Goal: Task Accomplishment & Management: Manage account settings

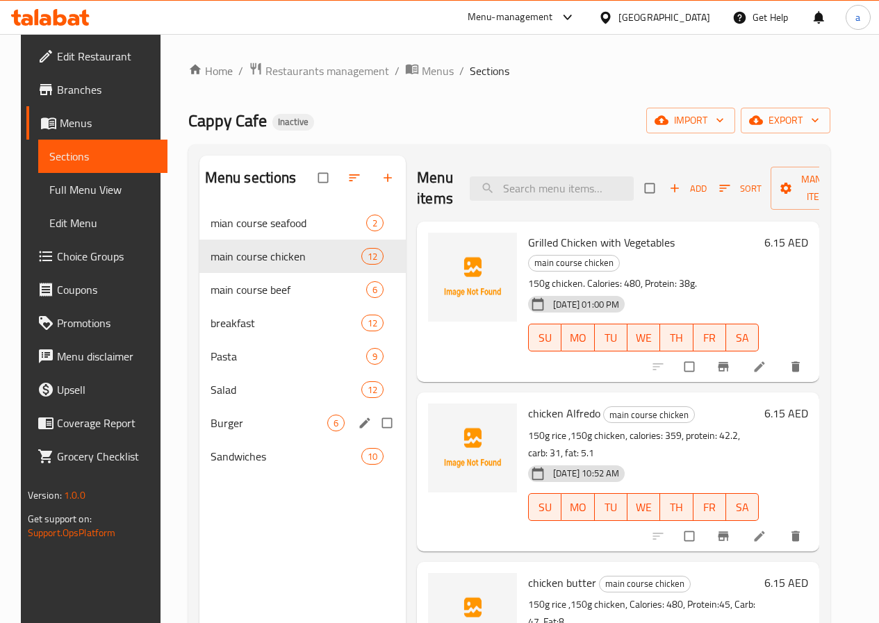
click at [242, 431] on span "Burger" at bounding box center [269, 423] width 117 height 17
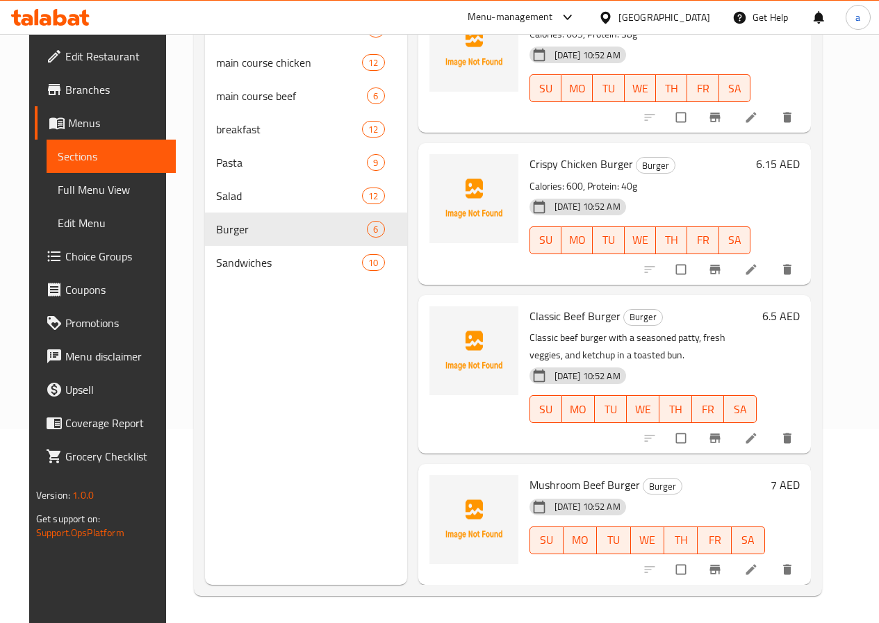
scroll to position [195, 0]
click at [769, 576] on li at bounding box center [752, 569] width 39 height 22
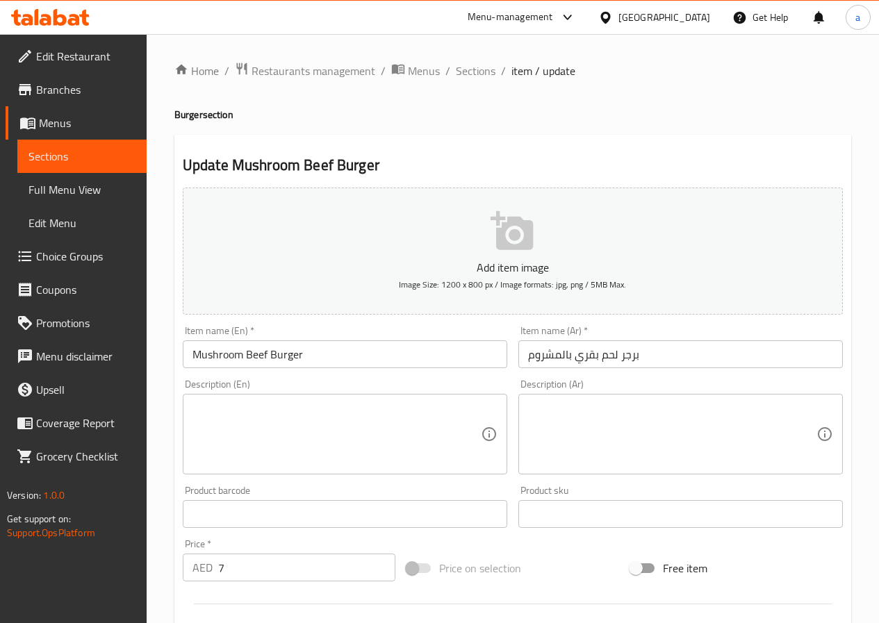
click at [329, 424] on textarea at bounding box center [336, 435] width 288 height 66
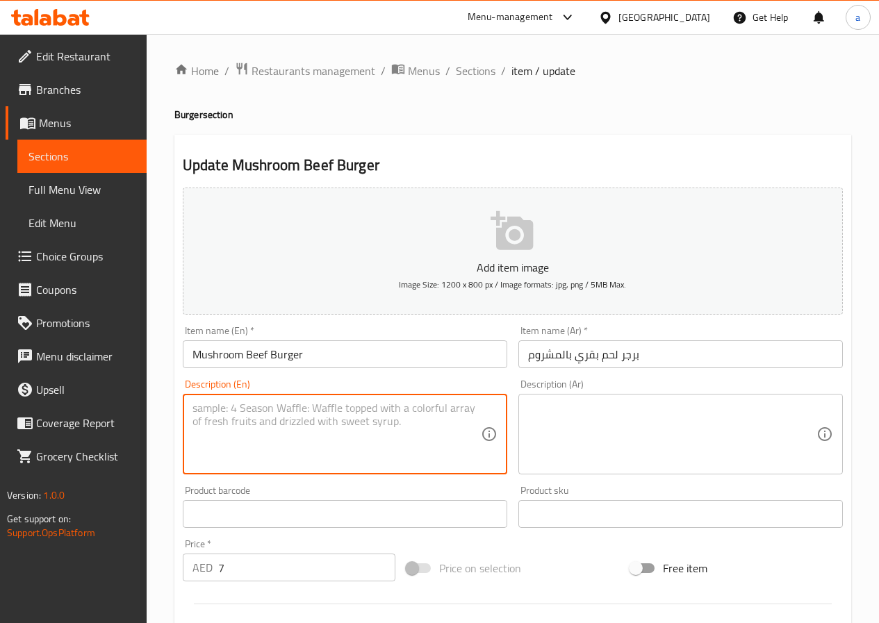
click at [329, 424] on textarea at bounding box center [336, 435] width 288 height 66
paste textarea "Beef burger topped with sautéed mushrooms and melted cheese, served on a toaste…"
type textarea "Beef burger topped with sautéed mushrooms and melted cheese, served on a toaste…"
click at [593, 418] on textarea at bounding box center [672, 435] width 288 height 66
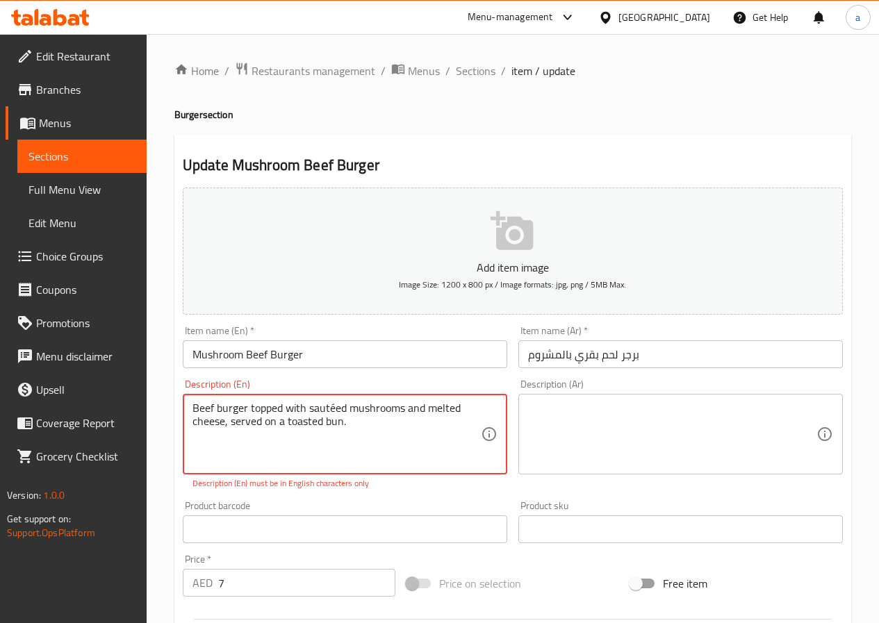
click at [315, 427] on textarea "Beef burger topped with sautéed mushrooms and melted cheese, served on a toaste…" at bounding box center [336, 435] width 288 height 66
click at [564, 428] on textarea at bounding box center [672, 435] width 288 height 66
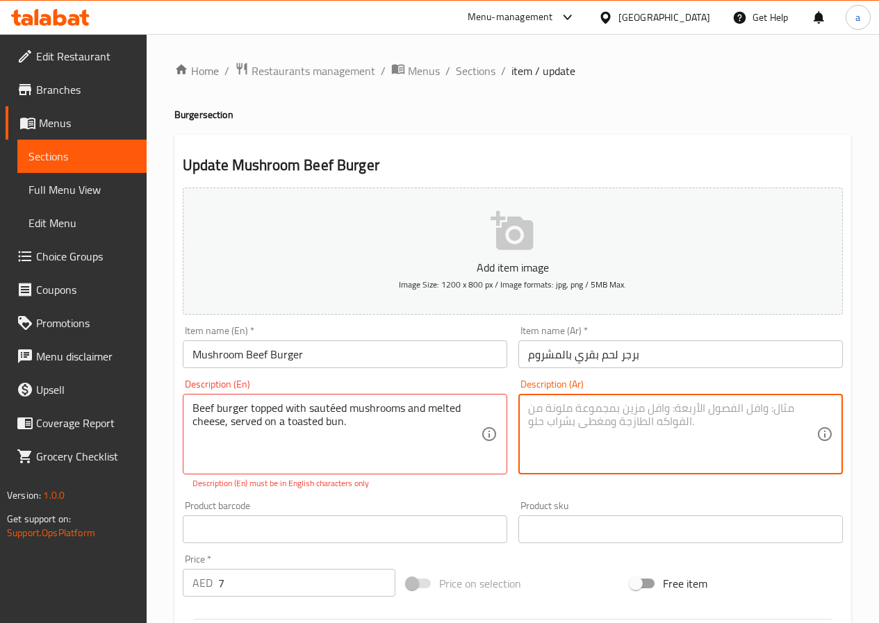
click at [564, 428] on textarea at bounding box center [672, 435] width 288 height 66
paste textarea "برجر لحم البقر مغطى بالفطر المقلي والجبن المذاب، ويقدم في خبز محمص."
click at [575, 415] on textarea "برجر لحم البقر مغطى بالفطر المقلي والجبن المذاب، ويقدم في خبز محمص." at bounding box center [672, 435] width 288 height 66
click at [572, 427] on textarea "برجر لحم البقر مغطى بالفطر المقلي والجبن المذاب، ويقدم في خبز محمص." at bounding box center [672, 435] width 288 height 66
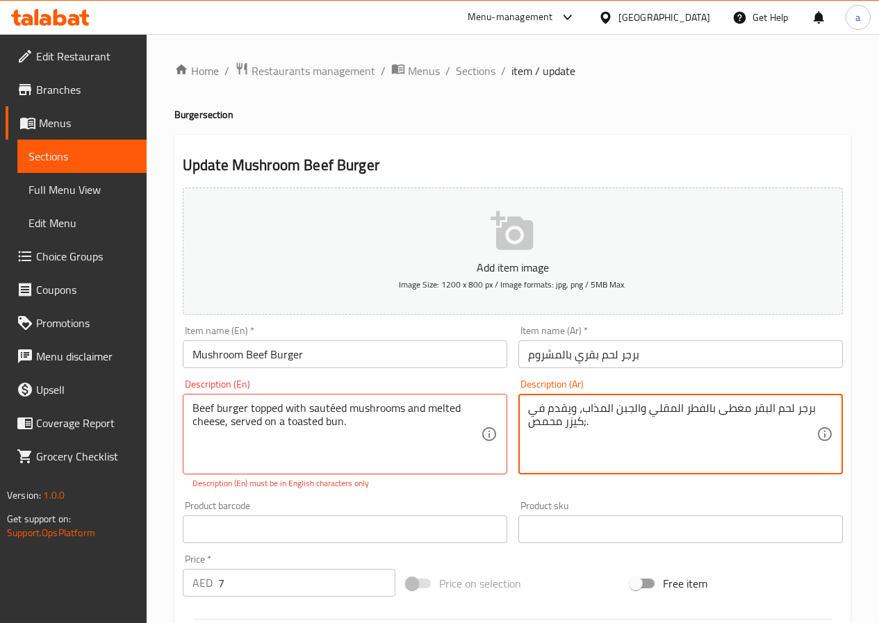
click at [698, 406] on textarea "برجر لحم البقر مغطى بالفطر المقلي والجبن المذاب، ويقدم في ;كيزر محمص." at bounding box center [672, 435] width 288 height 66
type textarea "برجر لحم البقر مغطى بمشروم المقلي والجبن المذاب، ويقدم في ;كيزر محمص."
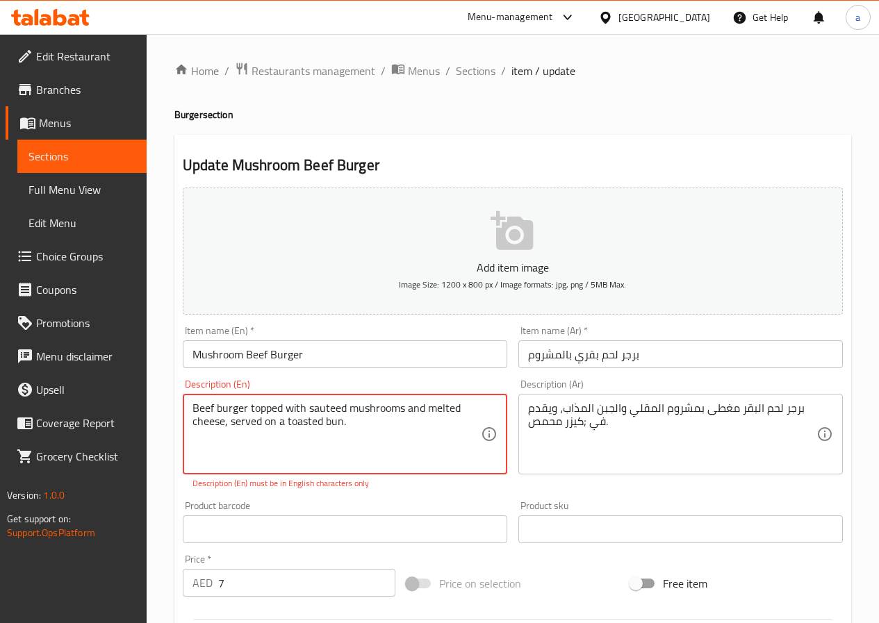
type textarea "Beef burger topped with sauteed mushrooms and melted cheese, served on a toaste…"
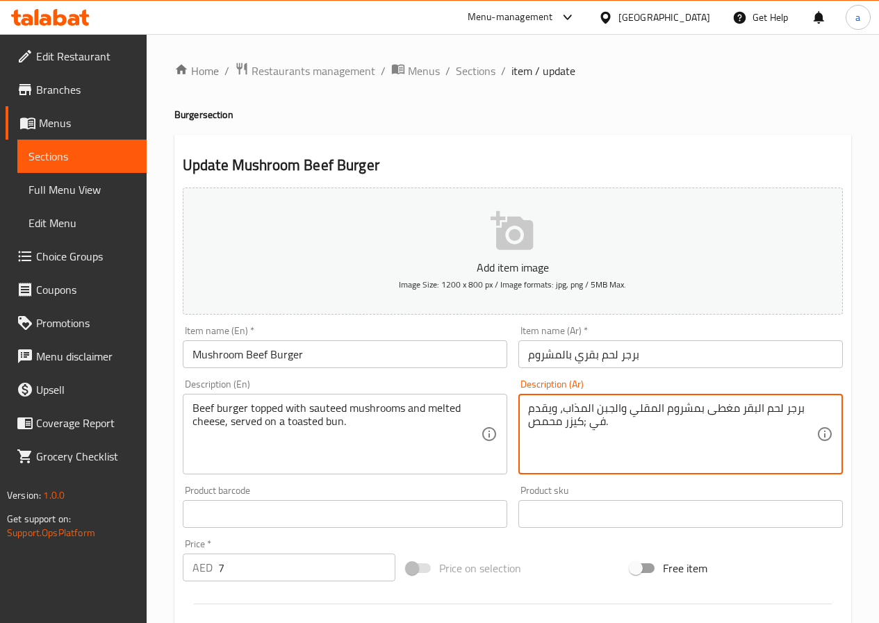
click at [650, 409] on textarea "برجر لحم البقر مغطى بمشروم المقلي والجبن المذاب، ويقدم في ;كيزر محمص." at bounding box center [672, 435] width 288 height 66
type textarea "برجر لحم البقر مغطى بمشروم السوتيه والجبن المذاب، ويقدم في ;كيزر محمص."
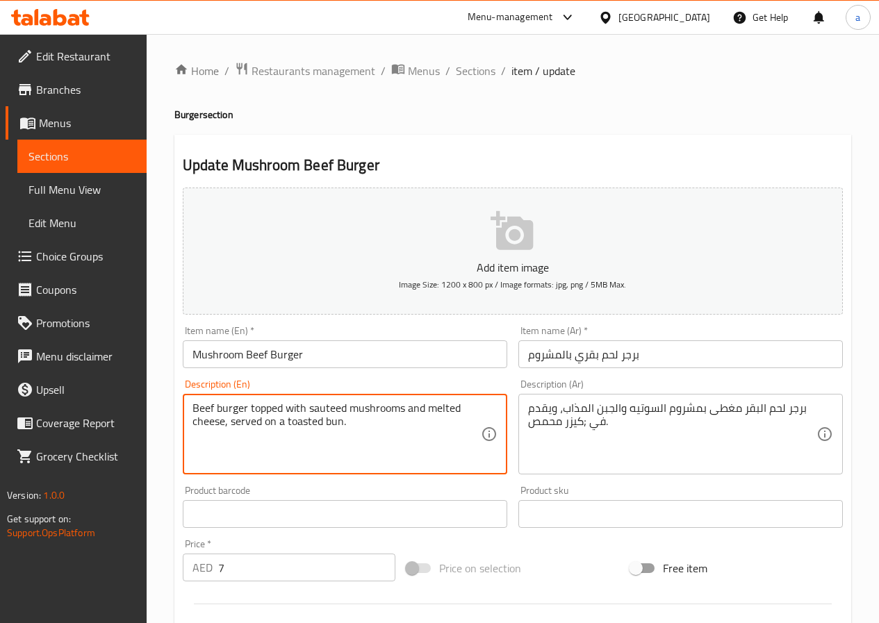
click at [331, 406] on textarea "Beef burger topped with sauteed mushrooms and melted cheese, served on a toaste…" at bounding box center [336, 435] width 288 height 66
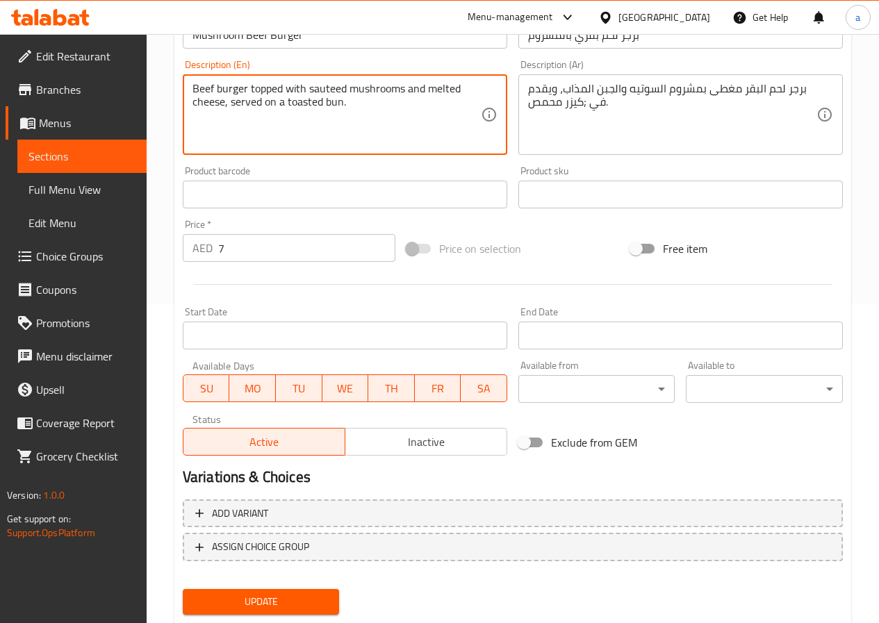
scroll to position [358, 0]
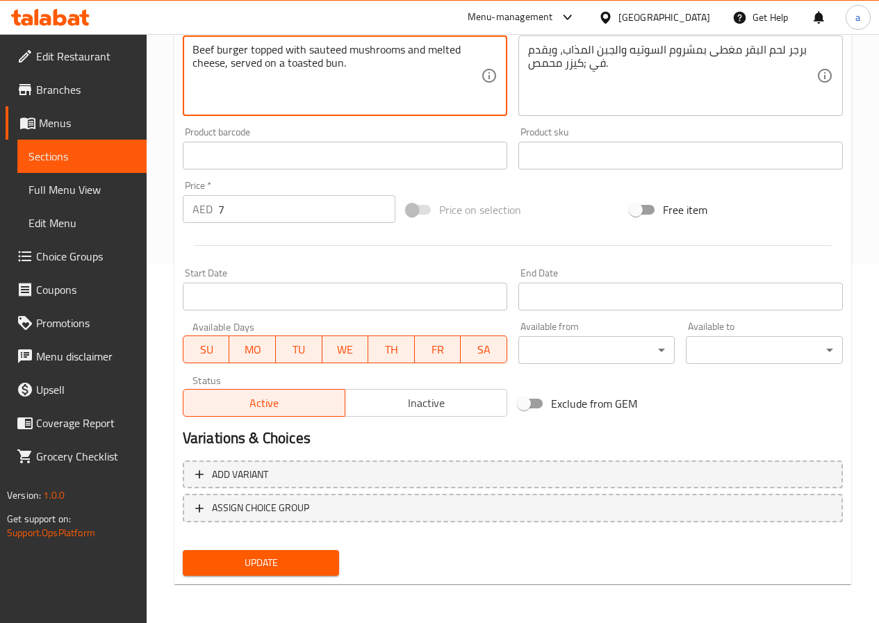
click at [322, 570] on span "Update" at bounding box center [261, 562] width 135 height 17
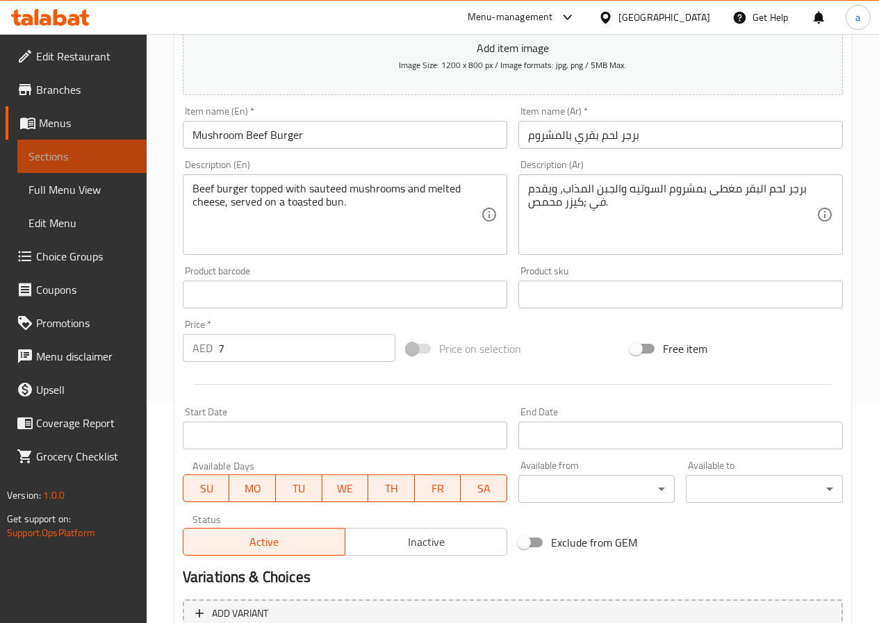
click at [86, 162] on span "Sections" at bounding box center [81, 156] width 107 height 17
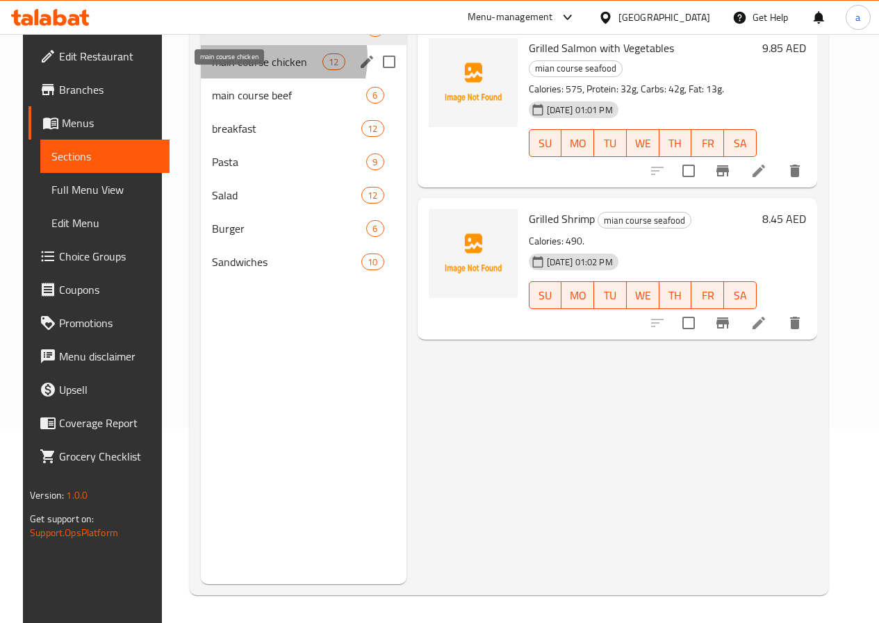
click at [249, 70] on span "main course chicken" at bounding box center [267, 61] width 110 height 17
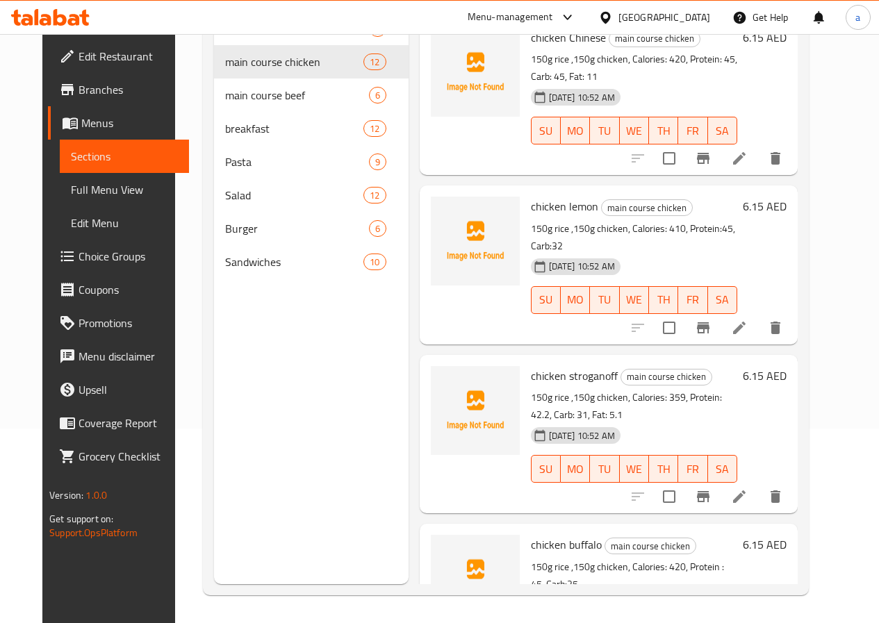
scroll to position [764, 0]
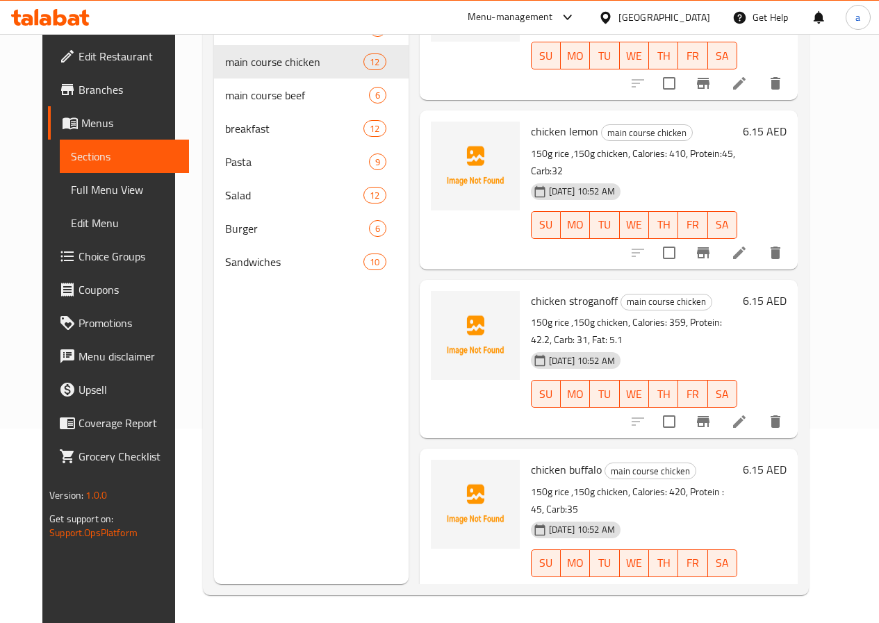
click at [759, 579] on li at bounding box center [739, 591] width 39 height 25
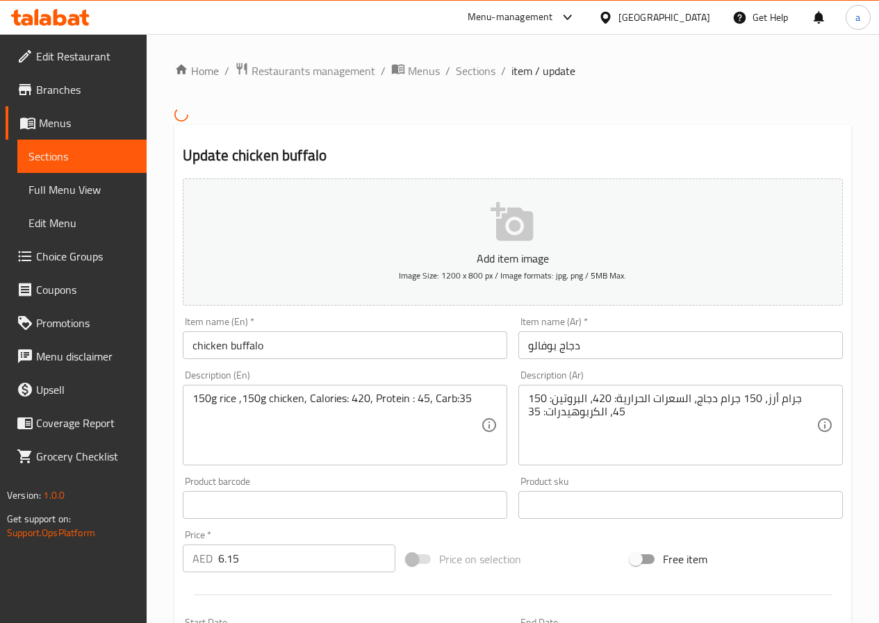
click at [544, 346] on input "دجاج بوفالو" at bounding box center [680, 345] width 324 height 28
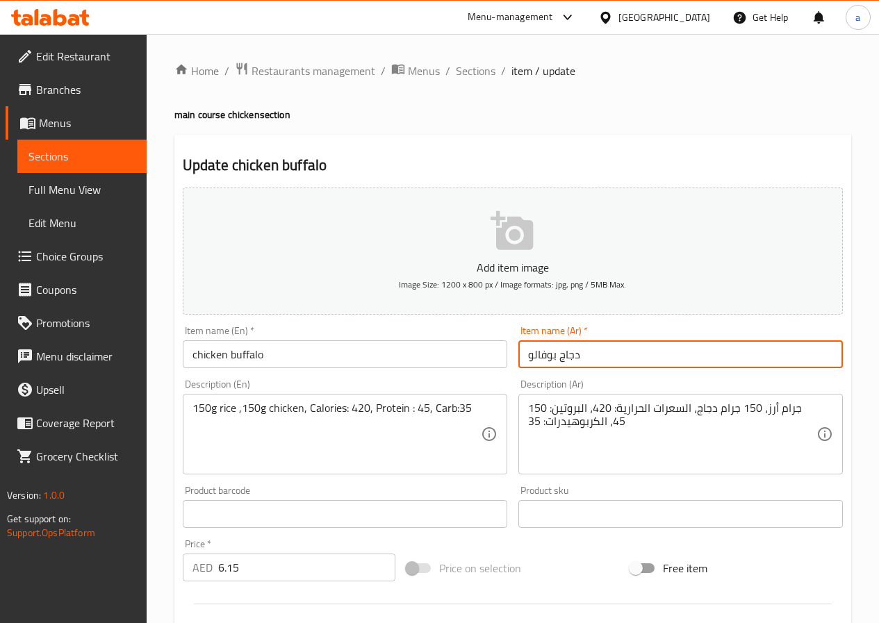
click at [544, 346] on input "دجاج بوفالو" at bounding box center [680, 354] width 324 height 28
paste input "اف"
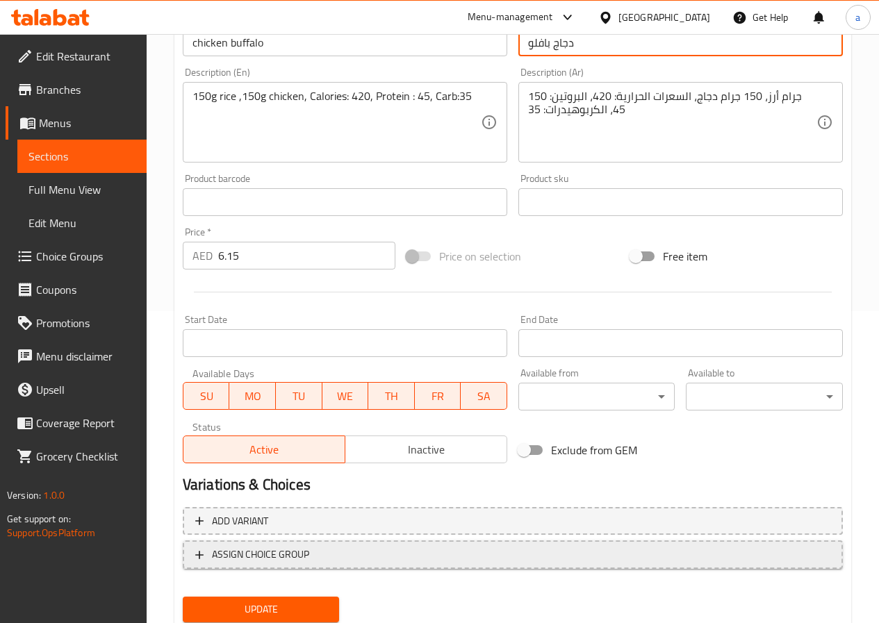
scroll to position [358, 0]
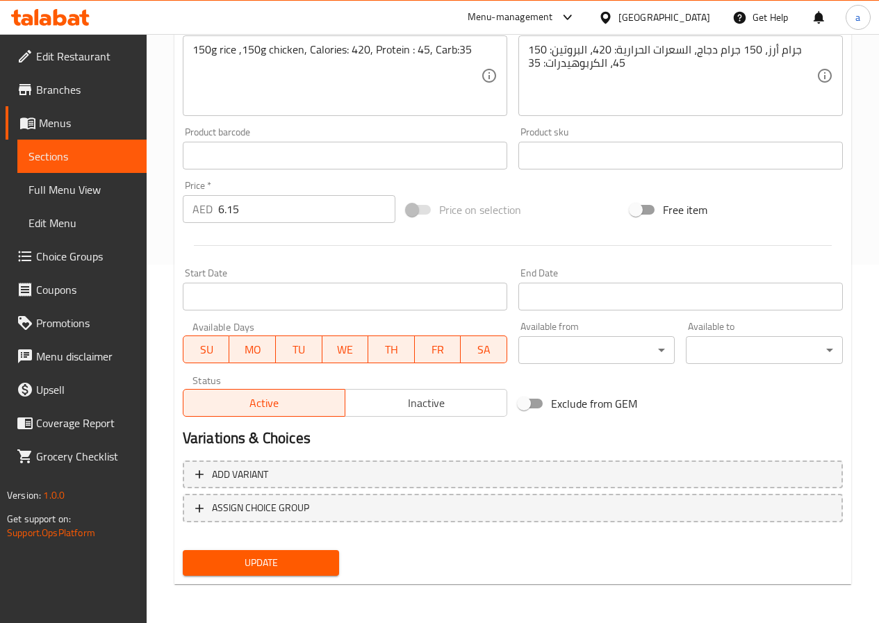
type input "دجاج بافلو"
click at [315, 552] on button "Update" at bounding box center [261, 563] width 157 height 26
click at [58, 140] on link "Sections" at bounding box center [81, 156] width 129 height 33
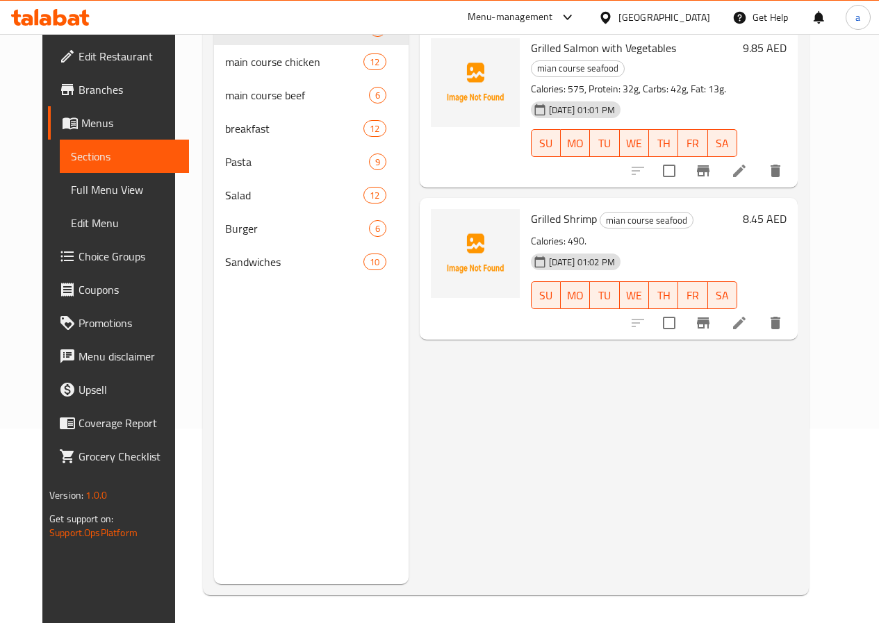
scroll to position [195, 0]
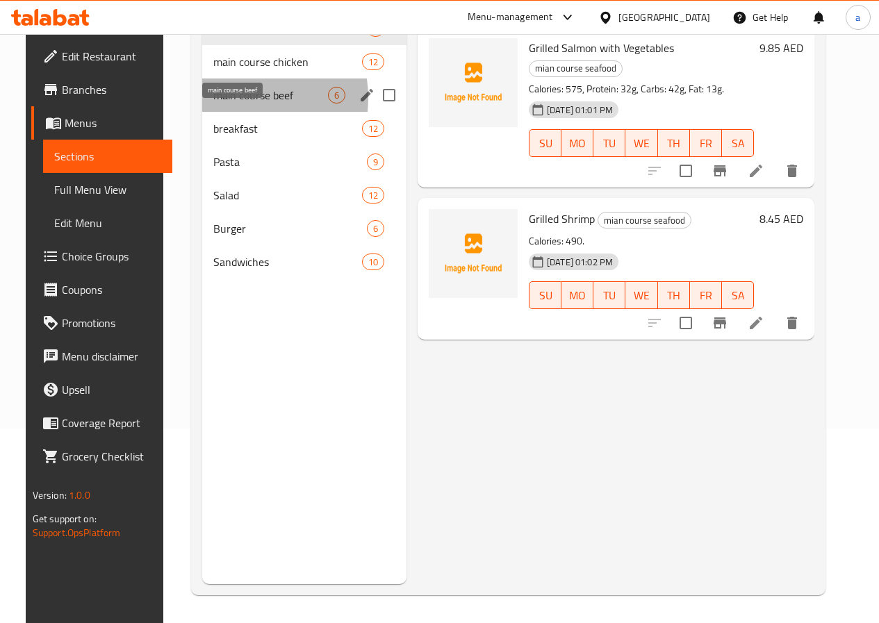
click at [218, 104] on span "main course beef" at bounding box center [270, 95] width 115 height 17
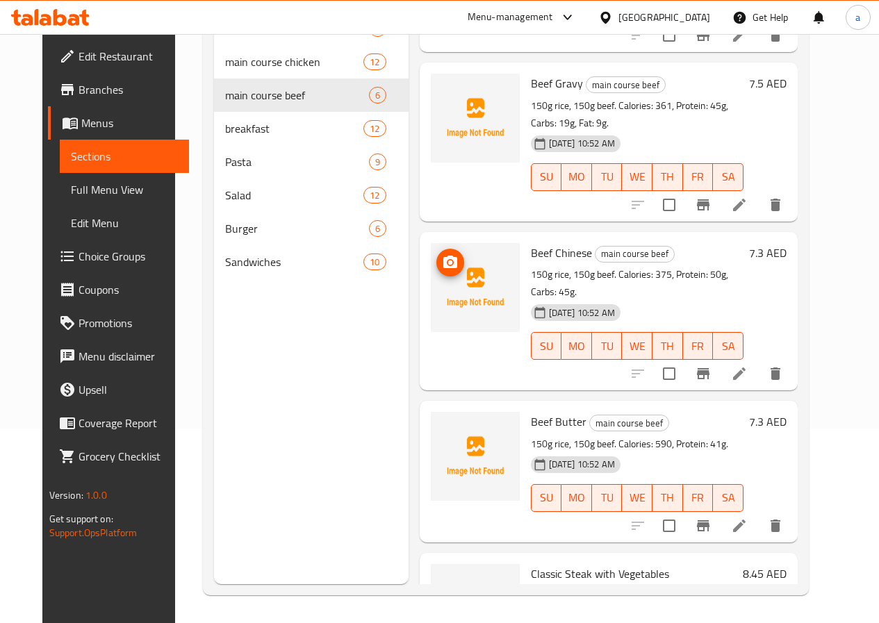
scroll to position [278, 0]
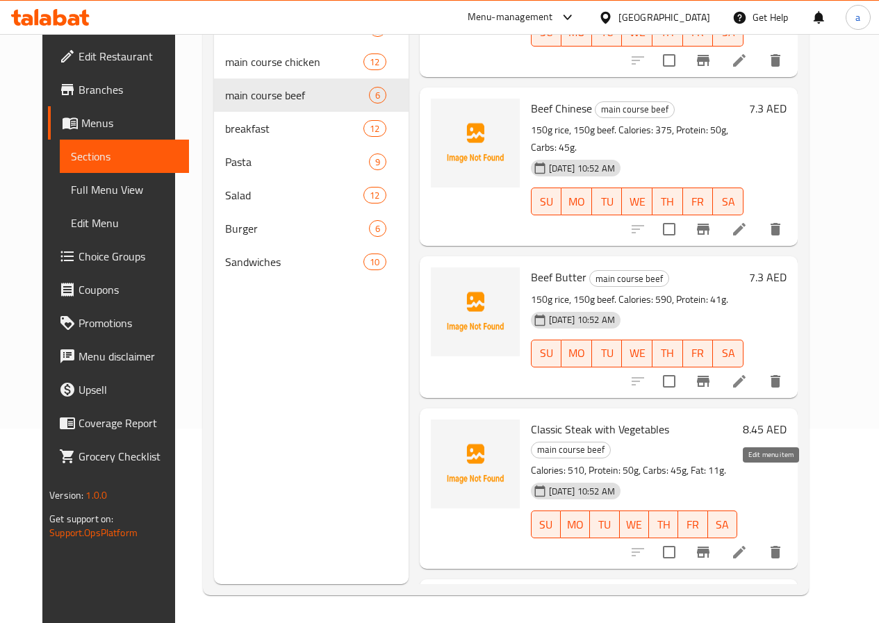
click at [748, 544] on icon at bounding box center [739, 552] width 17 height 17
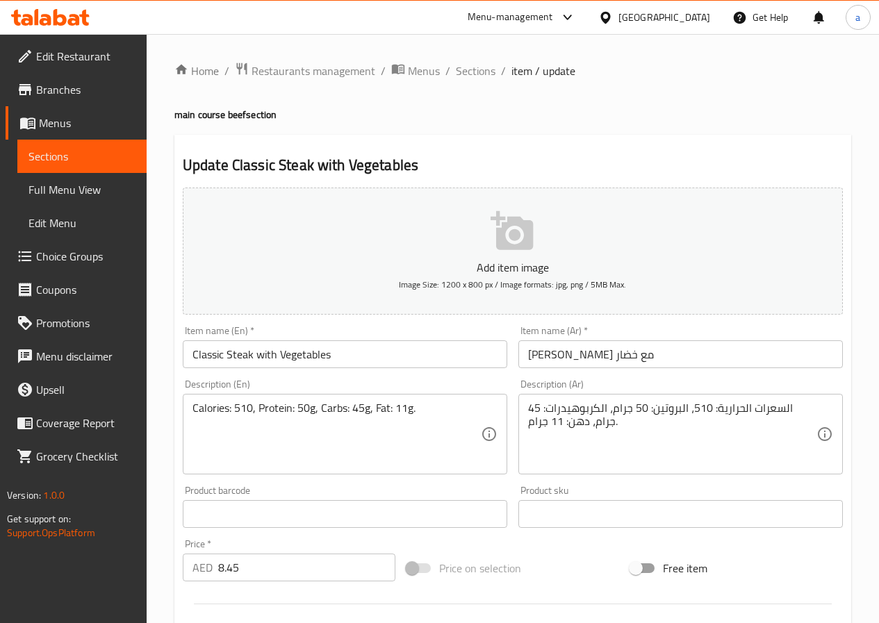
click at [539, 355] on input "ستيك كلاسيكي مع خضار" at bounding box center [680, 354] width 324 height 28
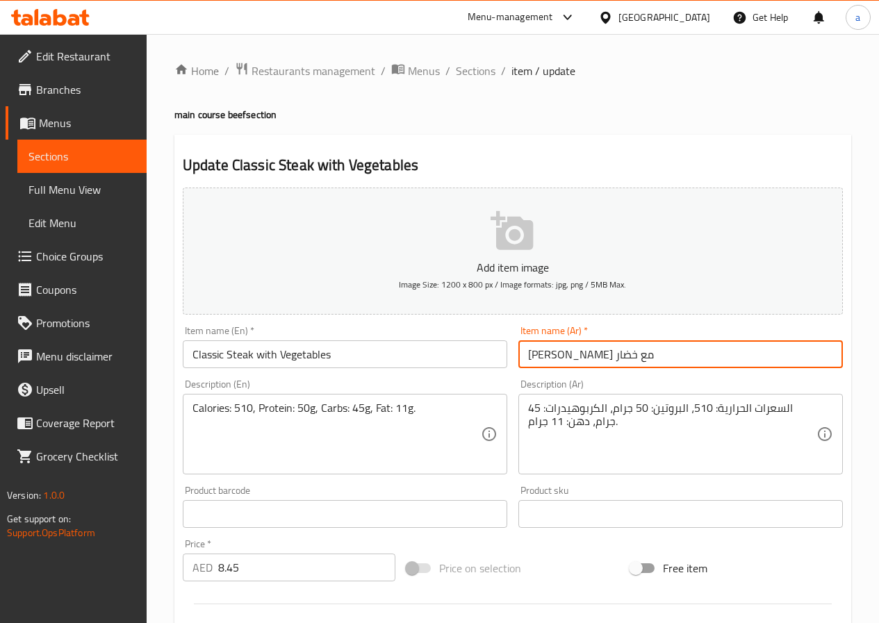
click at [539, 355] on input "ستيك كلاسيكي مع خضار" at bounding box center [680, 354] width 324 height 28
click at [554, 361] on input "[PERSON_NAME] مع خضروات" at bounding box center [680, 354] width 324 height 28
paste input "text"
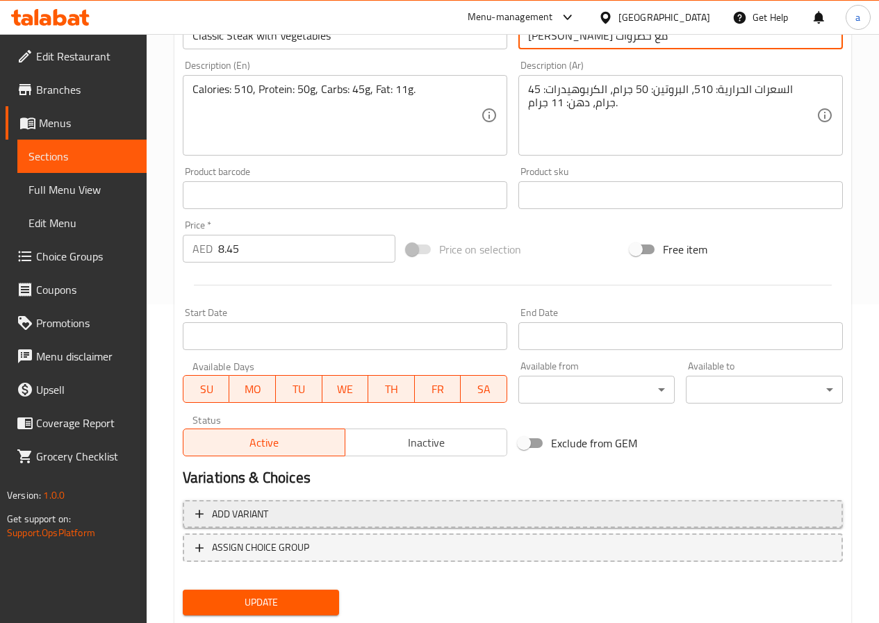
scroll to position [358, 0]
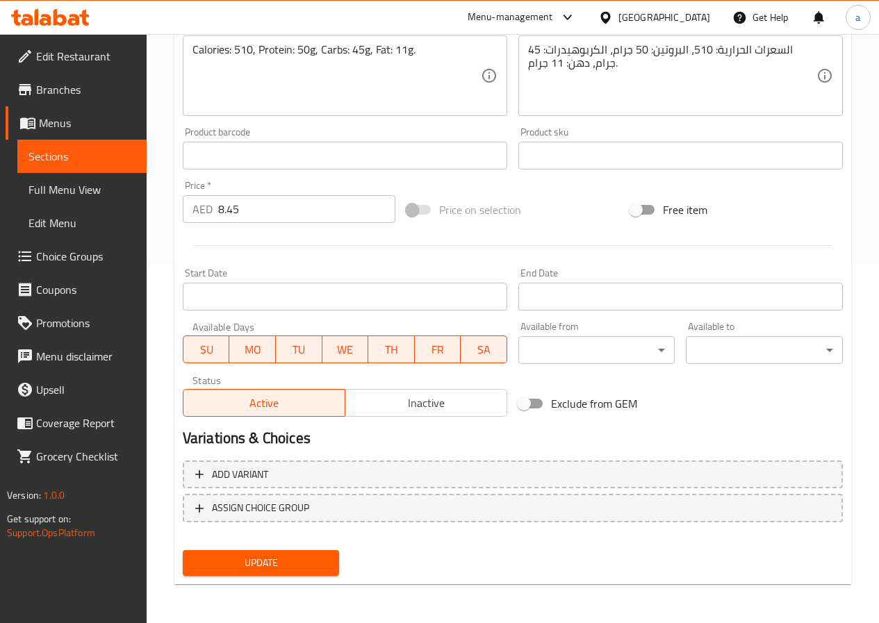
type input "[PERSON_NAME] مع خضروات"
click at [254, 561] on span "Update" at bounding box center [261, 562] width 135 height 17
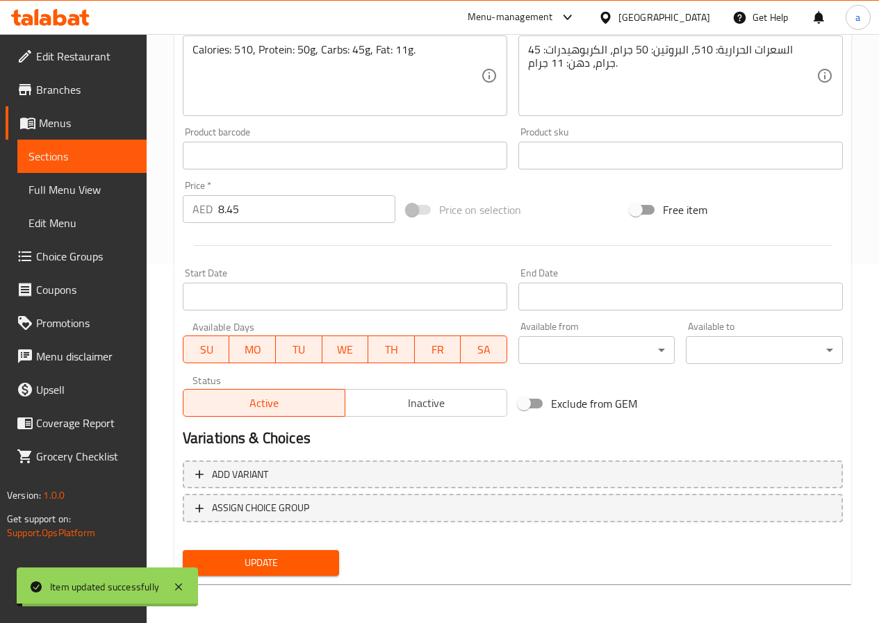
click at [97, 163] on span "Sections" at bounding box center [81, 156] width 107 height 17
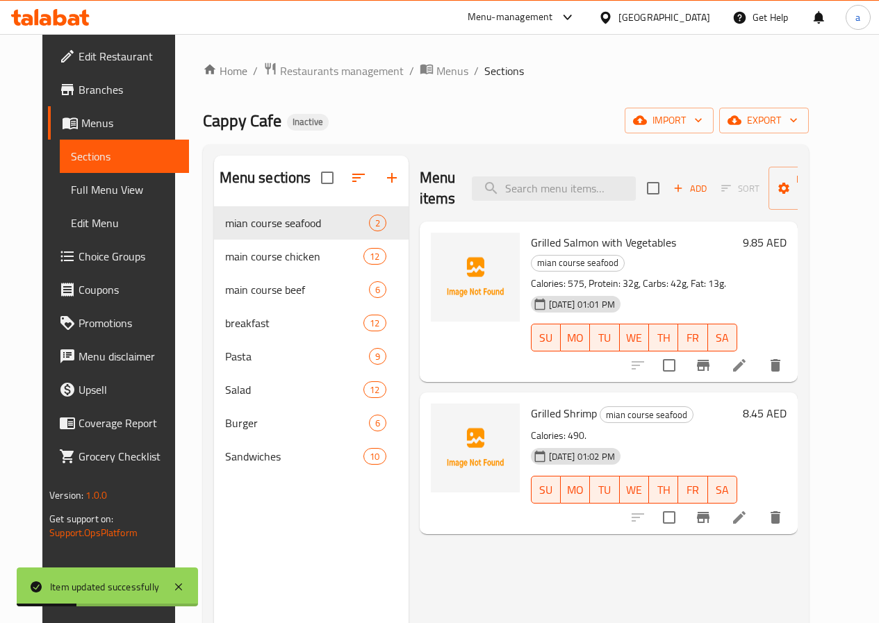
click at [748, 357] on icon at bounding box center [739, 365] width 17 height 17
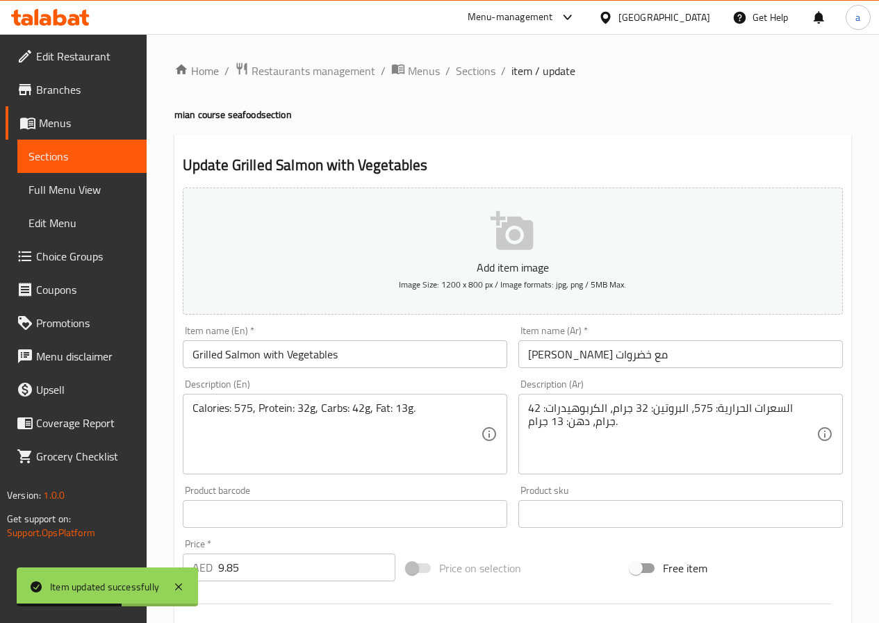
click at [65, 159] on span "Sections" at bounding box center [81, 156] width 107 height 17
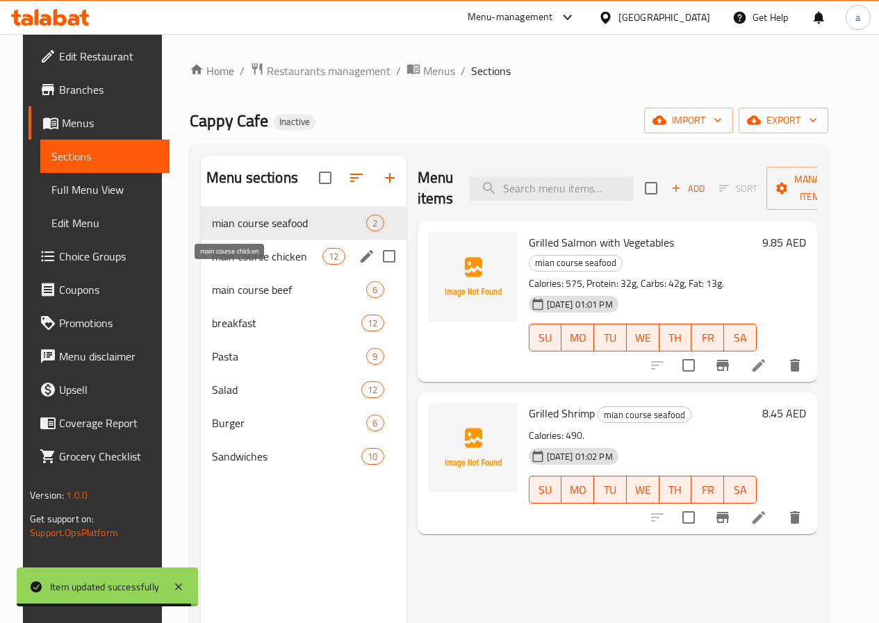
click at [245, 265] on span "main course chicken" at bounding box center [267, 256] width 110 height 17
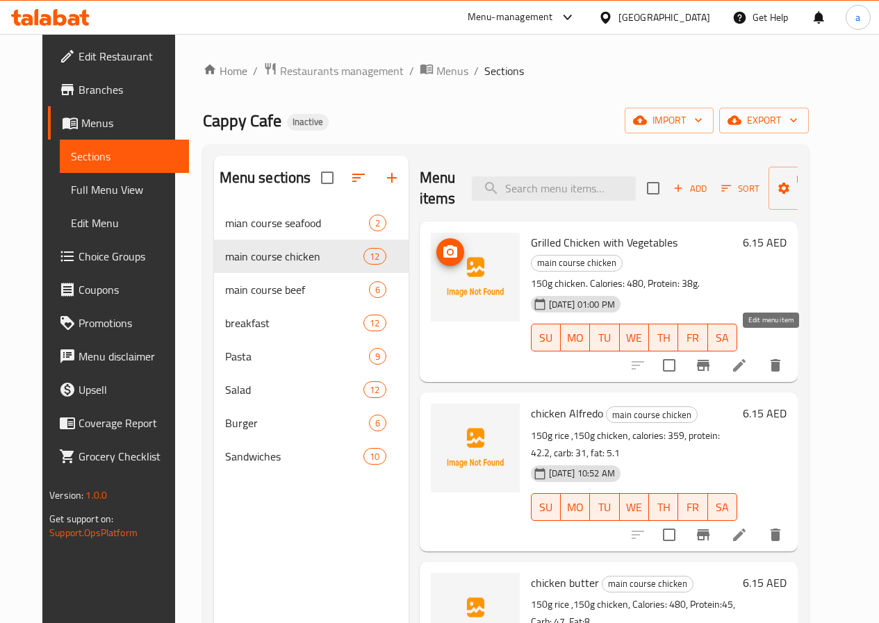
click at [745, 359] on icon at bounding box center [739, 365] width 13 height 13
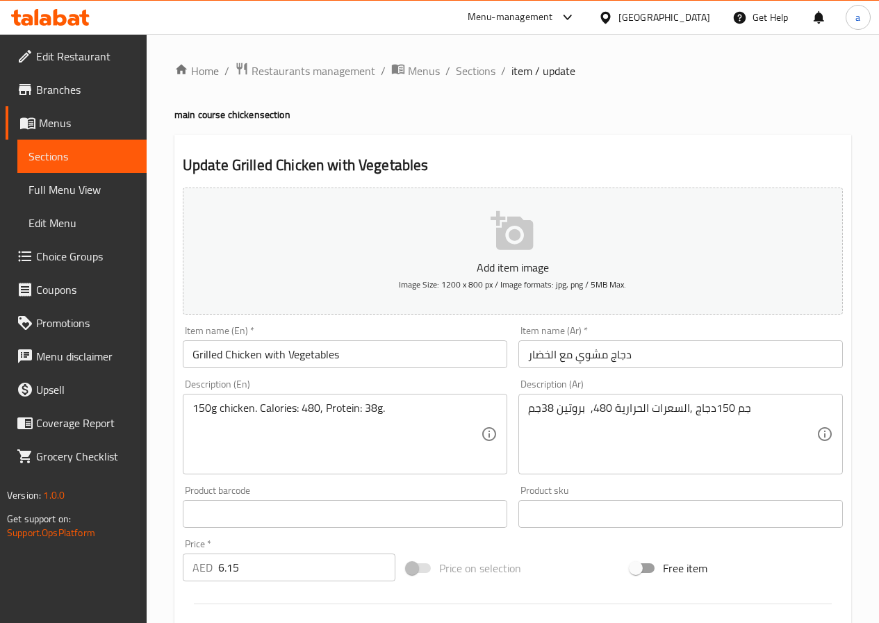
click at [531, 358] on input "دجاج مشوي مع الخضار" at bounding box center [680, 354] width 324 height 28
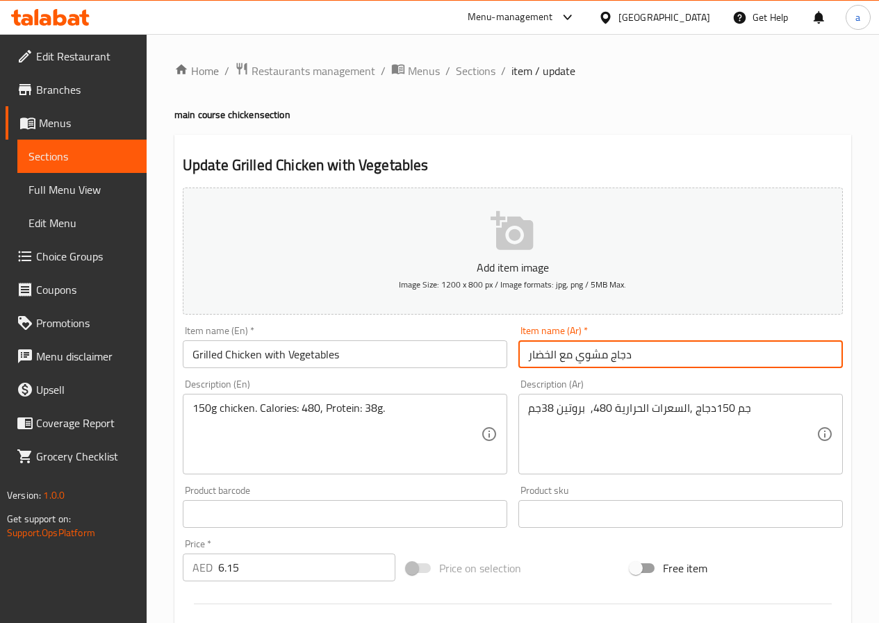
click at [531, 358] on input "دجاج مشوي مع الخضار" at bounding box center [680, 354] width 324 height 28
paste input "ضروات"
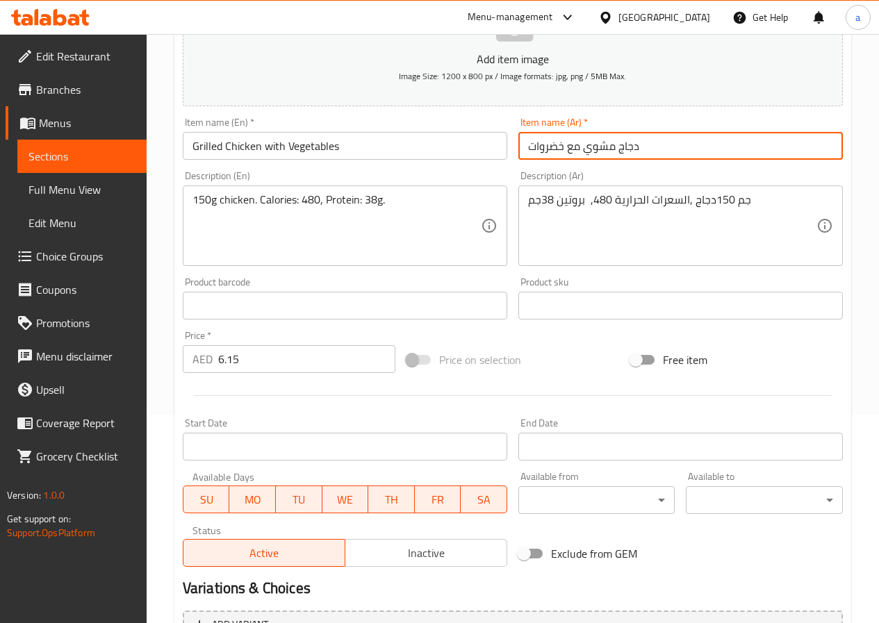
scroll to position [358, 0]
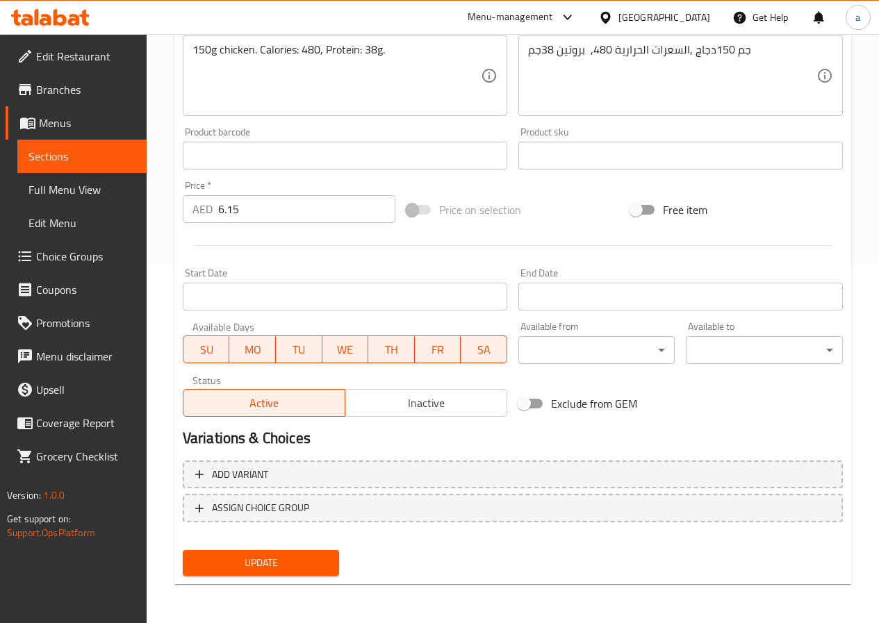
type input "دجاج مشوي مع خضروات"
click at [290, 566] on span "Update" at bounding box center [261, 562] width 135 height 17
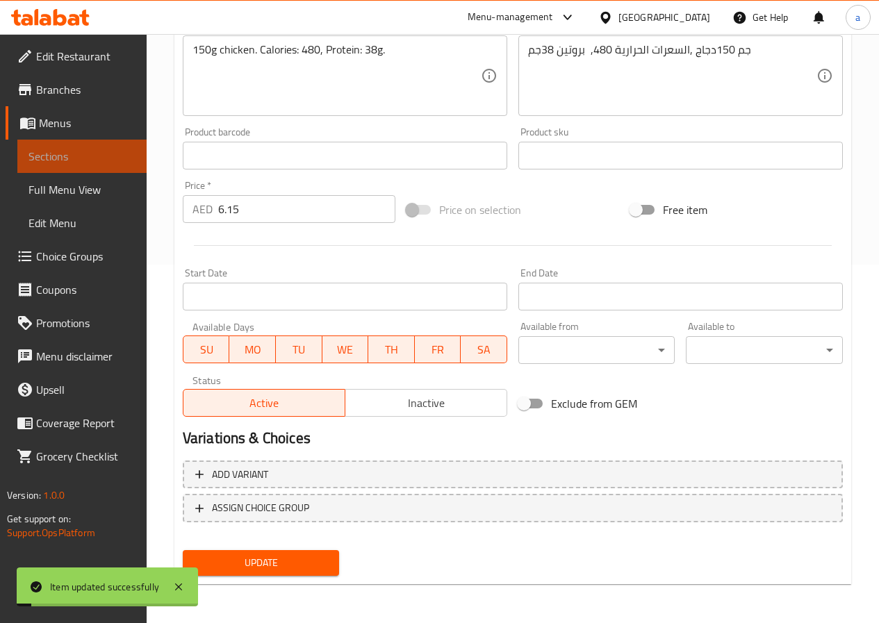
click at [80, 163] on span "Sections" at bounding box center [81, 156] width 107 height 17
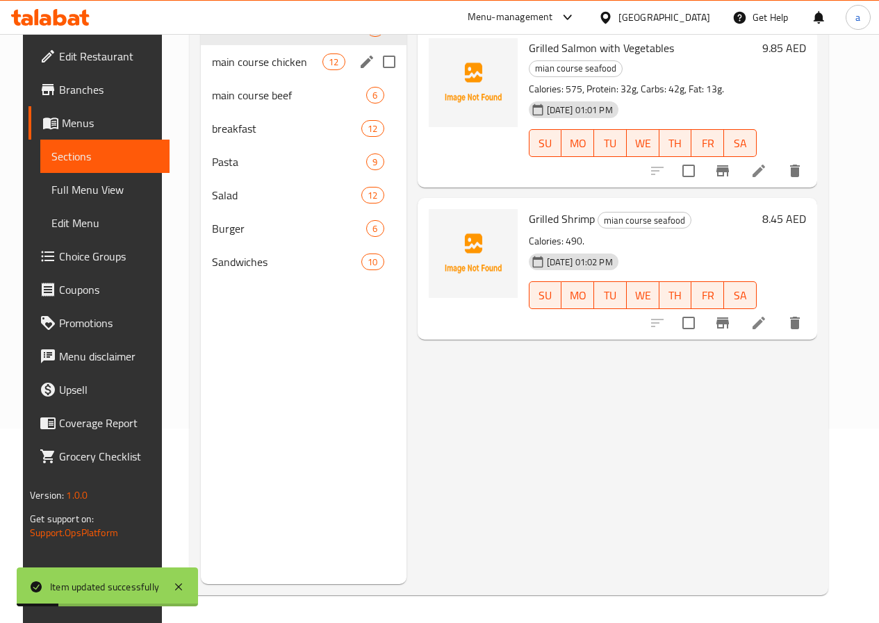
click at [214, 70] on div "main course chicken 12" at bounding box center [304, 61] width 206 height 33
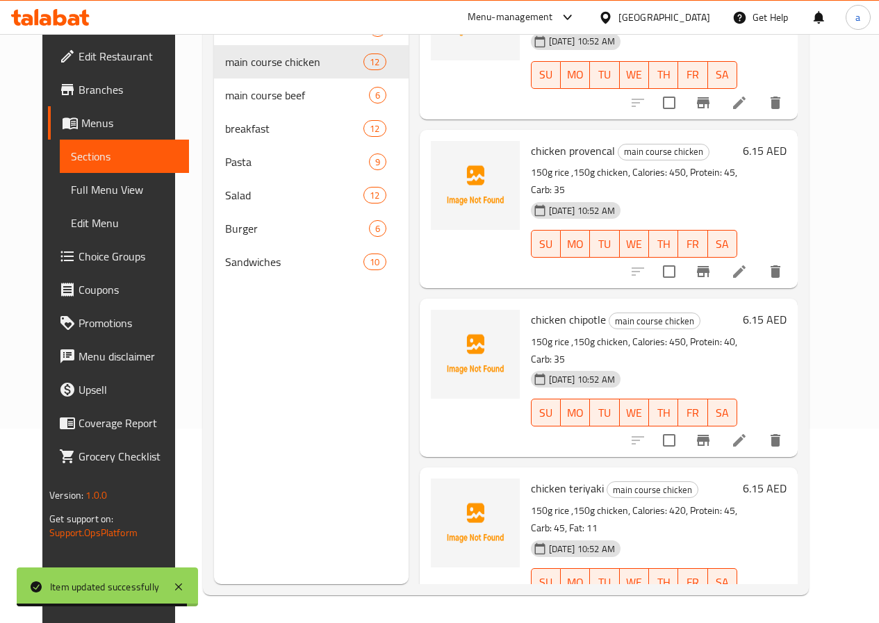
scroll to position [1253, 0]
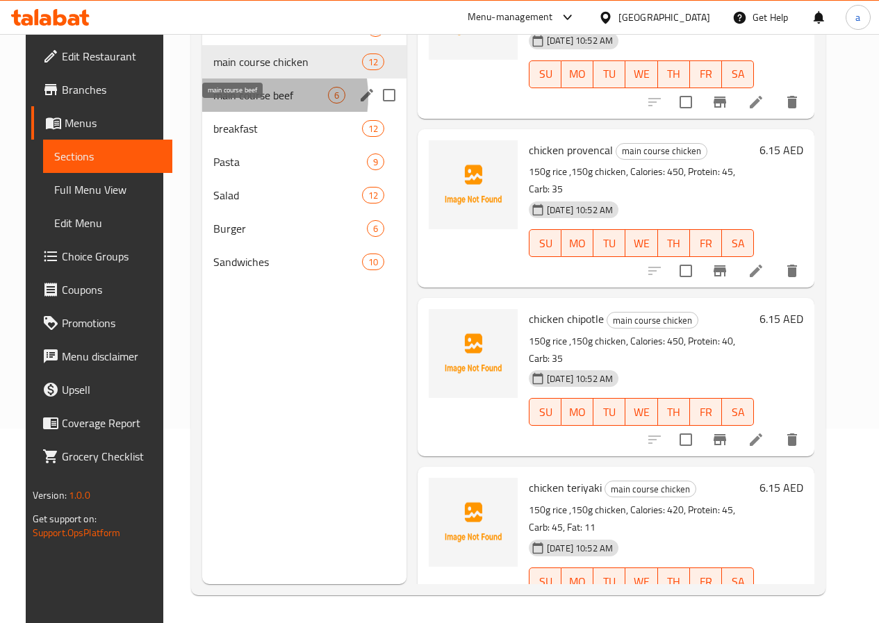
click at [230, 104] on span "main course beef" at bounding box center [270, 95] width 115 height 17
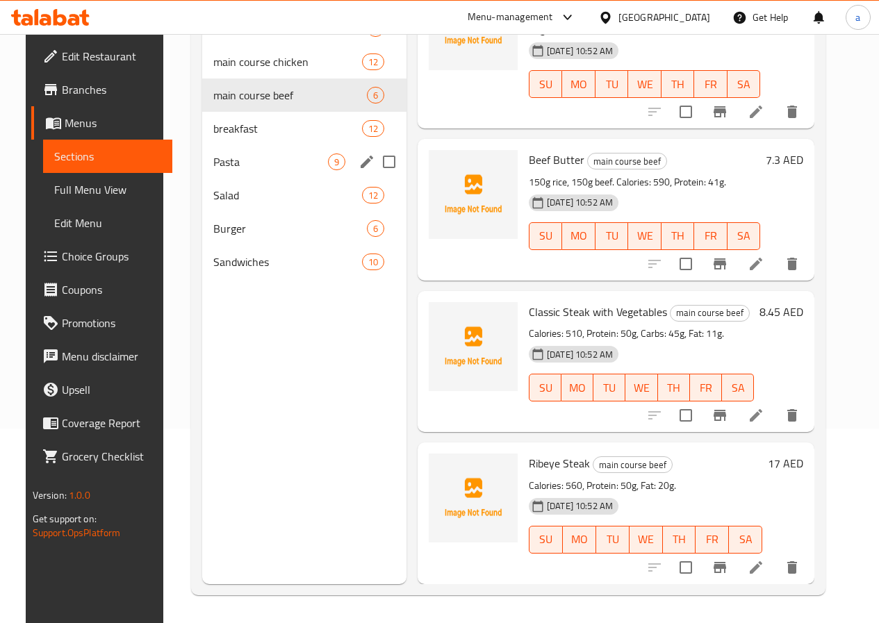
scroll to position [343, 0]
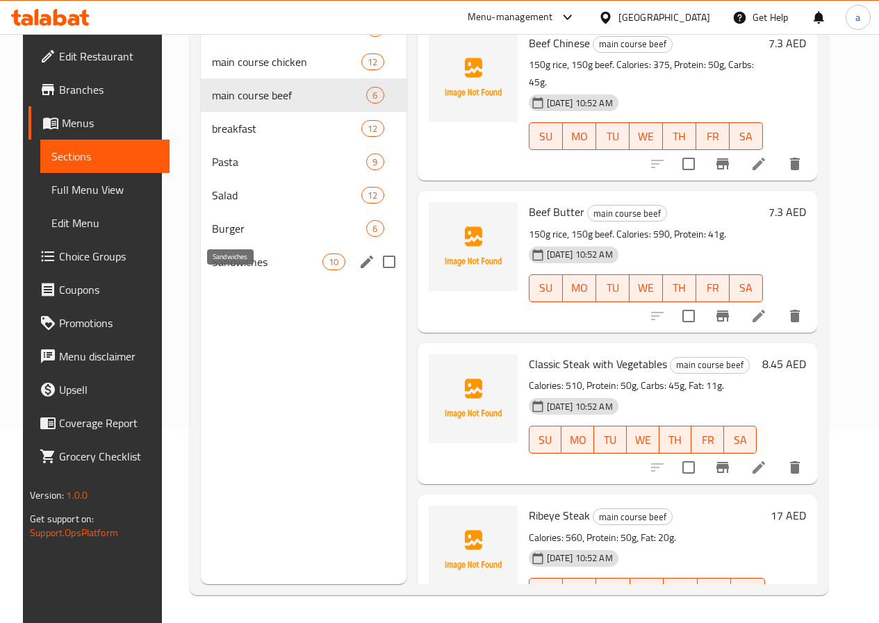
click at [229, 270] on span "Sandwiches" at bounding box center [267, 262] width 110 height 17
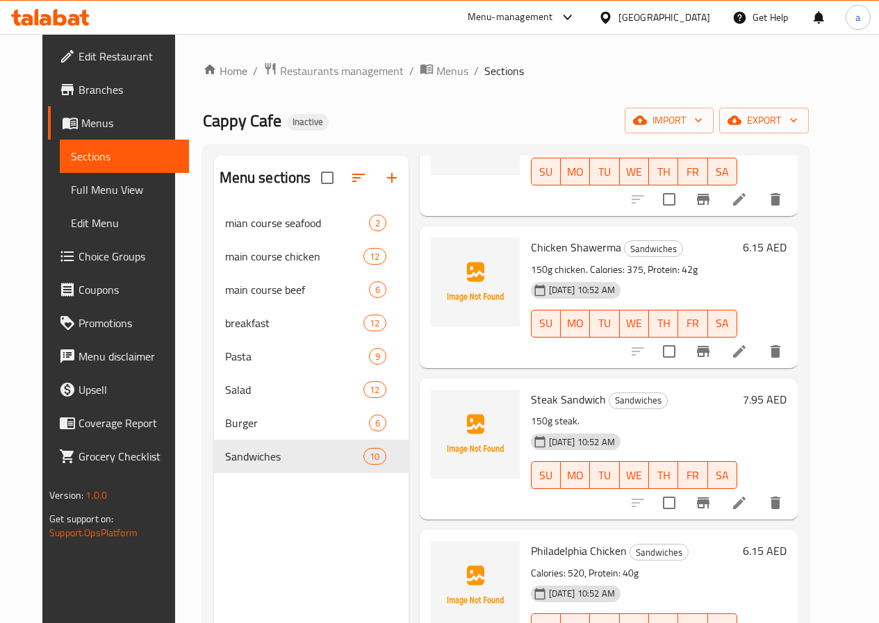
scroll to position [486, 0]
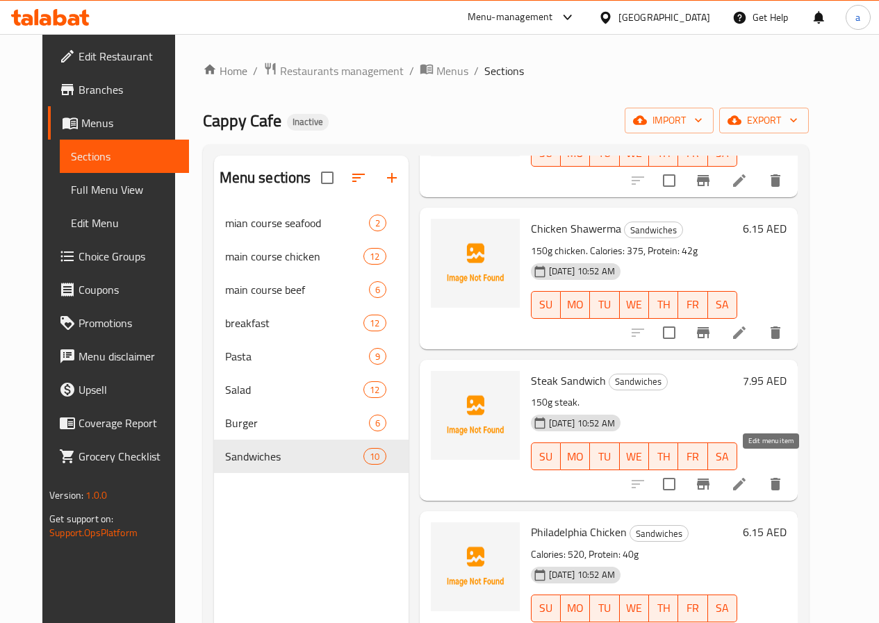
click at [748, 476] on icon at bounding box center [739, 484] width 17 height 17
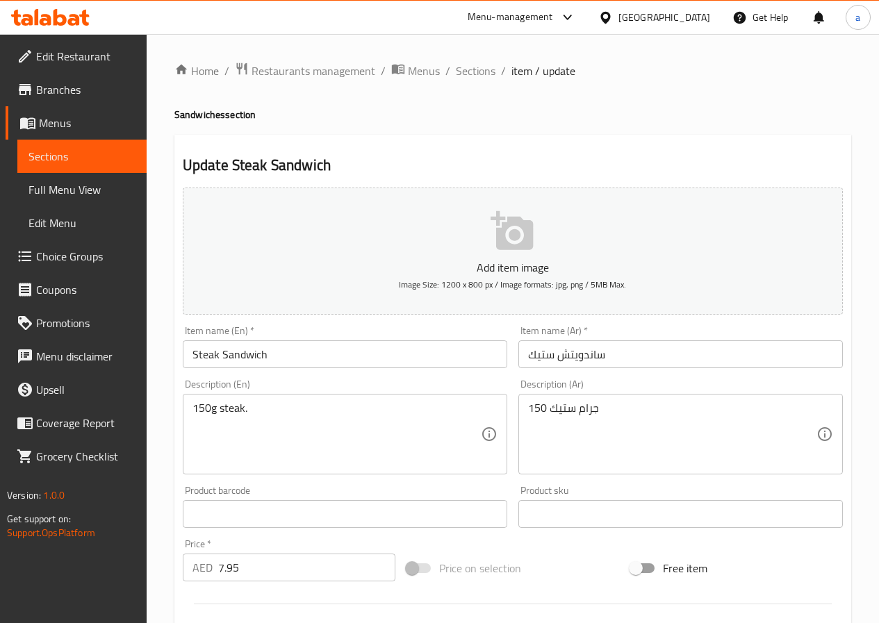
click at [580, 354] on input "ساندويتش ستيك" at bounding box center [680, 354] width 324 height 28
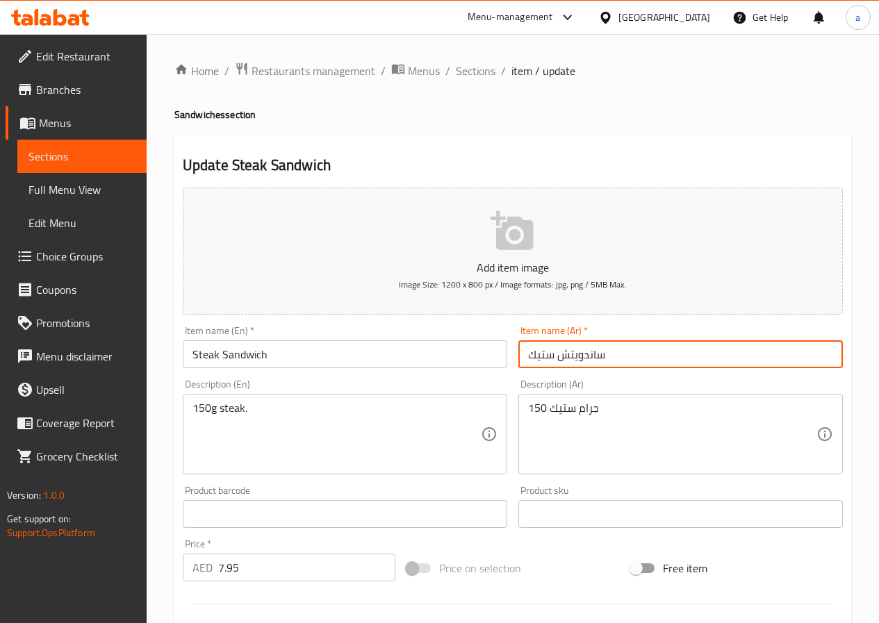
click at [580, 354] on input "ساندويتش ستيك" at bounding box center [680, 354] width 324 height 28
paste input "ندويتش"
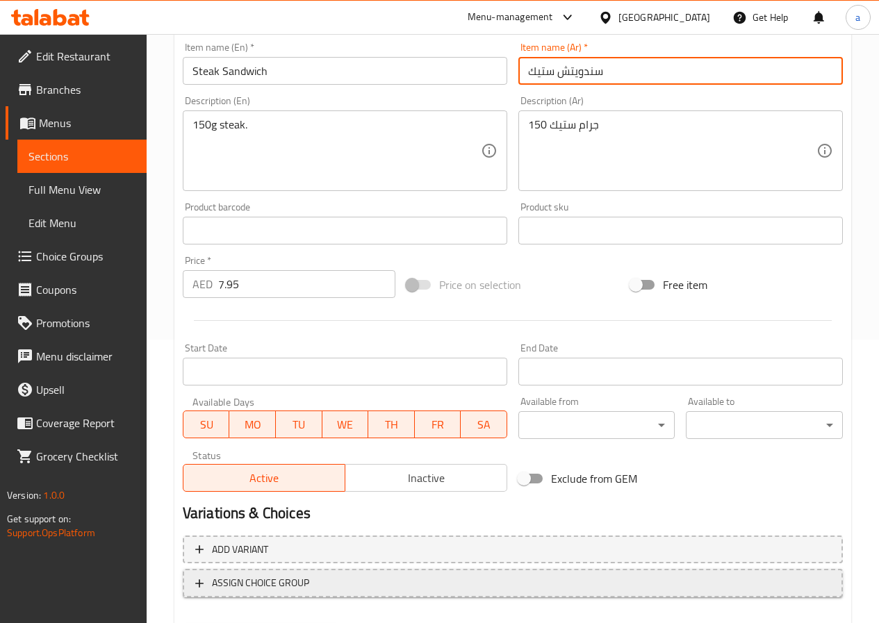
scroll to position [358, 0]
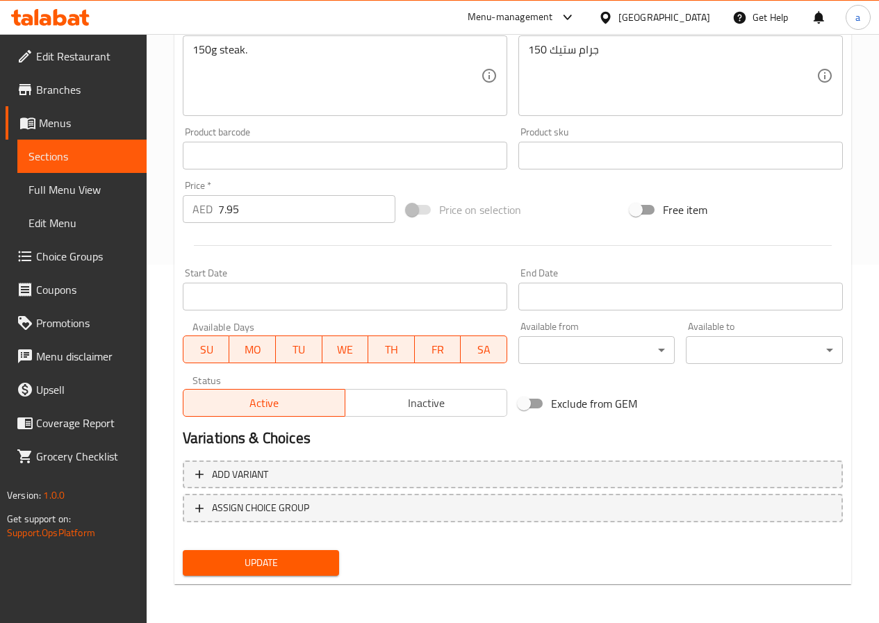
type input "سندويتش ستيك"
click at [283, 567] on span "Update" at bounding box center [261, 562] width 135 height 17
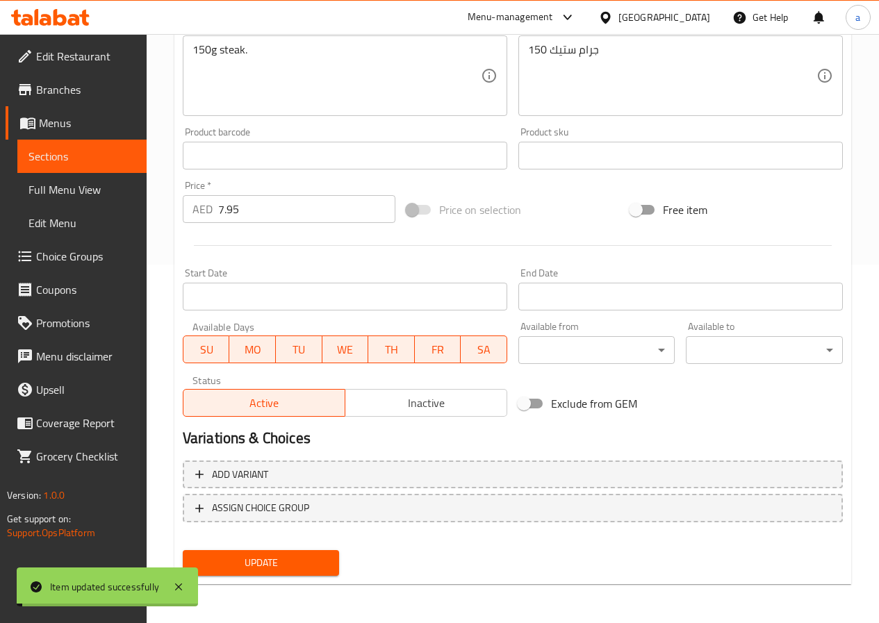
click at [83, 151] on span "Sections" at bounding box center [81, 156] width 107 height 17
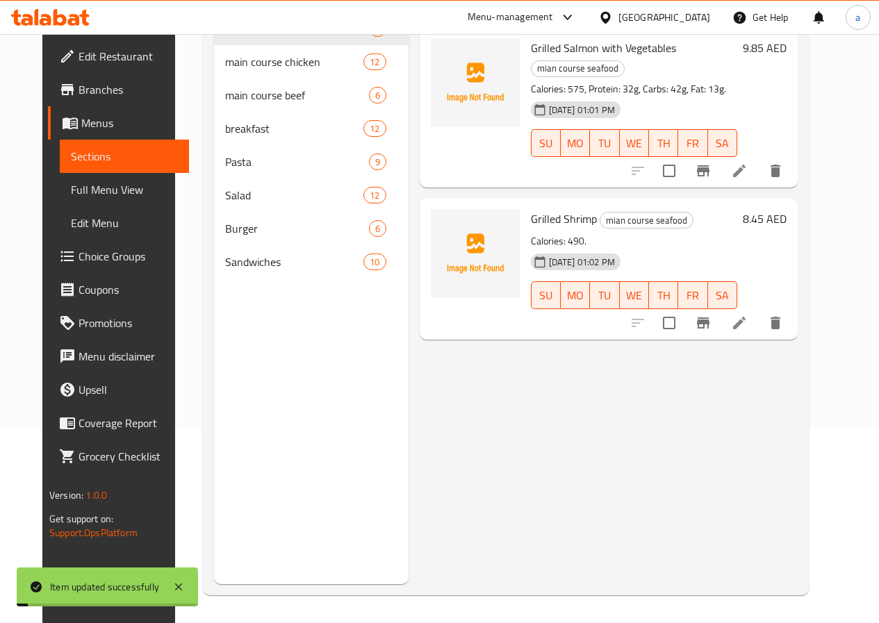
scroll to position [195, 0]
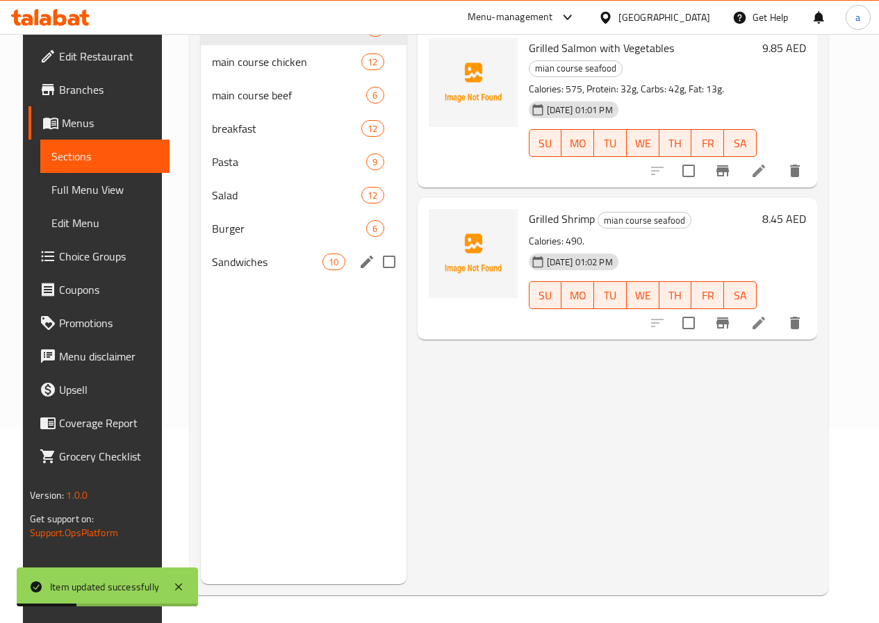
click at [236, 270] on span "Sandwiches" at bounding box center [267, 262] width 110 height 17
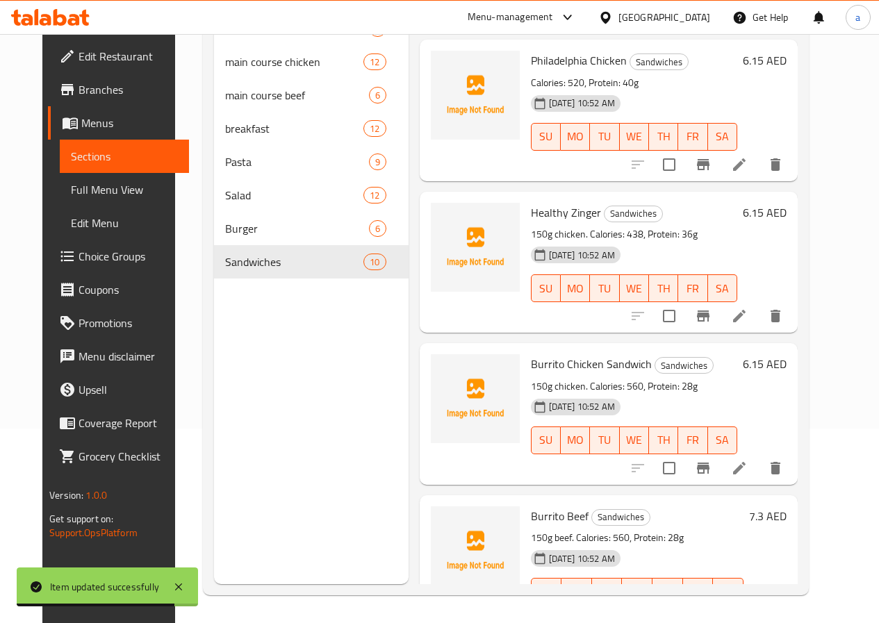
scroll to position [764, 0]
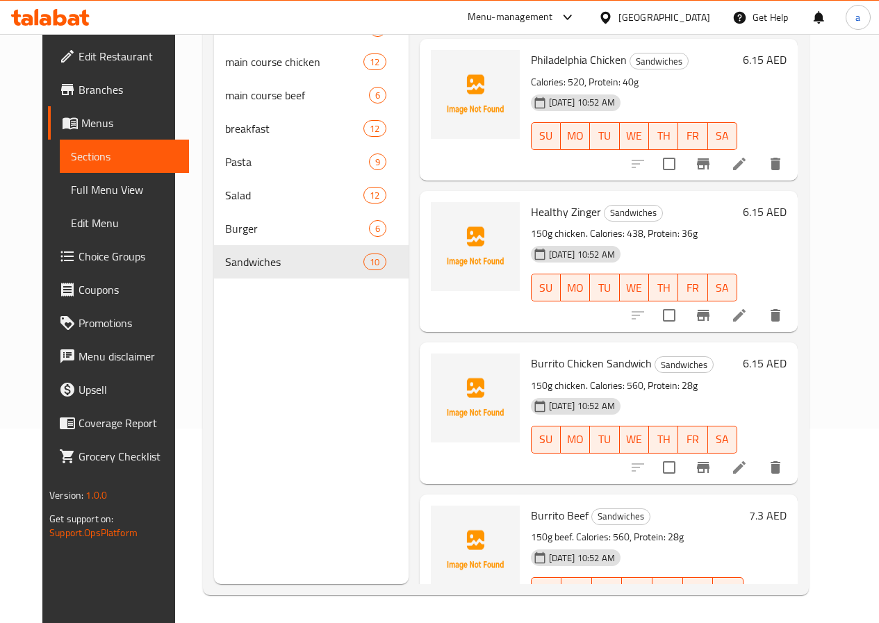
click at [748, 459] on icon at bounding box center [739, 467] width 17 height 17
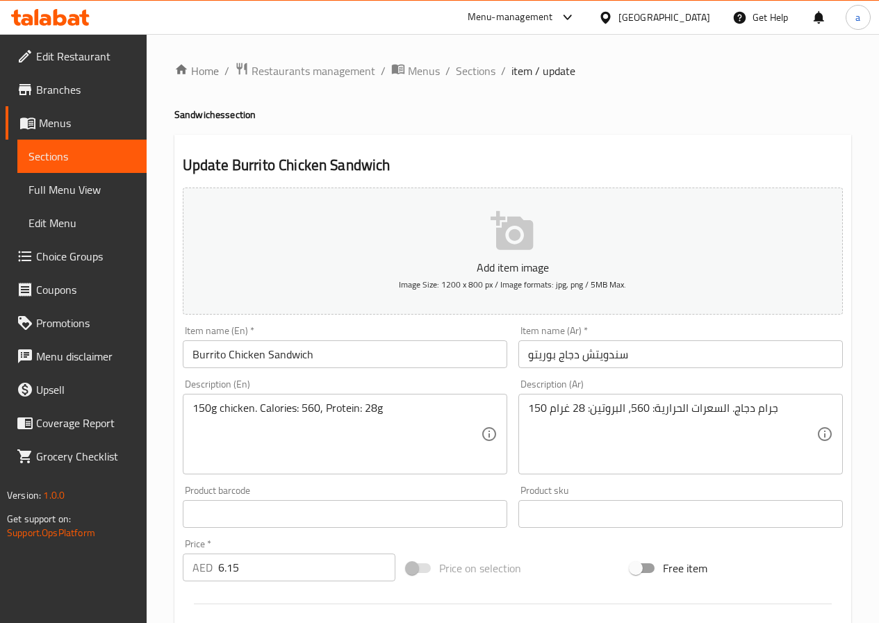
click at [610, 360] on input "سندويتش دجاج بوريتو" at bounding box center [680, 354] width 324 height 28
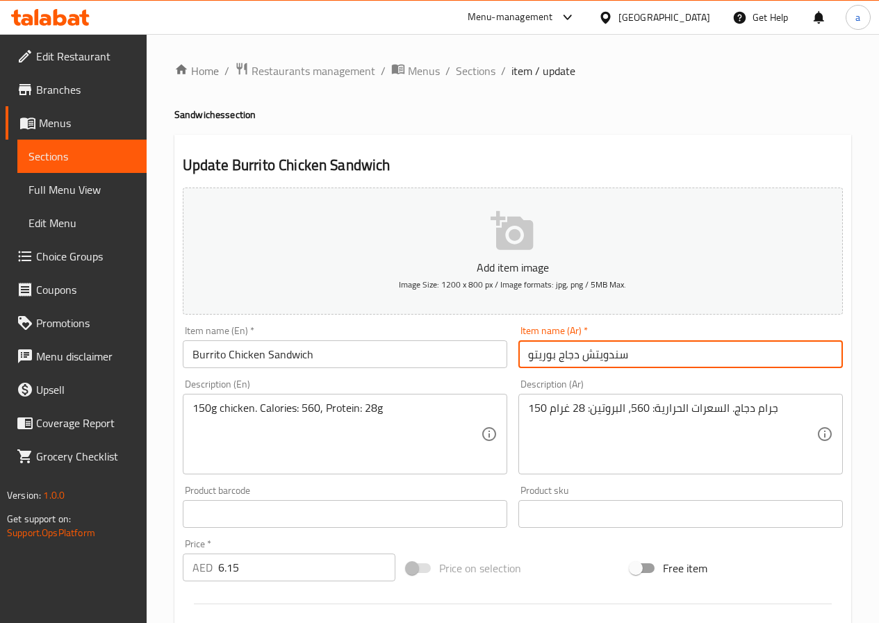
click at [610, 360] on input "سندويتش دجاج بوريتو" at bounding box center [680, 354] width 324 height 28
click at [653, 362] on input "سندويتش دجاج بوريتو" at bounding box center [680, 354] width 324 height 28
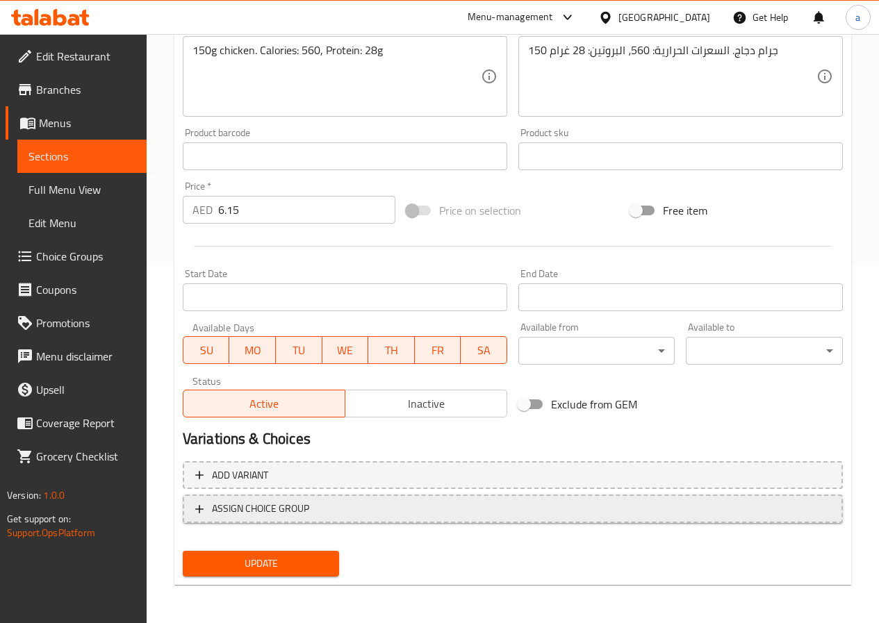
scroll to position [358, 0]
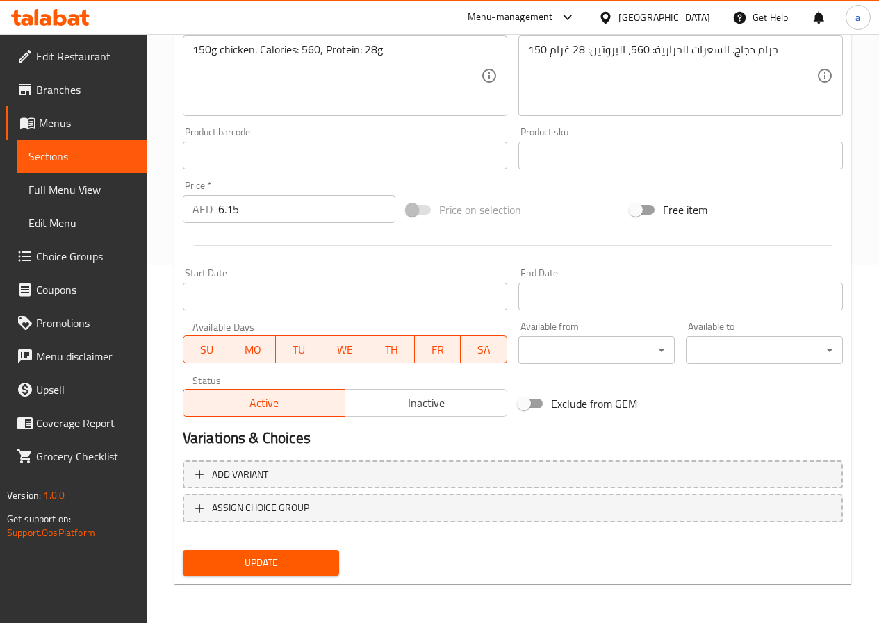
click at [270, 556] on span "Update" at bounding box center [261, 562] width 135 height 17
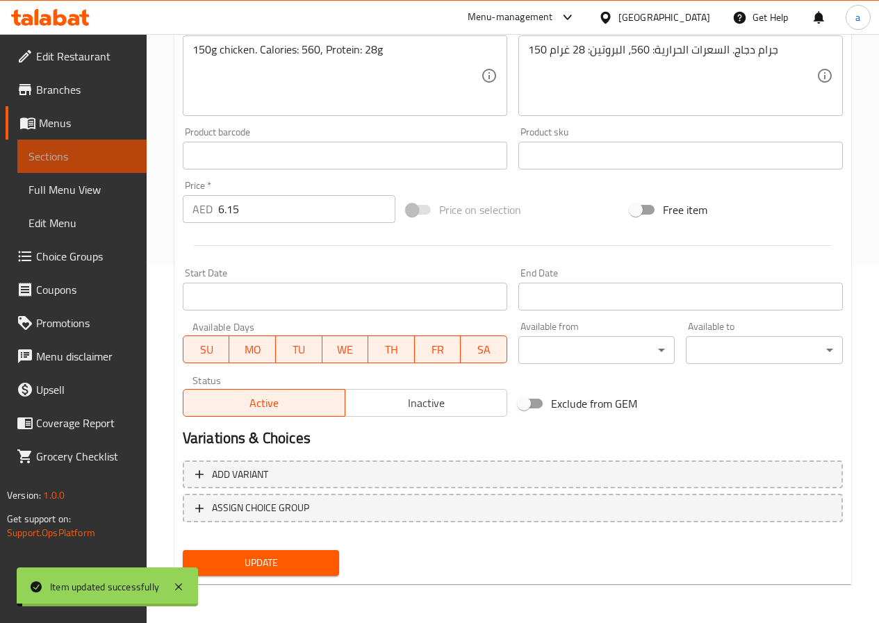
click at [108, 156] on span "Sections" at bounding box center [81, 156] width 107 height 17
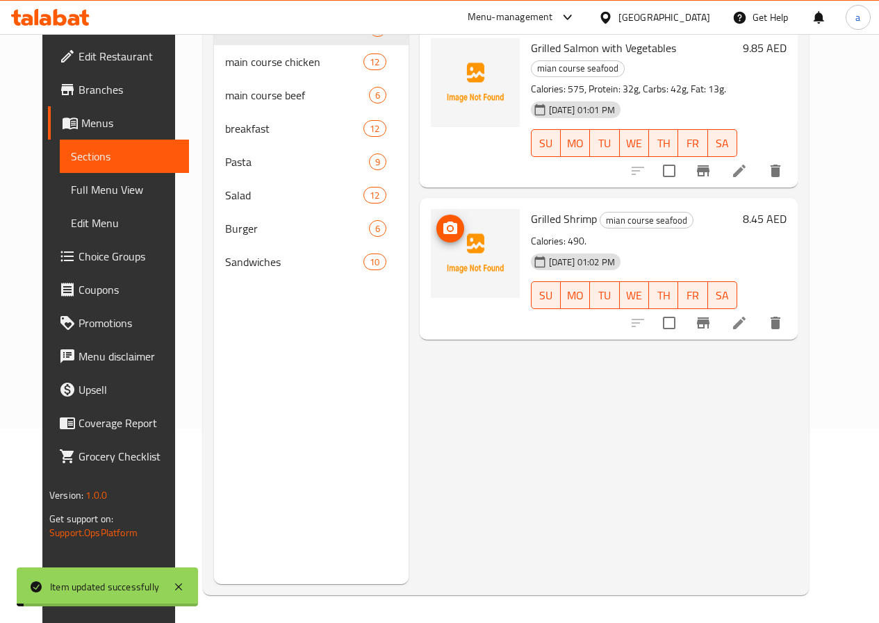
scroll to position [195, 0]
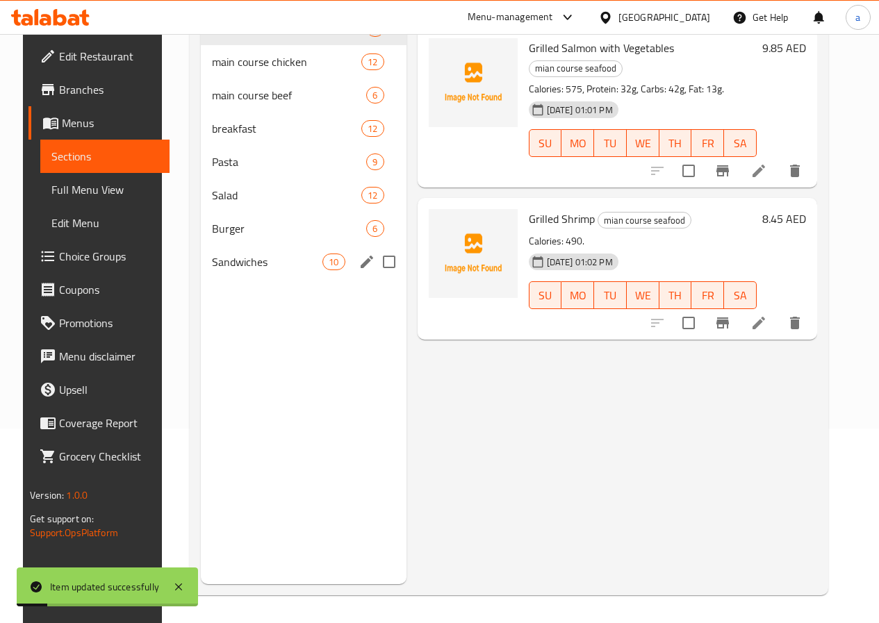
click at [245, 270] on span "Sandwiches" at bounding box center [267, 262] width 110 height 17
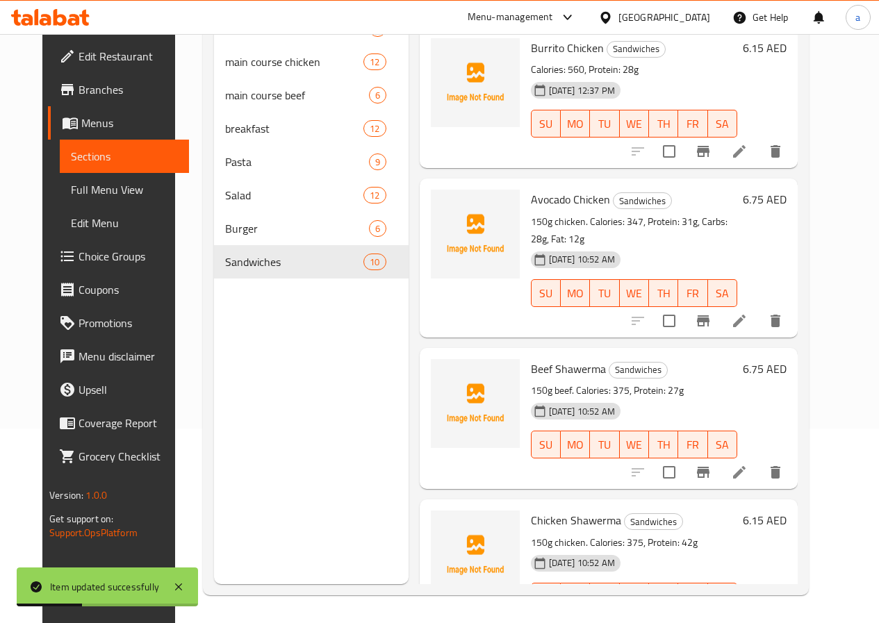
scroll to position [950, 0]
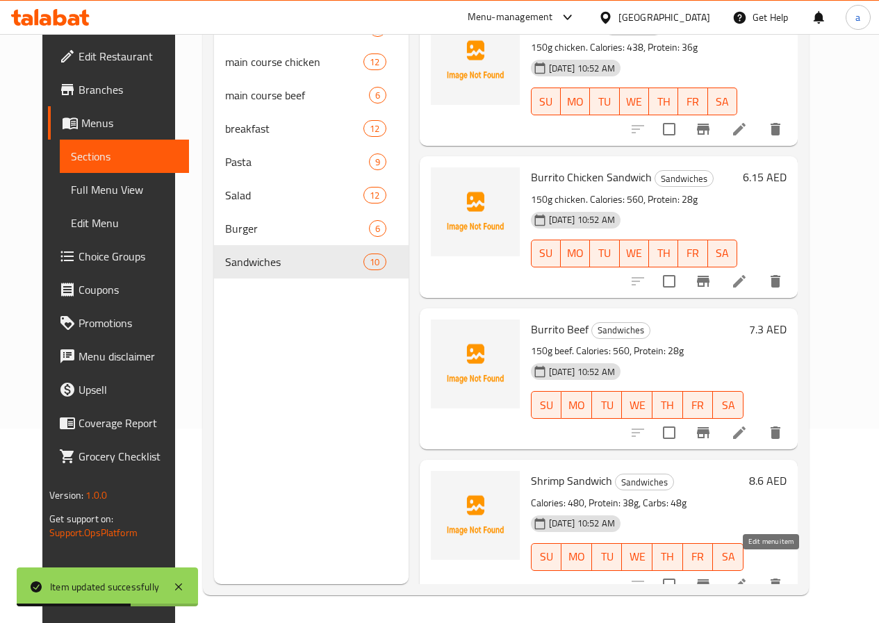
click at [748, 577] on icon at bounding box center [739, 585] width 17 height 17
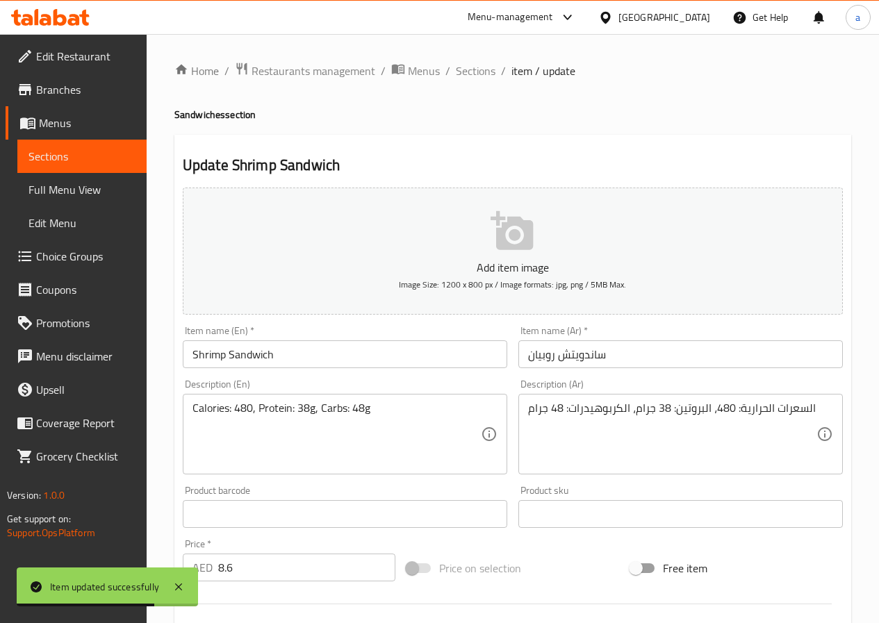
click at [586, 347] on input "ساندويتش روبيان" at bounding box center [680, 354] width 324 height 28
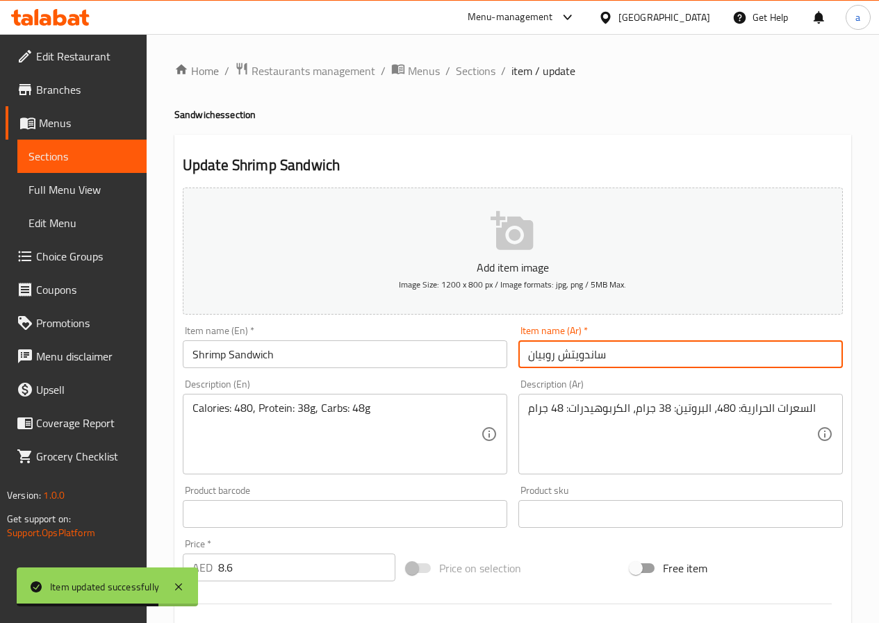
click at [586, 347] on input "ساندويتش روبيان" at bounding box center [680, 354] width 324 height 28
paste input "ندويتش"
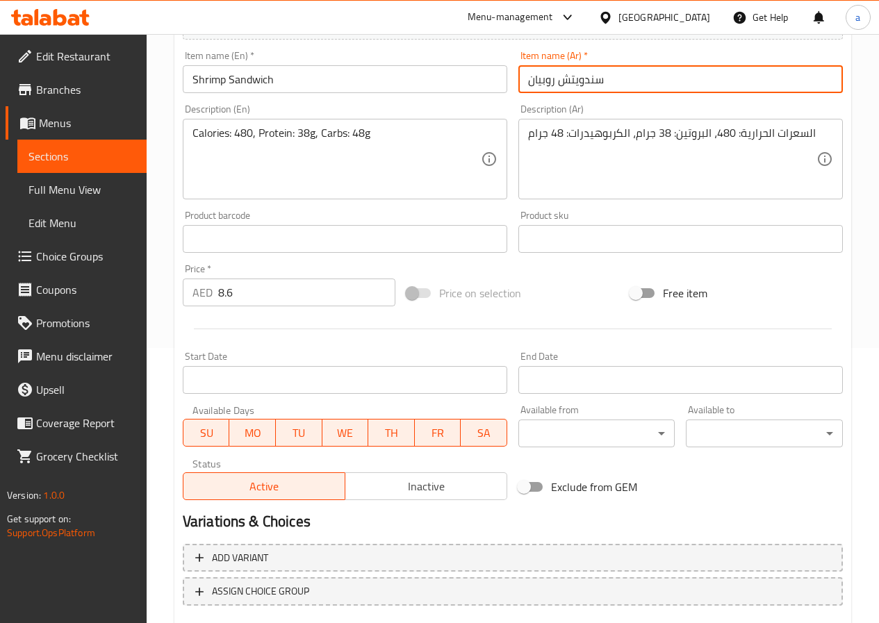
scroll to position [358, 0]
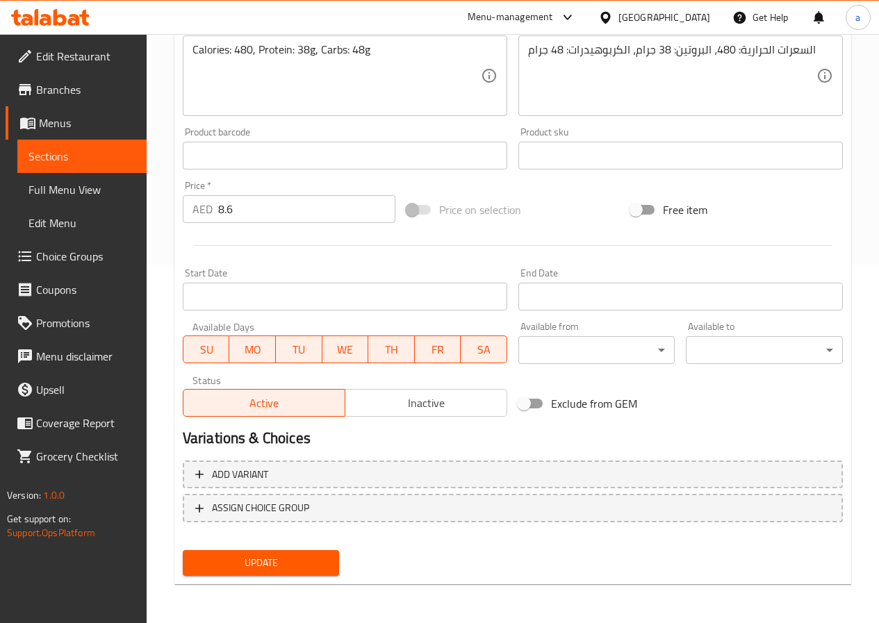
type input "سندويتش روبيان"
click at [305, 550] on div "Update" at bounding box center [261, 563] width 168 height 37
click at [308, 557] on span "Update" at bounding box center [261, 562] width 135 height 17
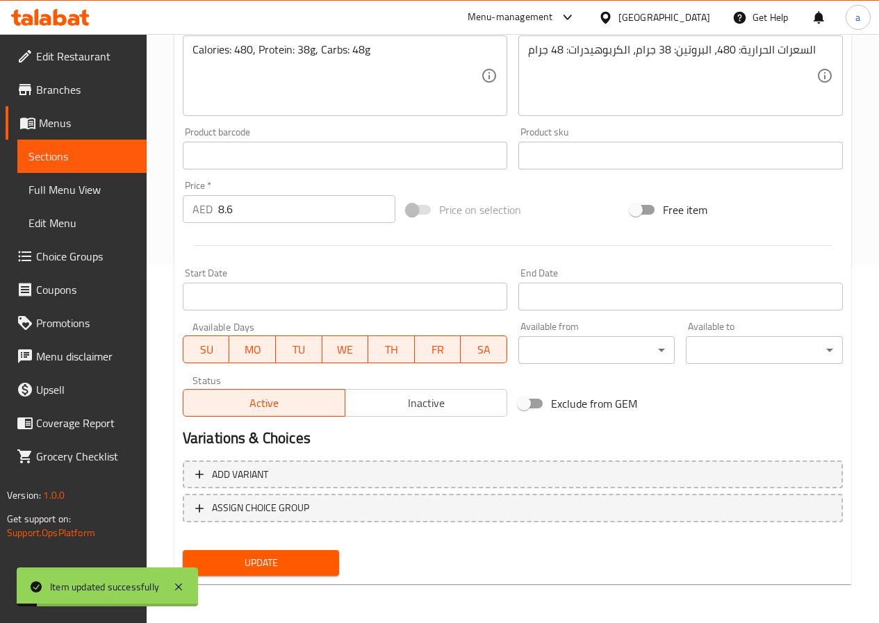
click at [65, 153] on span "Sections" at bounding box center [81, 156] width 107 height 17
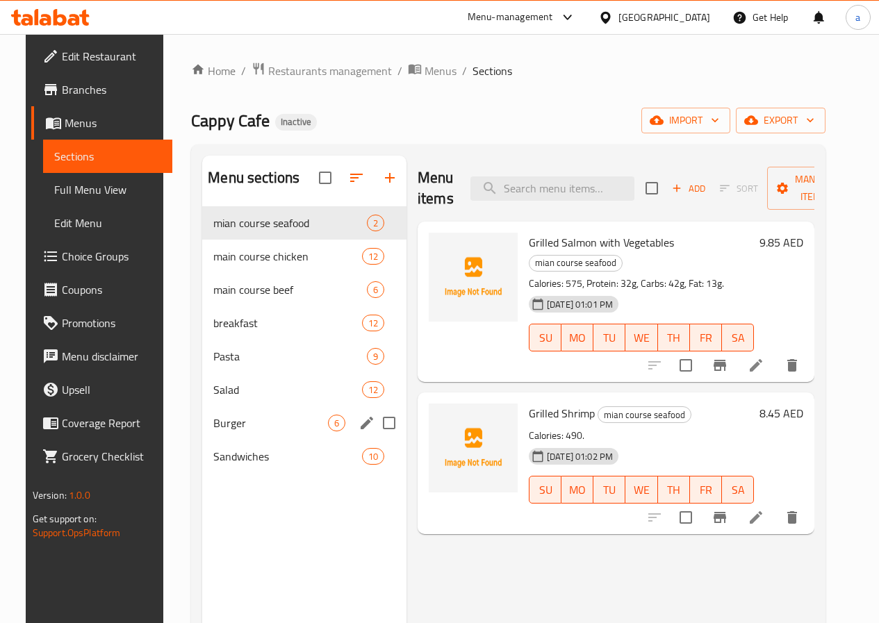
click at [220, 440] on div "Burger 6" at bounding box center [304, 422] width 204 height 33
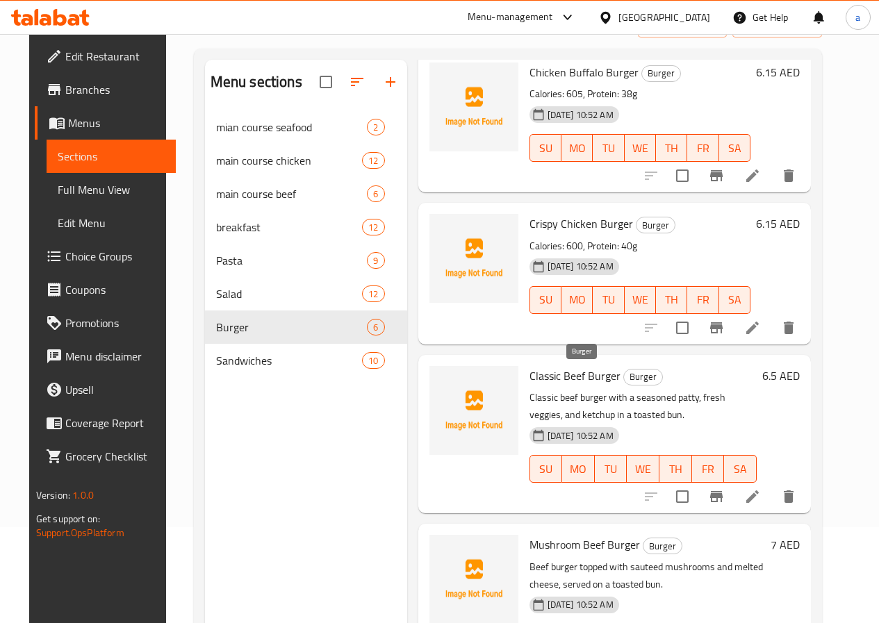
scroll to position [195, 0]
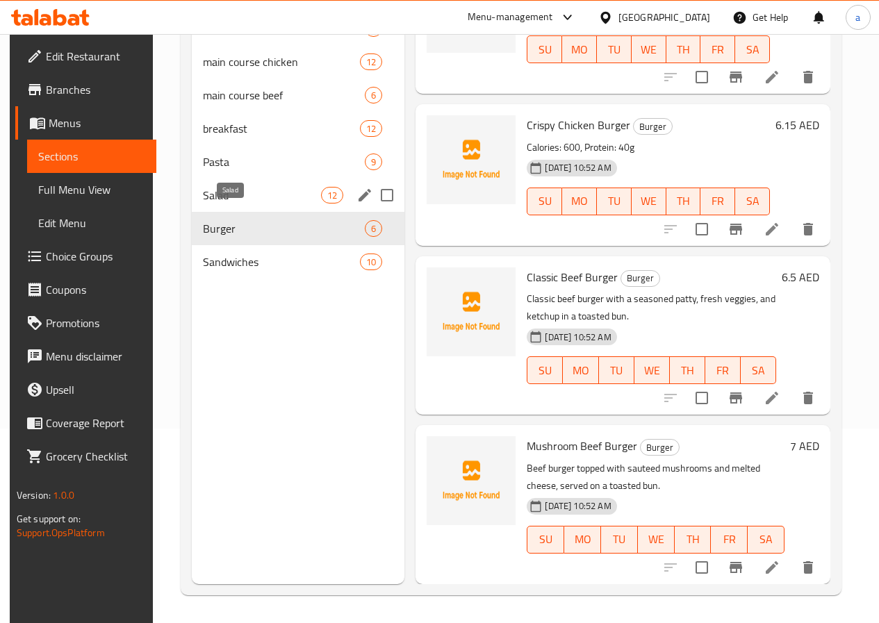
click at [229, 204] on span "Salad" at bounding box center [262, 195] width 118 height 17
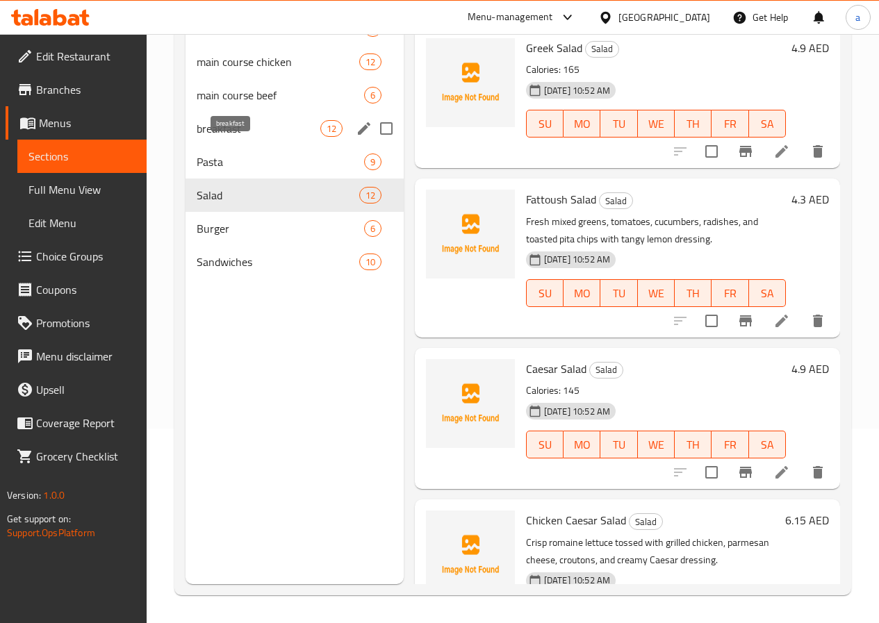
click at [229, 137] on span "breakfast" at bounding box center [259, 128] width 124 height 17
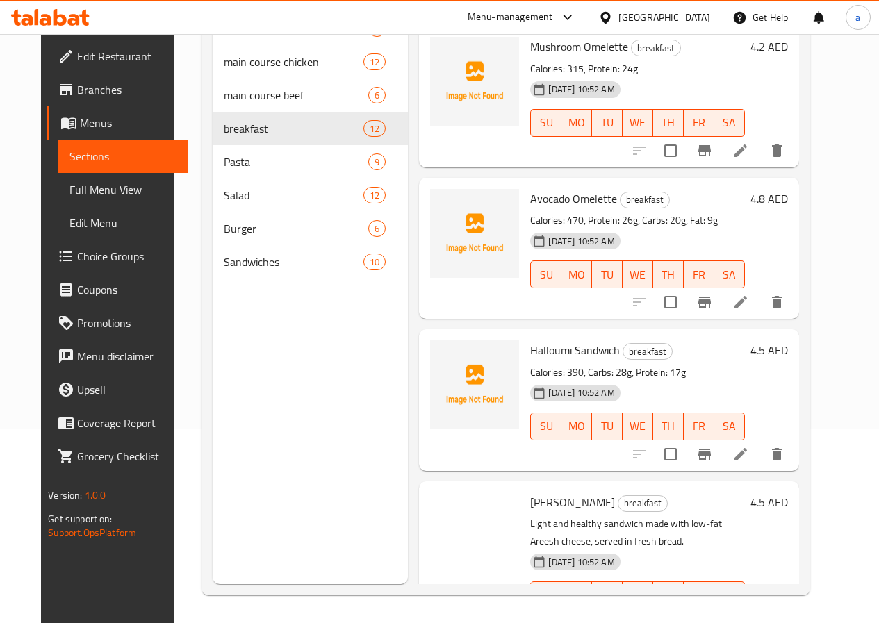
scroll to position [486, 0]
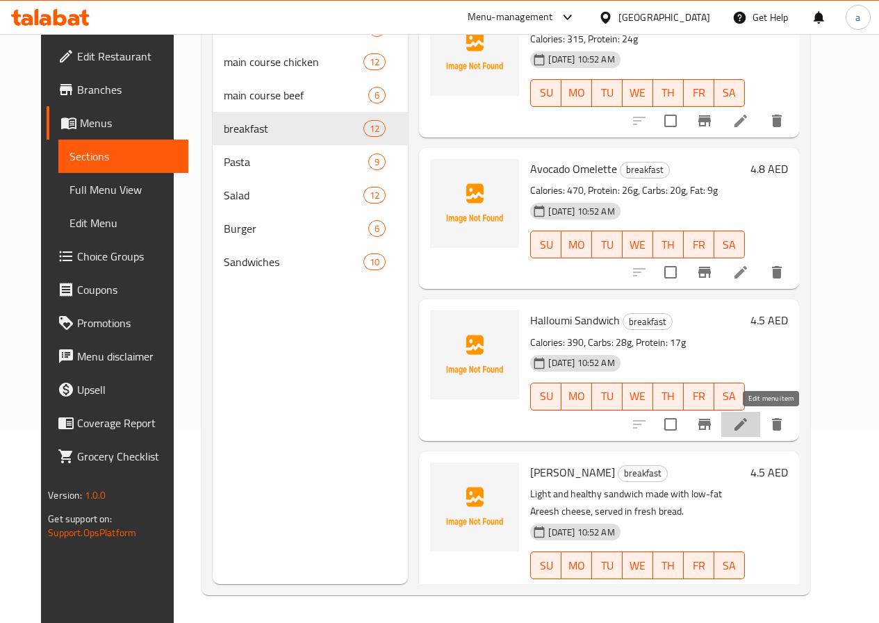
click at [749, 429] on icon at bounding box center [740, 424] width 17 height 17
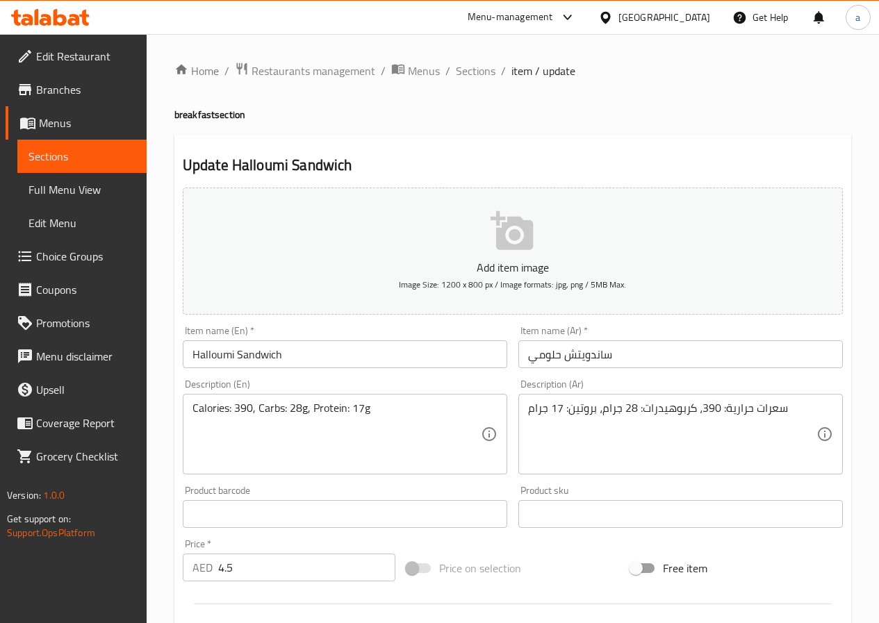
click at [583, 351] on input "ساندويتش حلومي" at bounding box center [680, 354] width 324 height 28
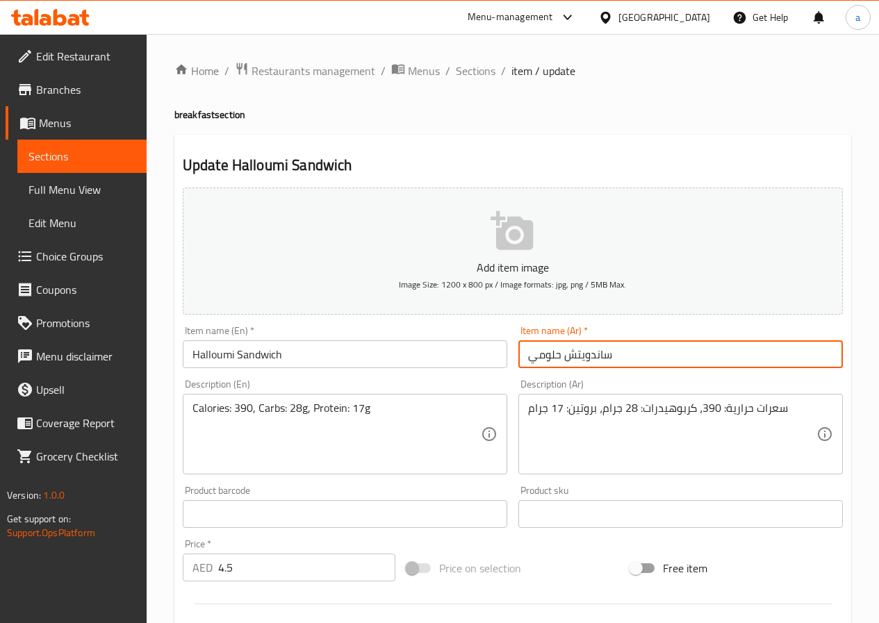
click at [583, 351] on input "ساندويتش حلومي" at bounding box center [680, 354] width 324 height 28
paste input "ندويتش"
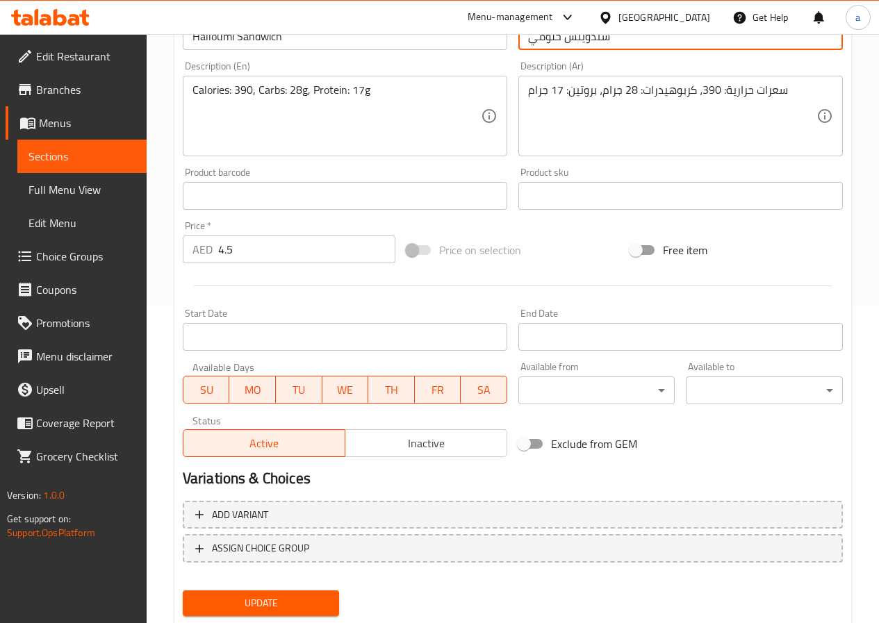
scroll to position [358, 0]
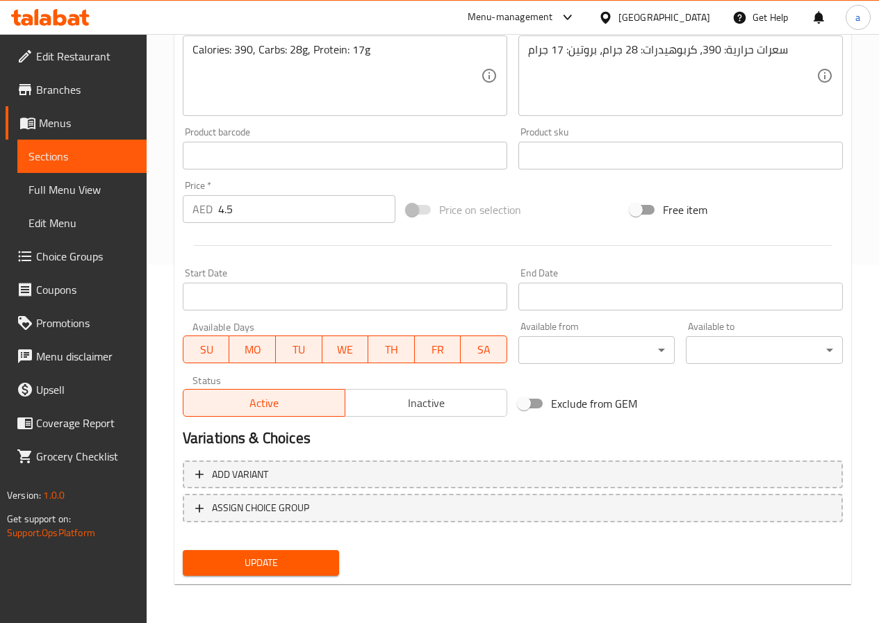
type input "سندويتش حلومي"
click at [286, 564] on span "Update" at bounding box center [261, 562] width 135 height 17
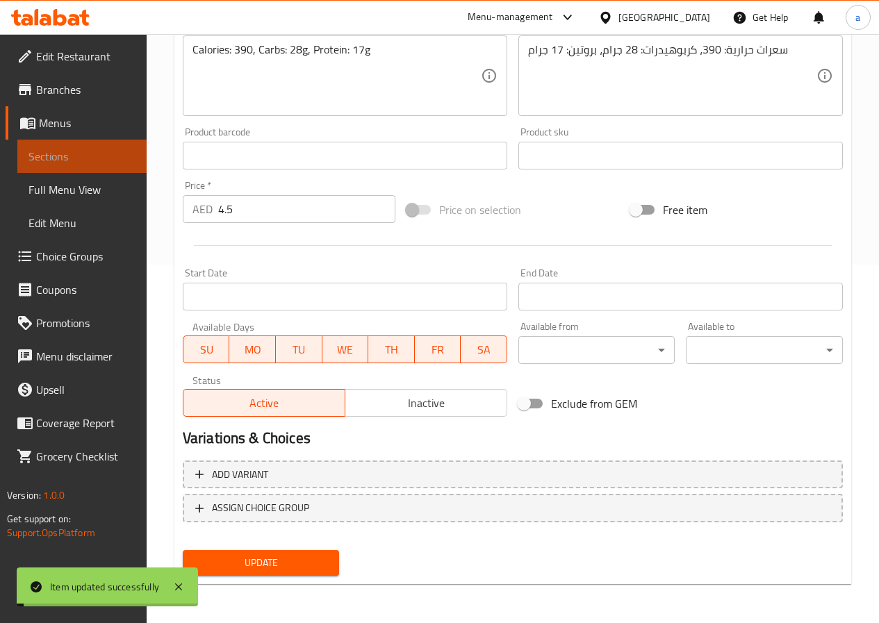
click at [101, 157] on span "Sections" at bounding box center [81, 156] width 107 height 17
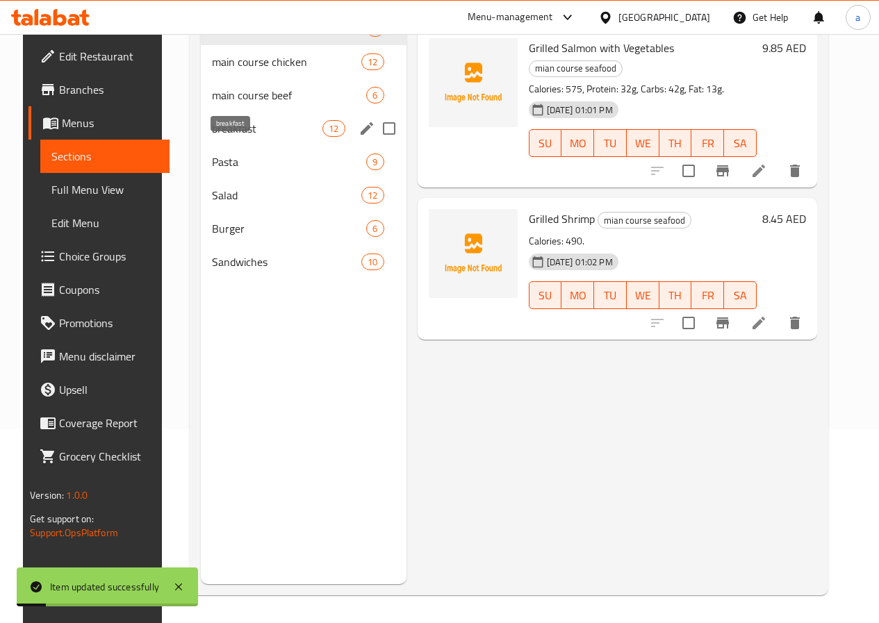
click at [216, 137] on span "breakfast" at bounding box center [267, 128] width 110 height 17
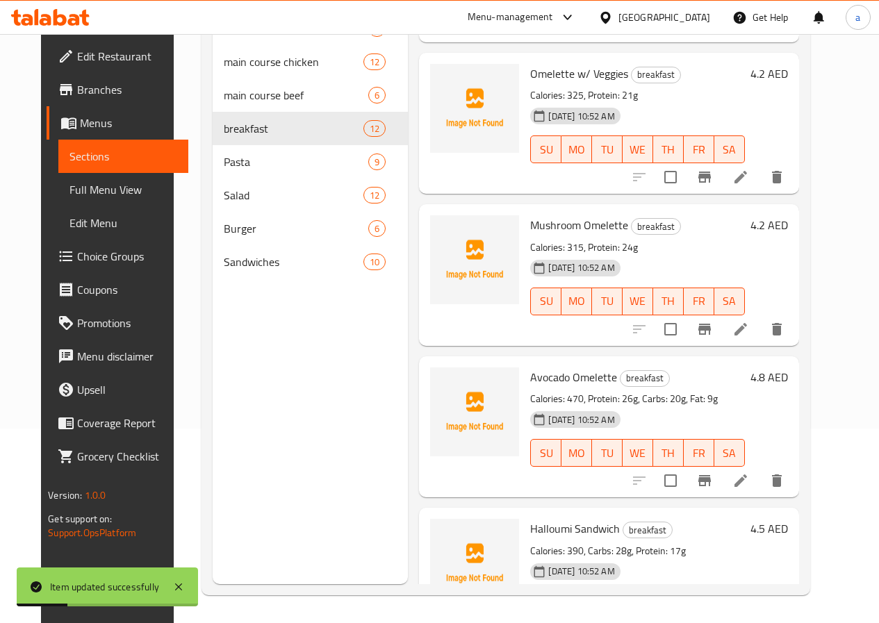
scroll to position [556, 0]
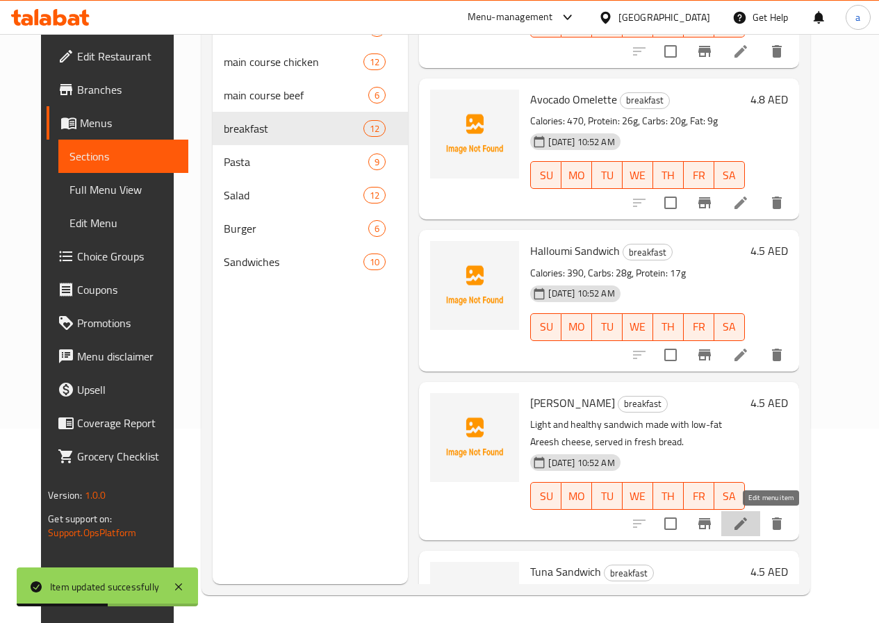
click at [749, 527] on icon at bounding box center [740, 524] width 17 height 17
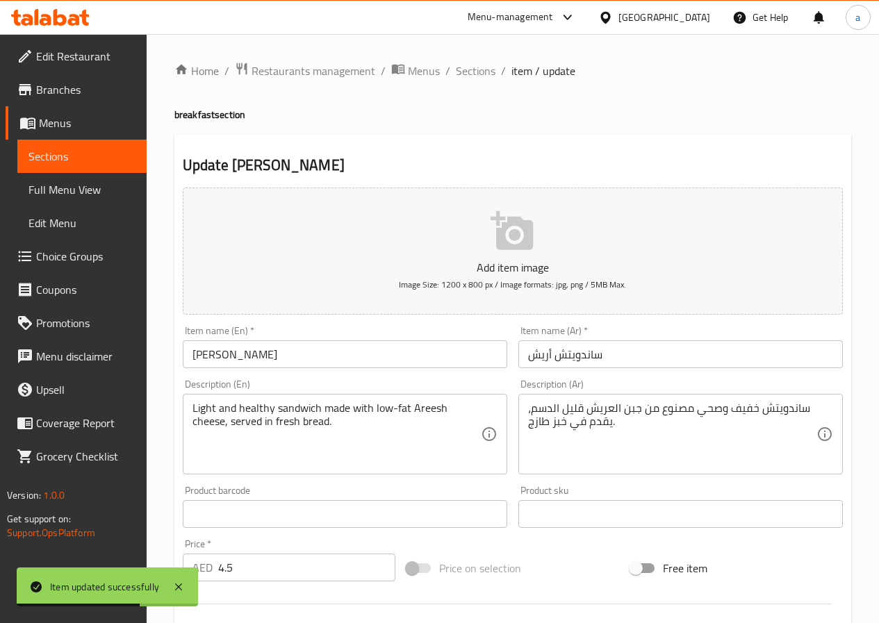
click at [569, 353] on input "ساندويتش أريش" at bounding box center [680, 354] width 324 height 28
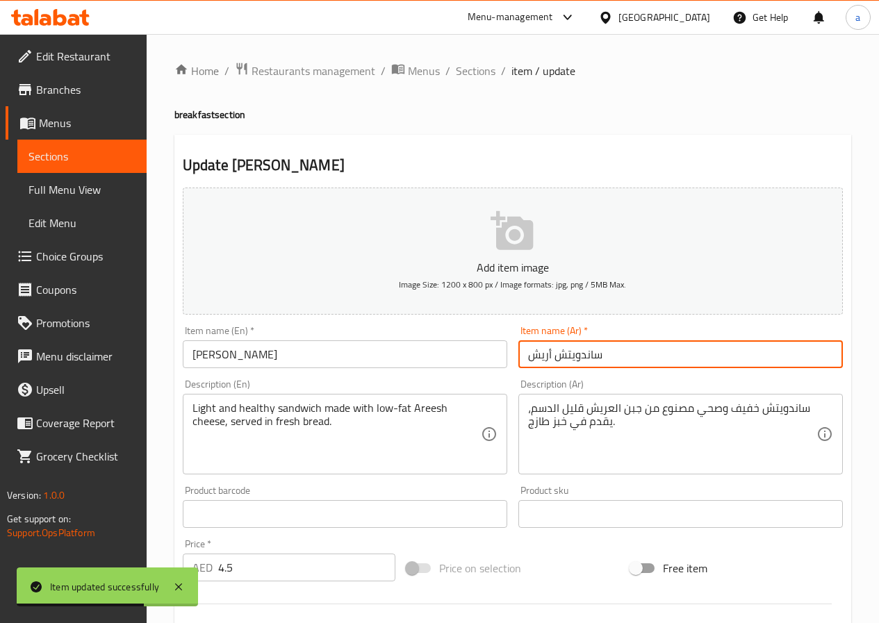
click at [569, 353] on input "ساندويتش أريش" at bounding box center [680, 354] width 324 height 28
paste input "ندويتش"
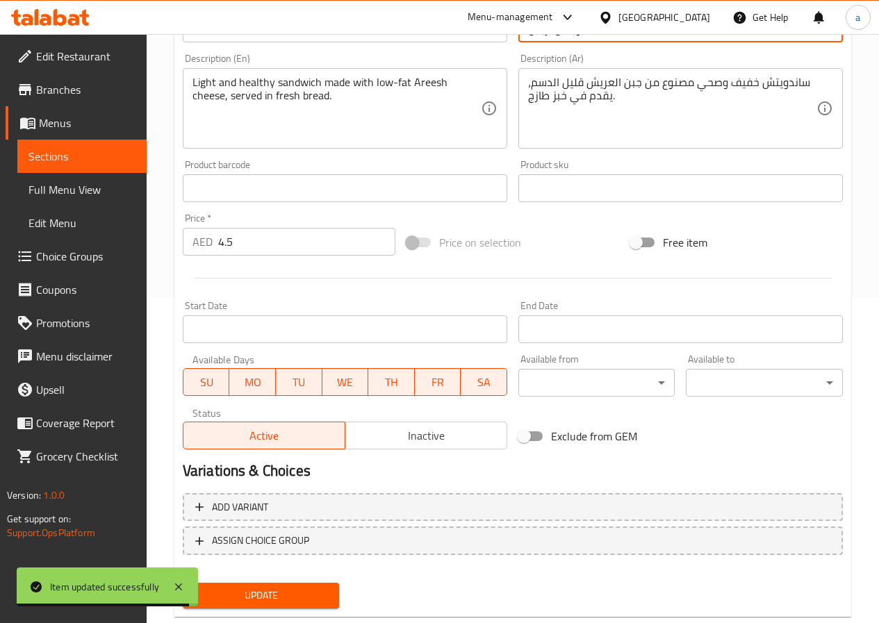
scroll to position [358, 0]
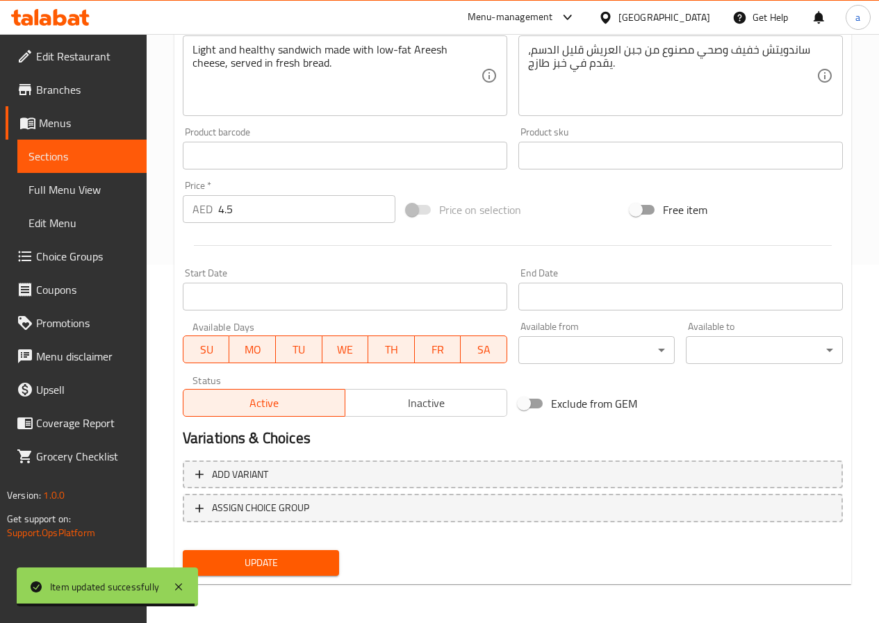
type input "سندويتش أريش"
click at [214, 560] on span "Update" at bounding box center [261, 562] width 135 height 17
click at [80, 150] on span "Sections" at bounding box center [81, 156] width 107 height 17
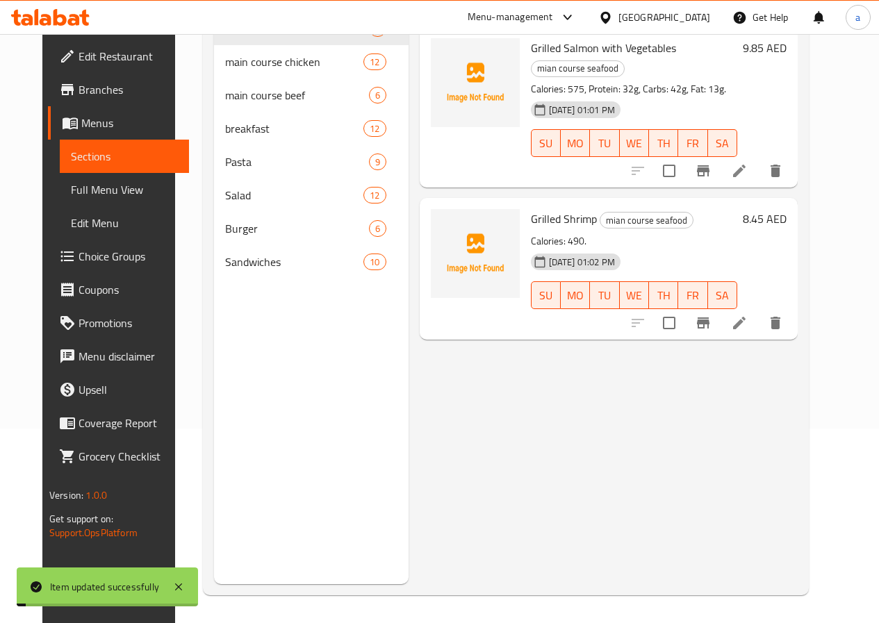
scroll to position [195, 0]
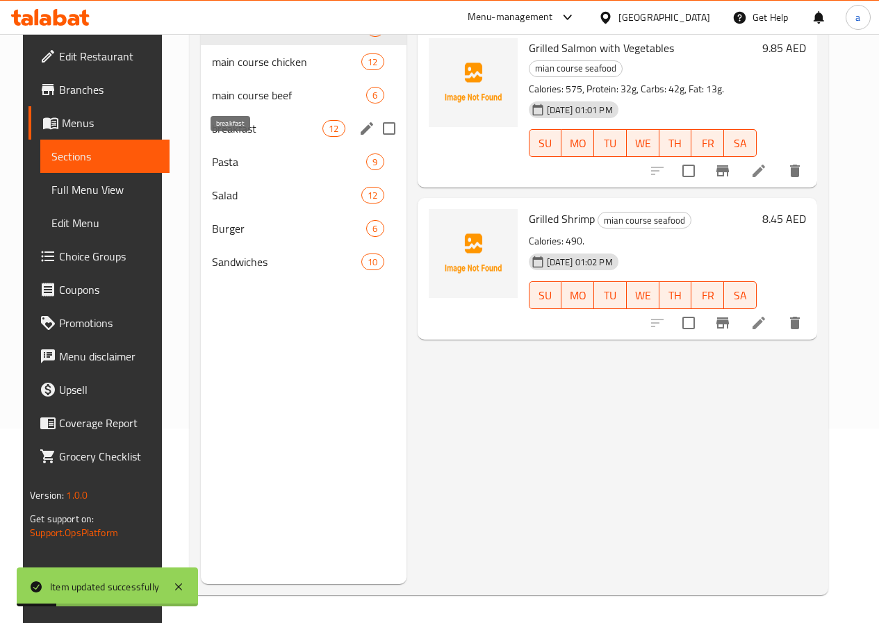
click at [237, 137] on span "breakfast" at bounding box center [267, 128] width 110 height 17
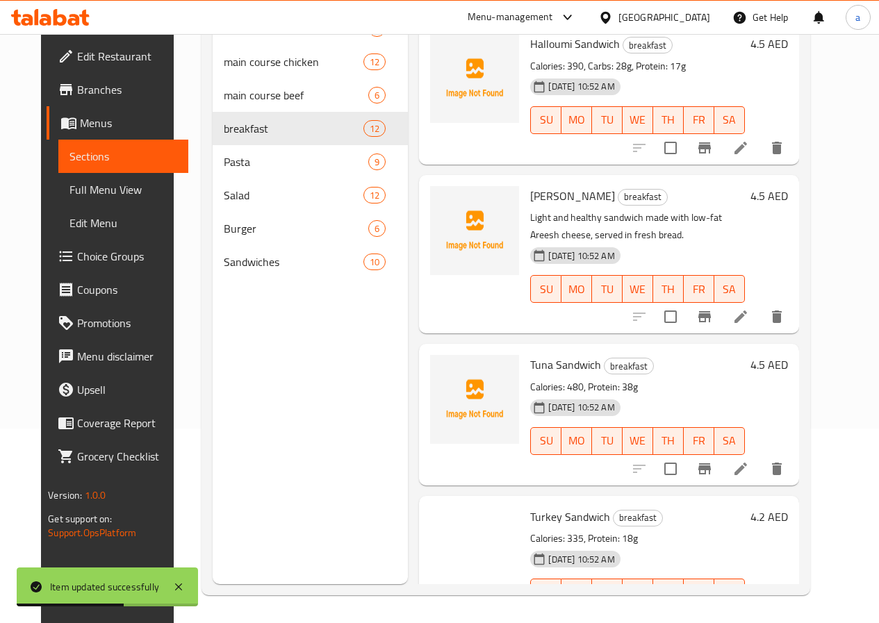
scroll to position [764, 0]
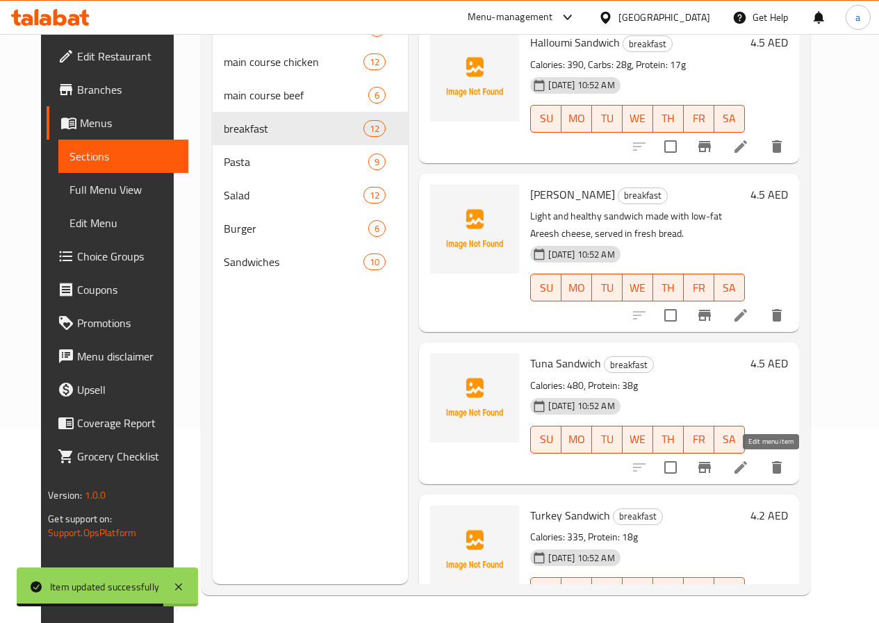
click at [749, 470] on icon at bounding box center [740, 467] width 17 height 17
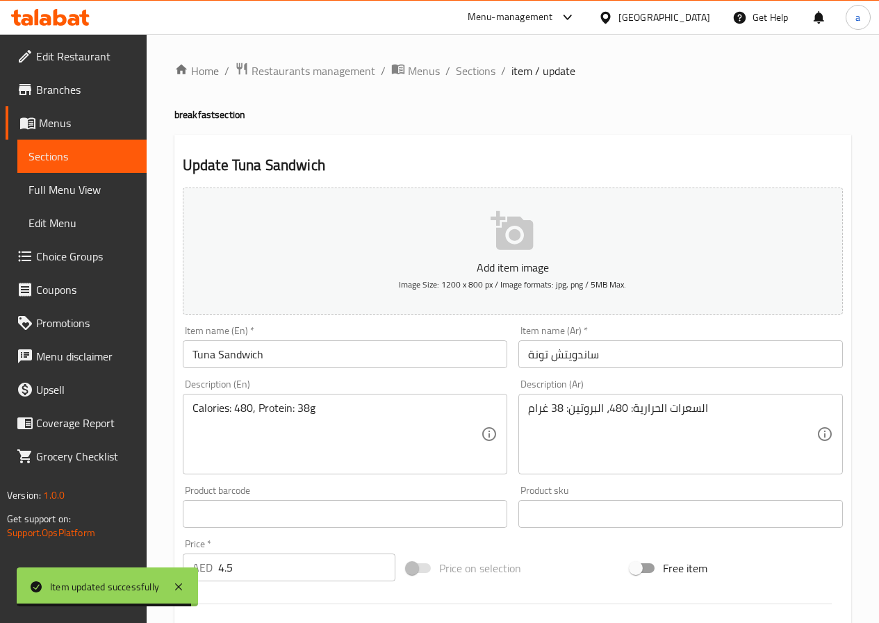
click at [583, 359] on input "ساندويتش تونة" at bounding box center [680, 354] width 324 height 28
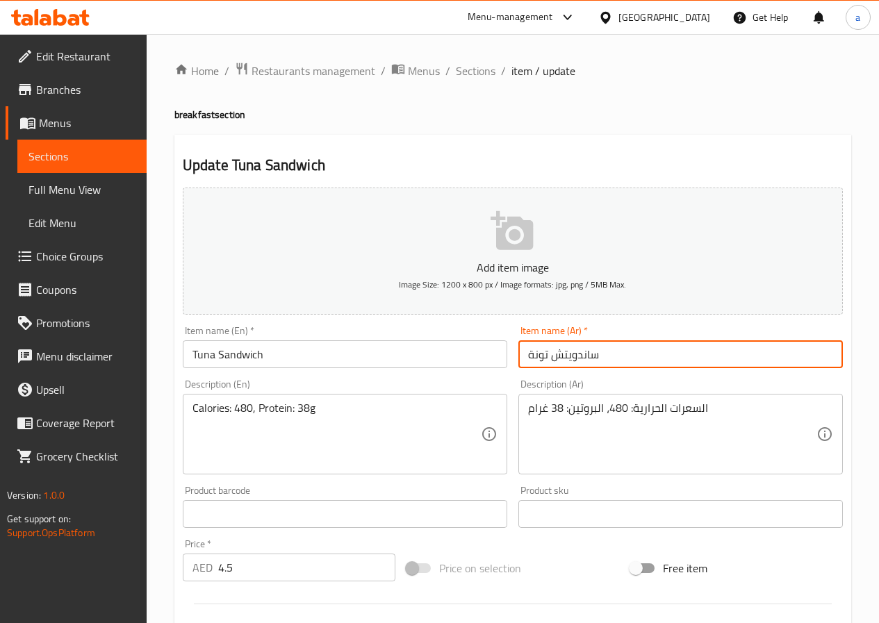
paste input "ندويتش"
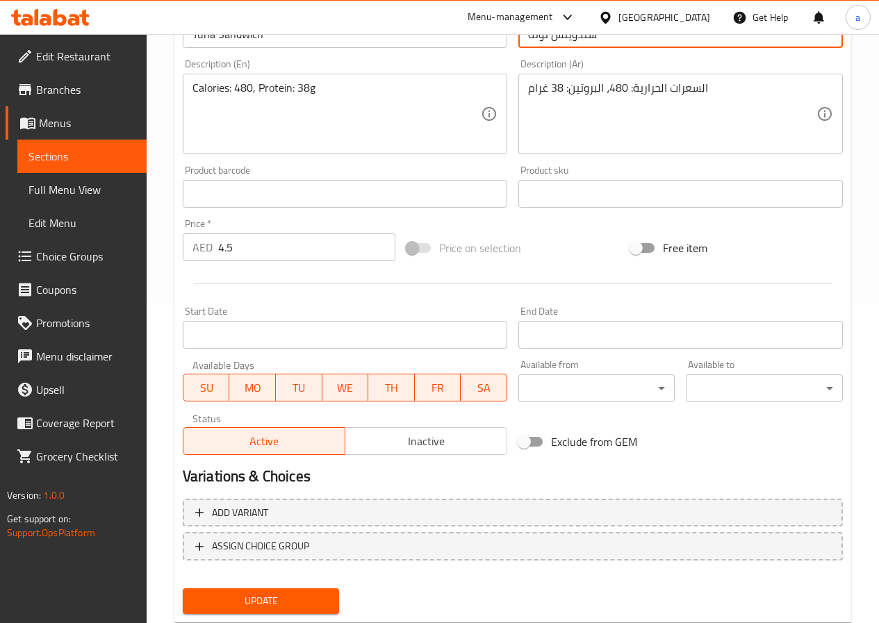
scroll to position [358, 0]
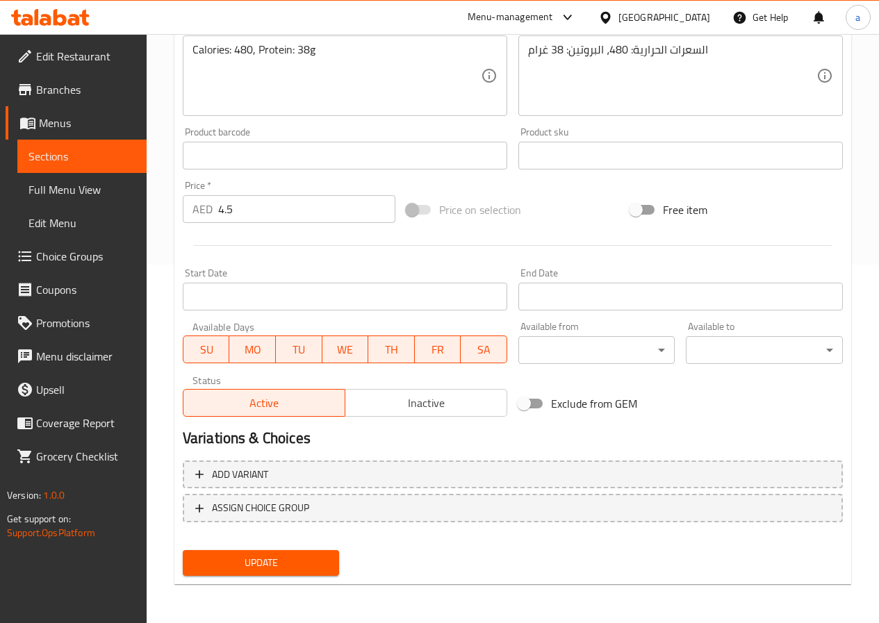
type input "سندويتش تونة"
click at [281, 558] on span "Update" at bounding box center [261, 562] width 135 height 17
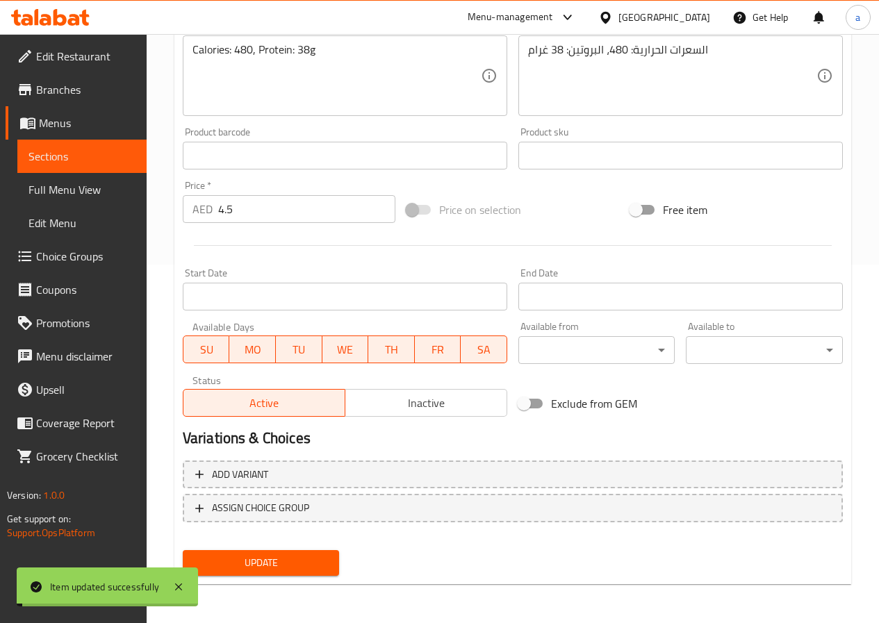
click at [81, 158] on span "Sections" at bounding box center [81, 156] width 107 height 17
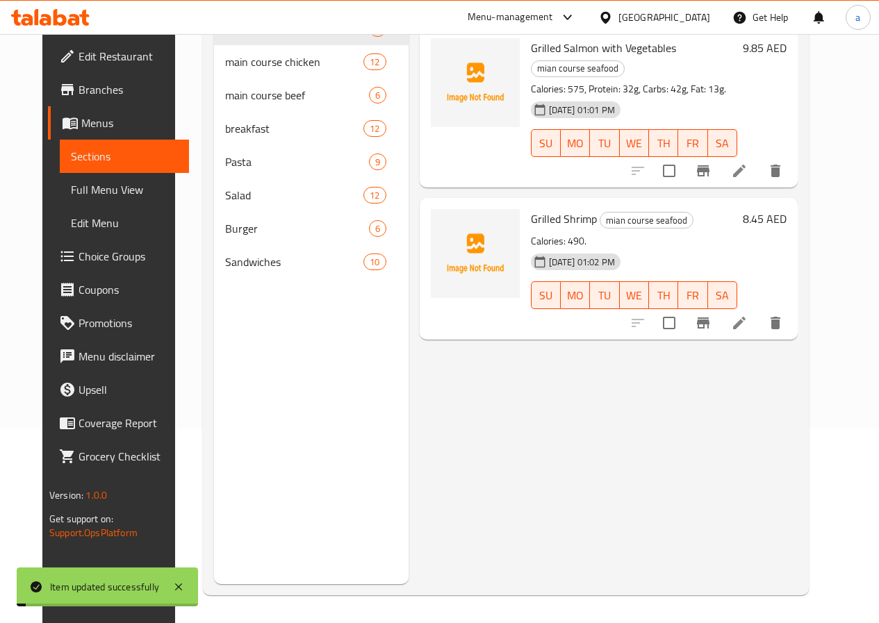
scroll to position [195, 0]
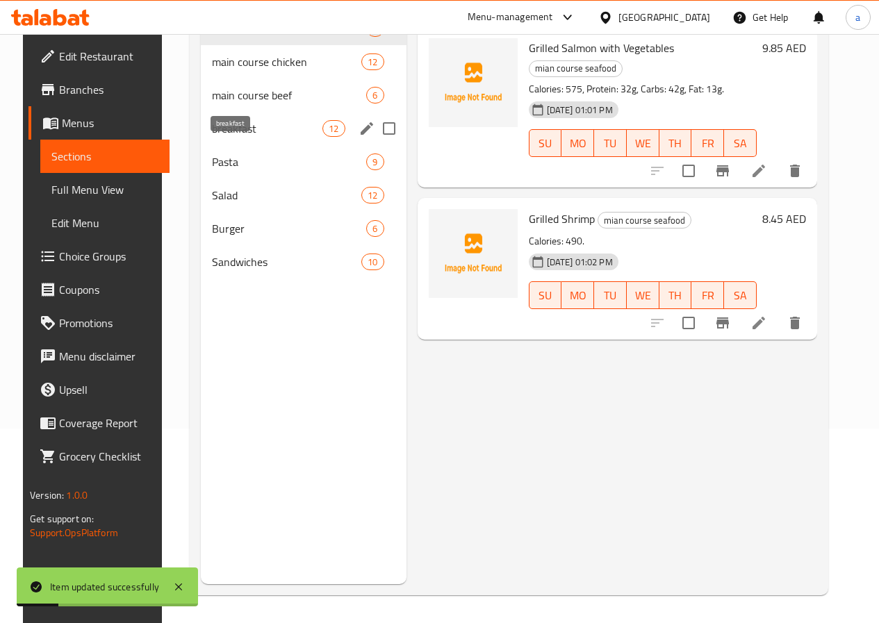
click at [236, 137] on span "breakfast" at bounding box center [267, 128] width 110 height 17
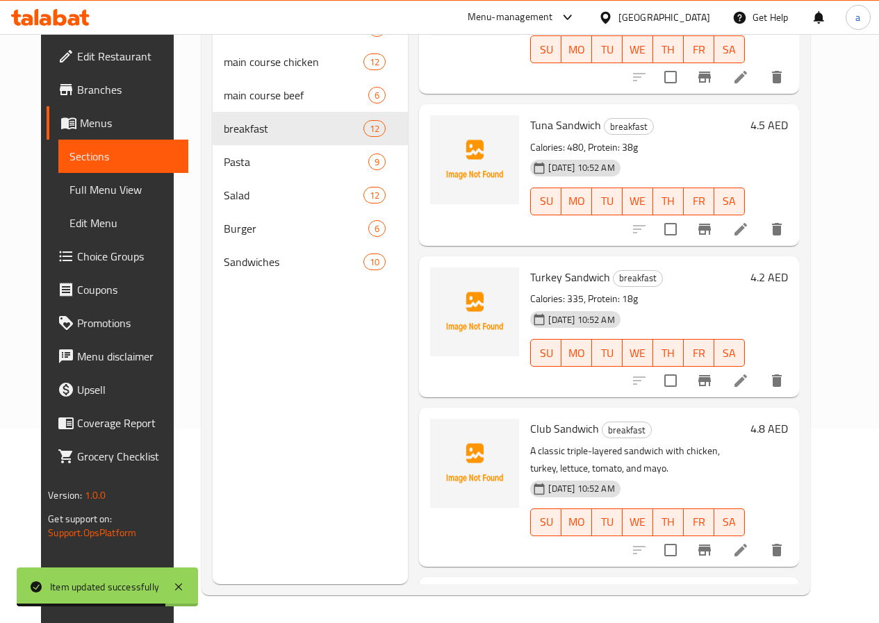
scroll to position [1028, 0]
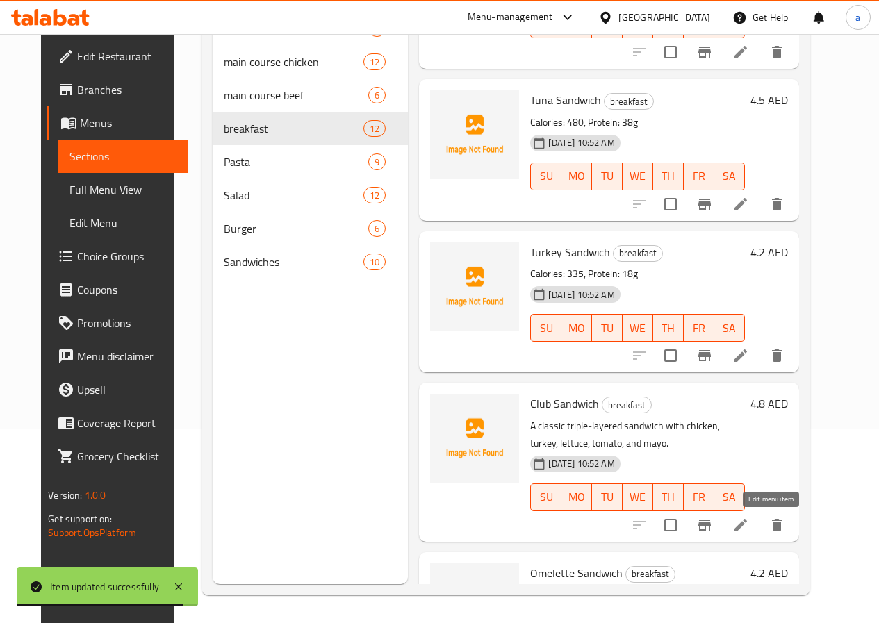
click at [749, 530] on icon at bounding box center [740, 525] width 17 height 17
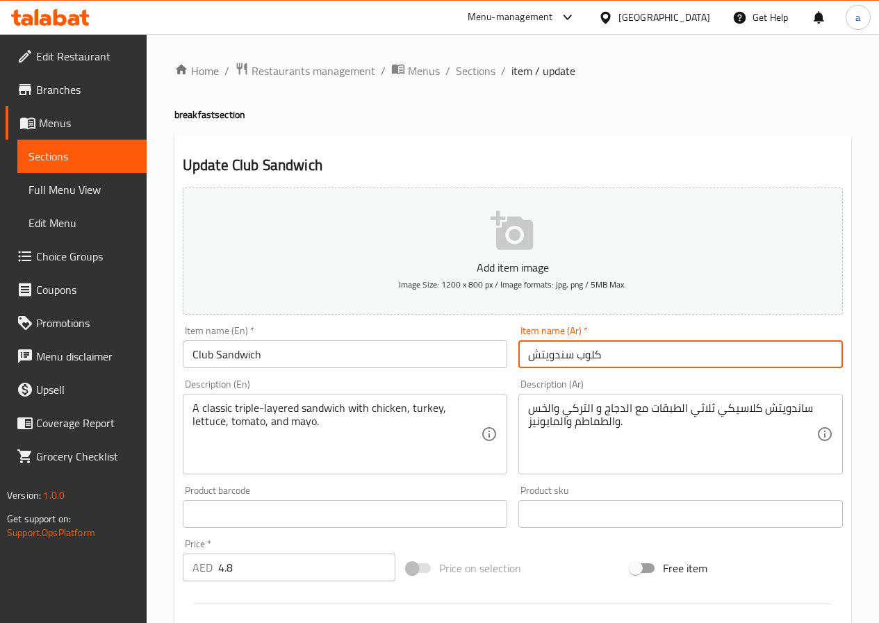
click at [545, 354] on input "كلوب سندويتش" at bounding box center [680, 354] width 324 height 28
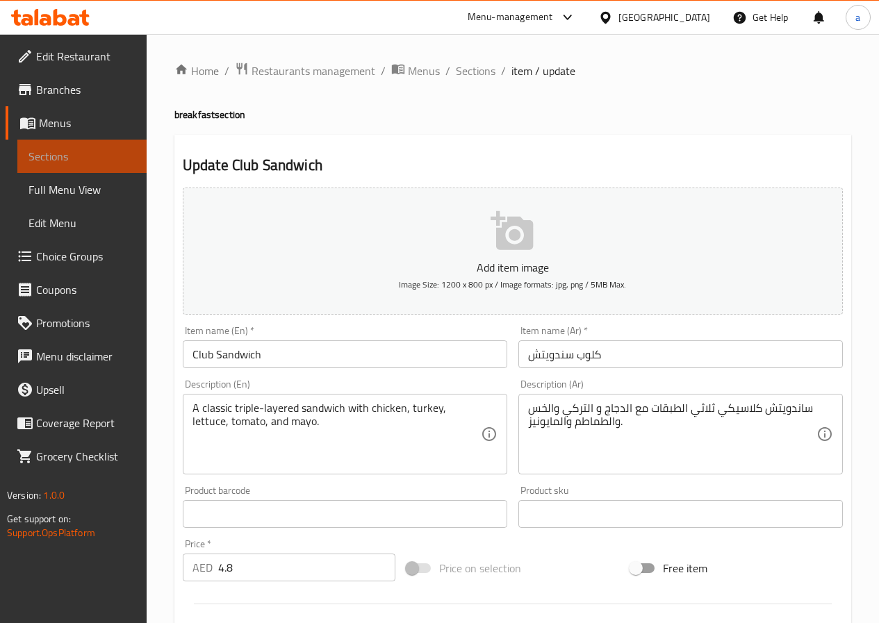
click at [54, 159] on span "Sections" at bounding box center [81, 156] width 107 height 17
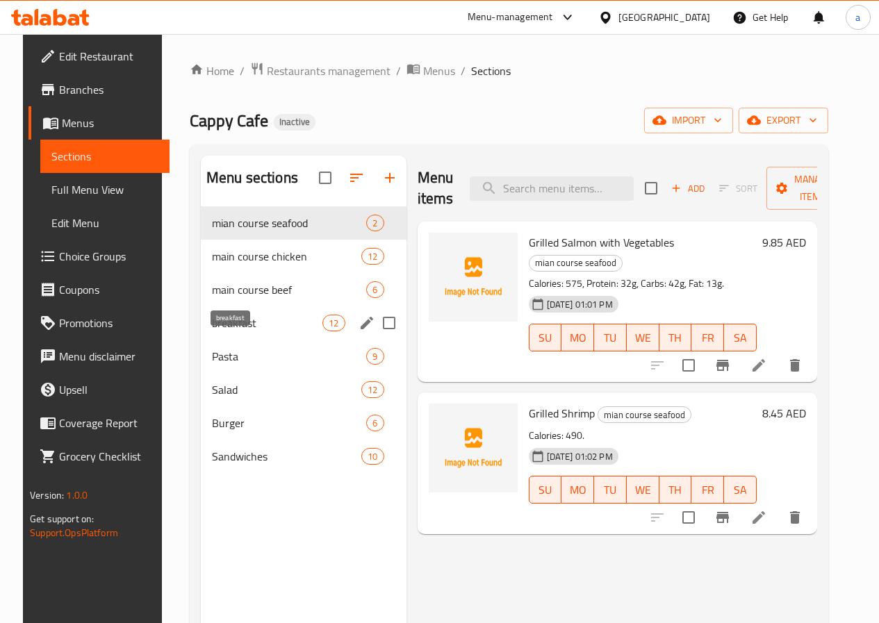
click at [245, 331] on span "breakfast" at bounding box center [267, 323] width 110 height 17
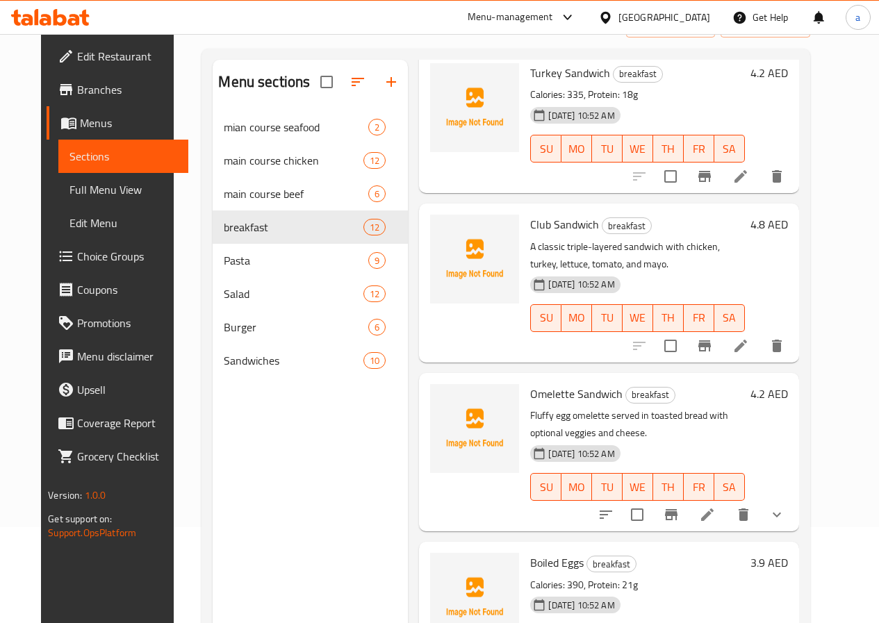
scroll to position [195, 0]
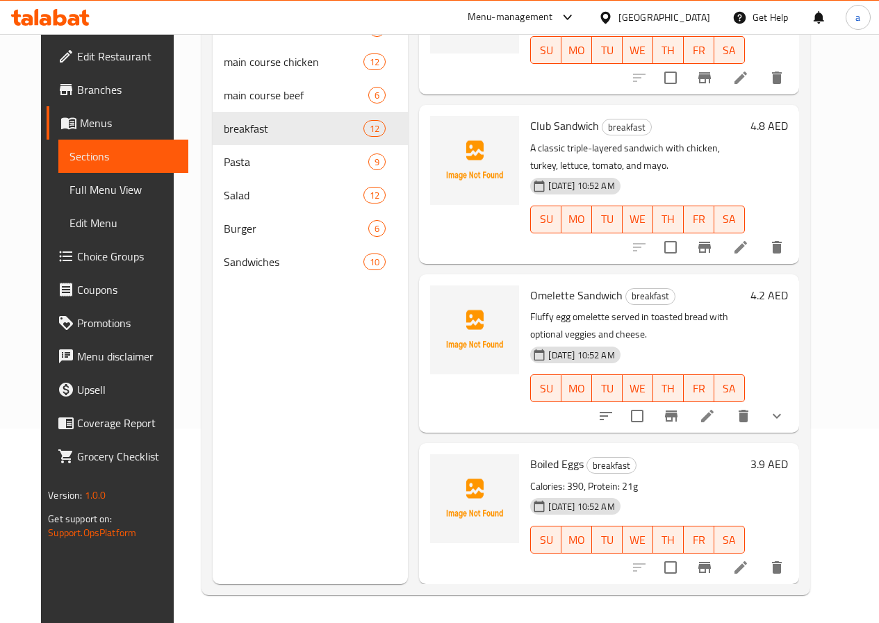
click at [716, 417] on icon at bounding box center [707, 416] width 17 height 17
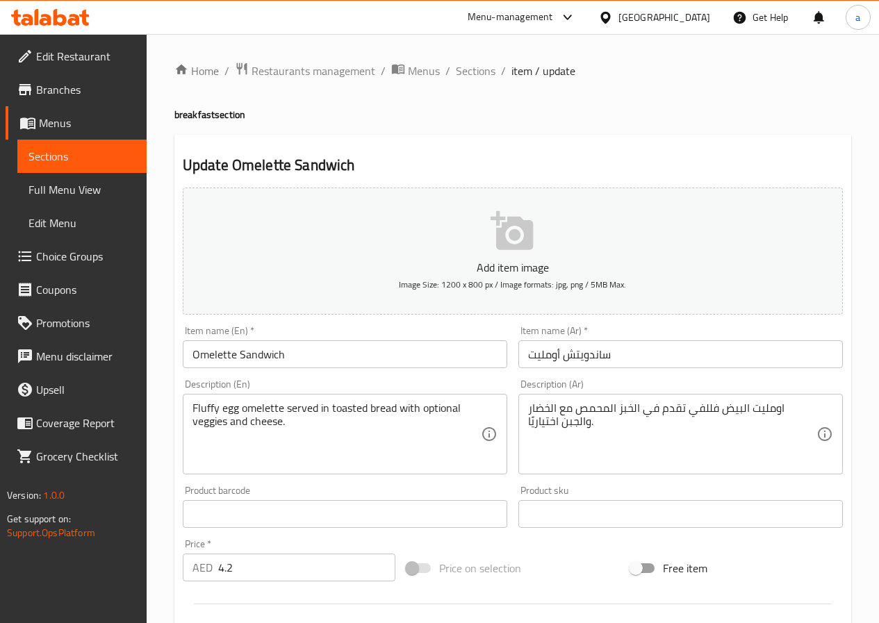
click at [599, 356] on input "ساندويتش أومليت" at bounding box center [680, 354] width 324 height 28
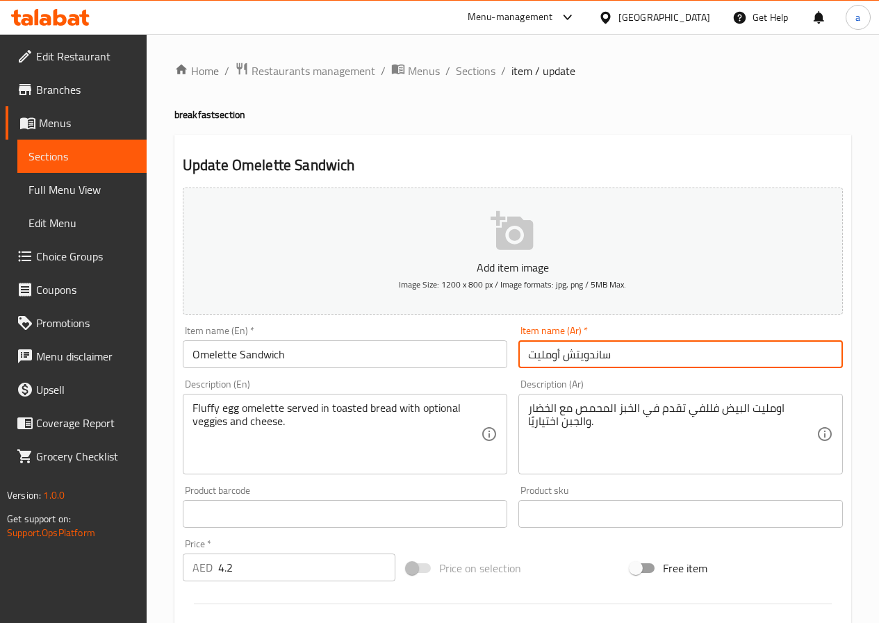
click at [599, 356] on input "ساندويتش أومليت" at bounding box center [680, 354] width 324 height 28
paste input "ندويتش"
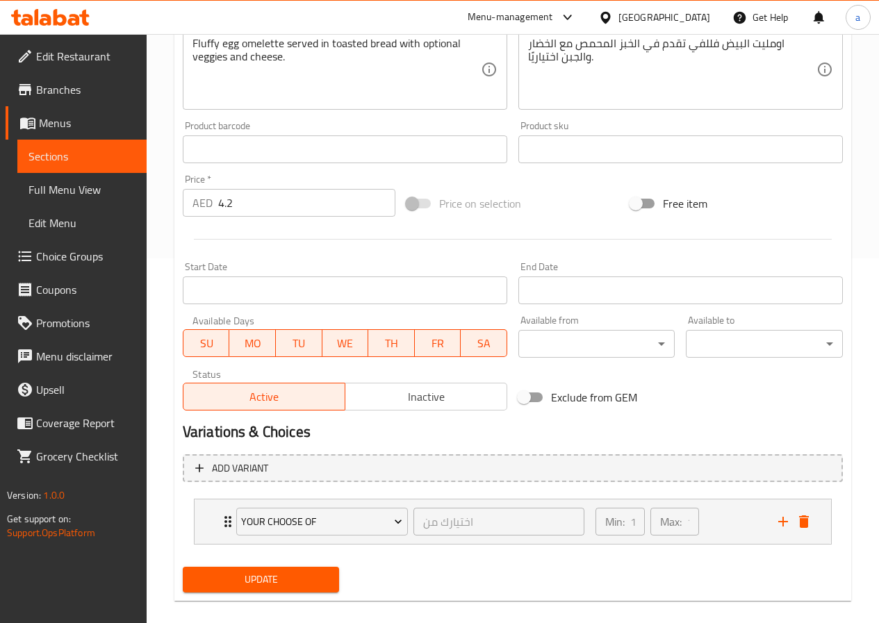
scroll to position [381, 0]
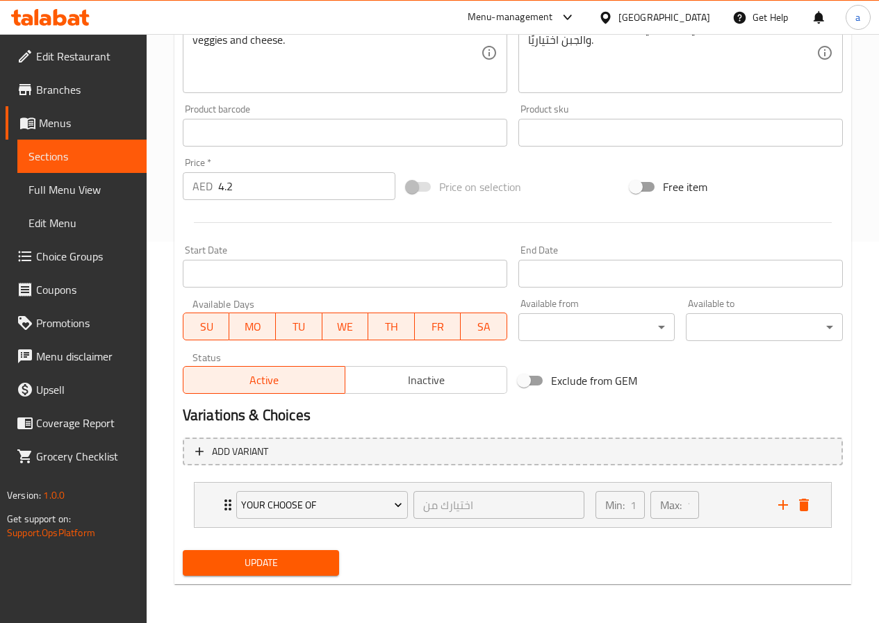
type input "سندويتش أومليت"
click at [272, 564] on span "Update" at bounding box center [261, 562] width 135 height 17
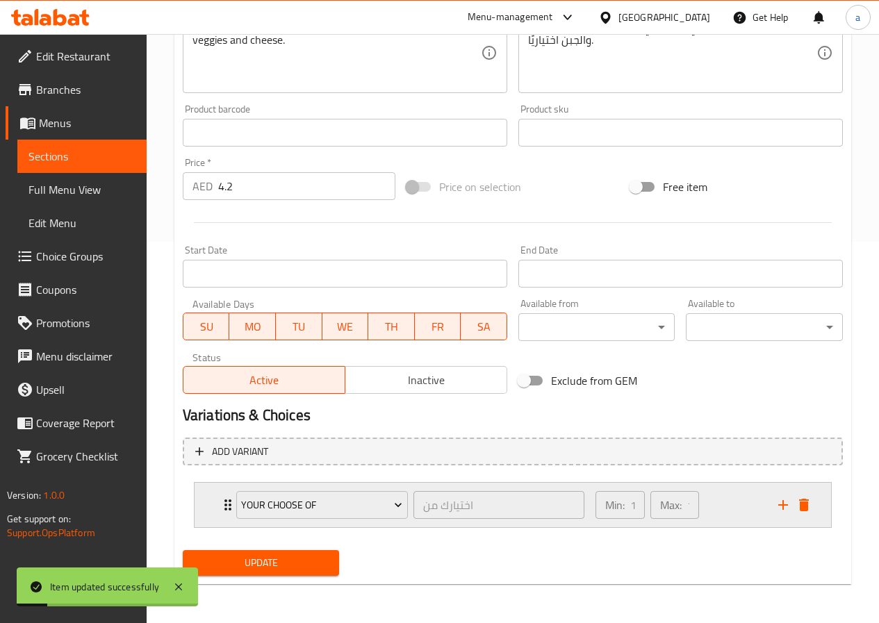
click at [716, 515] on div "Min: 1 ​ Max: 1 ​" at bounding box center [678, 505] width 183 height 44
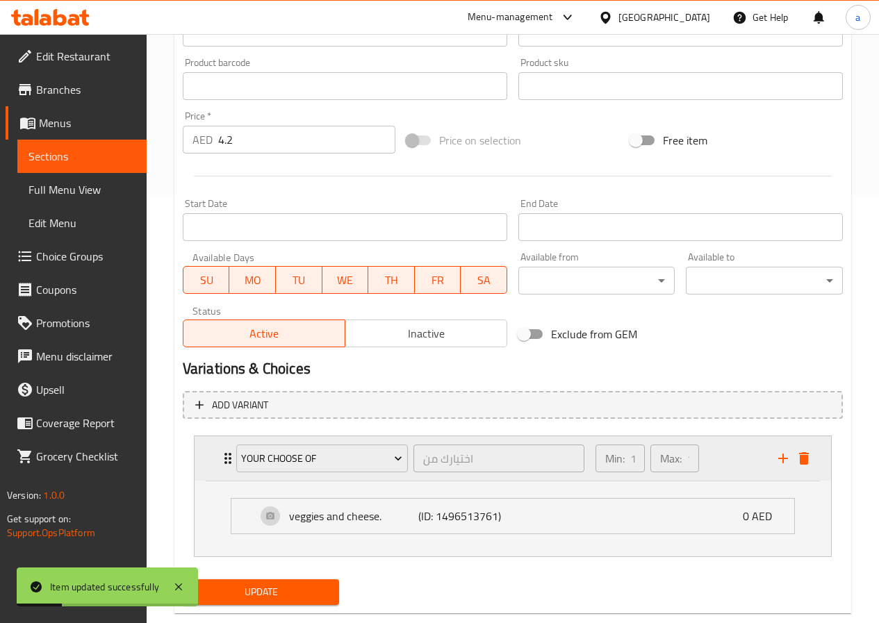
scroll to position [457, 0]
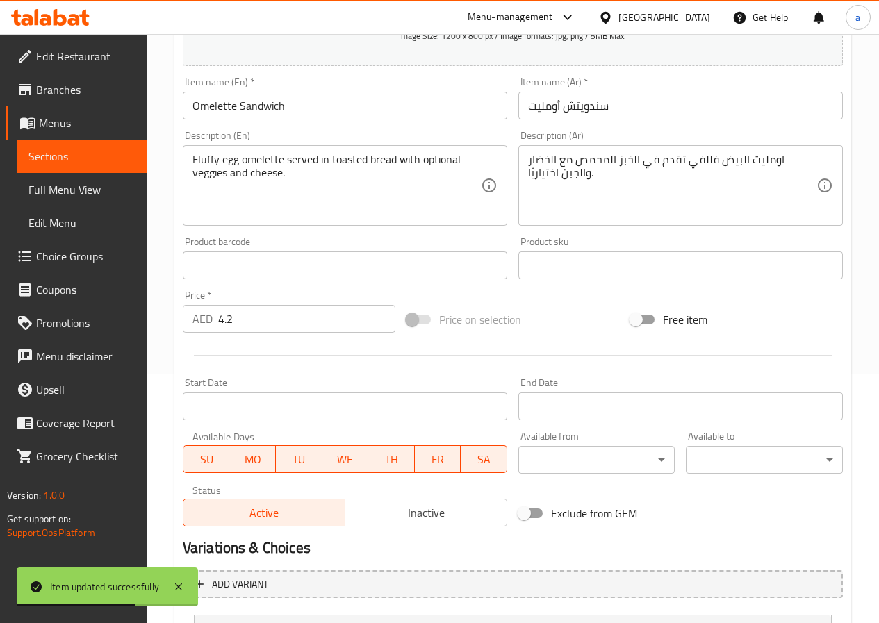
click at [135, 164] on span "Sections" at bounding box center [81, 156] width 107 height 17
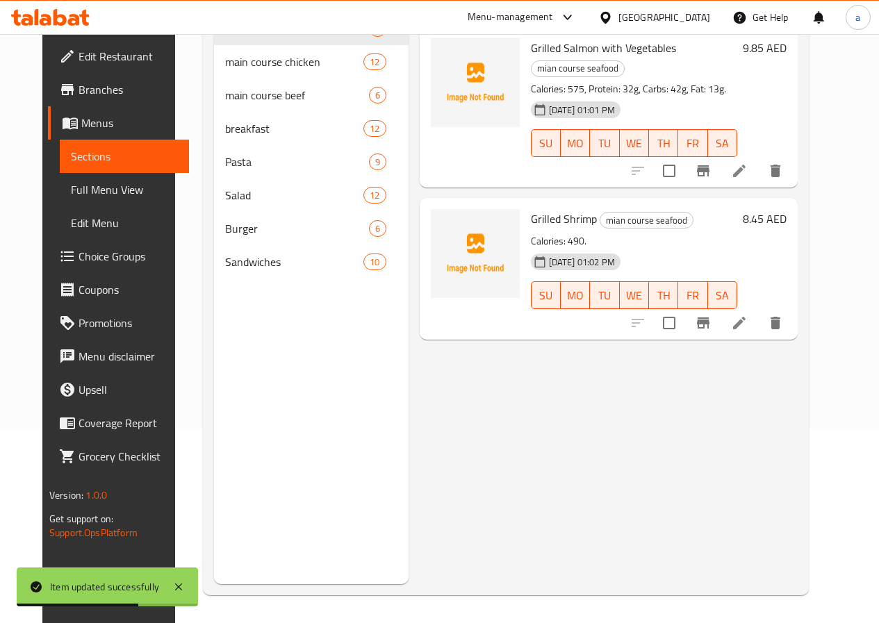
scroll to position [195, 0]
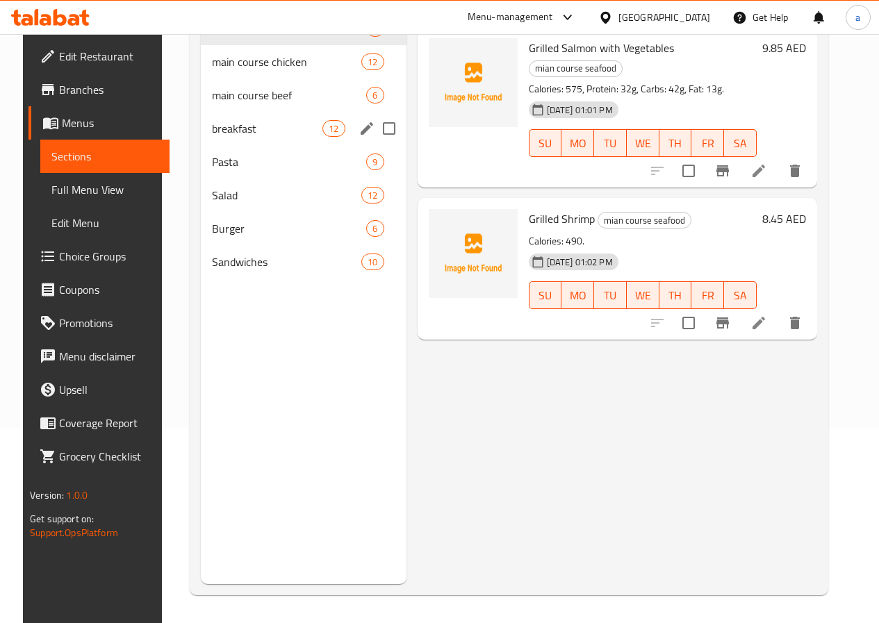
click at [242, 145] on div "breakfast 12" at bounding box center [304, 128] width 206 height 33
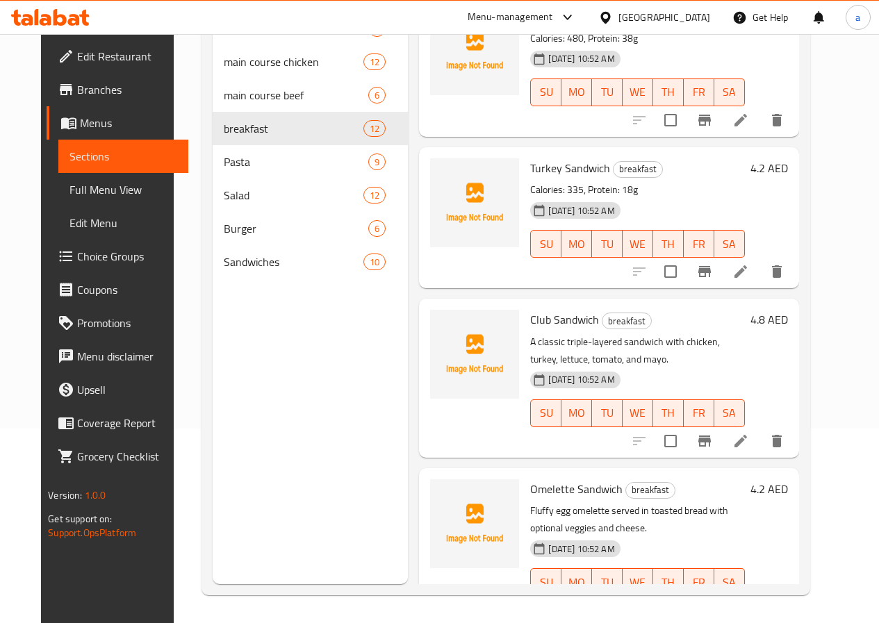
scroll to position [1305, 0]
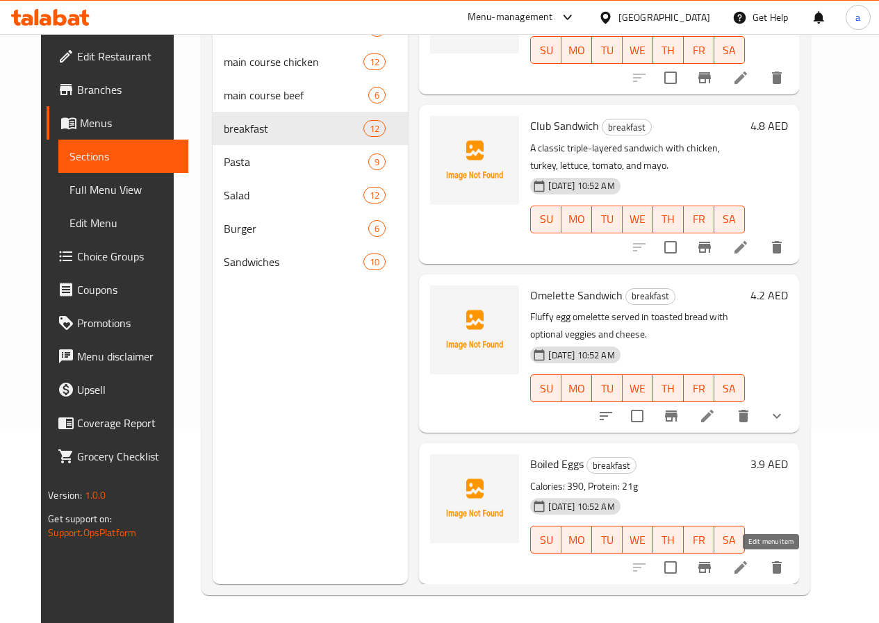
click at [749, 572] on icon at bounding box center [740, 567] width 17 height 17
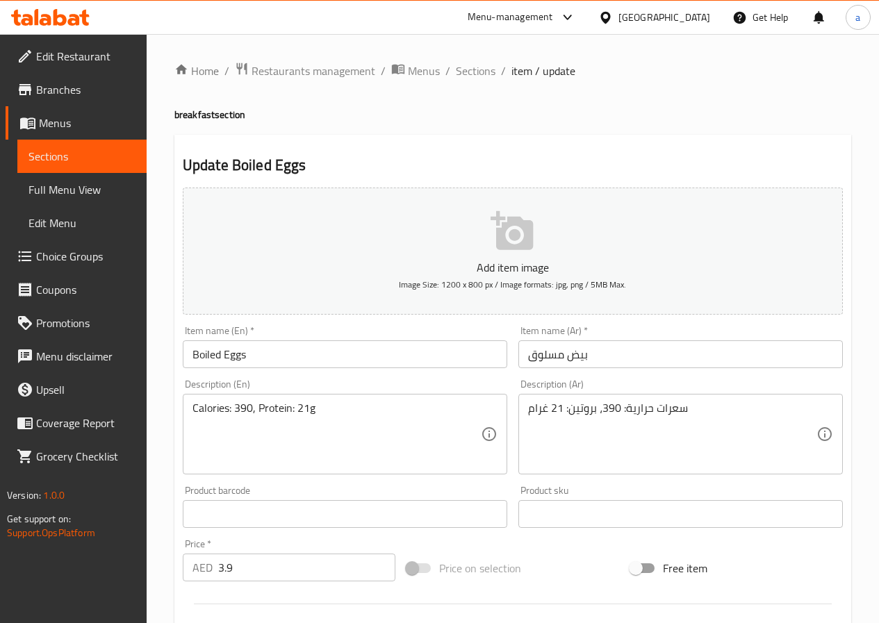
click at [83, 163] on span "Sections" at bounding box center [81, 156] width 107 height 17
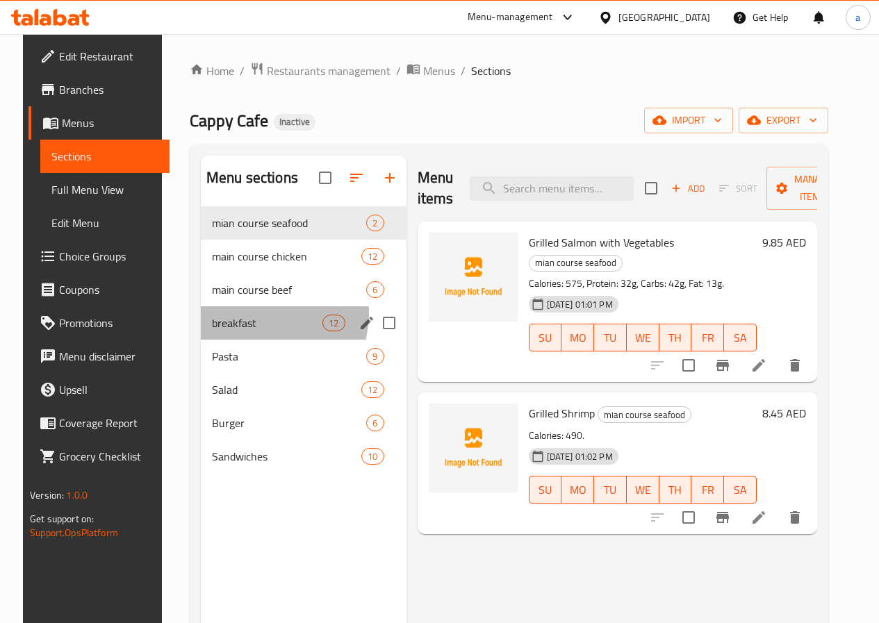
click at [244, 334] on div "breakfast 12" at bounding box center [304, 322] width 206 height 33
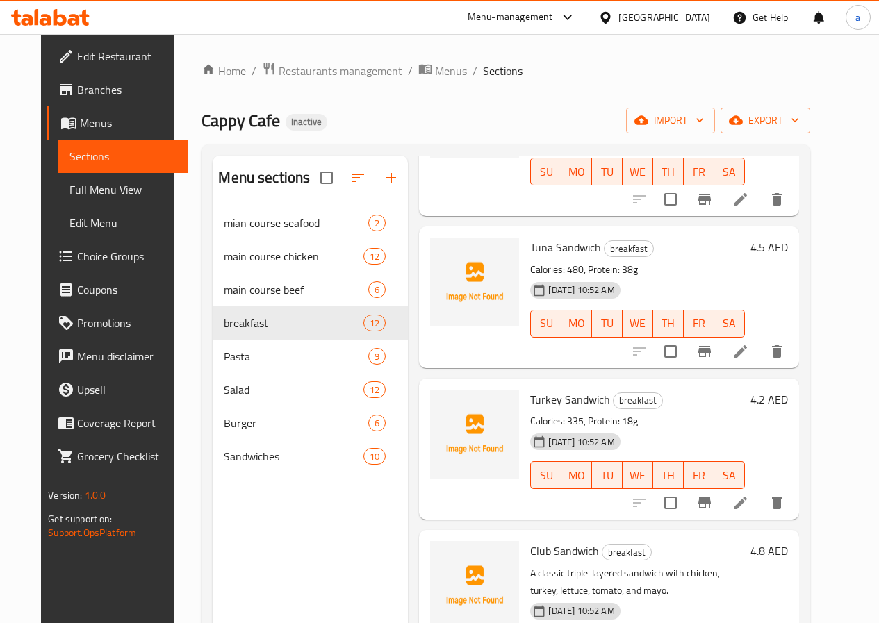
scroll to position [1181, 0]
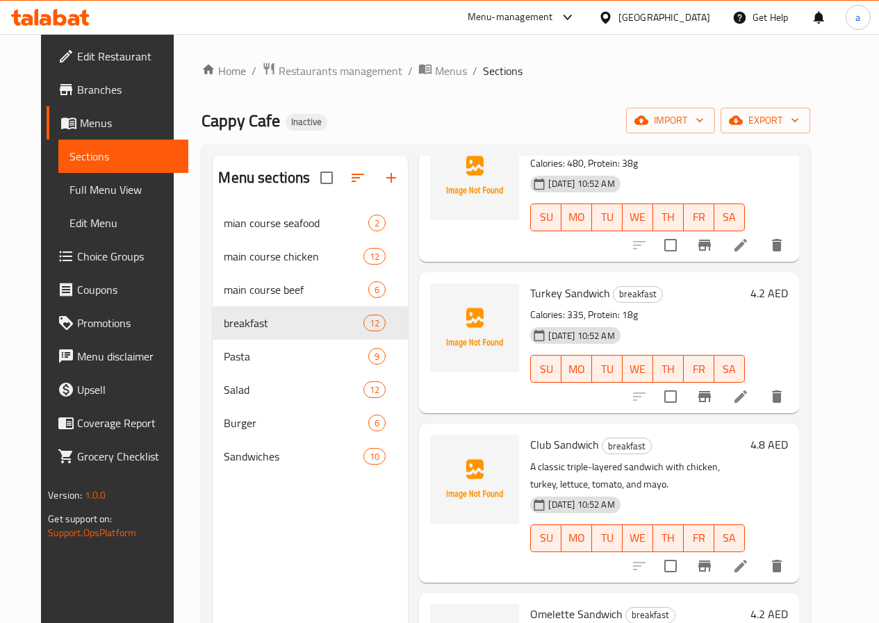
click at [760, 395] on li at bounding box center [740, 396] width 39 height 25
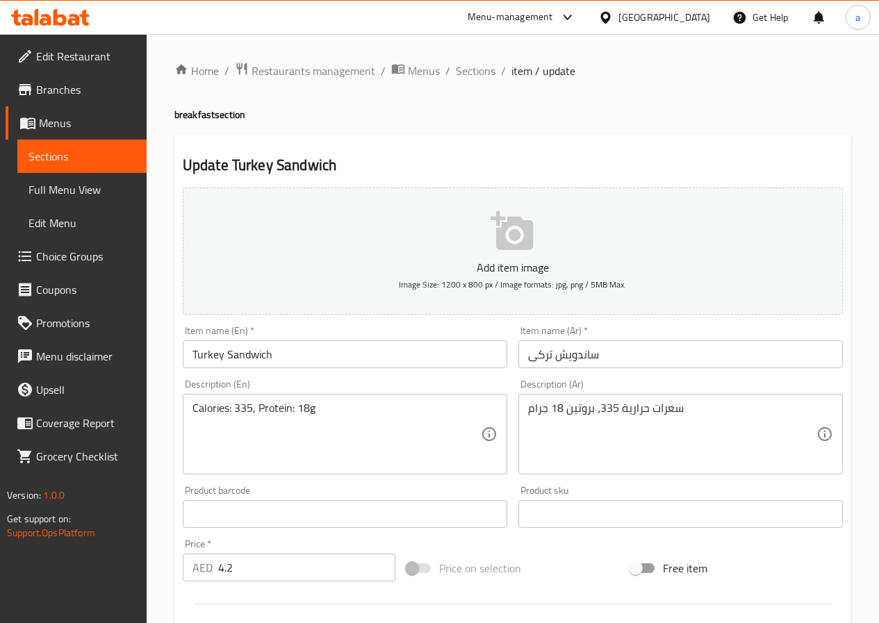
click at [582, 360] on input "ساندويش تركى" at bounding box center [680, 354] width 324 height 28
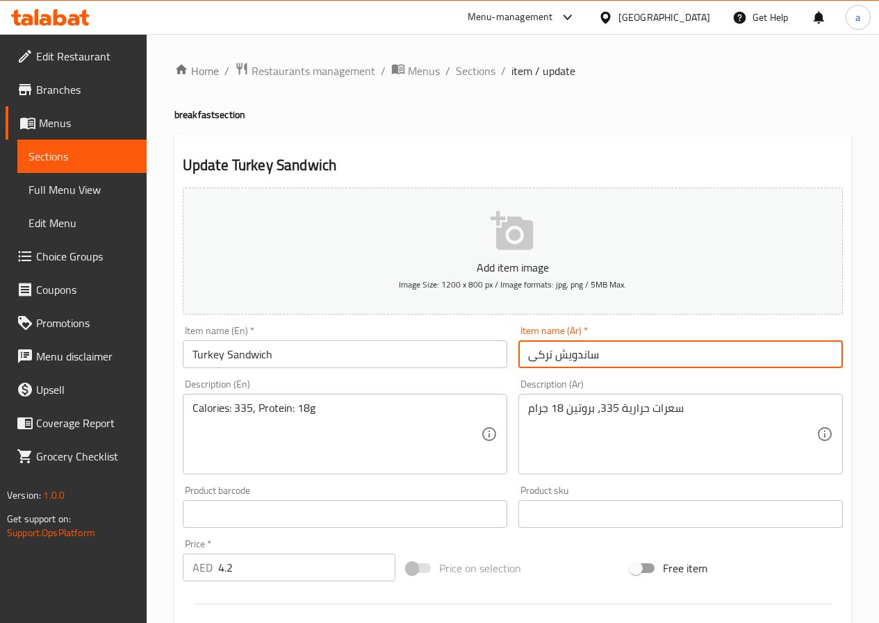
click at [582, 360] on input "ساندويش تركى" at bounding box center [680, 354] width 324 height 28
paste input "ندويتش"
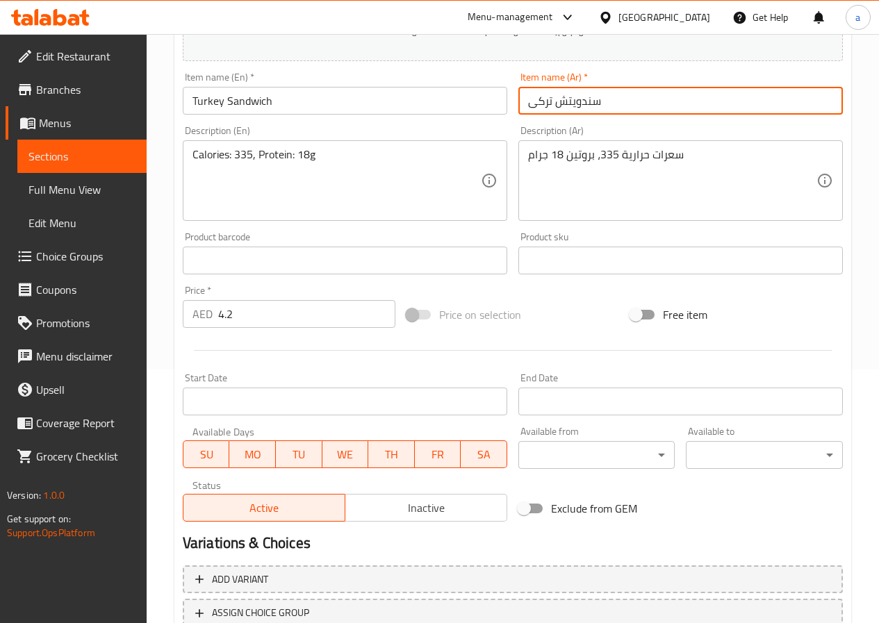
scroll to position [358, 0]
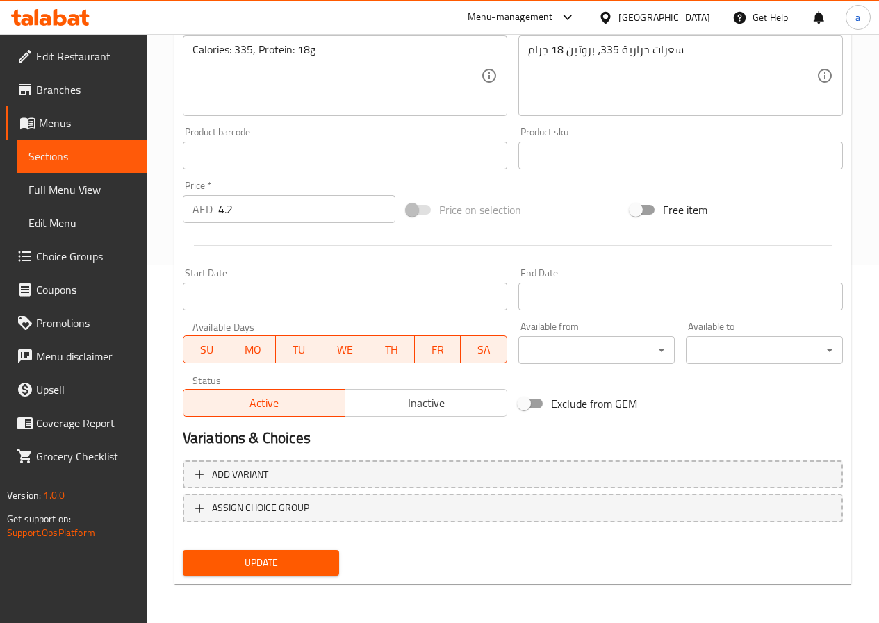
type input "سندويتش تركى"
click at [253, 550] on div "Update" at bounding box center [261, 563] width 168 height 37
click at [256, 559] on span "Update" at bounding box center [261, 562] width 135 height 17
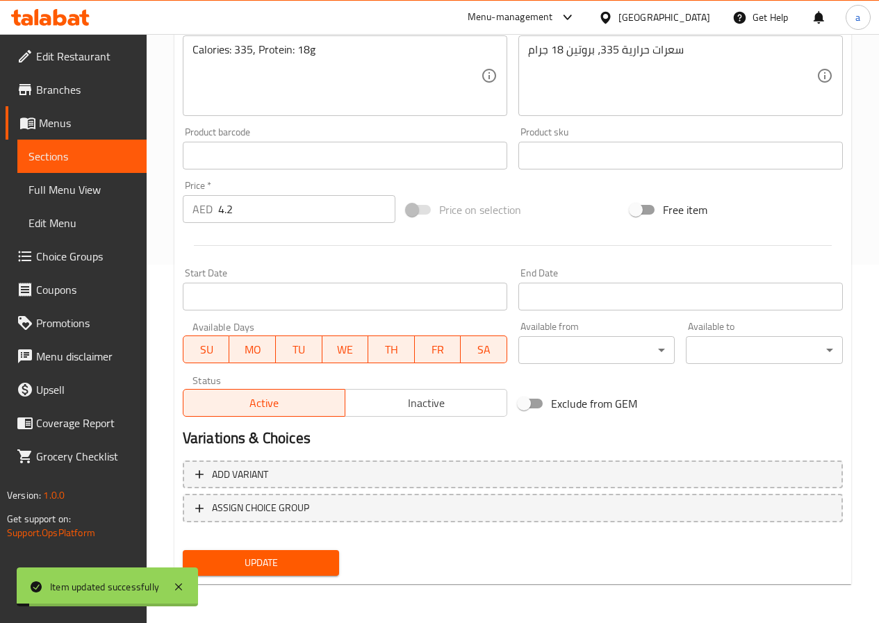
click at [95, 152] on span "Sections" at bounding box center [81, 156] width 107 height 17
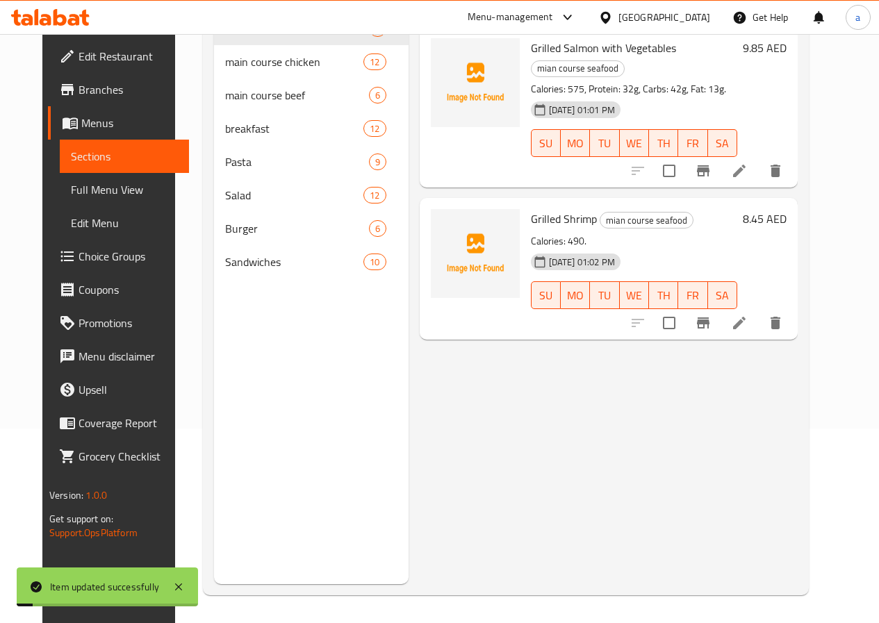
scroll to position [195, 0]
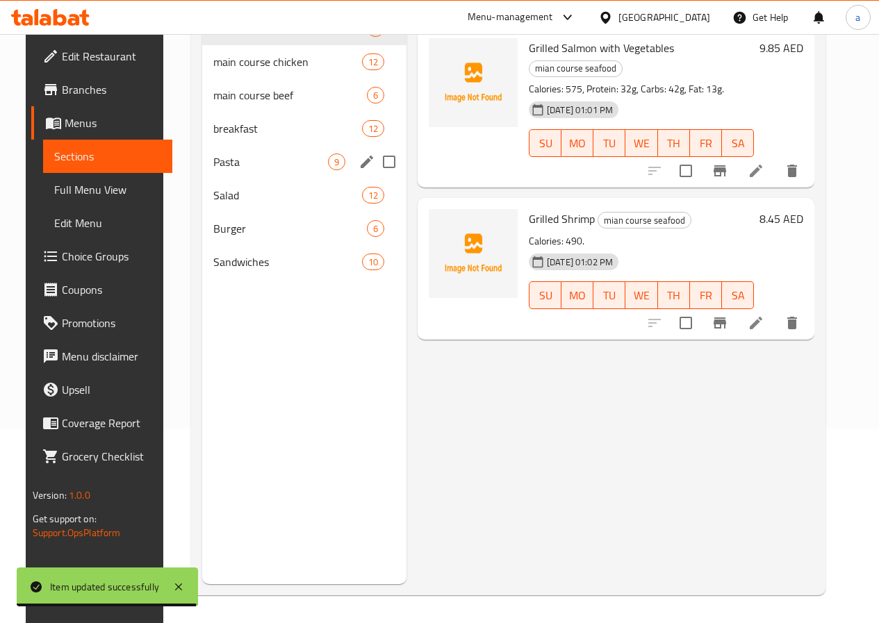
click at [230, 179] on div "Pasta 9" at bounding box center [304, 161] width 204 height 33
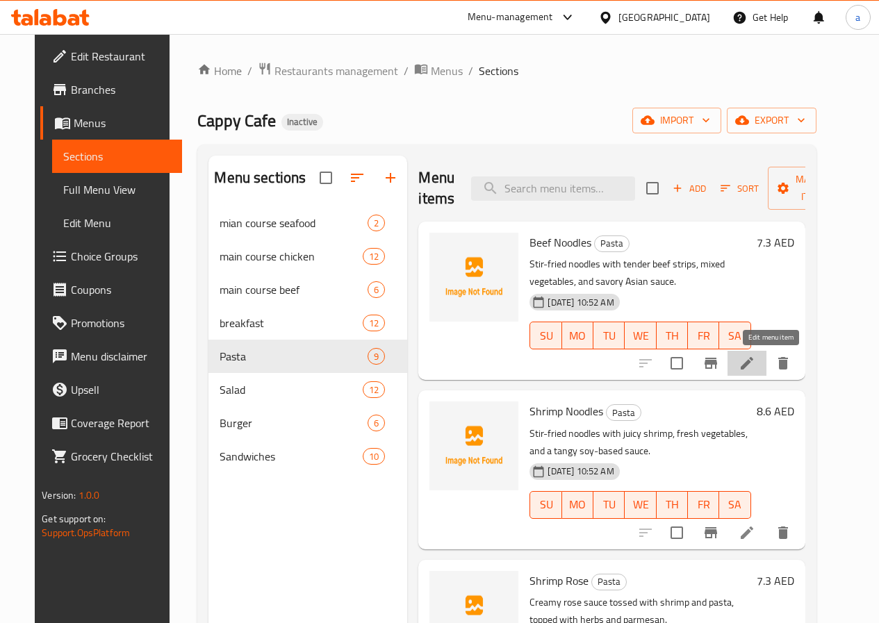
click at [755, 356] on icon at bounding box center [747, 363] width 17 height 17
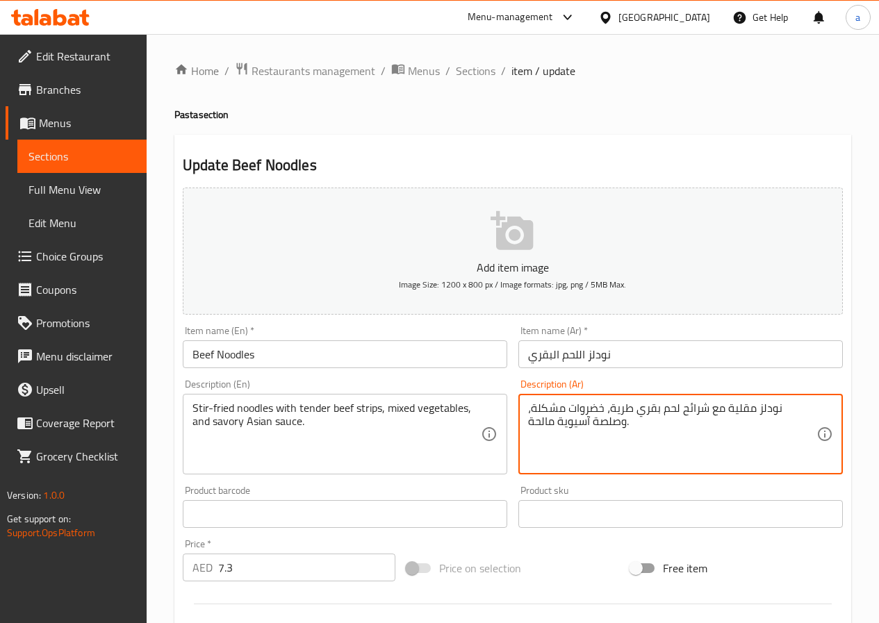
click at [542, 409] on textarea "نودلز مقلية مع شرائح لحم بقري طرية، خضروات مشكلة، وصلصة آسيوية مالحة." at bounding box center [672, 435] width 288 height 66
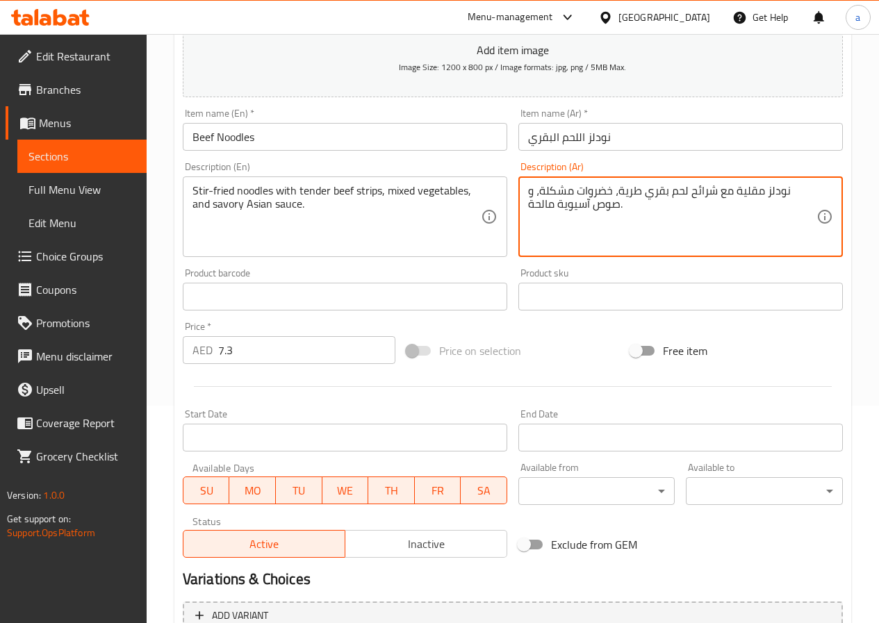
scroll to position [81, 0]
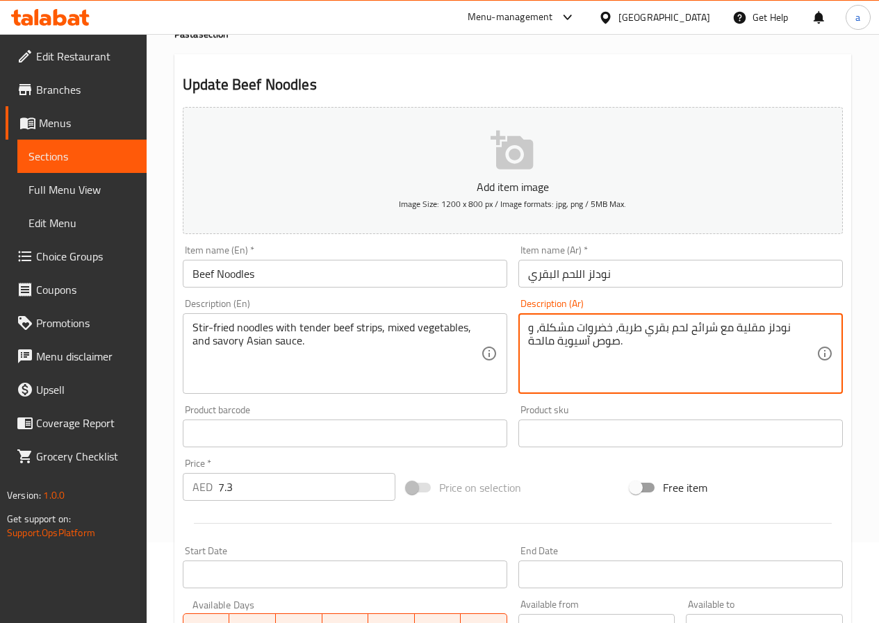
click at [528, 346] on textarea "نودلز مقلية مع شرائح لحم بقري طرية، خضروات مشكلة، و صوص آسيوية مالحة." at bounding box center [672, 354] width 288 height 66
click at [533, 345] on textarea "نودلز مقلية مع شرائح لحم بقري طرية، خضروات مشكلة، و صوص آسيوية مالحة." at bounding box center [672, 354] width 288 height 66
drag, startPoint x: 533, startPoint y: 345, endPoint x: 618, endPoint y: 368, distance: 88.5
click at [618, 368] on textarea "نودلز مقلية مع شرائح لحم بقري طرية، خضروات مشكلة، و صوص آسيوية مالحة." at bounding box center [672, 354] width 288 height 66
click at [570, 370] on textarea "نودلز مقلية مع شرائح لحم بقري طرية، خضروات مشكلة، و صوص آسيوية مالحة." at bounding box center [672, 354] width 288 height 66
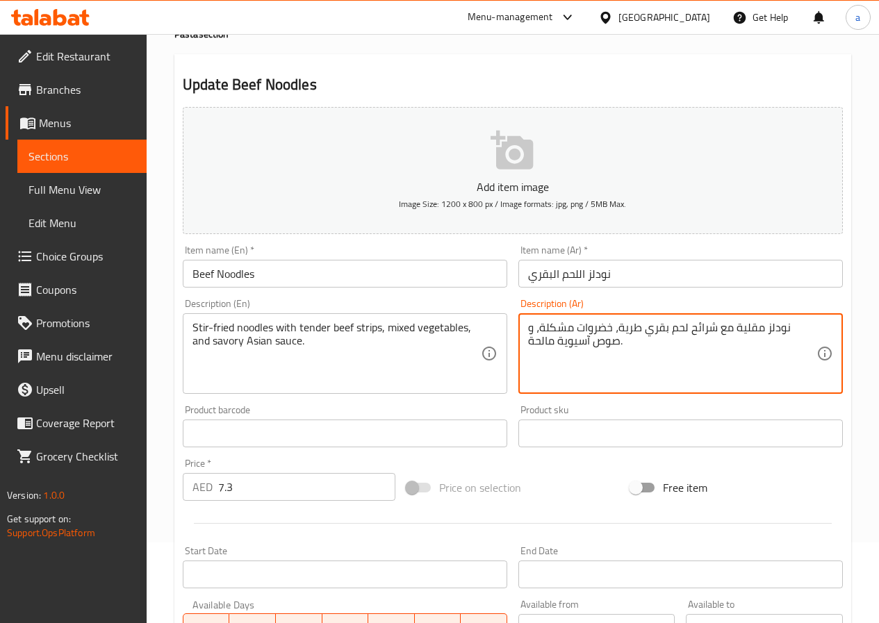
click at [533, 341] on textarea "نودلز مقلية مع شرائح لحم بقري طرية، خضروات مشكلة، و صوص آسيوية مالحة." at bounding box center [672, 354] width 288 height 66
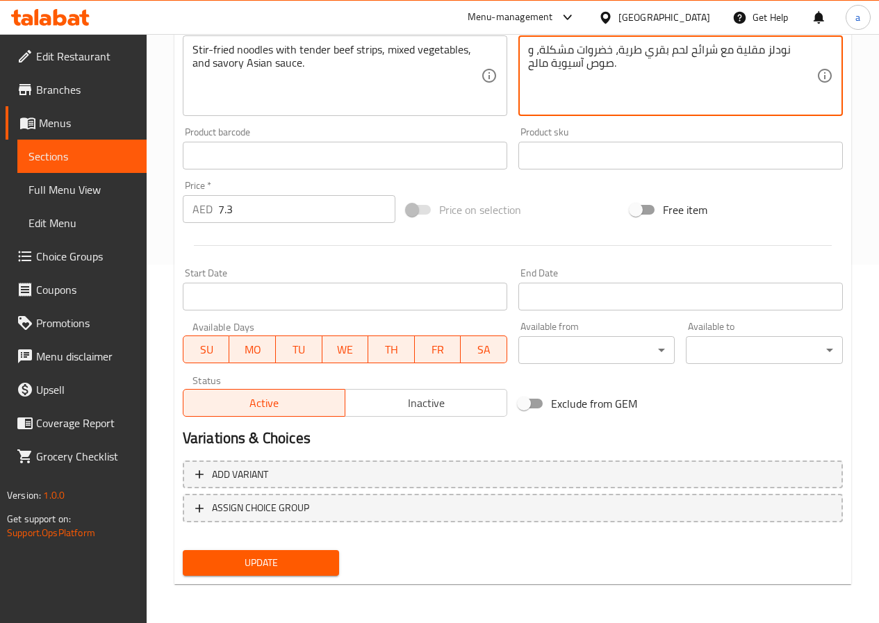
type textarea "نودلز مقلية مع شرائح لحم بقري طرية، خضروات مشكلة، و صوص آسيوية مالح."
click at [329, 554] on button "Update" at bounding box center [261, 563] width 157 height 26
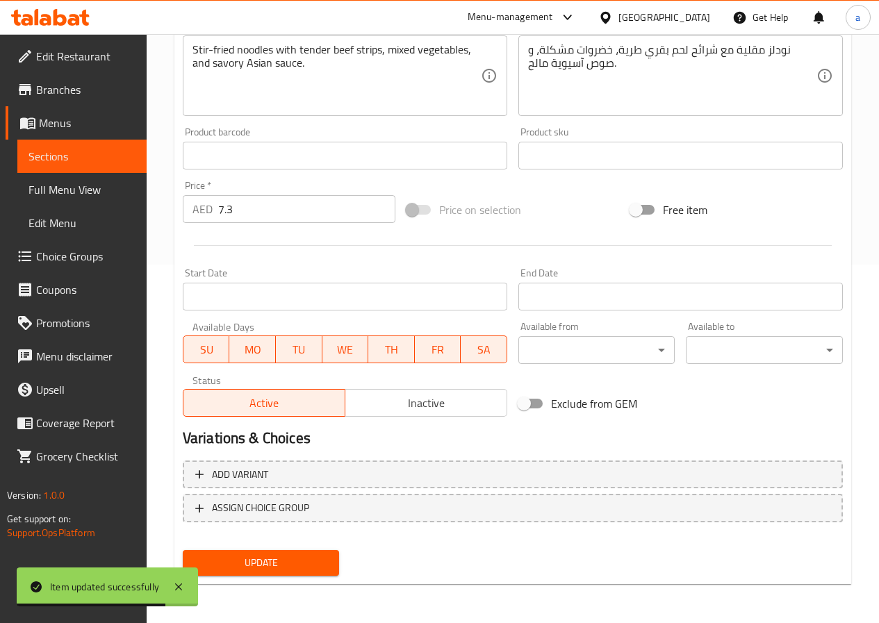
click at [106, 158] on span "Sections" at bounding box center [81, 156] width 107 height 17
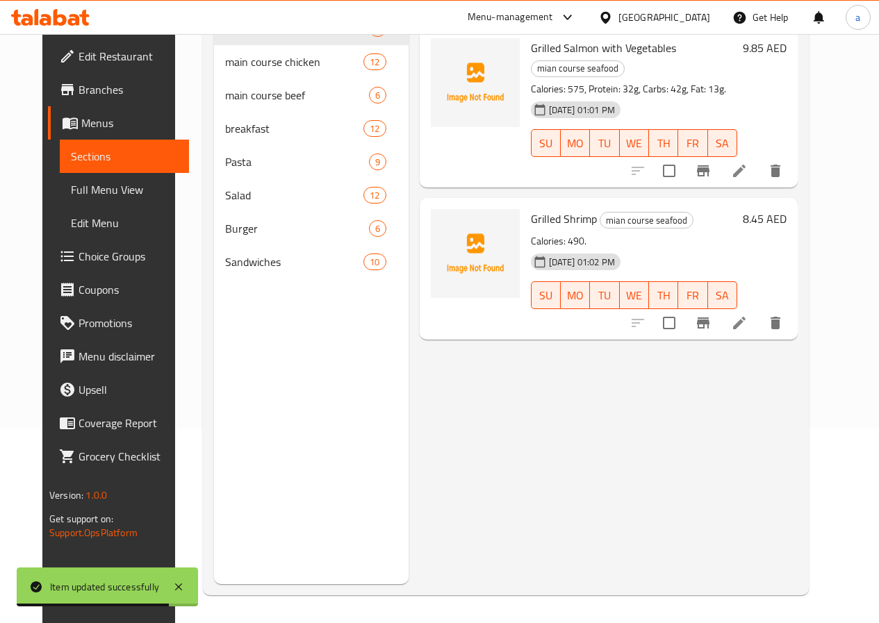
scroll to position [195, 0]
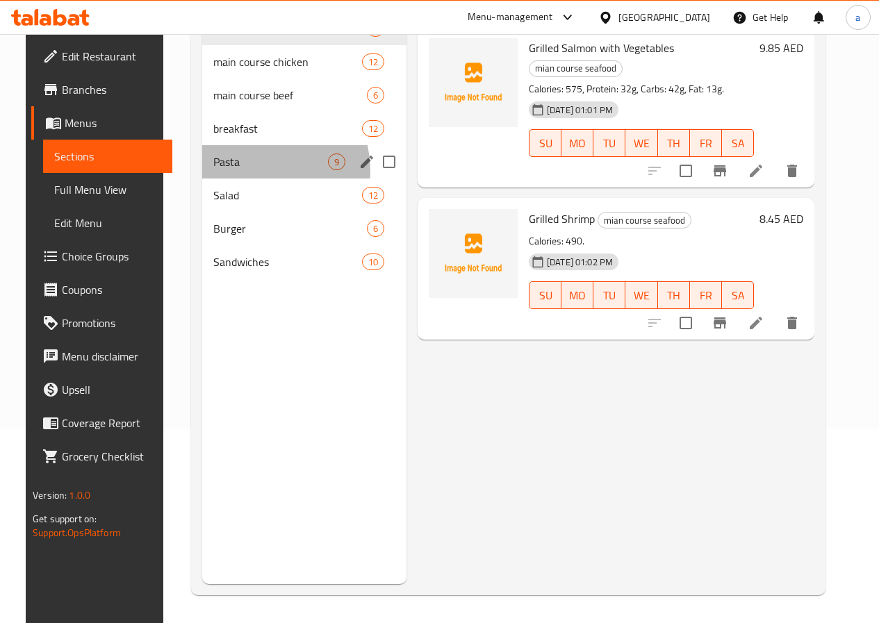
click at [222, 179] on div "Pasta 9" at bounding box center [304, 161] width 204 height 33
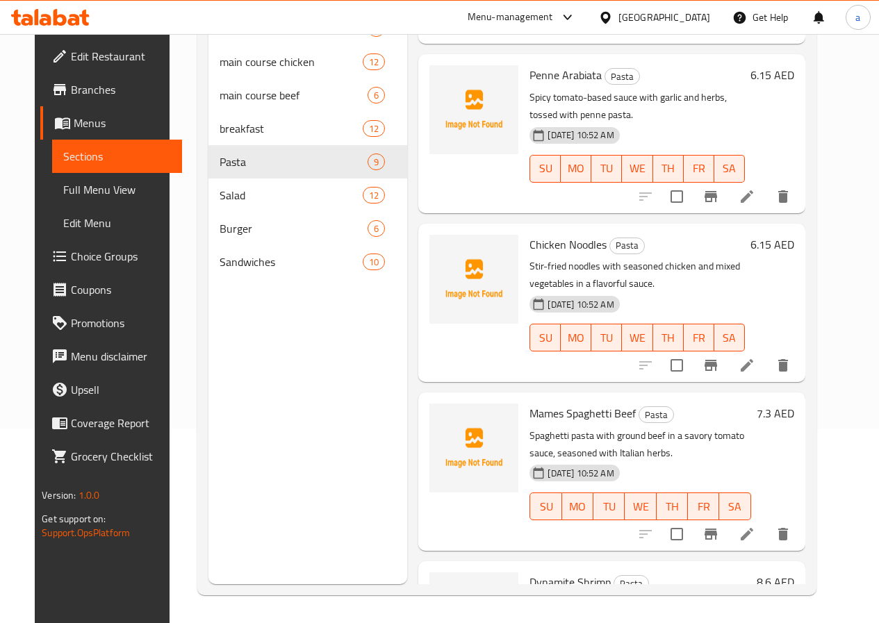
scroll to position [816, 0]
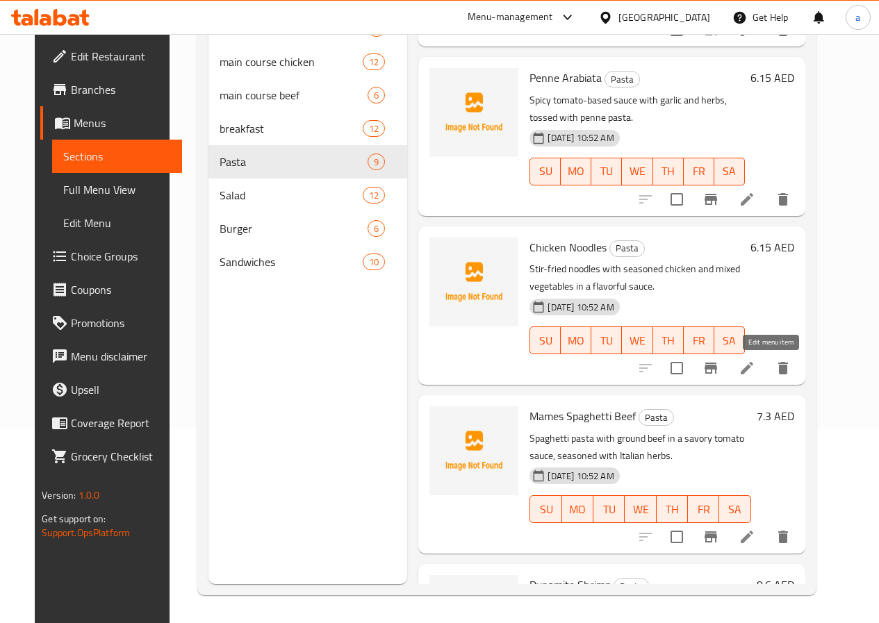
click at [755, 376] on icon at bounding box center [747, 368] width 17 height 17
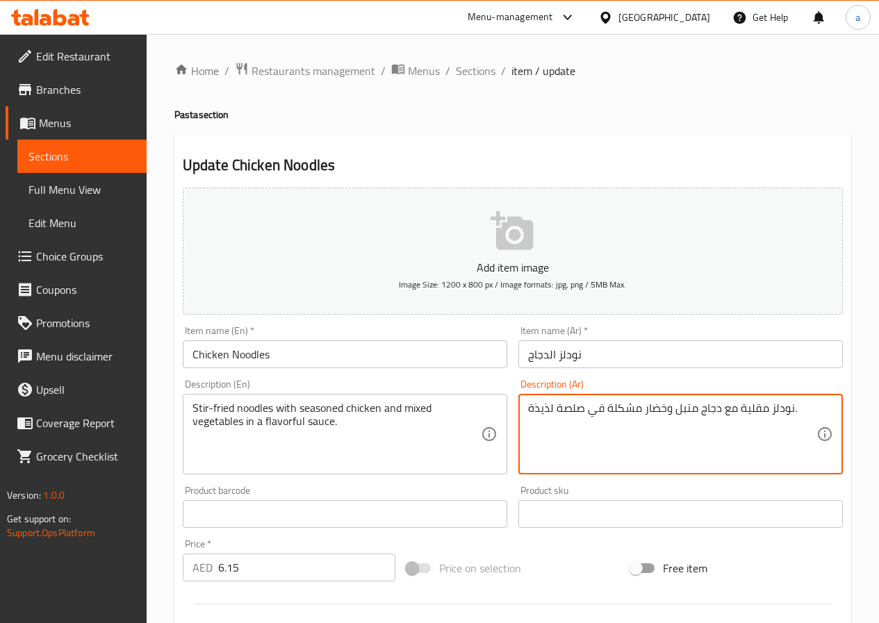
click at [653, 406] on textarea "نودلز مقلية مع دجاج متبل وخضار مشكلة في صلصة لذيذة." at bounding box center [672, 435] width 288 height 66
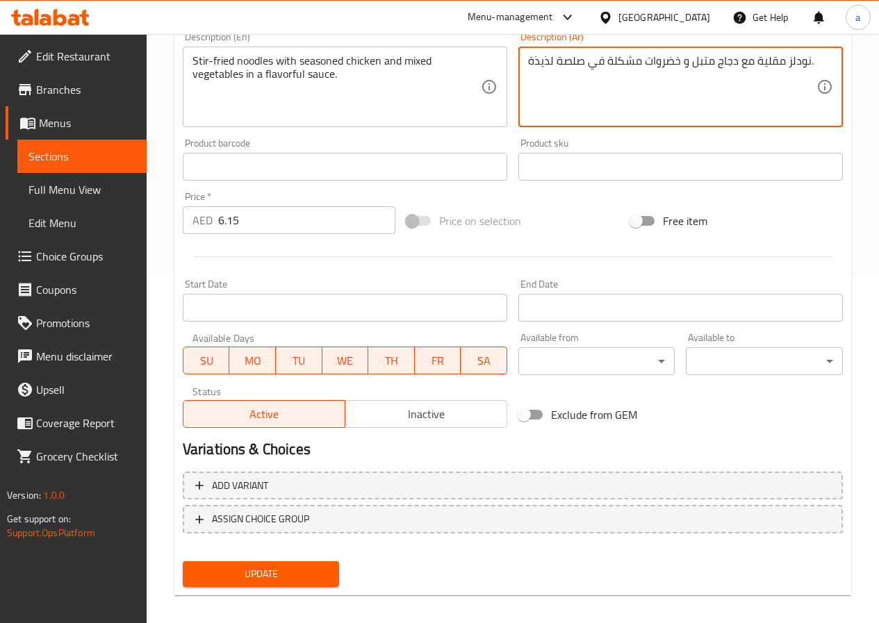
scroll to position [358, 0]
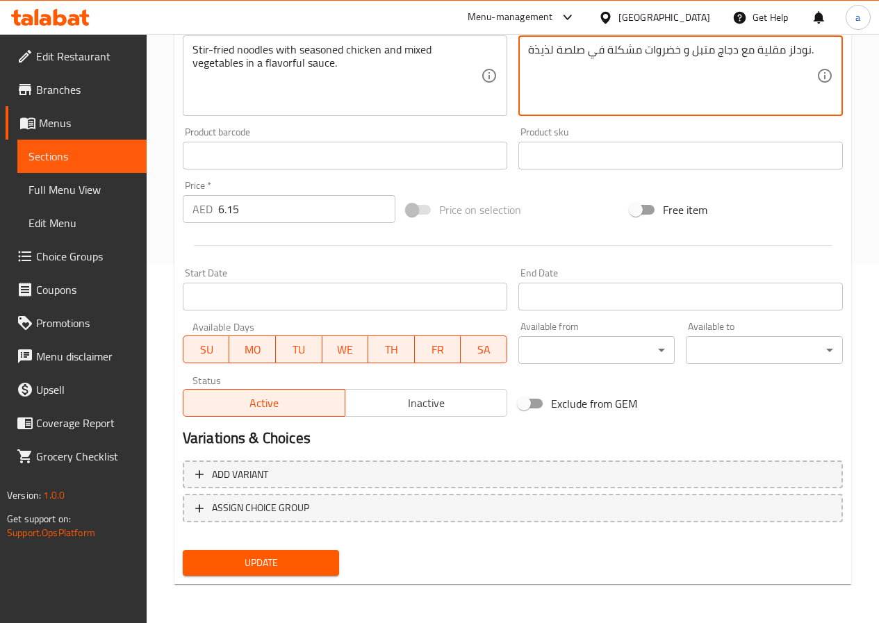
type textarea "نودلز مقلية مع دجاج متبل و خضروات مشكلة في صلصة لذيذة."
click at [297, 552] on button "Update" at bounding box center [261, 563] width 157 height 26
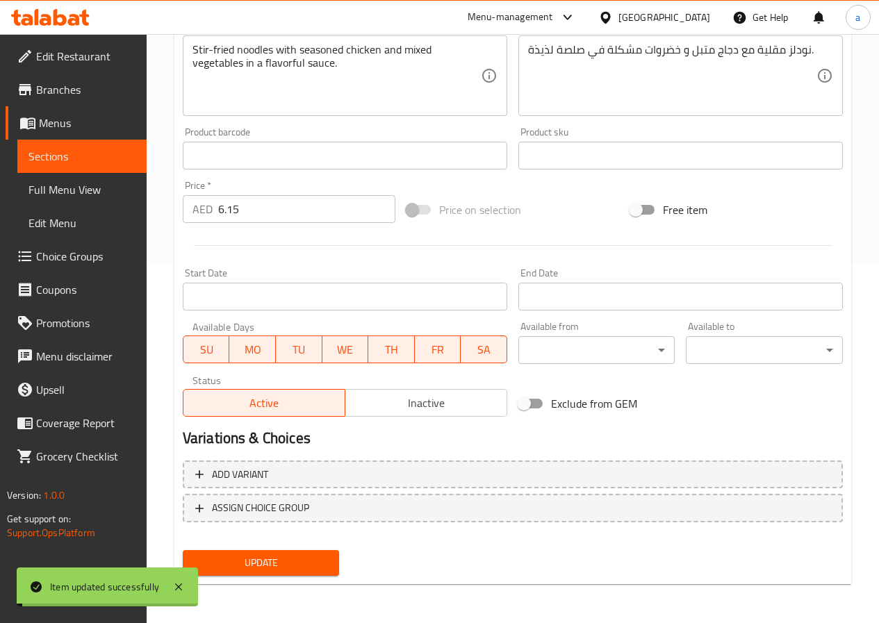
click at [59, 158] on span "Sections" at bounding box center [81, 156] width 107 height 17
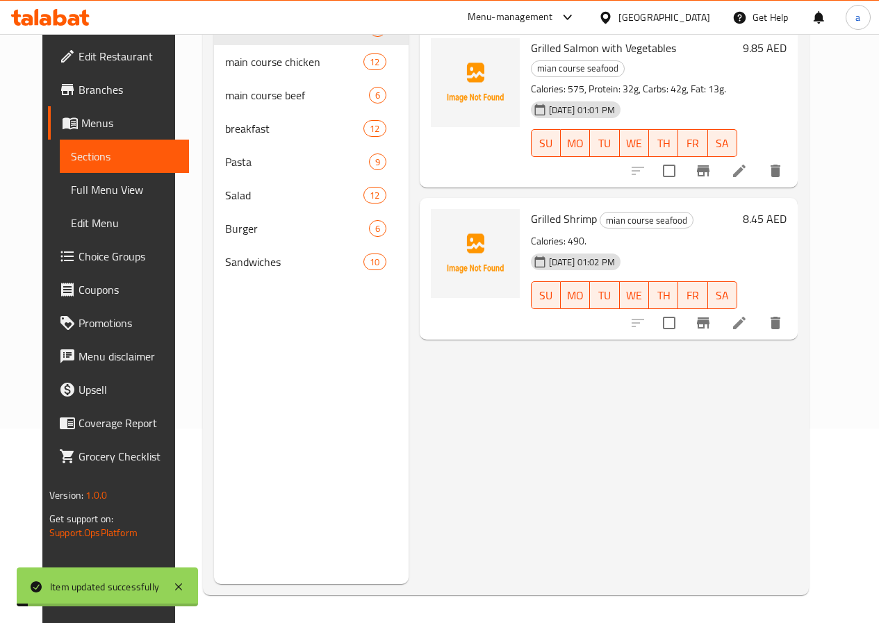
scroll to position [195, 0]
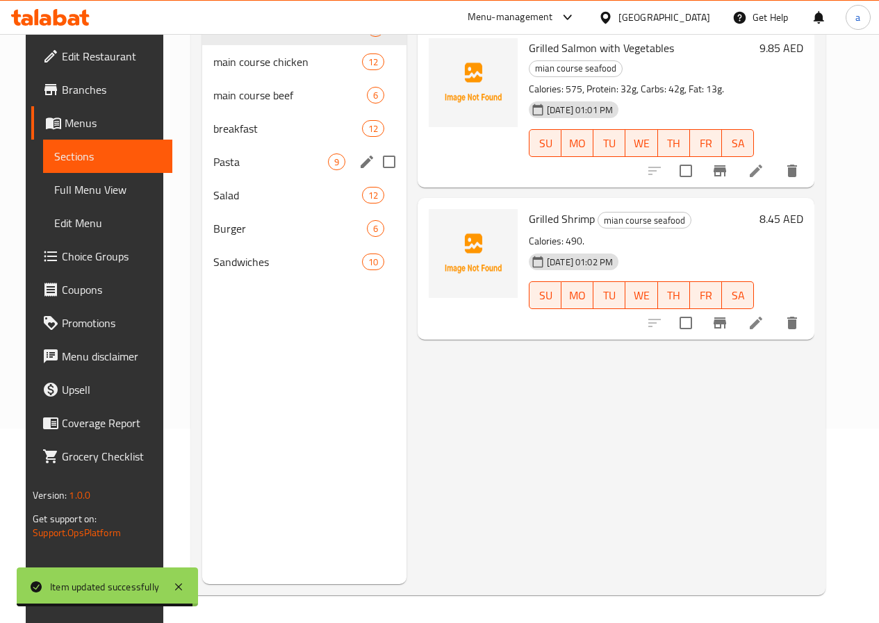
click at [213, 170] on span "Pasta" at bounding box center [270, 162] width 115 height 17
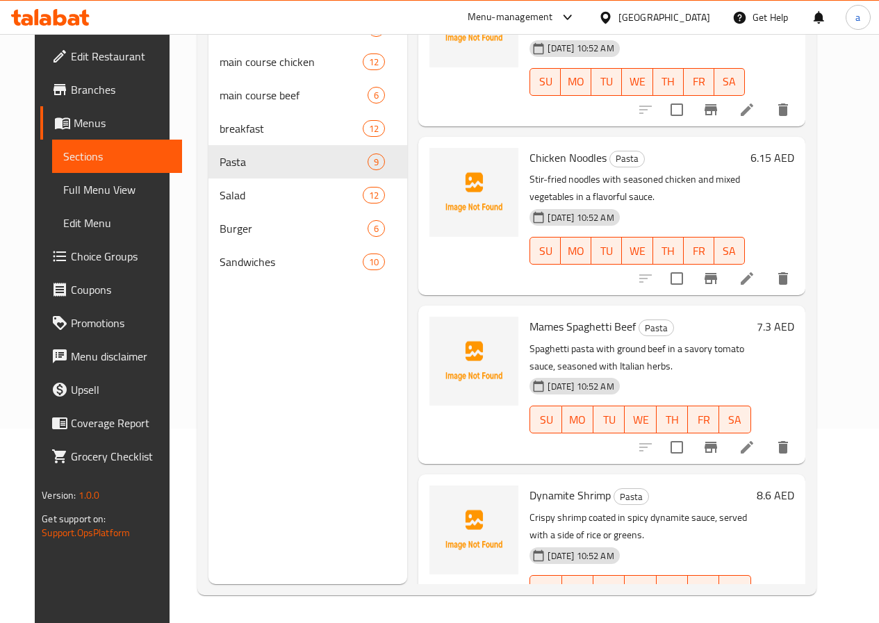
scroll to position [955, 0]
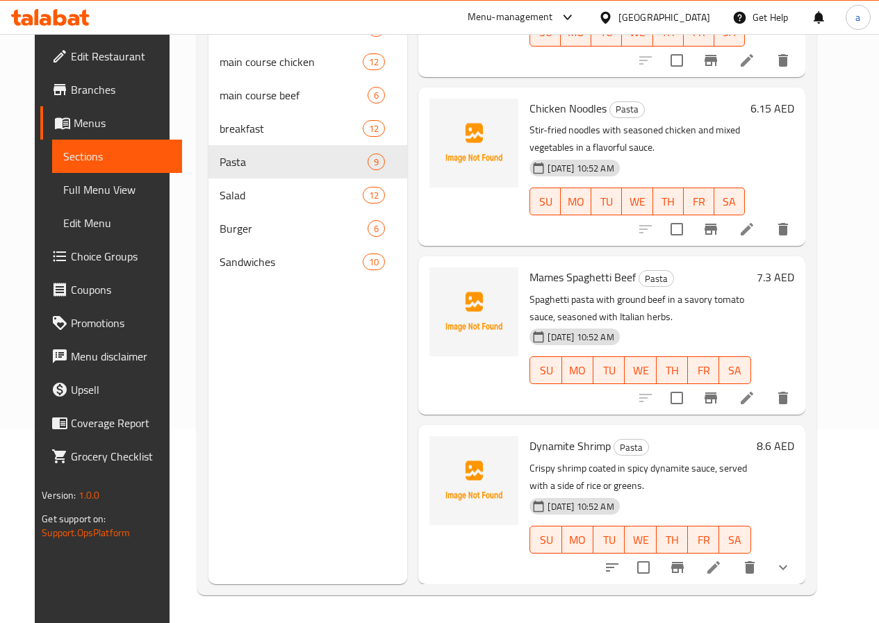
click at [753, 402] on icon at bounding box center [747, 398] width 13 height 13
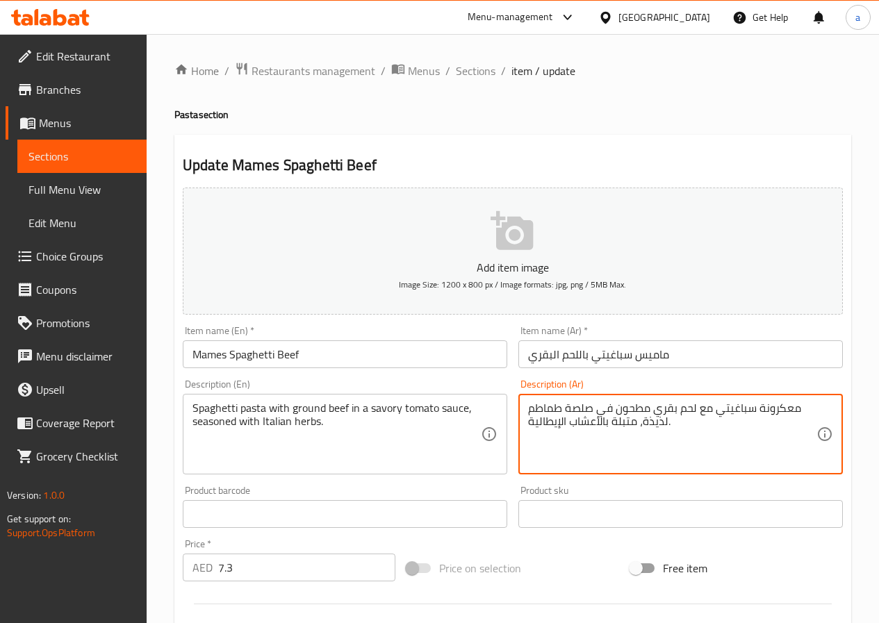
click at [653, 421] on textarea "معكرونة سباغيتي مع لحم بقري مطحون في صلصة طماطم لذيذة، متبلة بالأعشاب الإيطالية." at bounding box center [672, 435] width 288 height 66
click at [654, 421] on textarea "معكرونة سباغيتي مع لحم بقري مطحون في صلصة طماطم لذيذة، متبلة بالأعشاب الإيطالية." at bounding box center [672, 435] width 288 height 66
click at [653, 422] on textarea "معكرونة سباغيتي مع لحم بقري مطحون في صلصة طماطم لذيذة، متبلة بالأعشاب الإيطالية." at bounding box center [672, 435] width 288 height 66
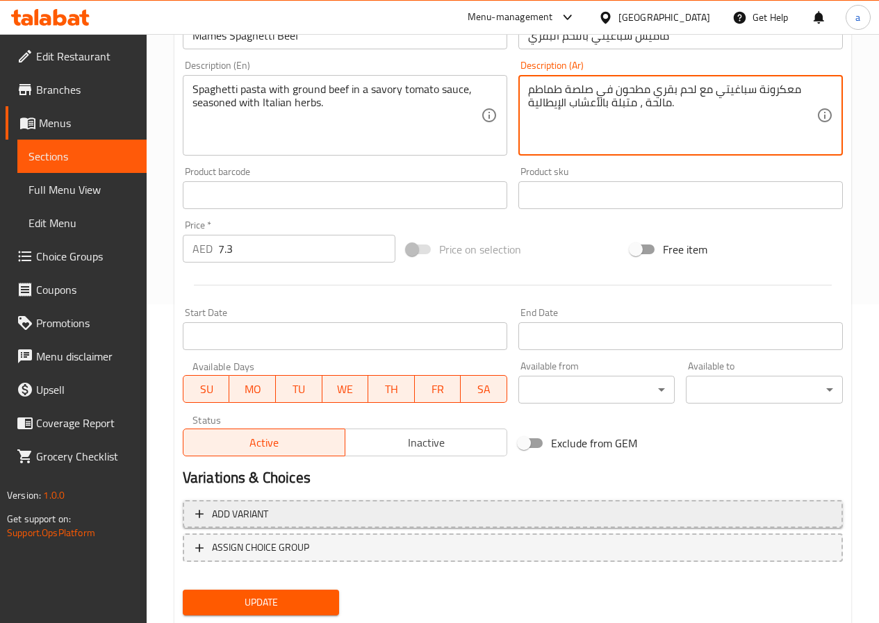
scroll to position [358, 0]
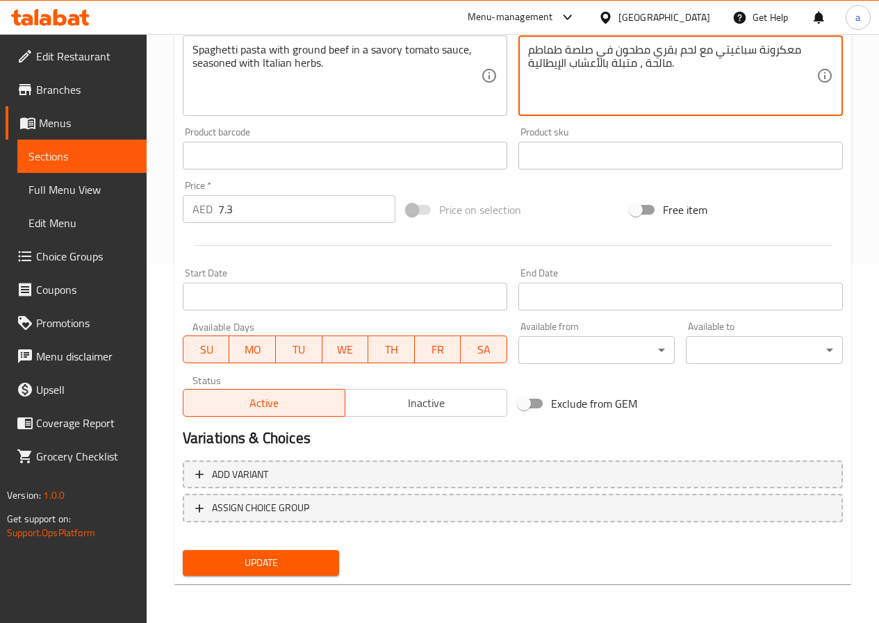
type textarea "معكرونة سباغيتي مع لحم بقري مطحون في صلصة طماطم مالحة ، متبلة بالأعشاب الإيطالي…"
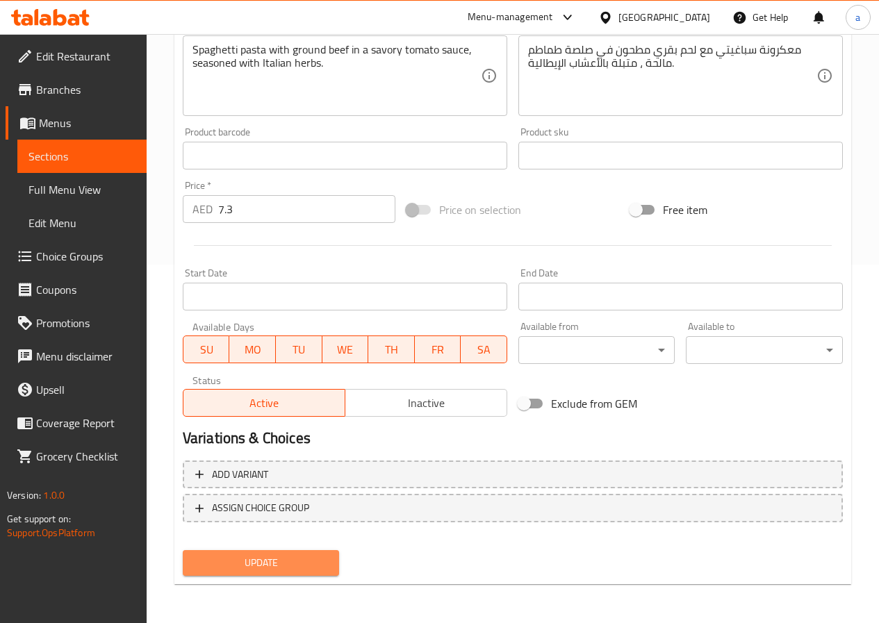
click at [290, 567] on span "Update" at bounding box center [261, 562] width 135 height 17
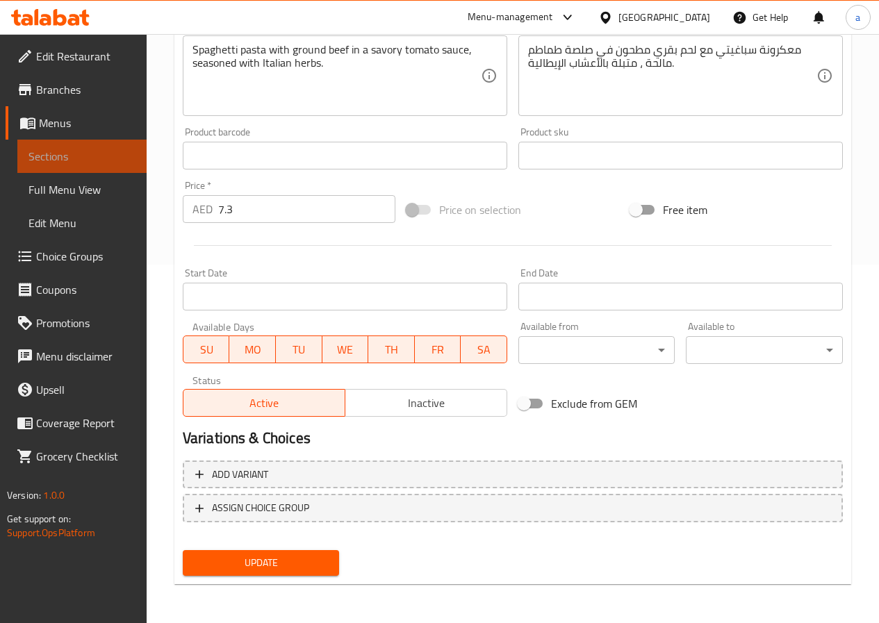
click at [63, 143] on link "Sections" at bounding box center [81, 156] width 129 height 33
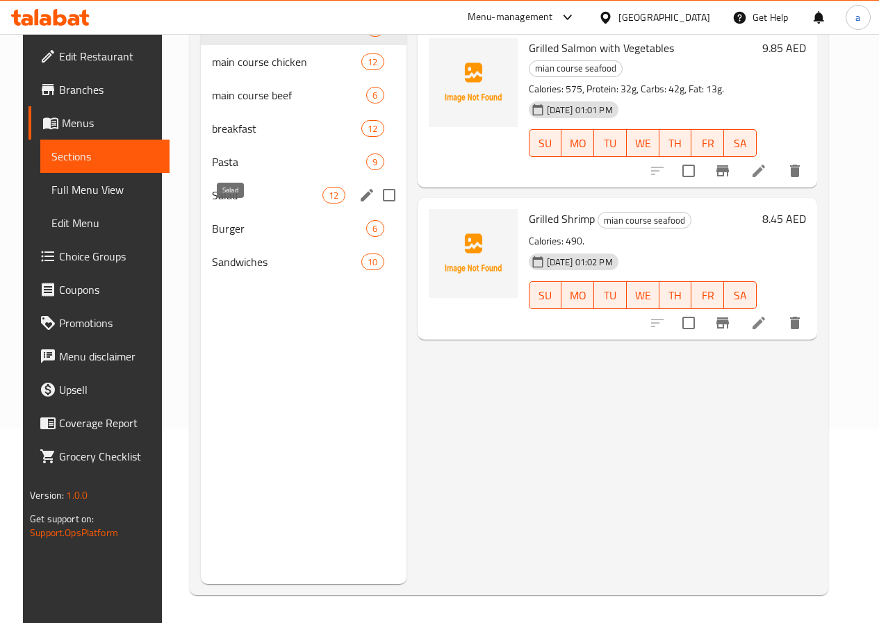
click at [238, 204] on span "Salad" at bounding box center [267, 195] width 110 height 17
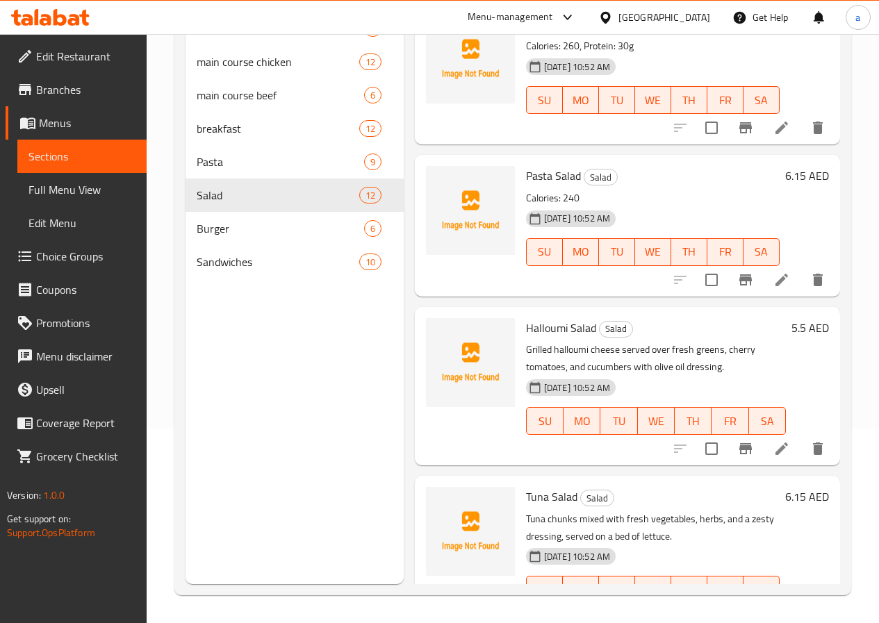
scroll to position [1340, 0]
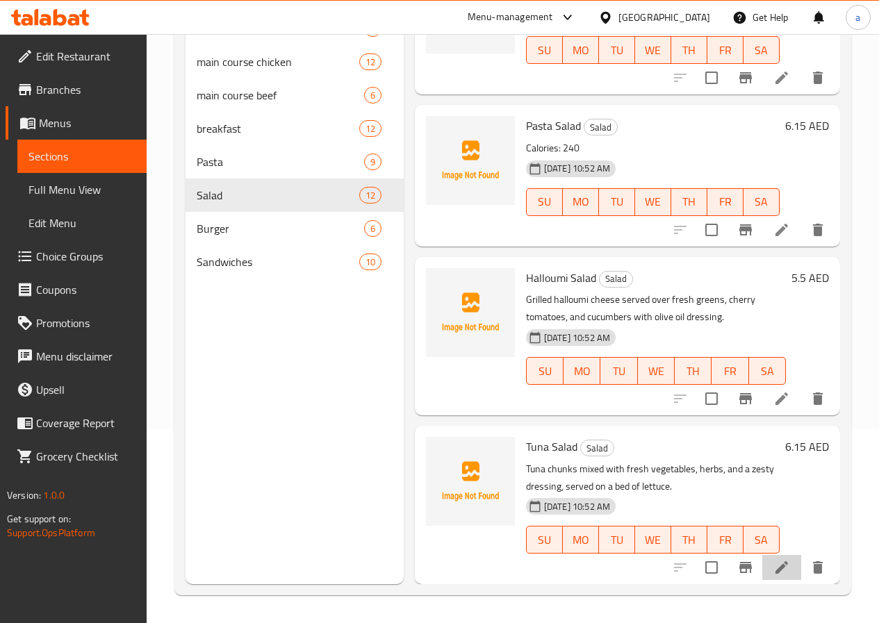
click at [762, 570] on li at bounding box center [781, 567] width 39 height 25
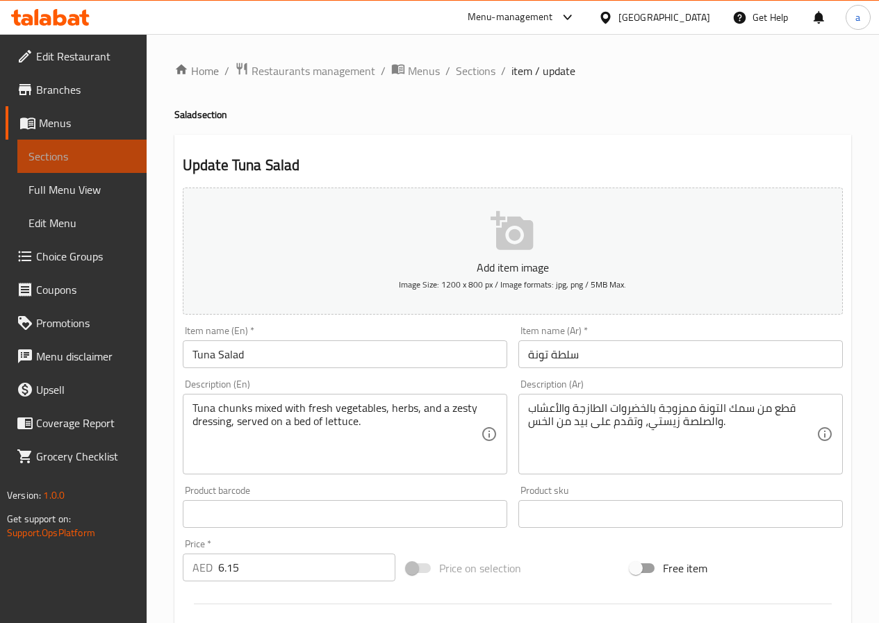
click at [97, 160] on span "Sections" at bounding box center [81, 156] width 107 height 17
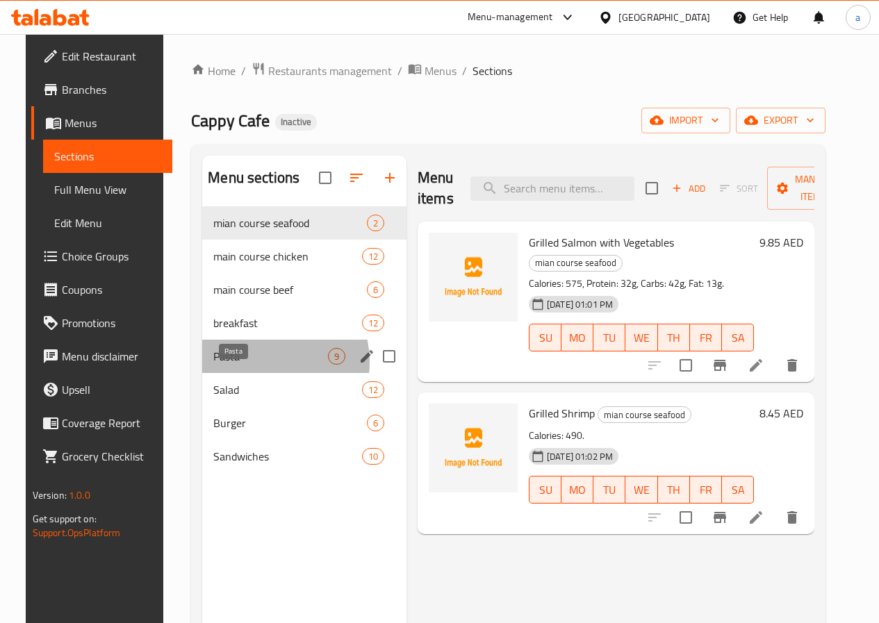
click at [245, 365] on span "Pasta" at bounding box center [270, 356] width 115 height 17
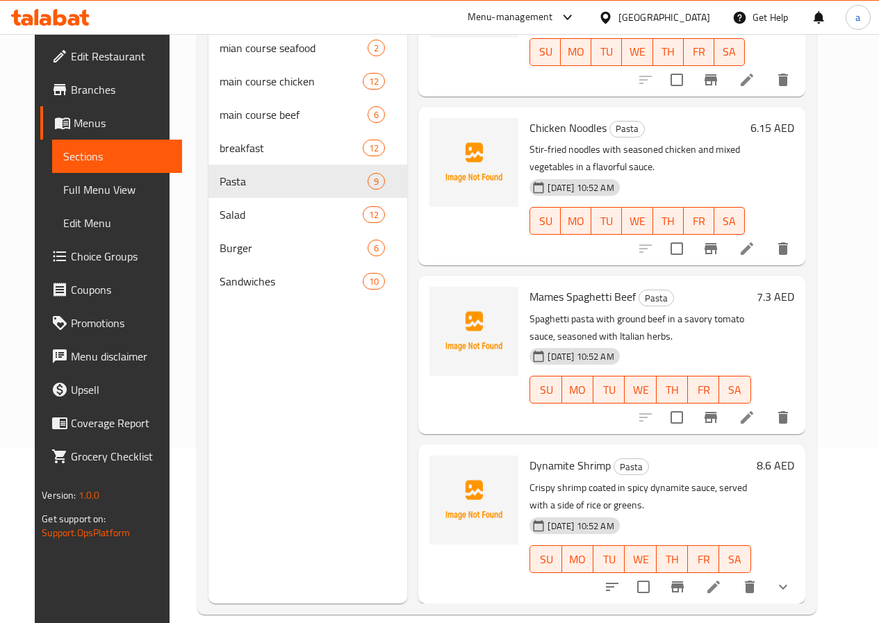
scroll to position [195, 0]
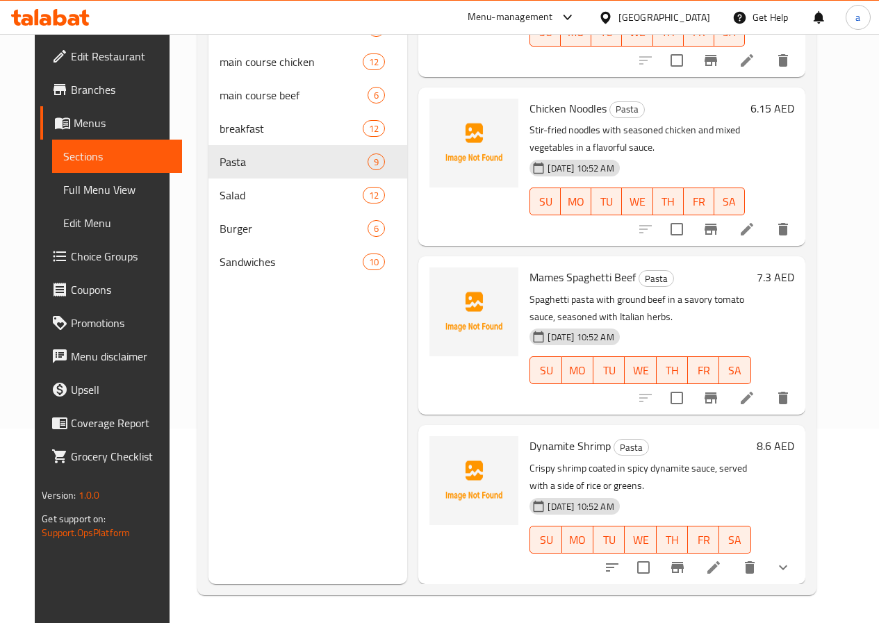
click at [722, 568] on icon at bounding box center [713, 567] width 17 height 17
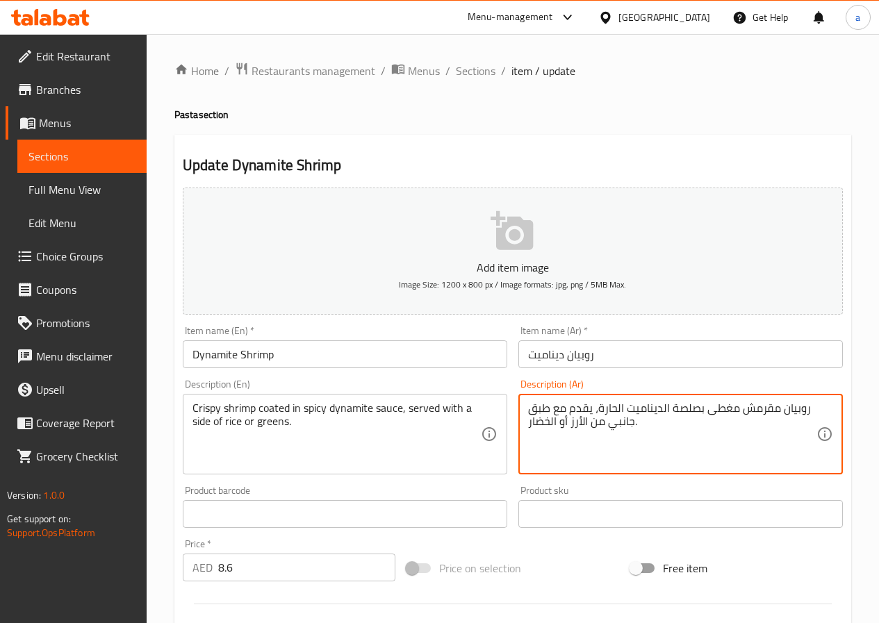
click at [545, 409] on textarea "روبيان مقرمش مغطى بصلصة الديناميت الحارة، يقدم مع طبق جانبي من الأرز أو الخضار." at bounding box center [672, 435] width 288 height 66
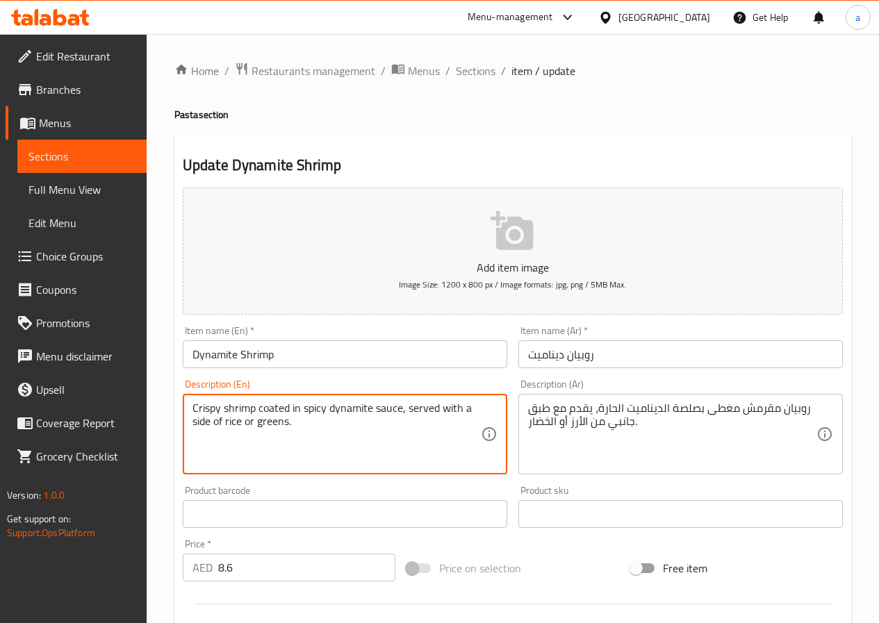
click at [197, 426] on textarea "Crispy shrimp coated in spicy dynamite sauce, served with a side of rice or gre…" at bounding box center [336, 435] width 288 height 66
click at [272, 422] on textarea "Crispy shrimp coated in spicy dynamite sauce, served with a side of rice or gre…" at bounding box center [336, 435] width 288 height 66
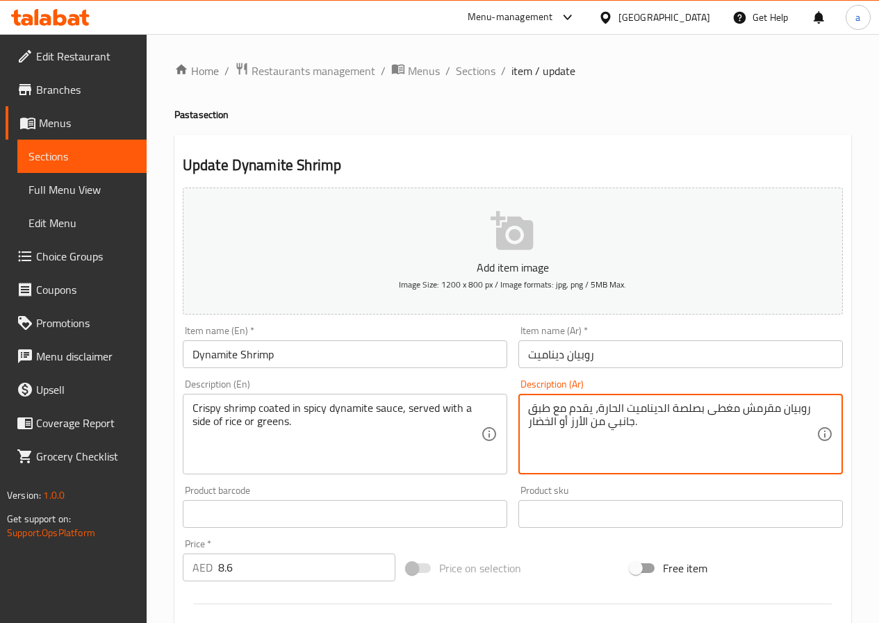
click at [541, 424] on textarea "روبيان مقرمش مغطى بصلصة الديناميت الحارة، يقدم مع طبق جانبي من الأرز أو الخضار." at bounding box center [672, 435] width 288 height 66
click at [626, 422] on textarea "روبيان مقرمش مغطى بصلصة الديناميت الحارة، يقدم مع طبق جانبي من الأرز أو الخضار." at bounding box center [672, 435] width 288 height 66
click at [544, 410] on textarea "روبيان مقرمش مغطى بصلصة الديناميت الحارة، يقدم مع طبق جانبي من الأرز أو الخضار." at bounding box center [672, 435] width 288 height 66
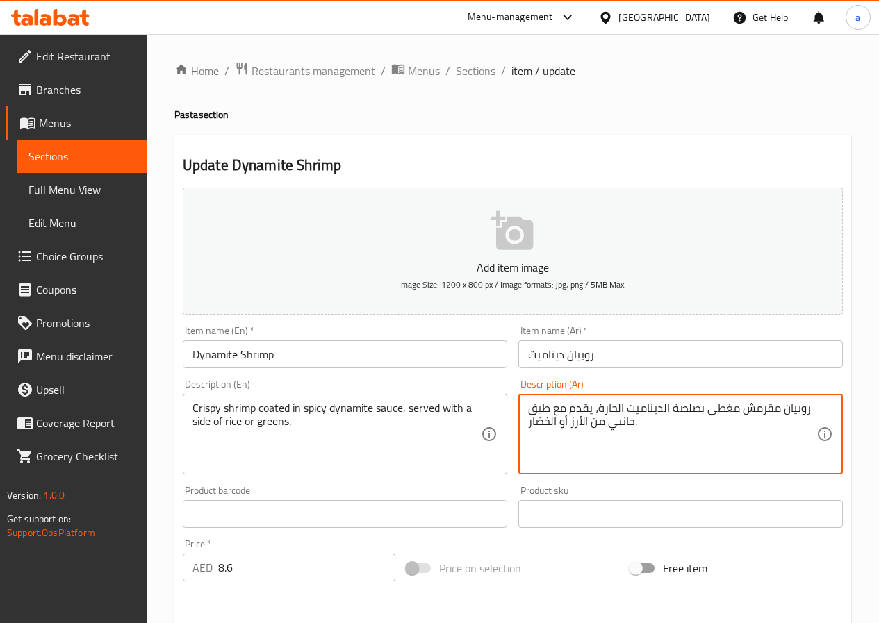
click at [544, 410] on textarea "روبيان مقرمش مغطى بصلصة الديناميت الحارة، يقدم مع طبق جانبي من الأرز أو الخضار." at bounding box center [672, 435] width 288 height 66
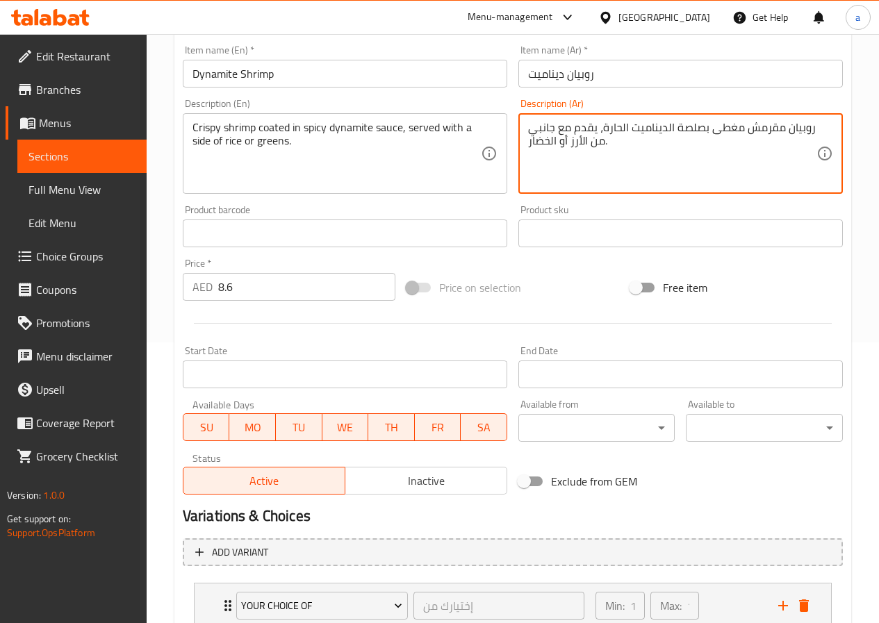
scroll to position [381, 0]
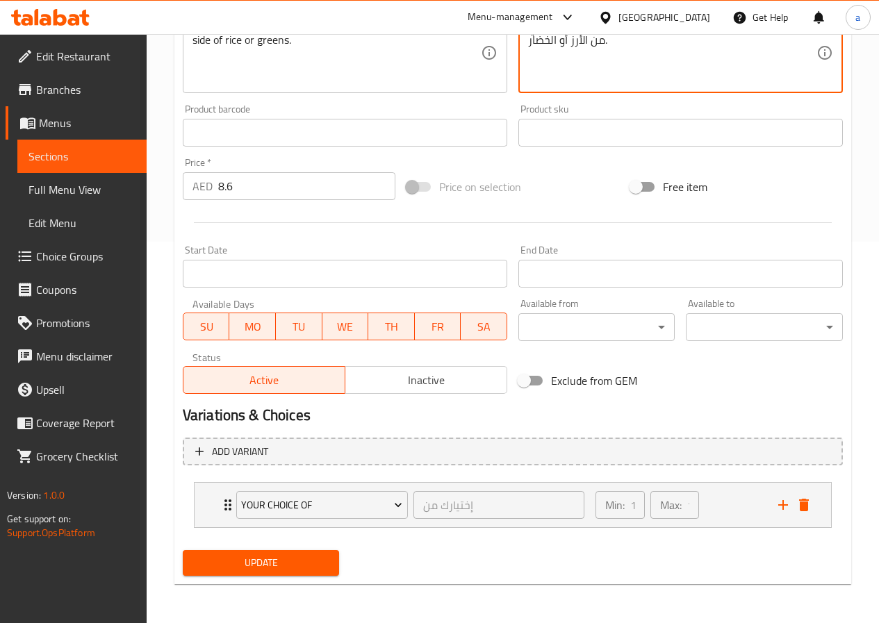
type textarea "روبيان مقرمش مغطى بصلصة الديناميت الحارة، يقدم مع جانبي من الأرز أو الخضار."
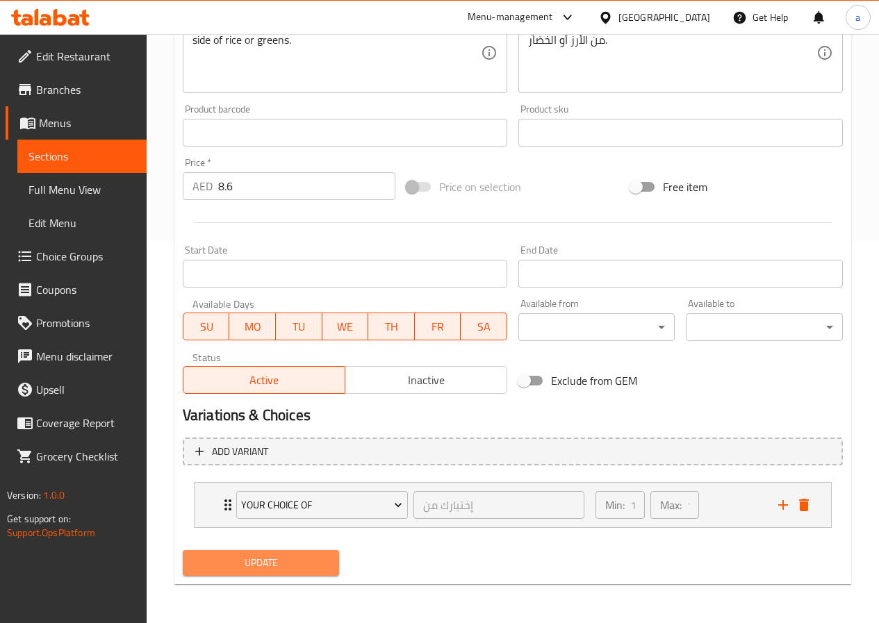
click at [295, 568] on span "Update" at bounding box center [261, 562] width 135 height 17
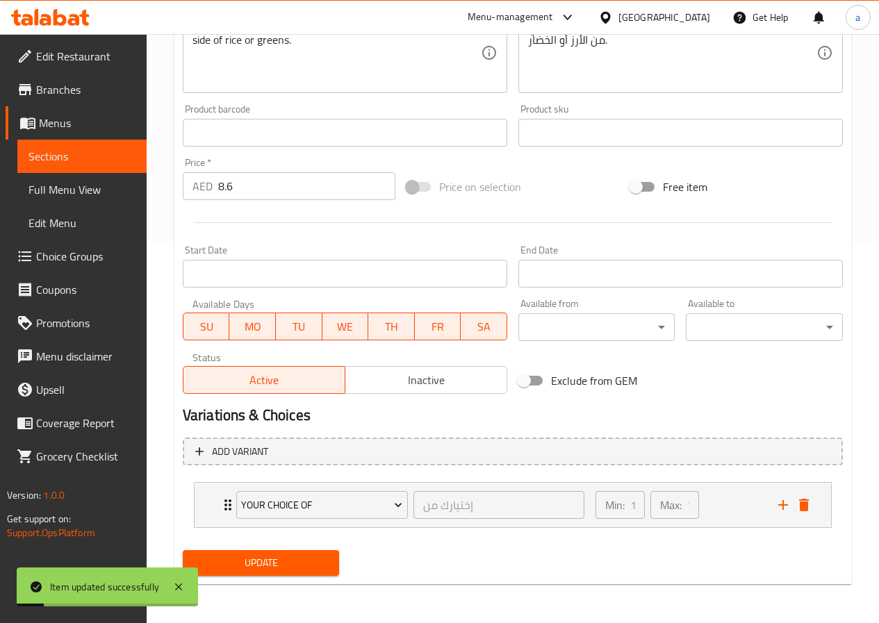
click at [65, 156] on span "Sections" at bounding box center [81, 156] width 107 height 17
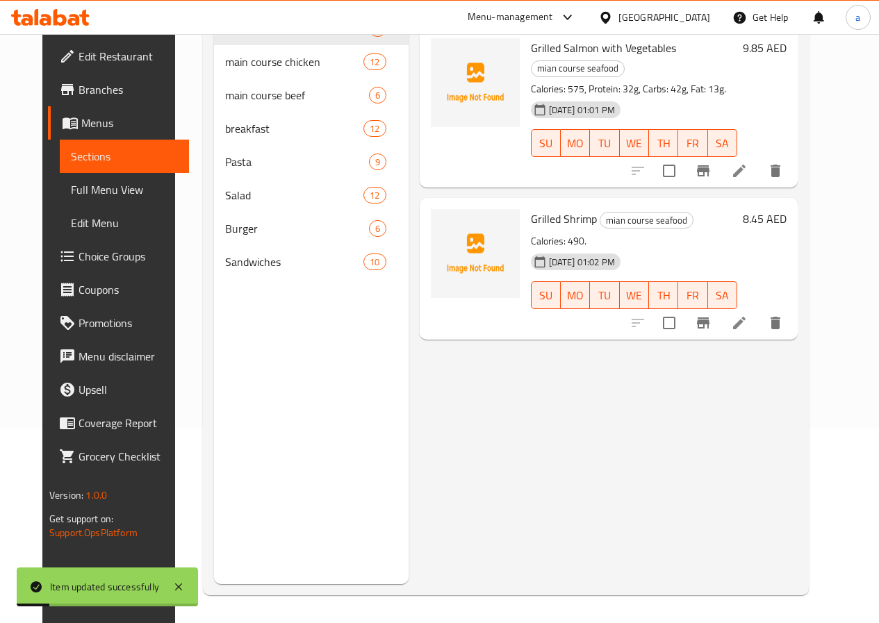
scroll to position [195, 0]
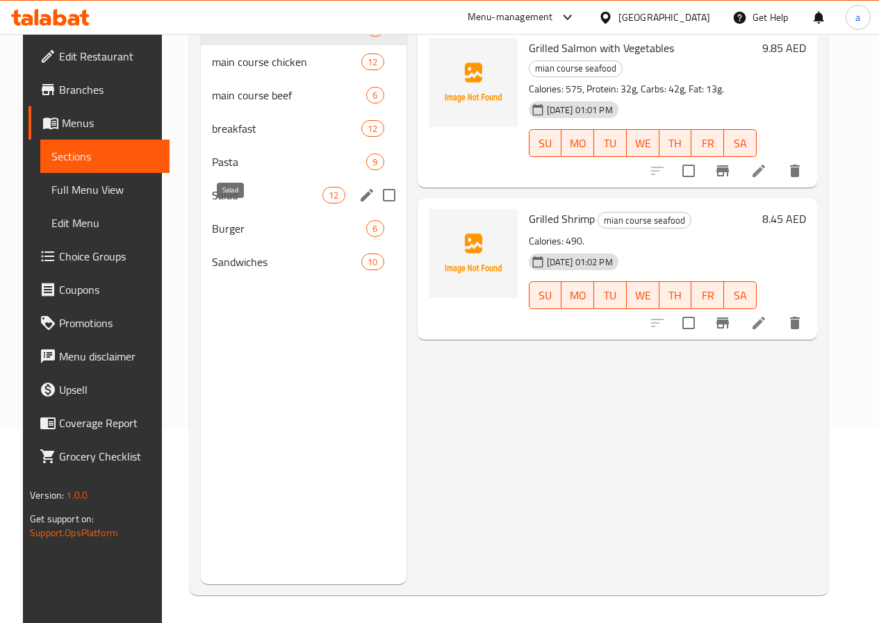
click at [258, 204] on span "Salad" at bounding box center [267, 195] width 110 height 17
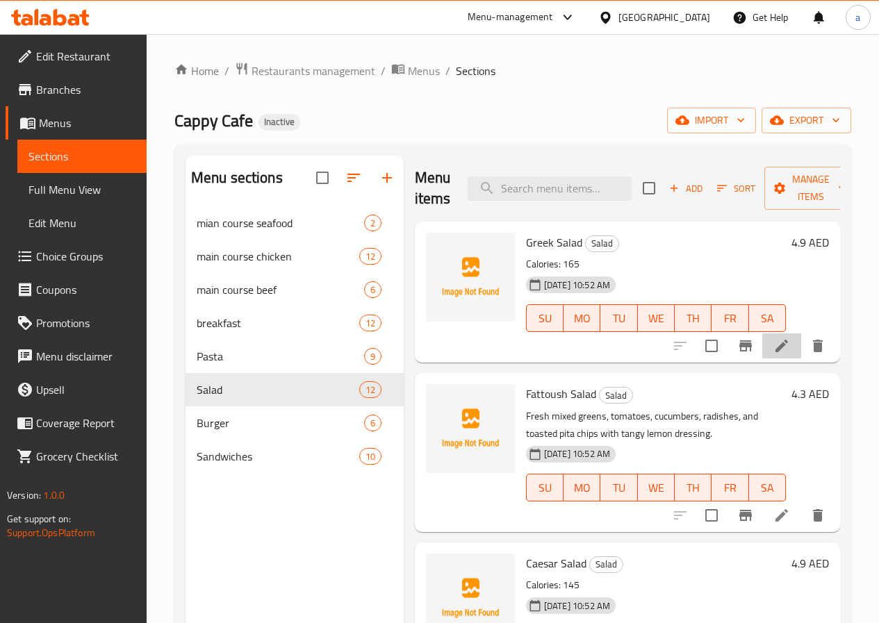
click at [766, 355] on li at bounding box center [781, 345] width 39 height 25
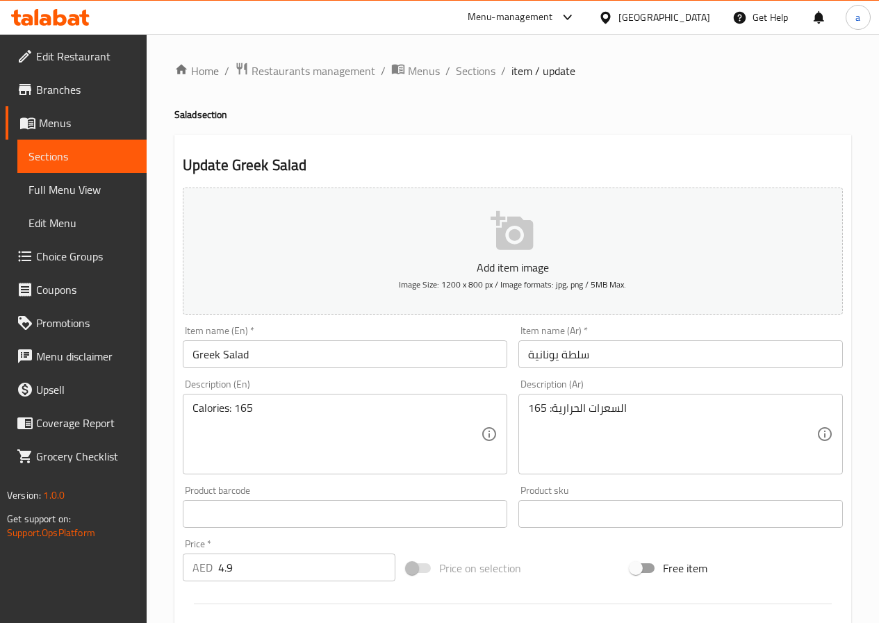
click at [76, 160] on span "Sections" at bounding box center [81, 156] width 107 height 17
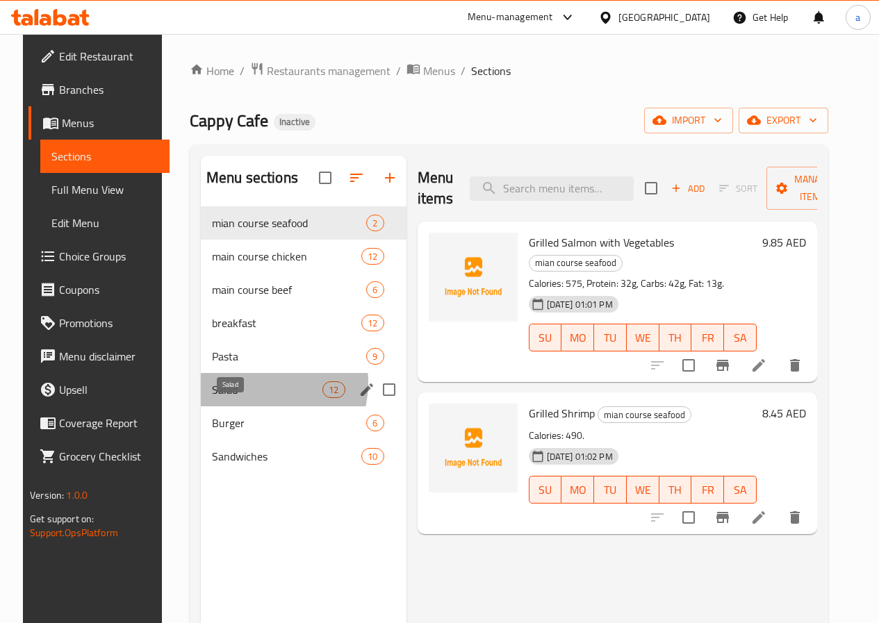
click at [242, 398] on span "Salad" at bounding box center [267, 389] width 110 height 17
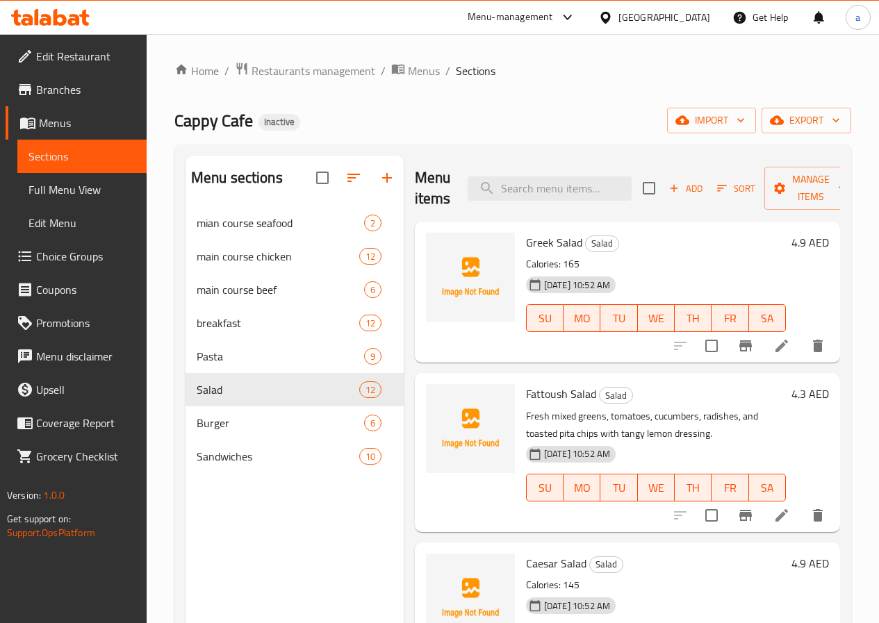
click at [762, 511] on li at bounding box center [781, 515] width 39 height 25
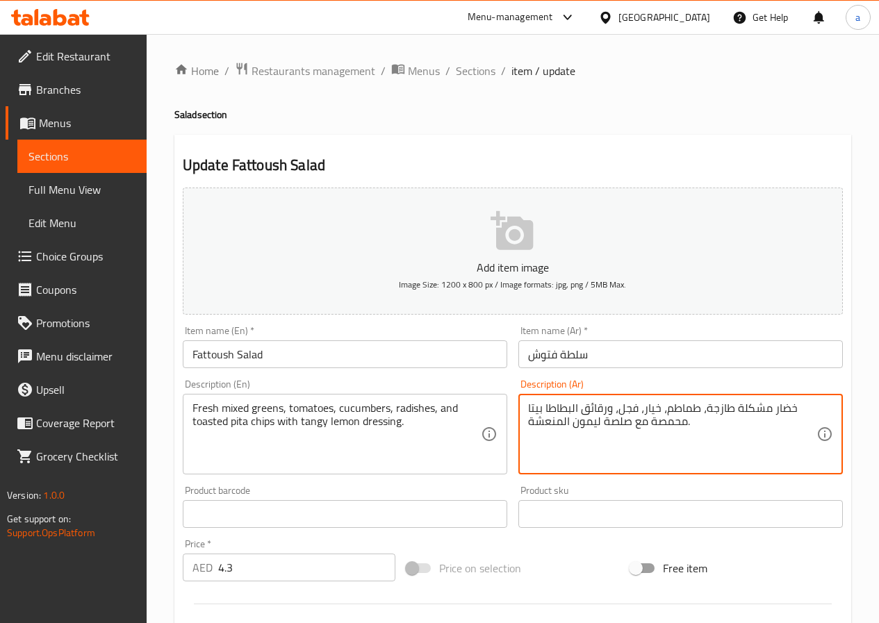
click at [782, 410] on textarea "خضار مشكلة طازجة، طماطم، خيار، فجل، ورقائق البطاطا بيتا محمصة مع صلصة ليمون الم…" at bounding box center [672, 435] width 288 height 66
click at [782, 410] on textarea "خضرة مشكلة طازجة، طماطم، خيار، فجل، ورقائق البطاطا بيتا محمصة مع صلصة ليمون الم…" at bounding box center [672, 435] width 288 height 66
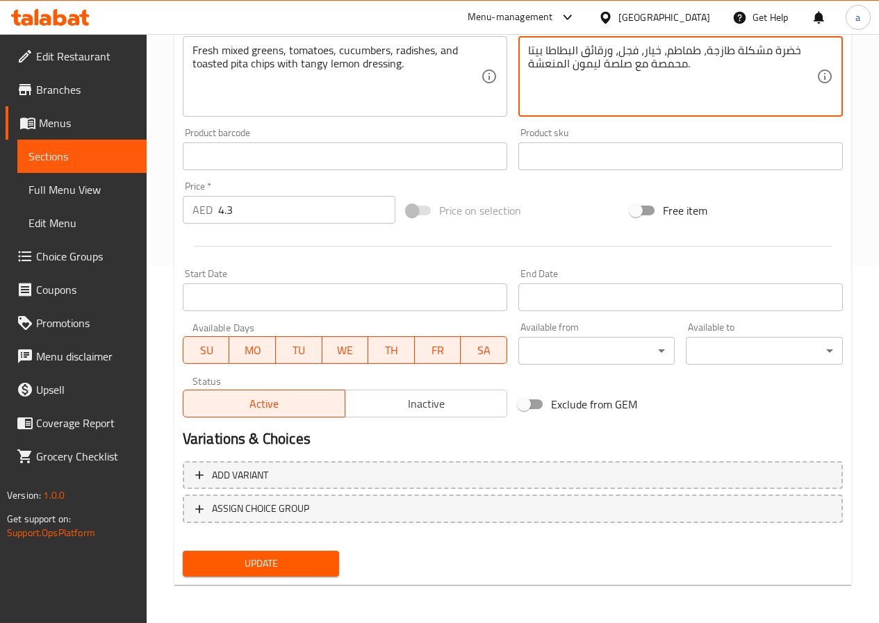
scroll to position [358, 0]
type textarea "خضرة مشكلة طازجة، طماطم، خيار، فجل، ورقائق البطاطا بيتا محمصة مع صلصة ليمون الم…"
click at [275, 570] on span "Update" at bounding box center [261, 562] width 135 height 17
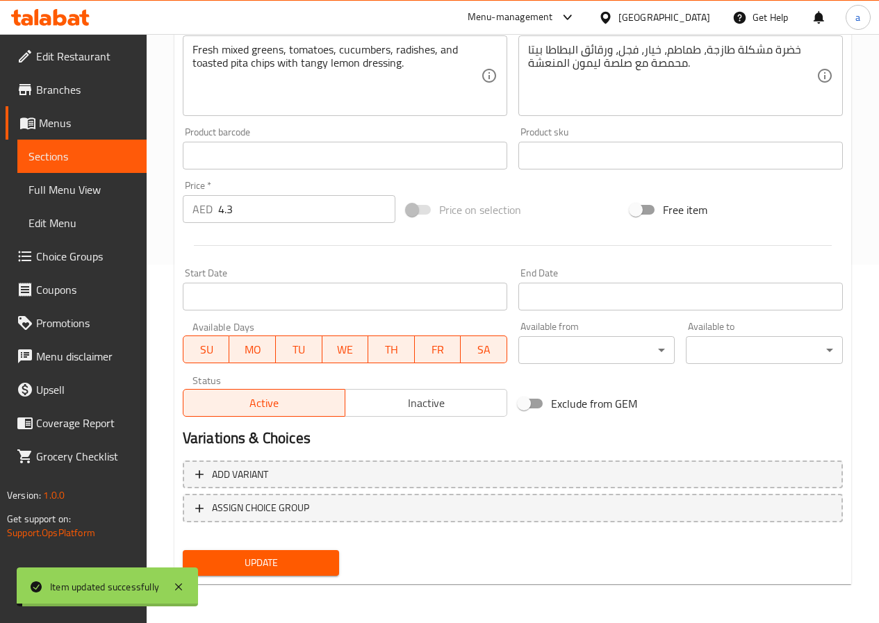
click at [63, 157] on span "Sections" at bounding box center [81, 156] width 107 height 17
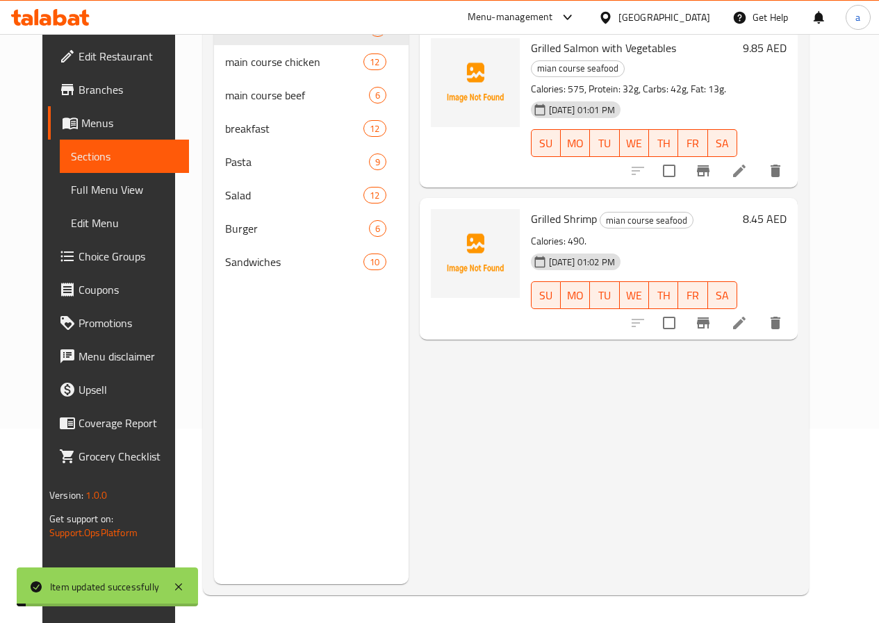
scroll to position [195, 0]
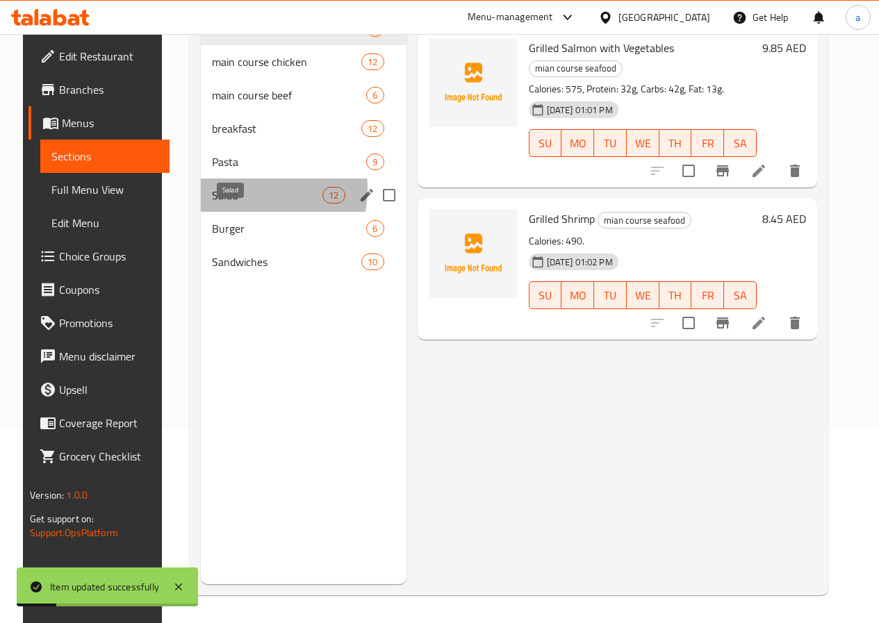
click at [227, 204] on span "Salad" at bounding box center [267, 195] width 110 height 17
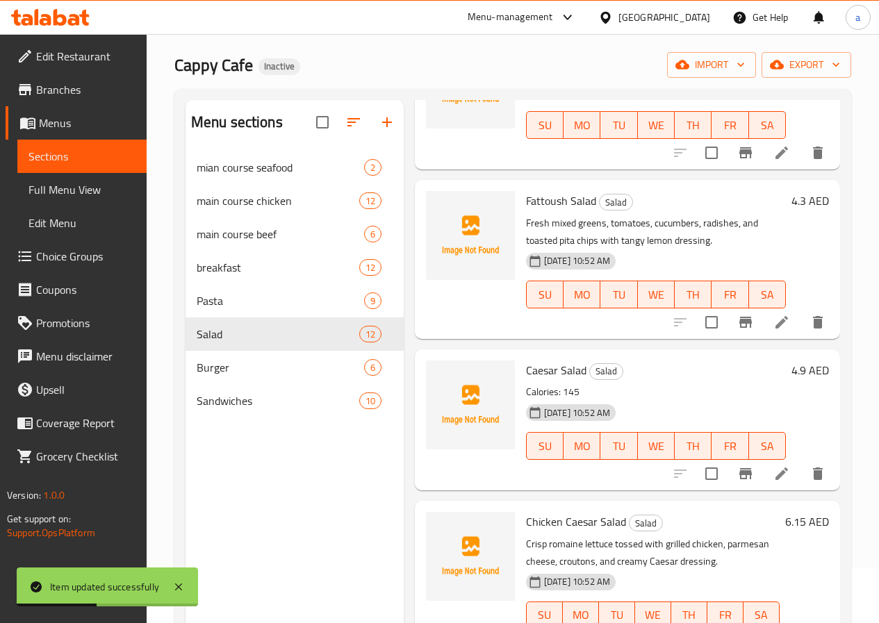
scroll to position [278, 0]
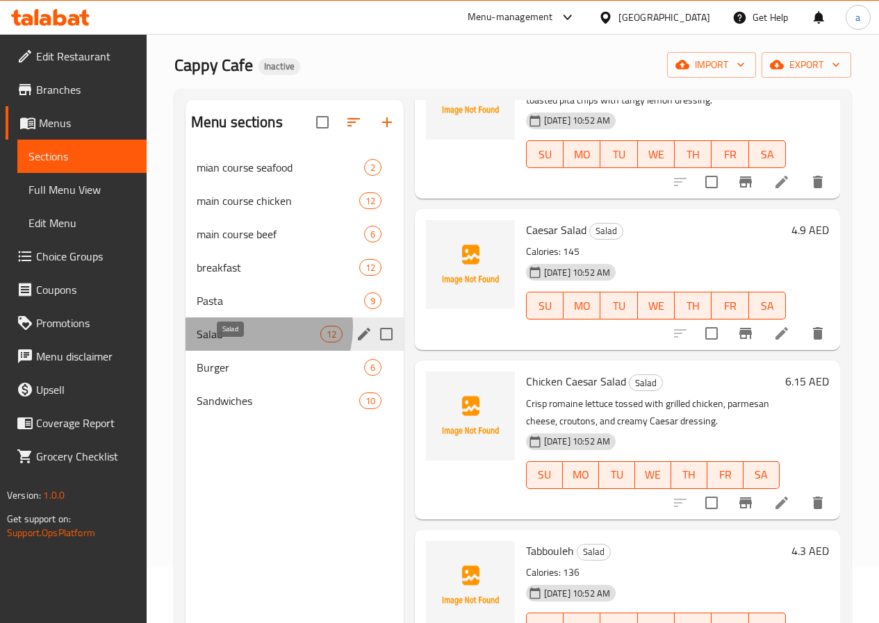
click at [249, 343] on span "Salad" at bounding box center [259, 334] width 124 height 17
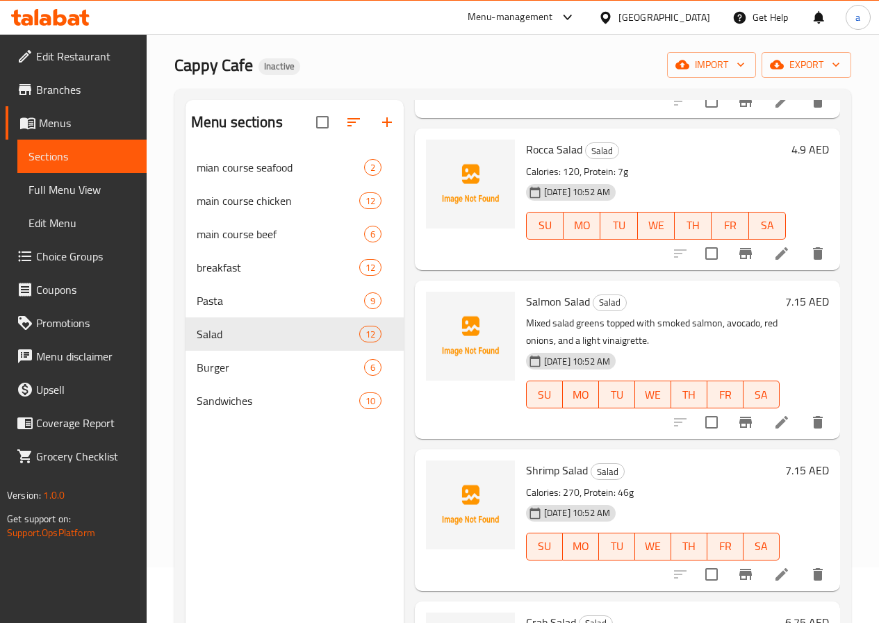
scroll to position [834, 0]
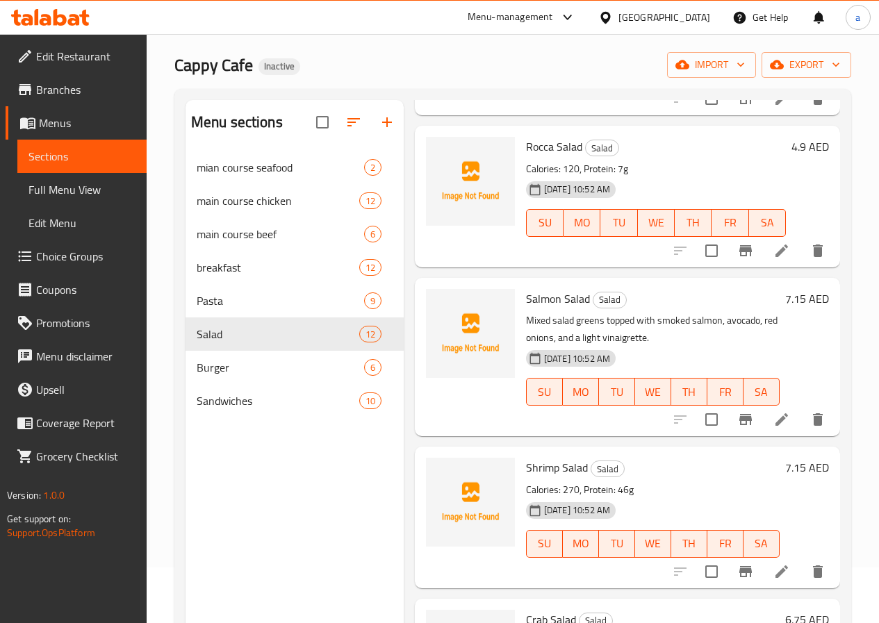
click at [773, 415] on icon at bounding box center [781, 419] width 17 height 17
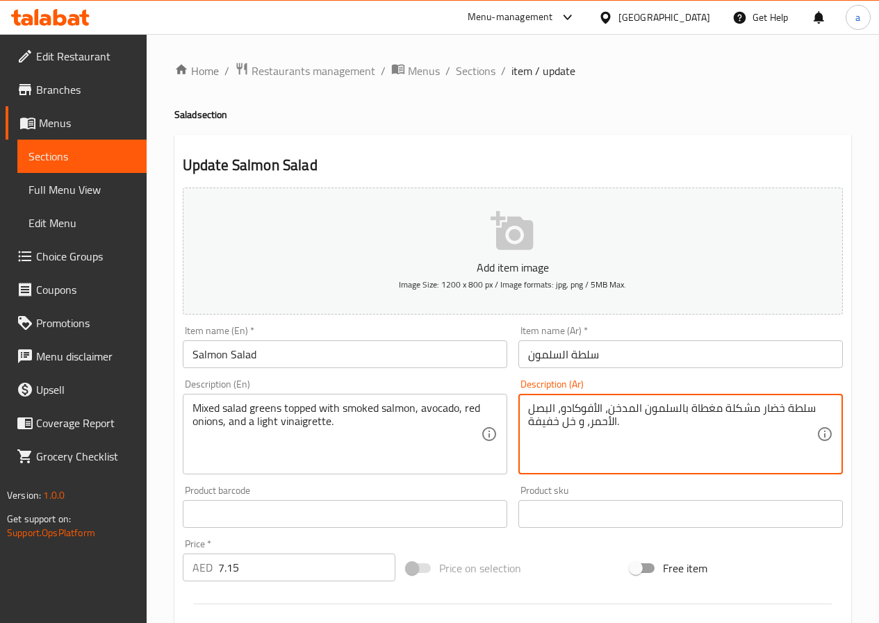
click at [770, 406] on textarea "سلطة خضار مشكلة مغطاة بالسلمون المدخن، الأفوكادو، البصل الأحمر، و خل خفيفة." at bounding box center [672, 435] width 288 height 66
paste textarea "ة"
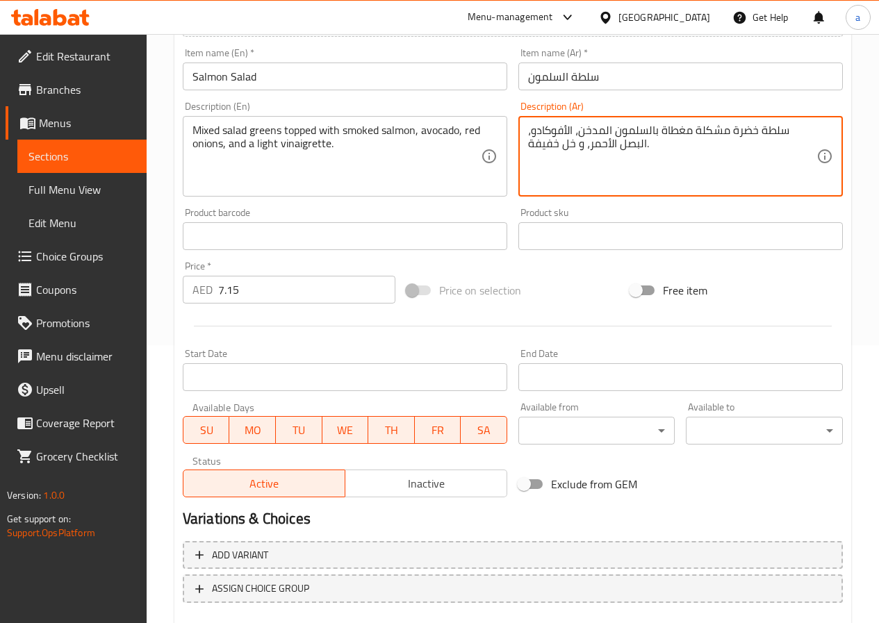
scroll to position [358, 0]
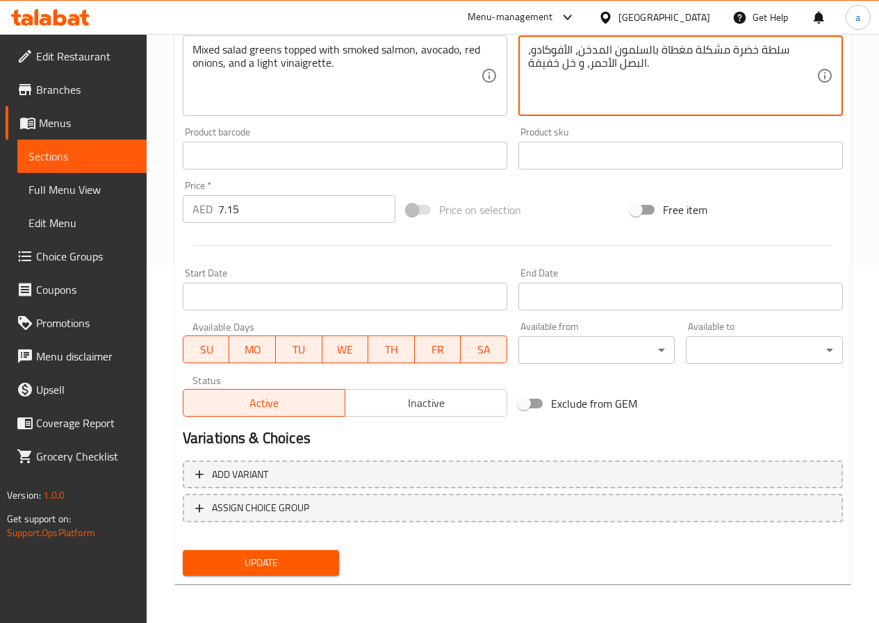
type textarea "سلطة خضرة مشكلة مغطاة بالسلمون المدخن، الأفوكادو، البصل الأحمر، و خل خفيفة."
drag, startPoint x: 297, startPoint y: 560, endPoint x: 320, endPoint y: 561, distance: 23.0
click at [296, 560] on span "Update" at bounding box center [261, 562] width 135 height 17
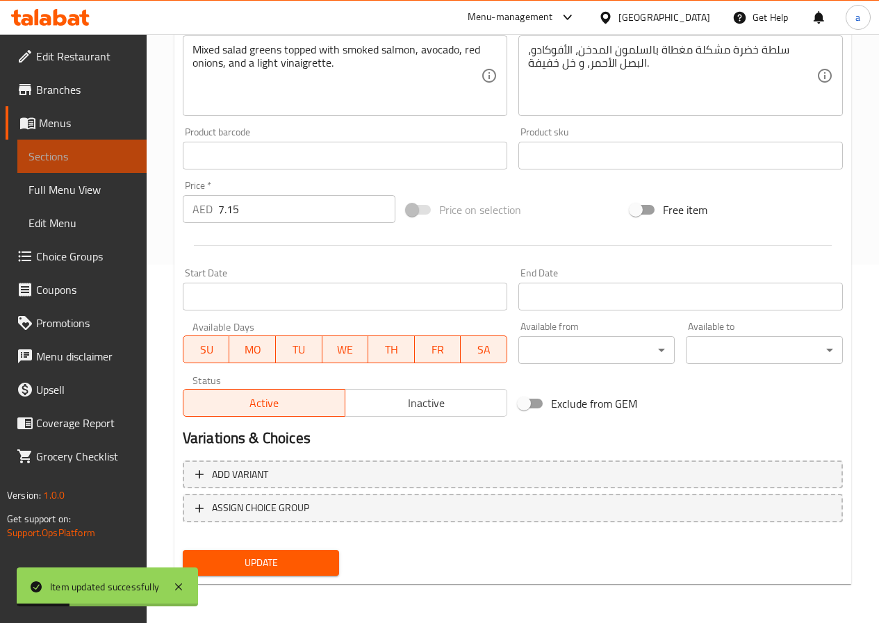
click at [81, 163] on span "Sections" at bounding box center [81, 156] width 107 height 17
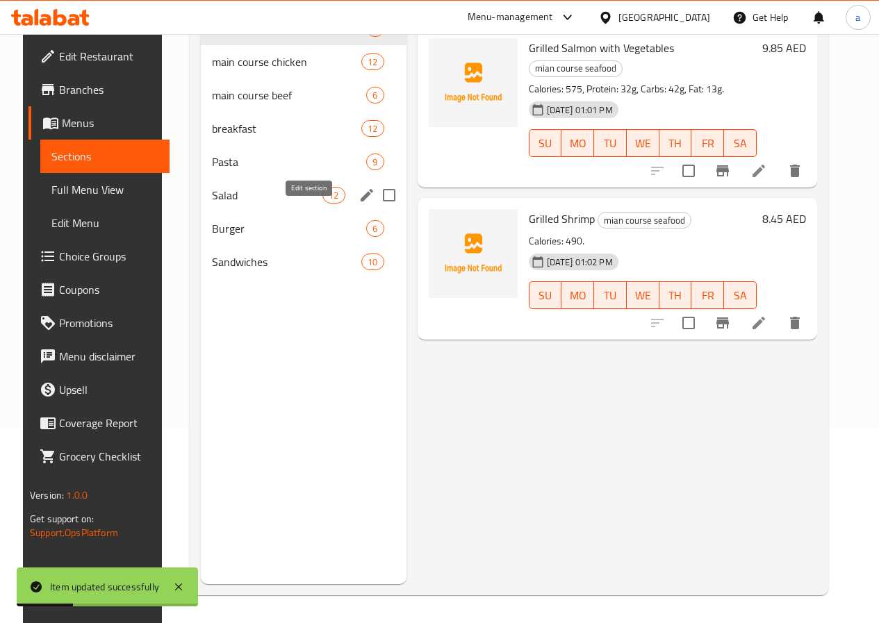
scroll to position [195, 0]
click at [238, 204] on span "Salad" at bounding box center [267, 195] width 110 height 17
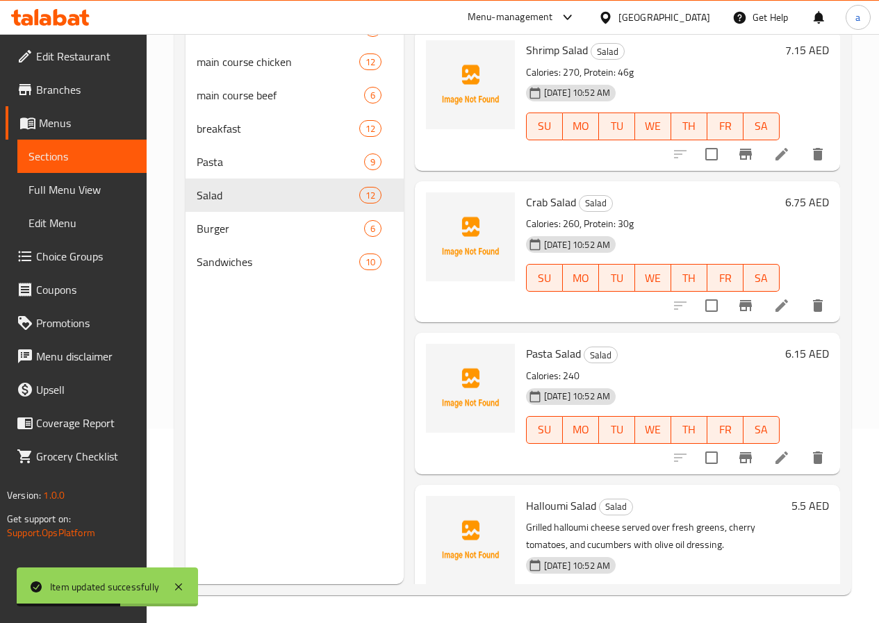
scroll to position [1320, 0]
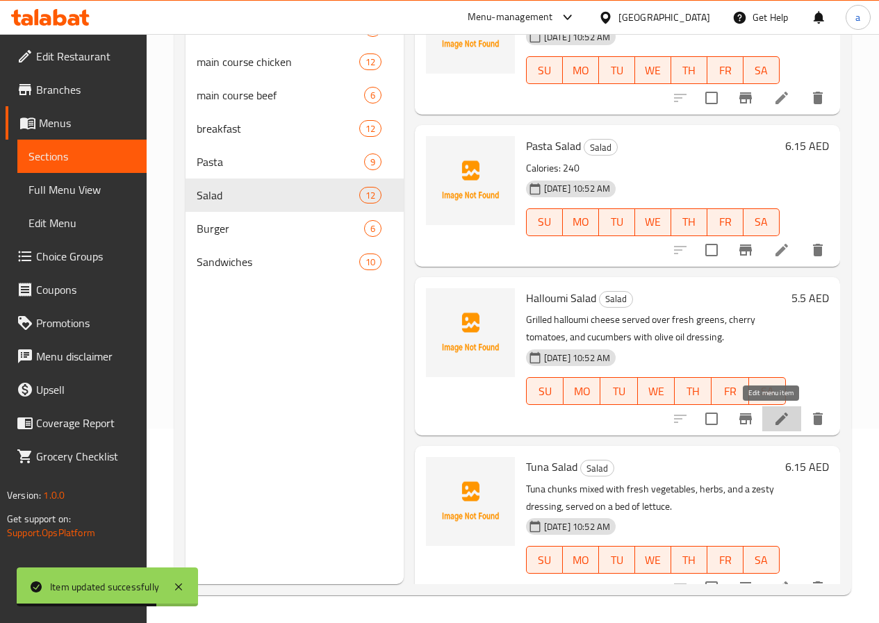
click at [775, 420] on icon at bounding box center [781, 419] width 13 height 13
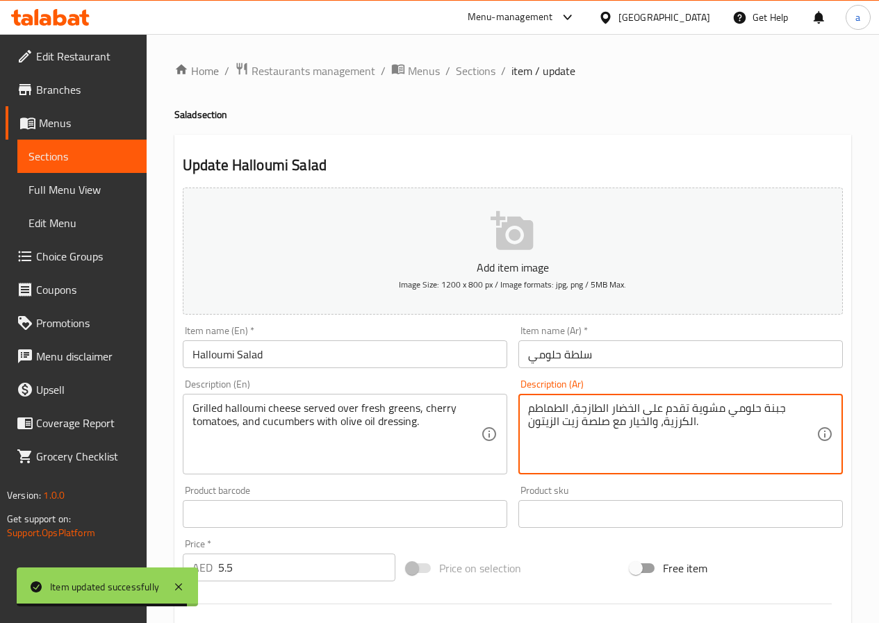
click at [618, 411] on textarea "جبنة حلومي مشوية تقدم على الخضار الطازجة، الطماطم الكرزية، والخيار مع صلصة زيت …" at bounding box center [672, 435] width 288 height 66
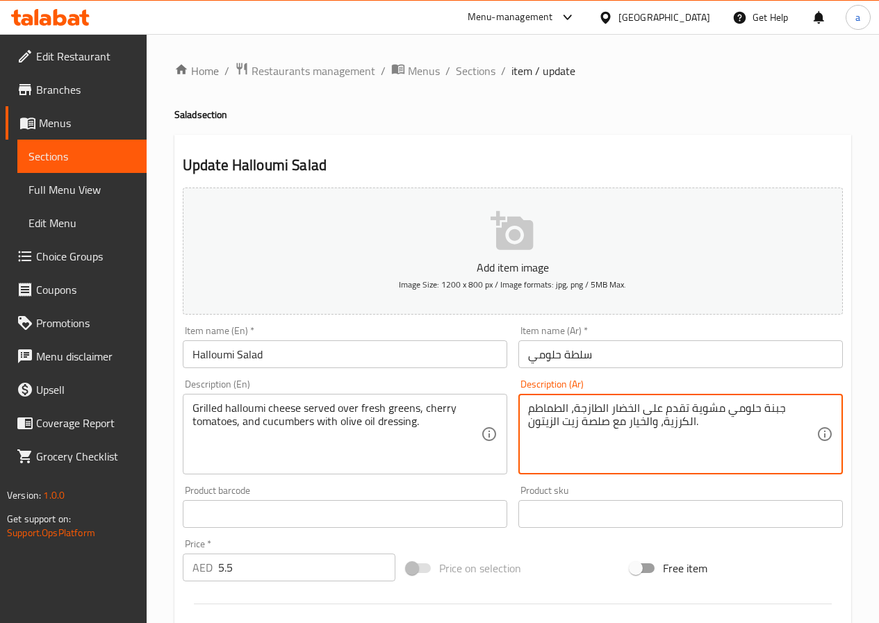
paste textarea "ضرة"
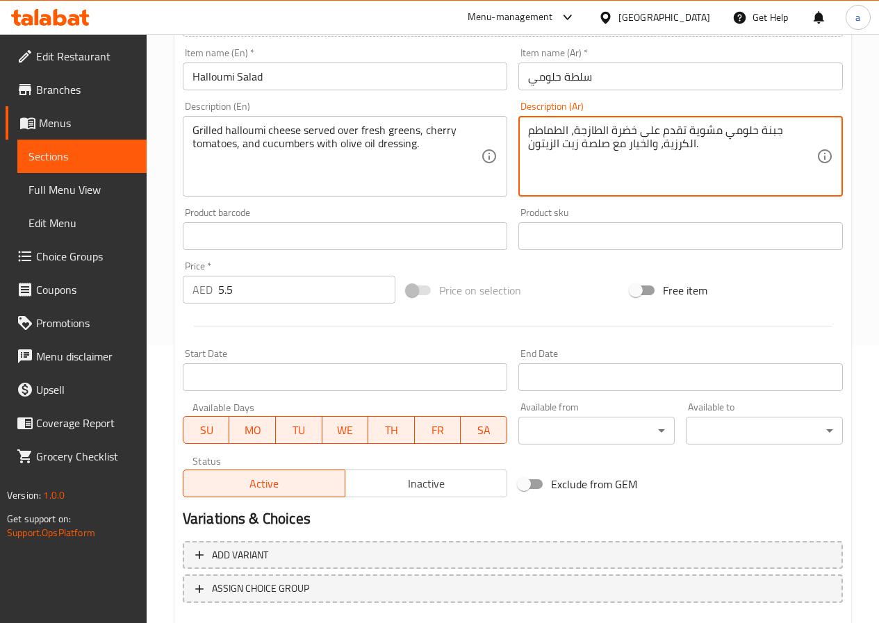
scroll to position [358, 0]
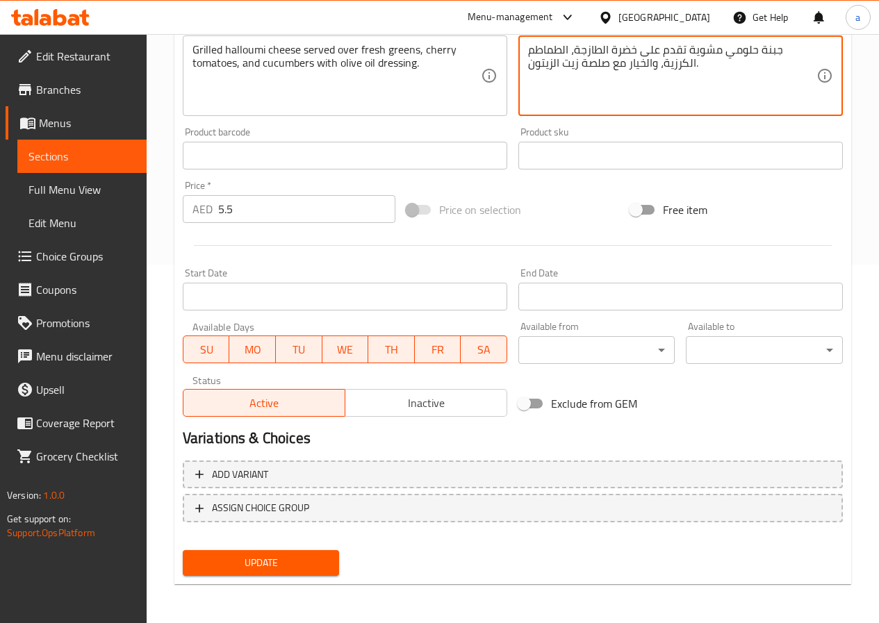
type textarea "جبنة حلومي مشوية تقدم على خضرة الطازجة، الطماطم الكرزية، والخيار مع صلصة زيت ال…"
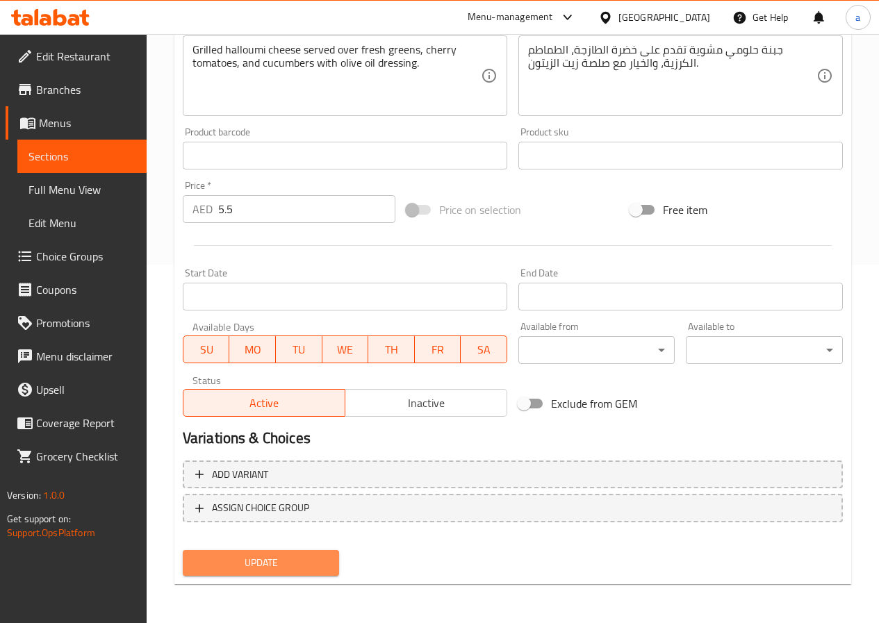
drag, startPoint x: 292, startPoint y: 557, endPoint x: 282, endPoint y: 537, distance: 22.7
click at [292, 558] on span "Update" at bounding box center [261, 562] width 135 height 17
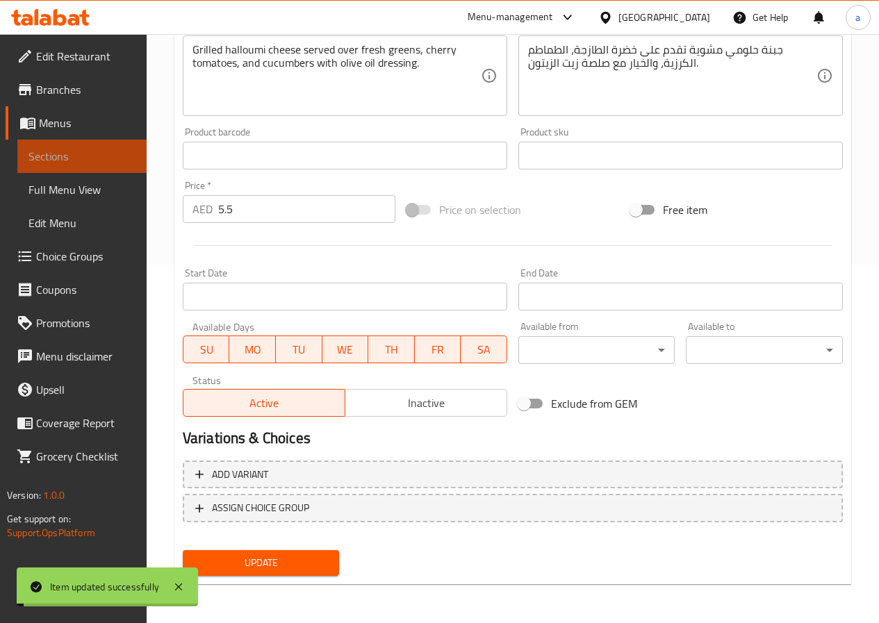
click at [96, 157] on span "Sections" at bounding box center [81, 156] width 107 height 17
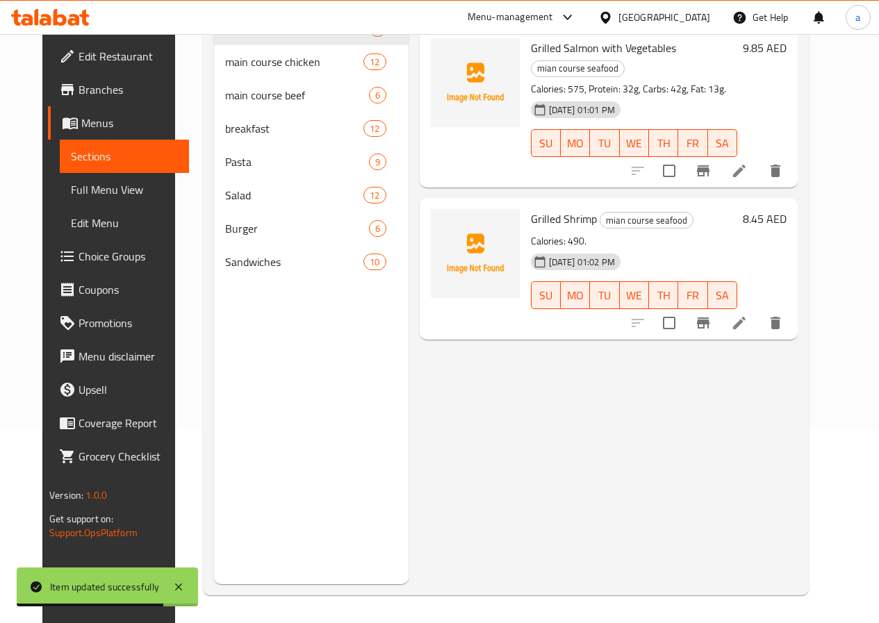
click at [71, 227] on span "Edit Menu" at bounding box center [124, 223] width 107 height 17
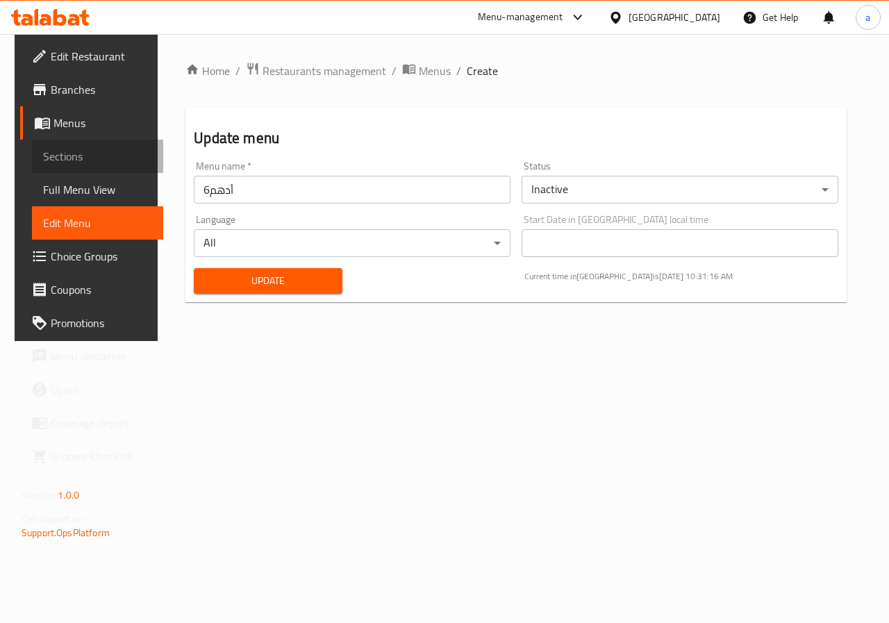
click at [65, 162] on span "Sections" at bounding box center [97, 156] width 109 height 17
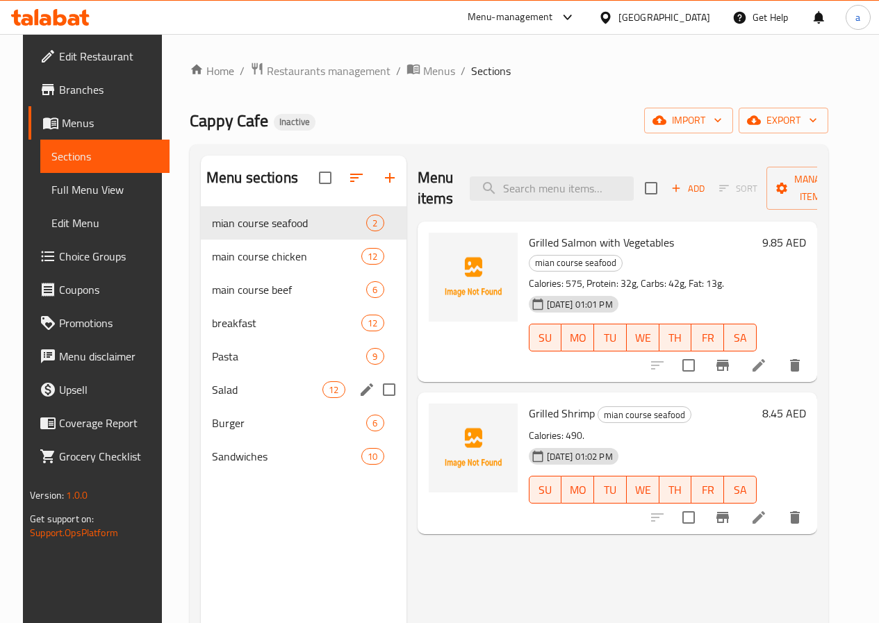
click at [217, 406] on div "Salad 12" at bounding box center [304, 389] width 206 height 33
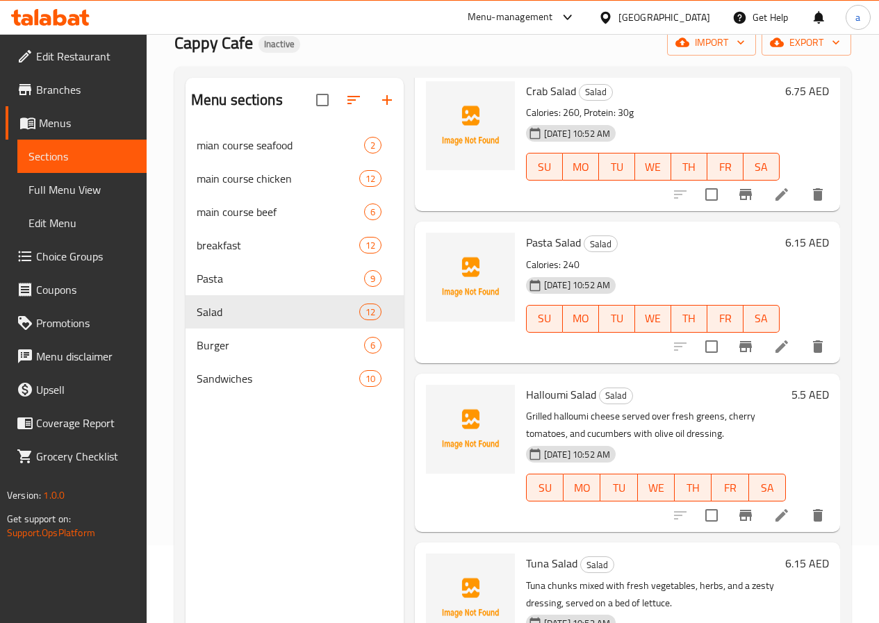
scroll to position [195, 0]
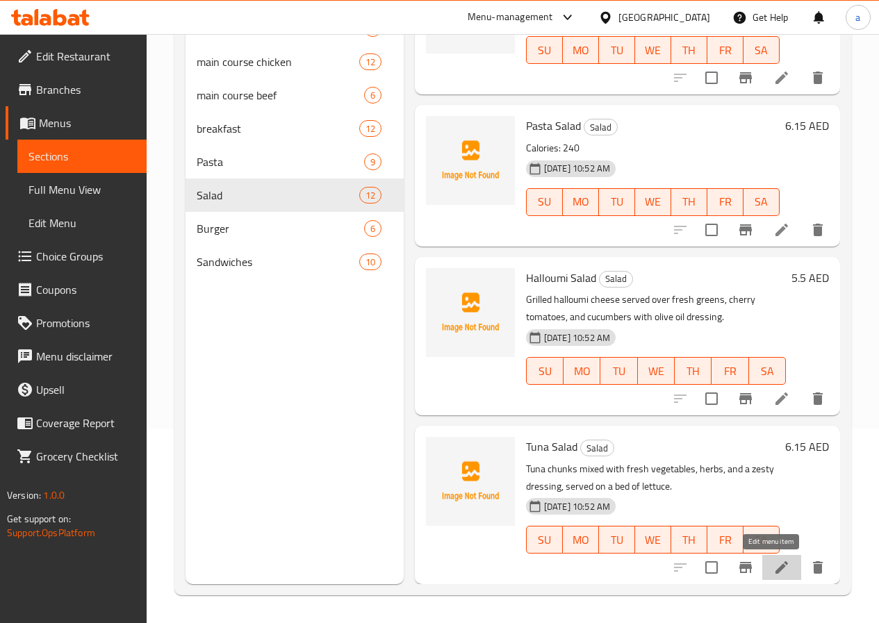
click at [775, 564] on icon at bounding box center [781, 567] width 13 height 13
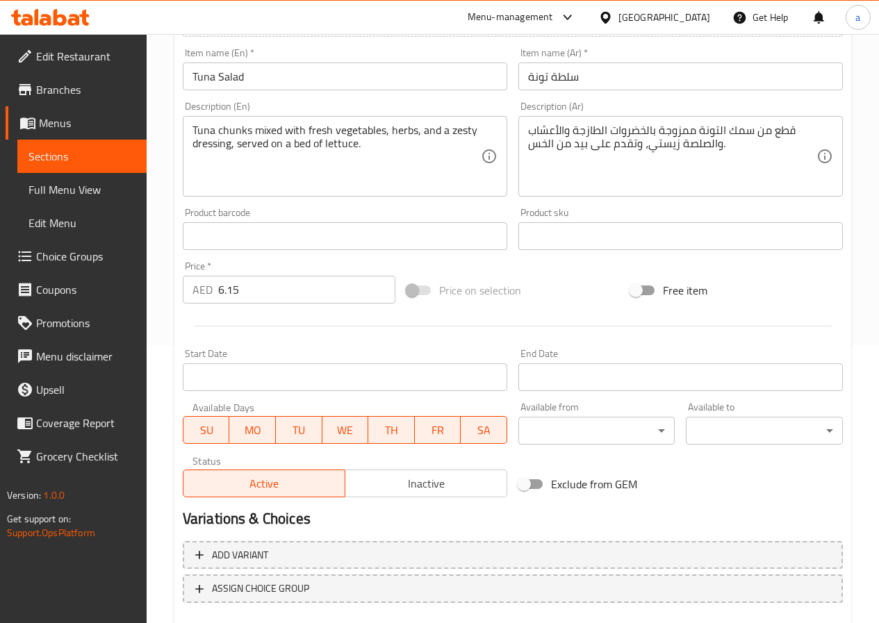
scroll to position [358, 0]
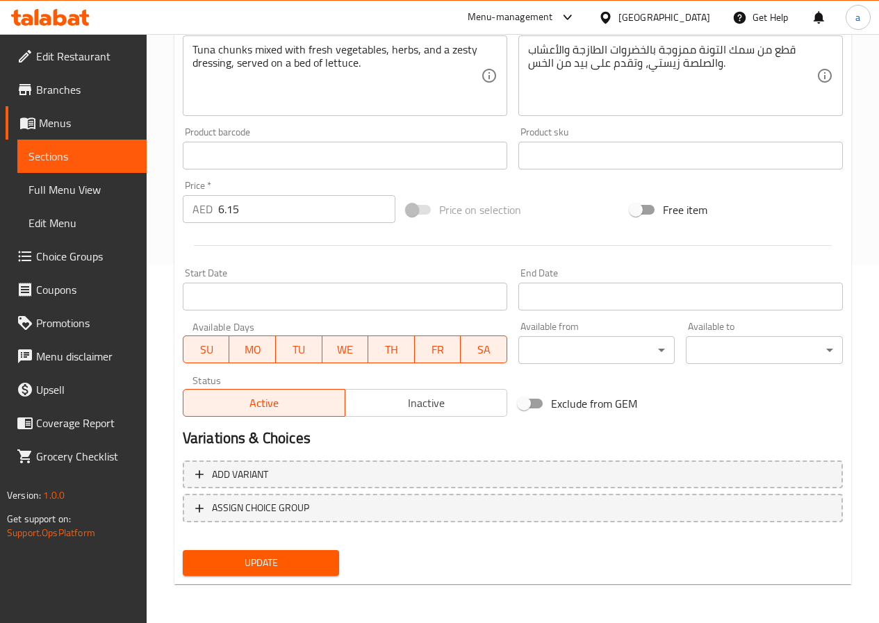
click at [242, 559] on span "Update" at bounding box center [261, 562] width 135 height 17
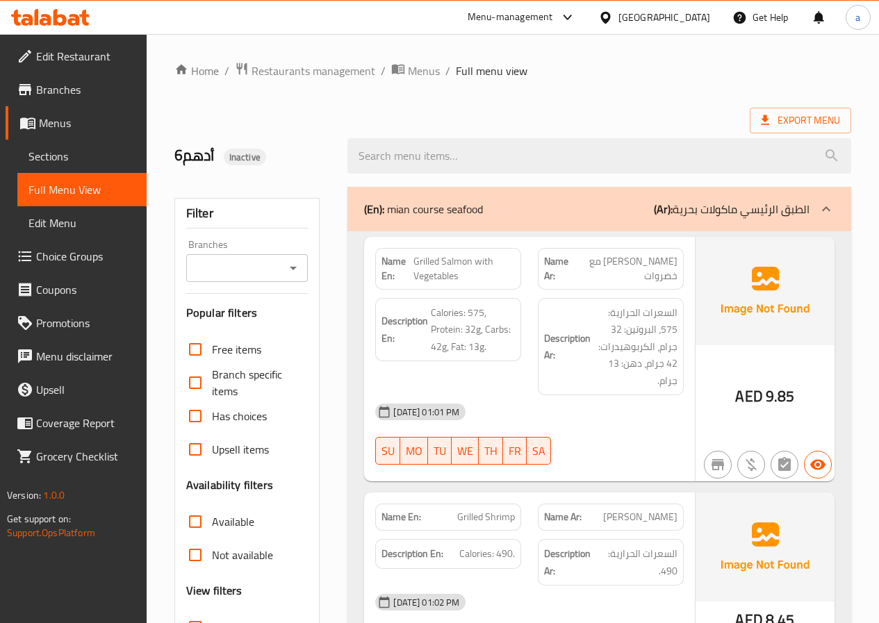
click at [79, 215] on span "Edit Menu" at bounding box center [81, 223] width 107 height 17
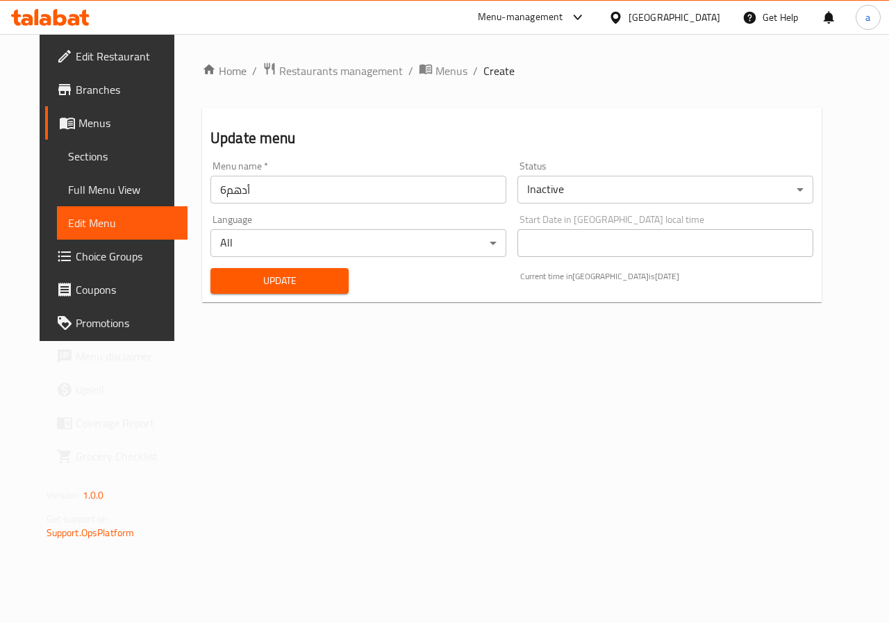
click at [81, 188] on span "Full Menu View" at bounding box center [122, 189] width 109 height 17
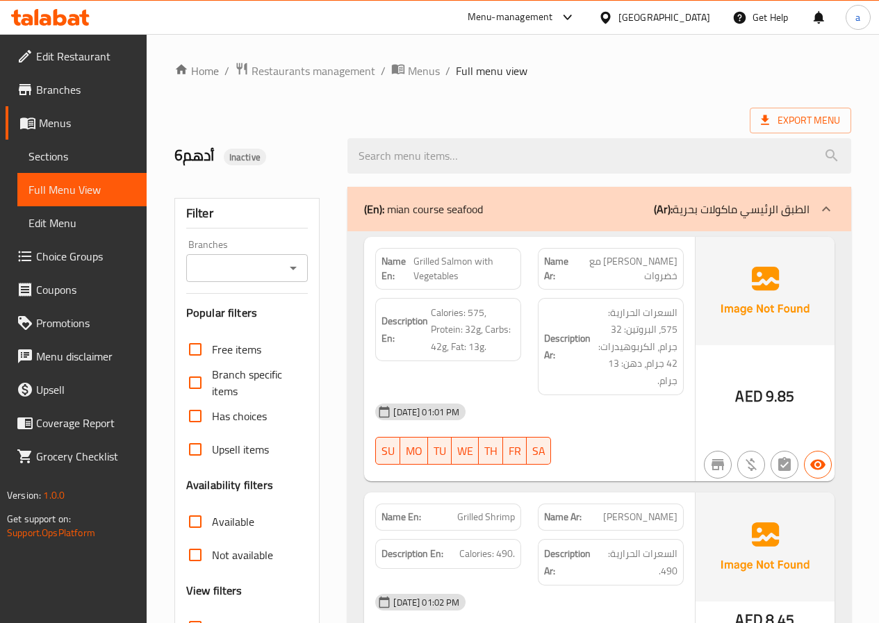
click at [97, 163] on span "Sections" at bounding box center [81, 156] width 107 height 17
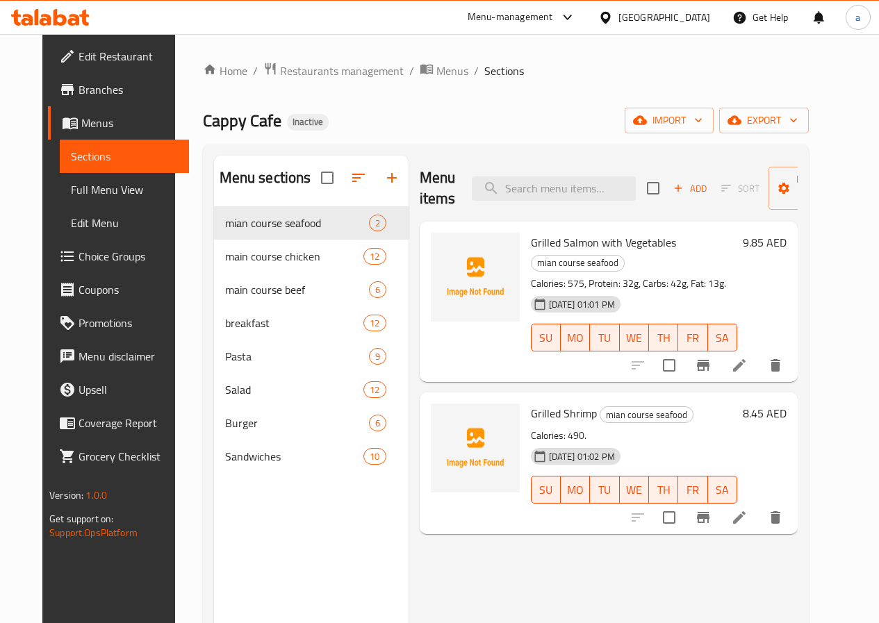
click at [244, 188] on h2 "Menu sections" at bounding box center [266, 177] width 92 height 21
drag, startPoint x: 242, startPoint y: 201, endPoint x: 188, endPoint y: 207, distance: 54.6
click at [214, 201] on div "Menu sections" at bounding box center [311, 178] width 195 height 45
copy h2 "sections"
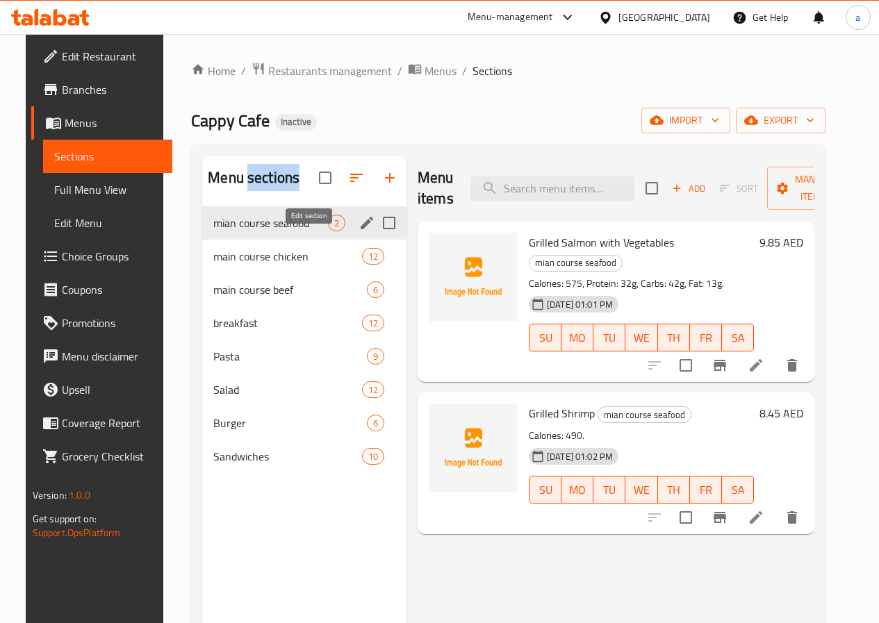
click at [361, 229] on icon "edit" at bounding box center [367, 223] width 13 height 13
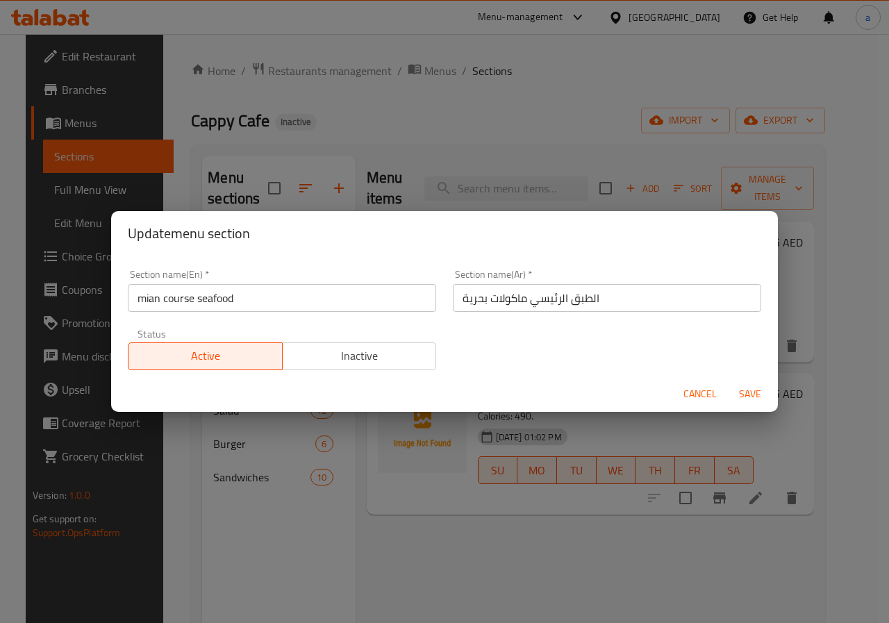
click at [276, 298] on input "mian course seafood" at bounding box center [282, 298] width 308 height 28
click at [702, 400] on span "Cancel" at bounding box center [700, 394] width 33 height 17
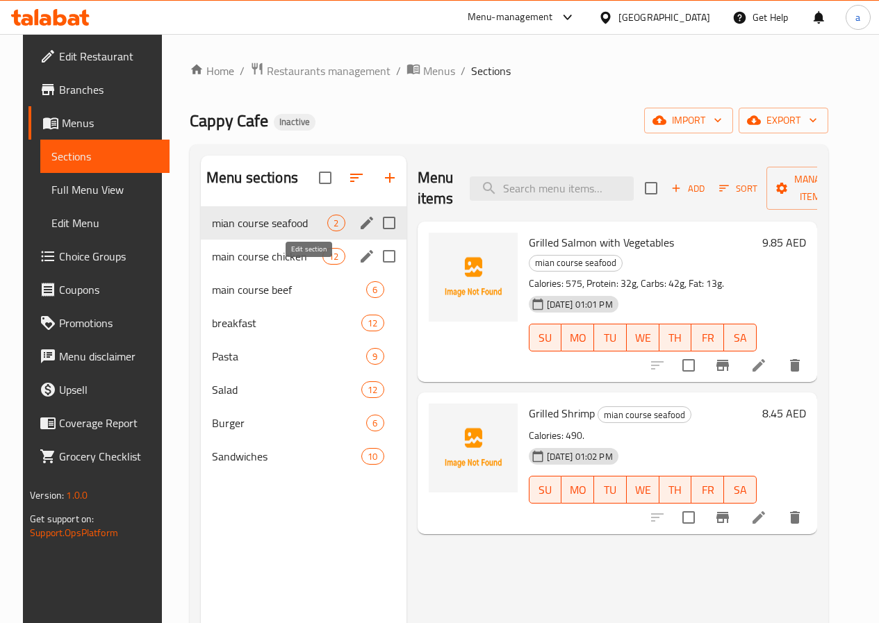
click at [358, 265] on icon "edit" at bounding box center [366, 256] width 17 height 17
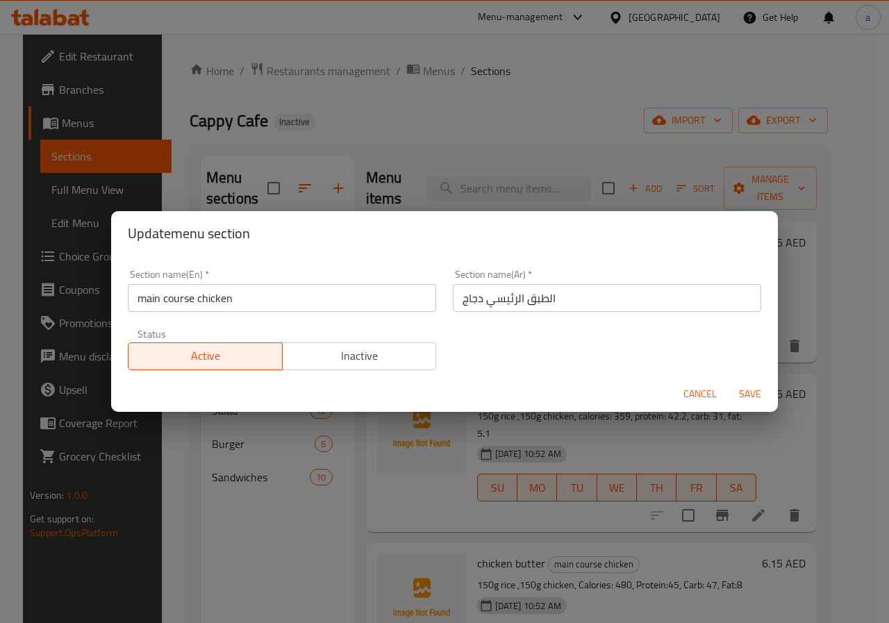
click at [312, 299] on input "main course chicken" at bounding box center [282, 298] width 308 height 28
click at [709, 392] on span "Cancel" at bounding box center [700, 394] width 33 height 17
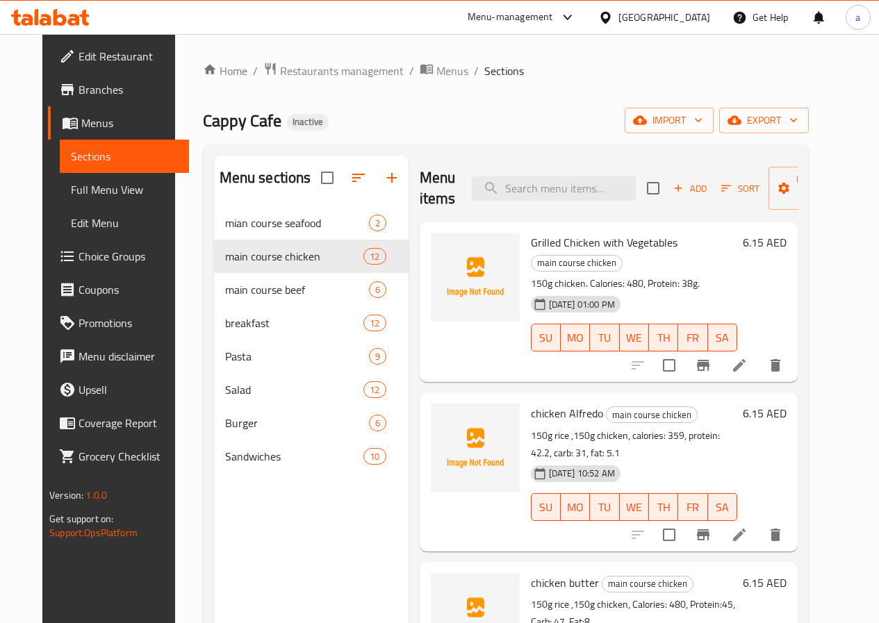
click at [71, 187] on span "Full Menu View" at bounding box center [124, 189] width 107 height 17
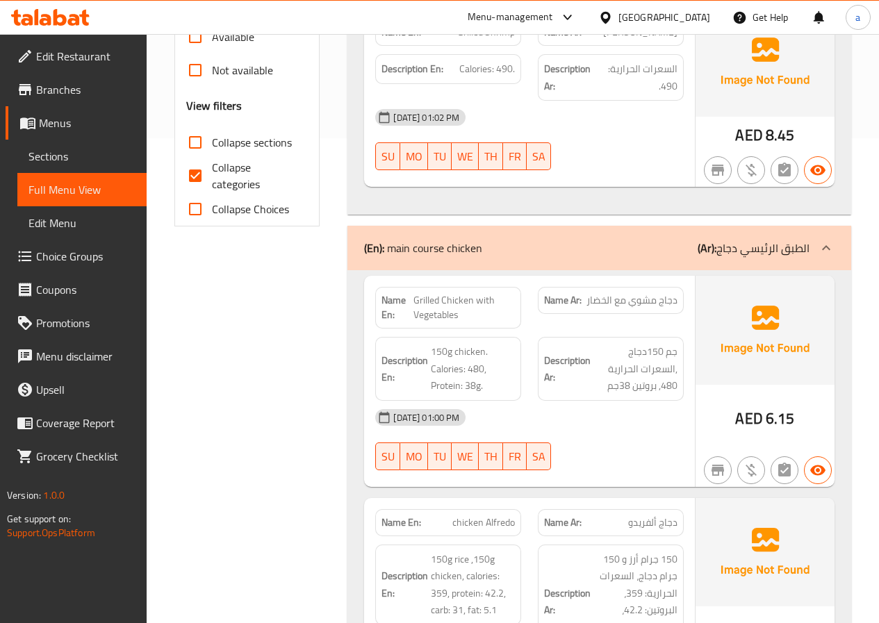
scroll to position [486, 0]
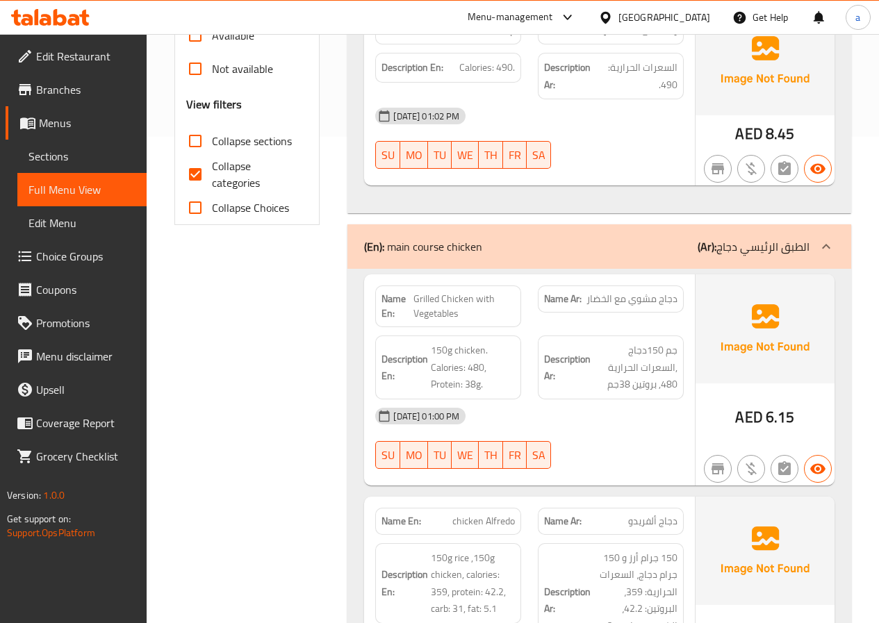
click at [197, 181] on input "Collapse categories" at bounding box center [195, 174] width 33 height 33
checkbox input "false"
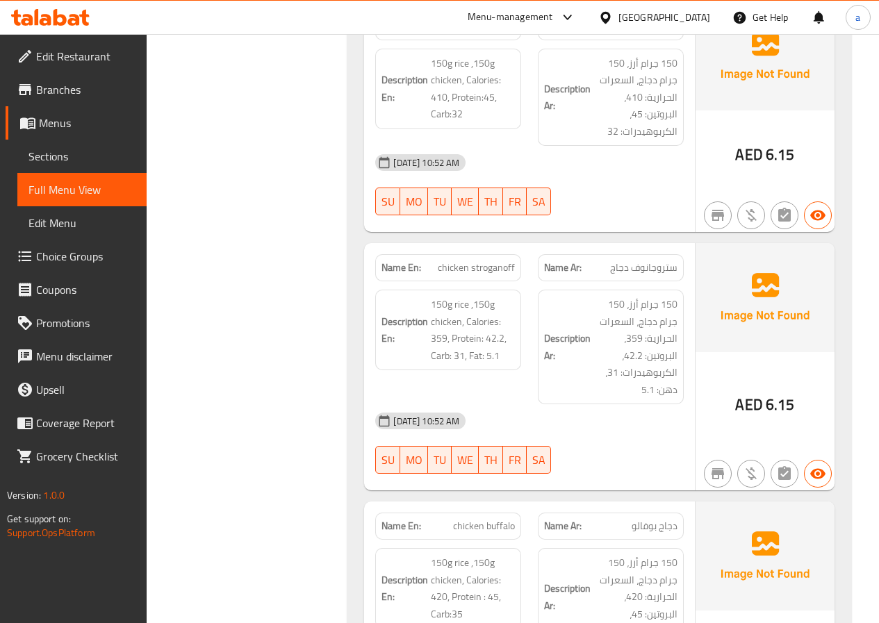
scroll to position [2084, 0]
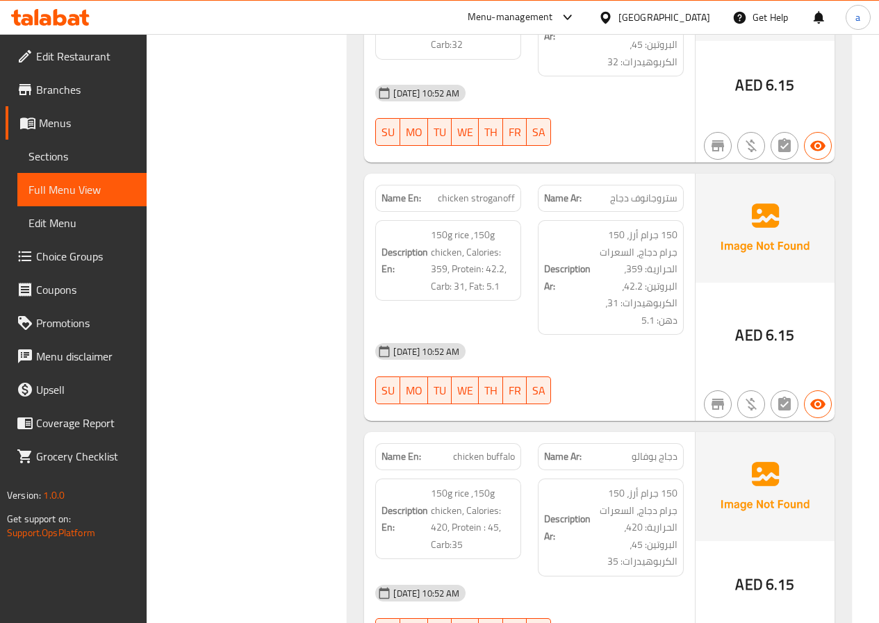
click at [506, 450] on span "chicken buffalo" at bounding box center [484, 457] width 62 height 15
copy span "buffalo"
click at [602, 335] on div "[DATE] 10:52 AM" at bounding box center [529, 351] width 325 height 33
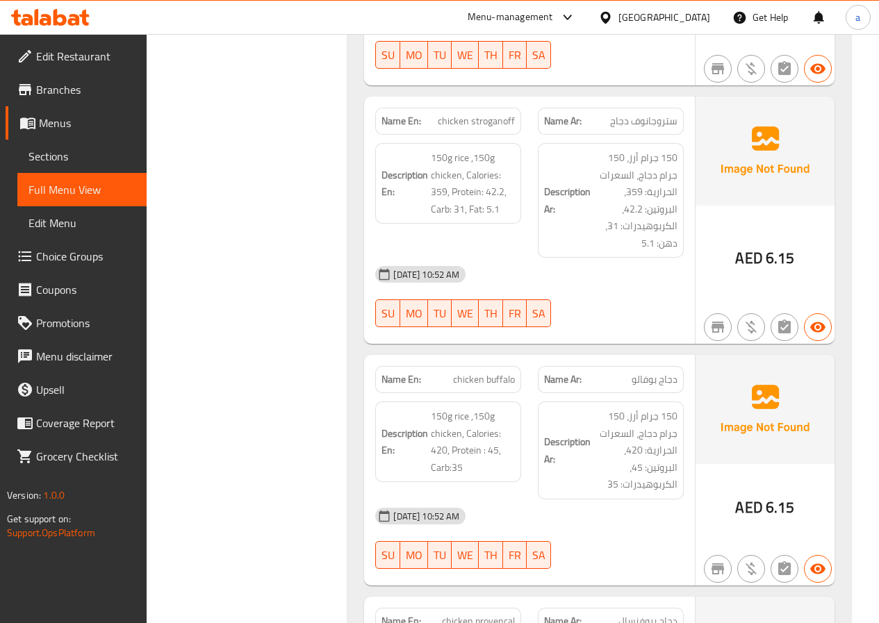
scroll to position [2293, 0]
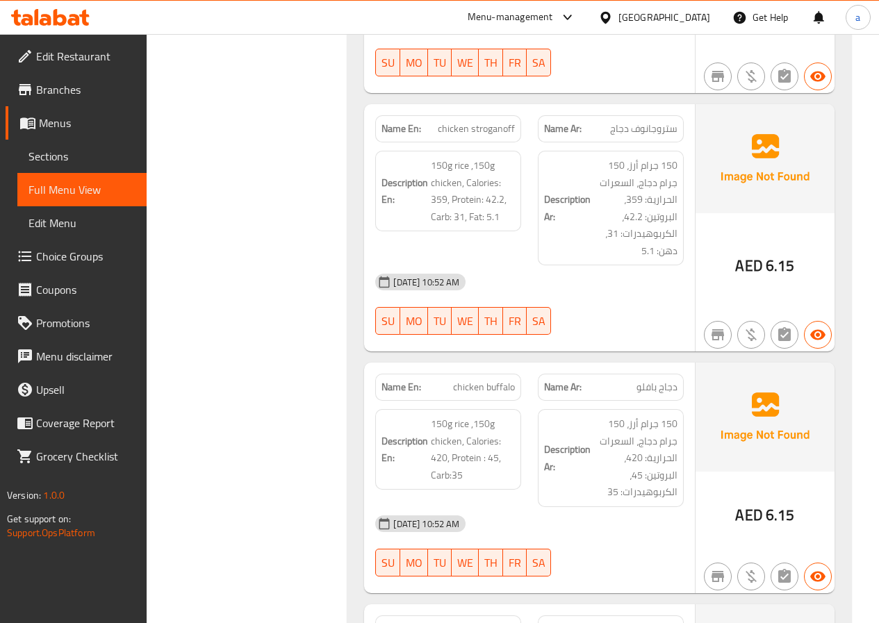
scroll to position [2362, 0]
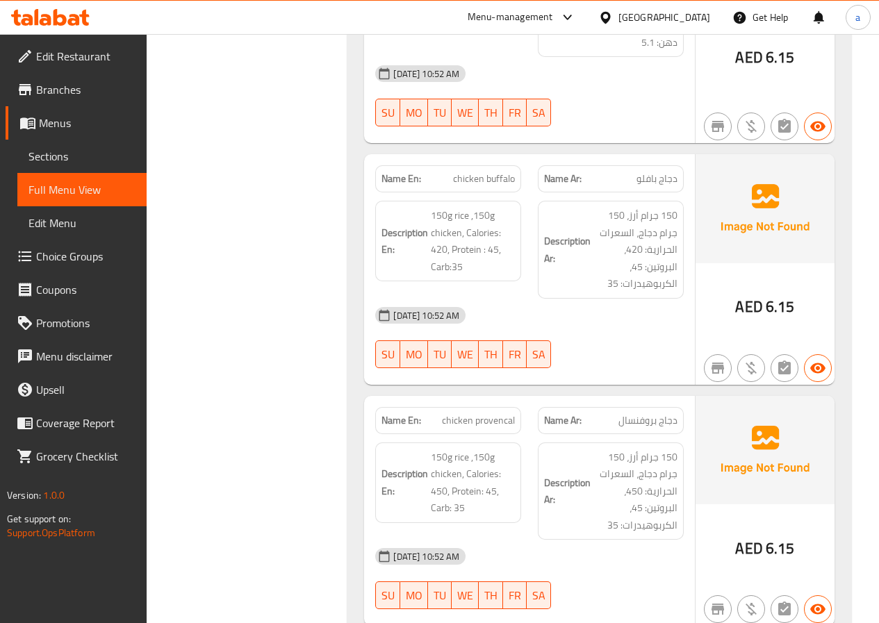
click at [494, 413] on span "chicken provencal" at bounding box center [478, 420] width 73 height 15
copy span "provencal"
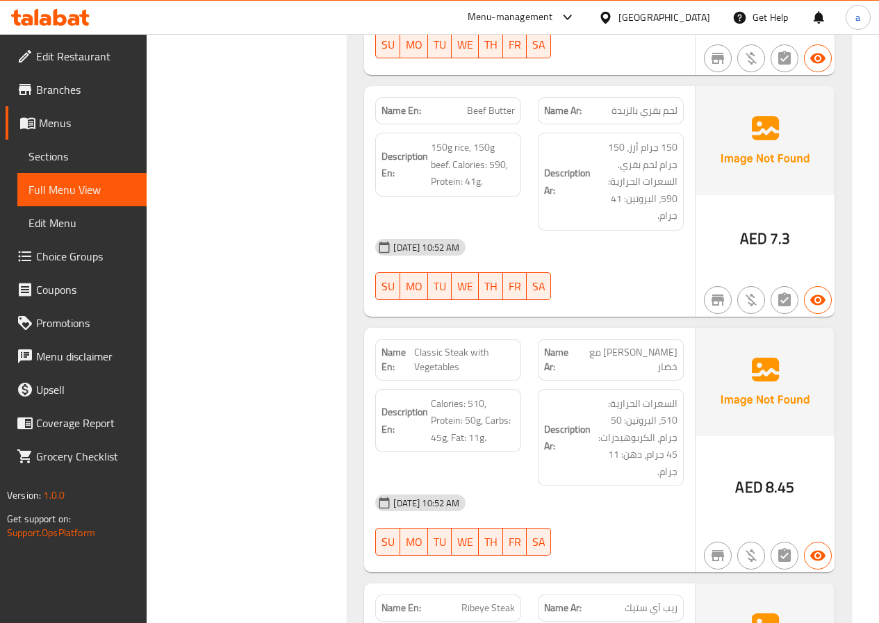
scroll to position [4585, 0]
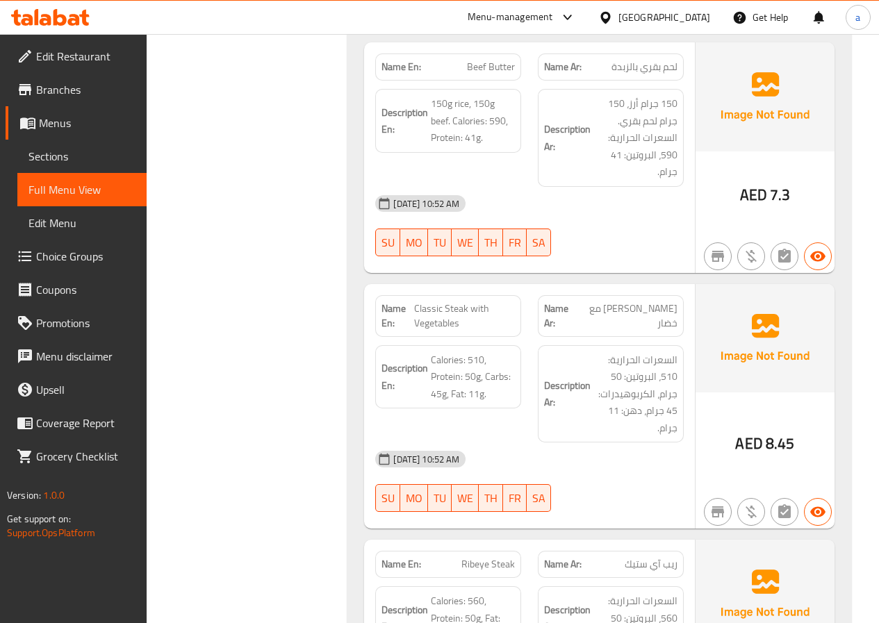
copy span "Classic Steak with Vegetables"
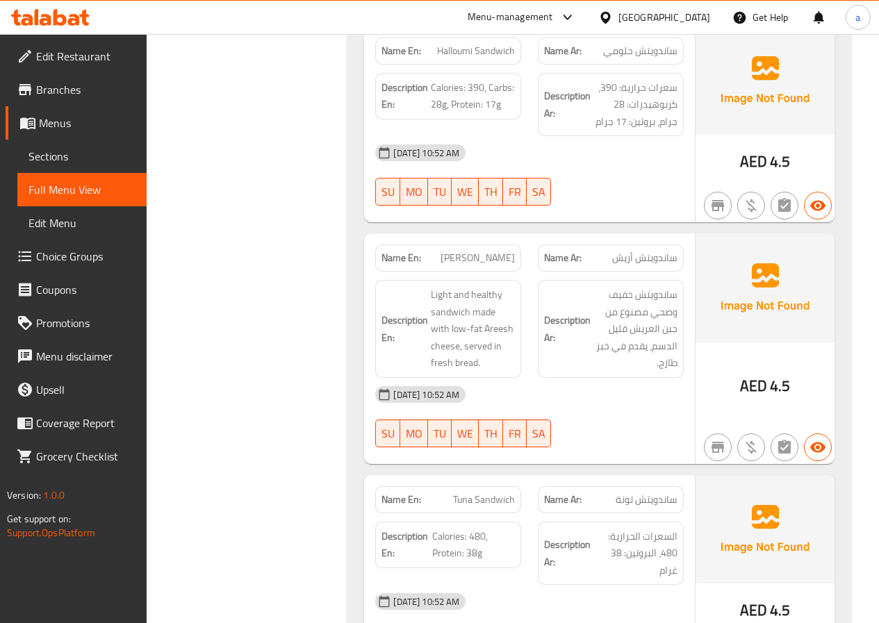
scroll to position [6369, 0]
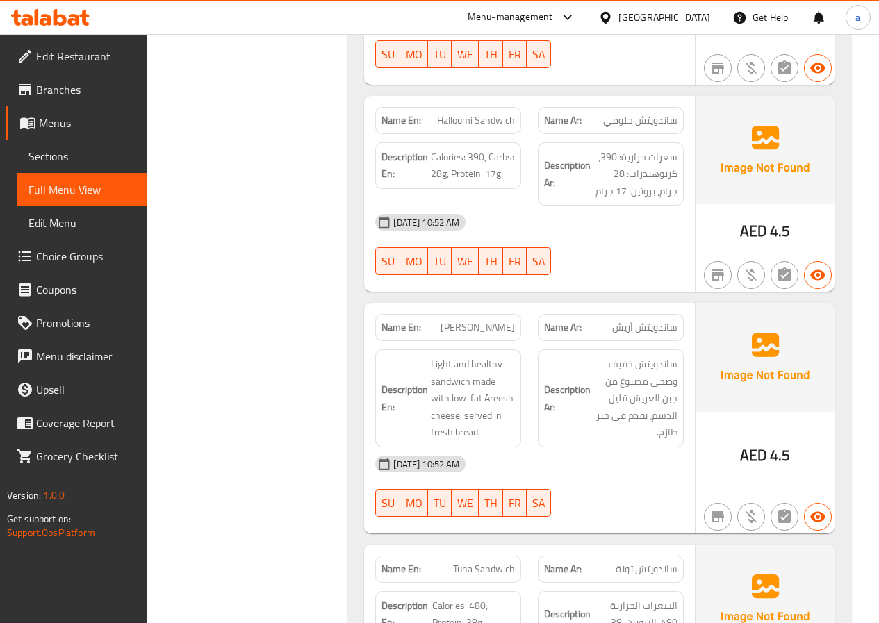
copy span "Sandwich"
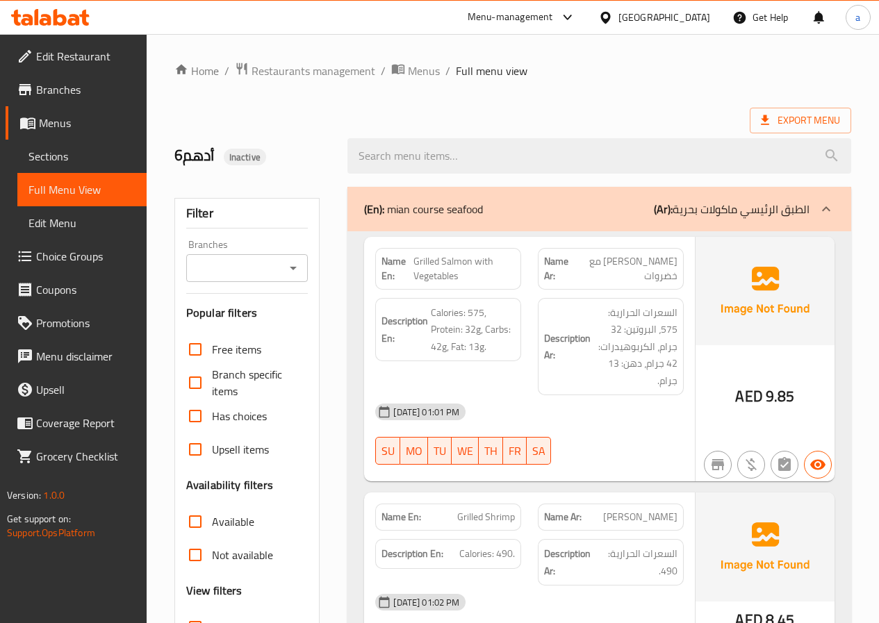
click at [835, 205] on div at bounding box center [825, 208] width 33 height 33
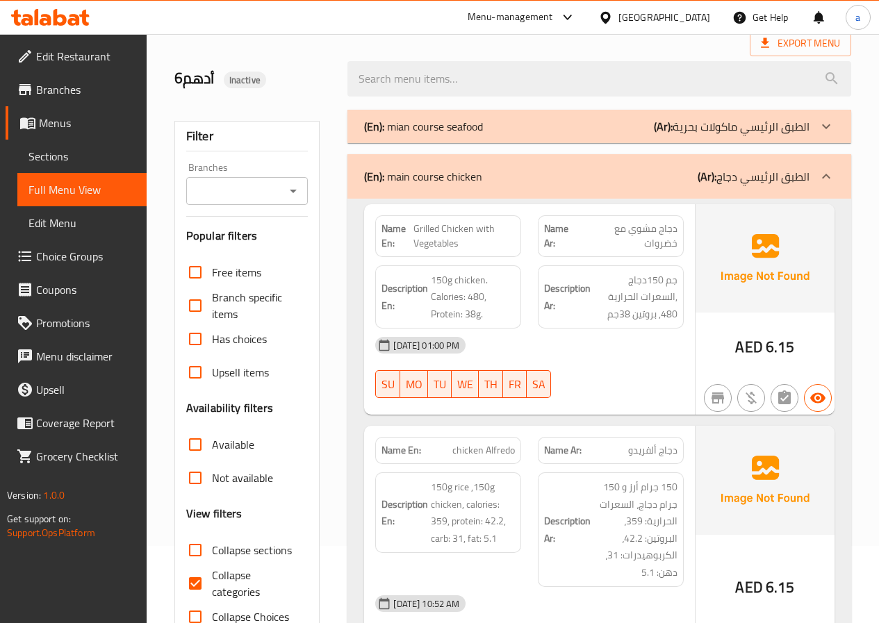
scroll to position [139, 0]
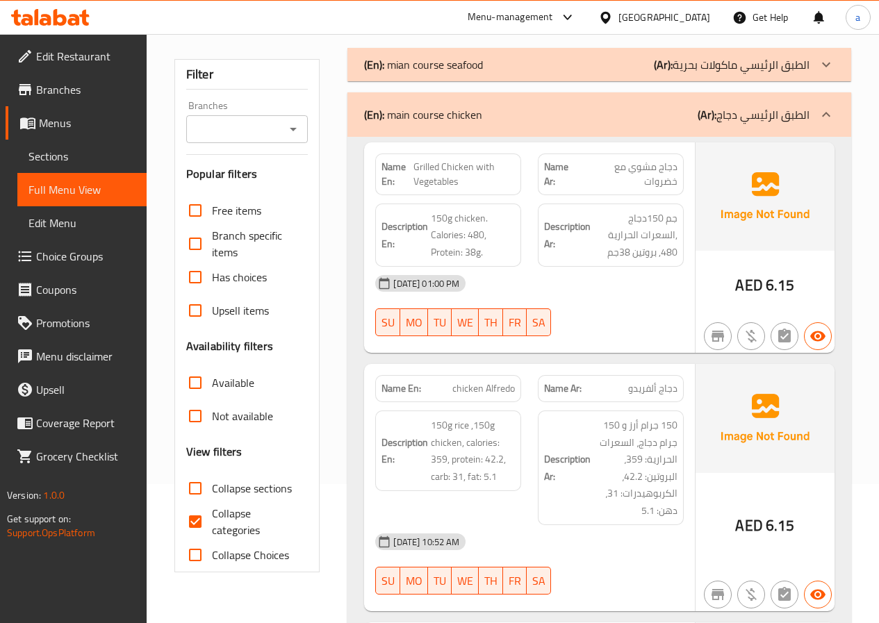
click at [817, 105] on div at bounding box center [825, 114] width 33 height 33
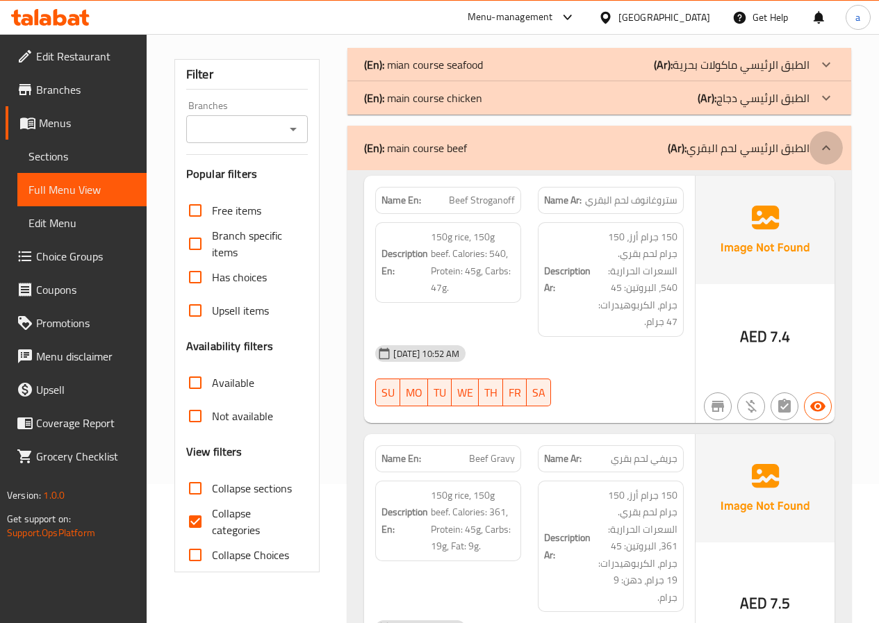
click at [821, 137] on div at bounding box center [825, 147] width 33 height 33
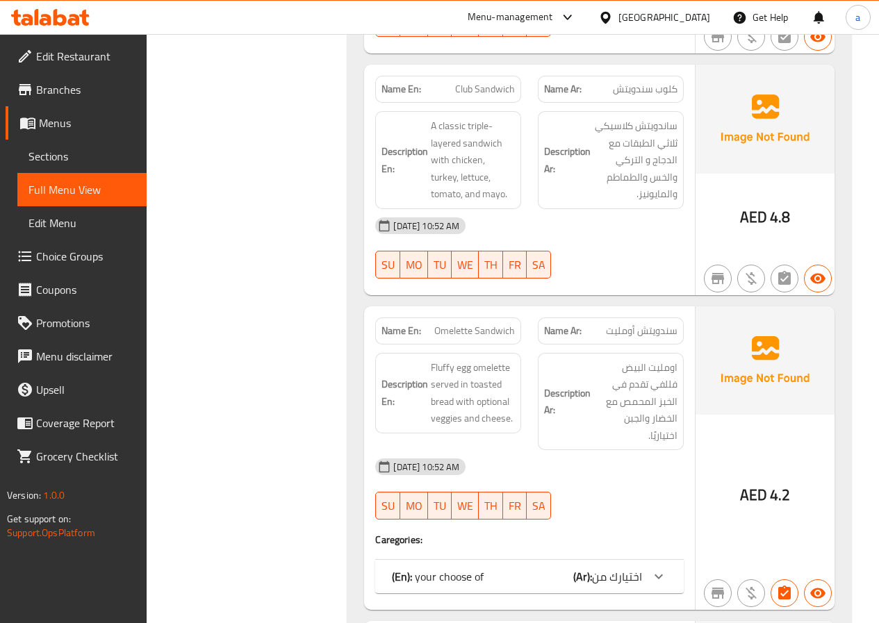
scroll to position [2293, 0]
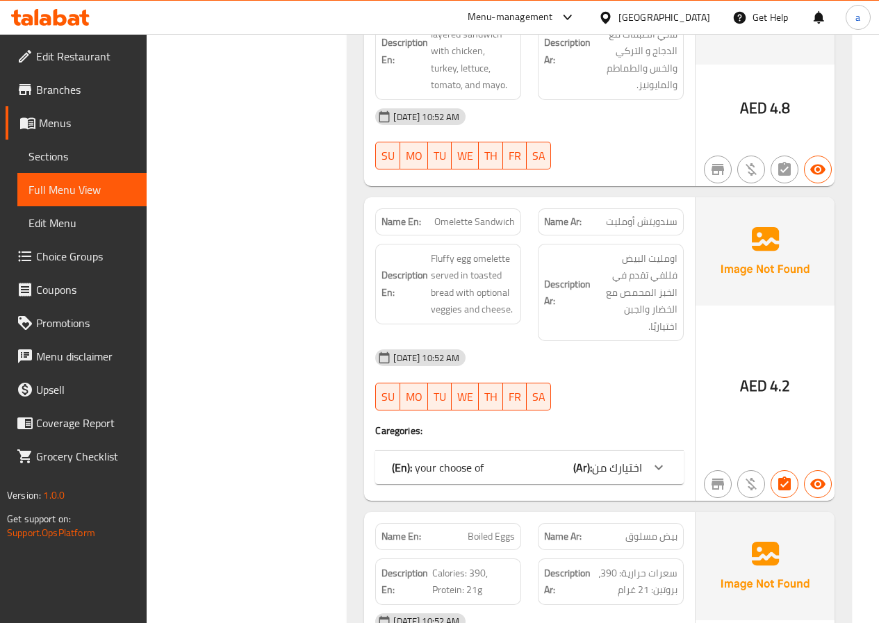
click at [649, 451] on div at bounding box center [658, 467] width 33 height 33
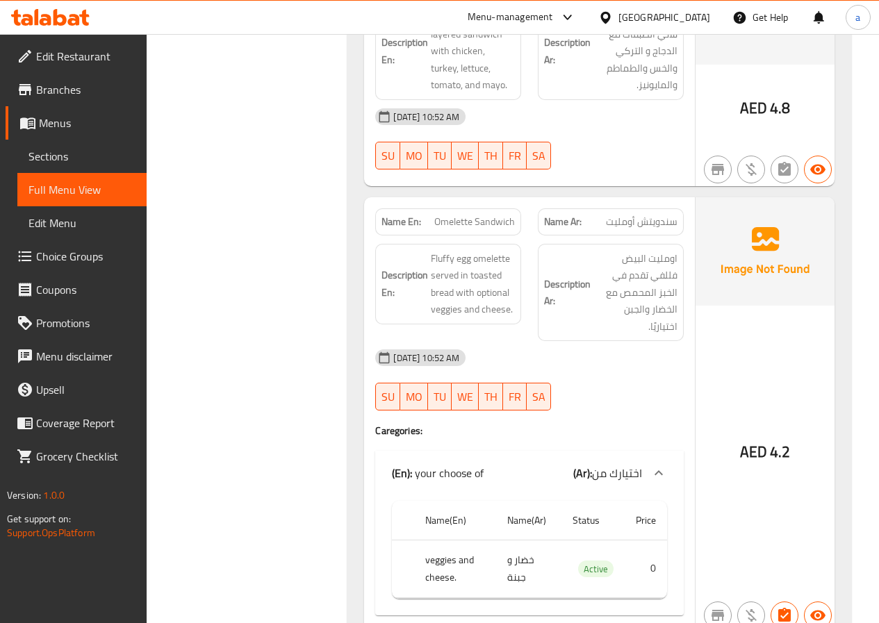
click at [635, 451] on div "(En): your choose of (Ar): اختيارك من" at bounding box center [529, 473] width 308 height 44
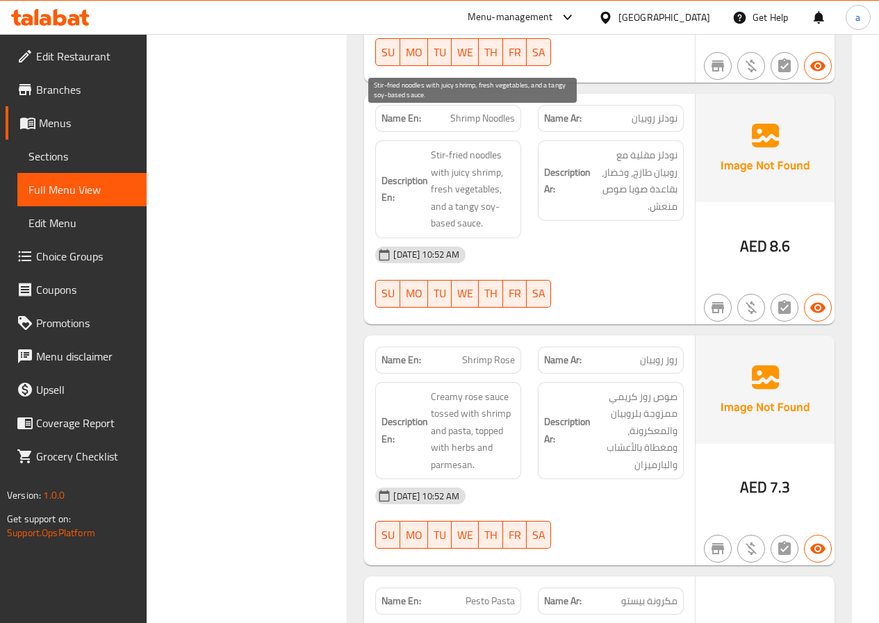
scroll to position [3265, 0]
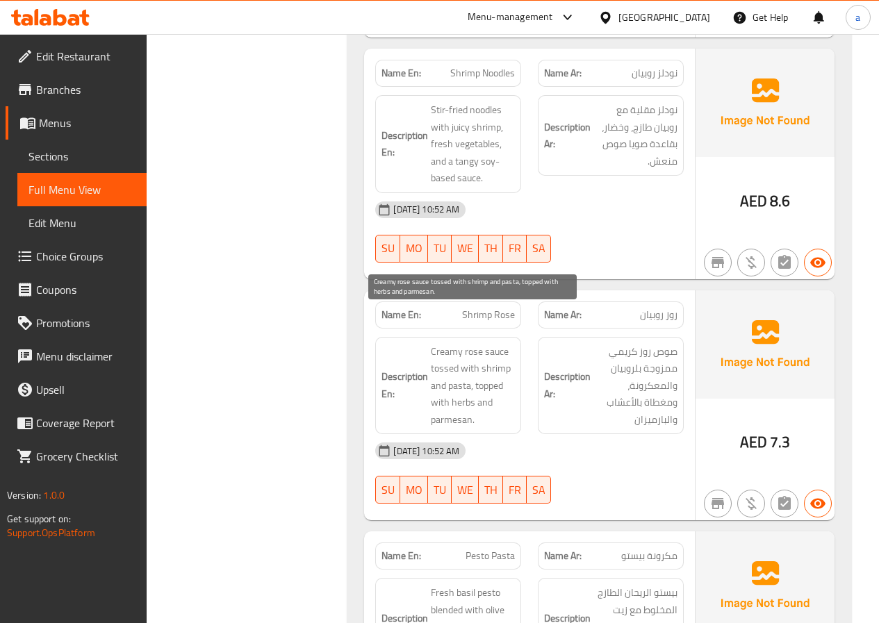
click at [446, 343] on span "Creamy rose sauce tossed with shrimp and pasta, topped with herbs and parmesan." at bounding box center [473, 385] width 84 height 85
click at [475, 343] on span "Creamy rose sauce tossed with shrimp and pasta, topped with herbs and parmesan." at bounding box center [473, 385] width 84 height 85
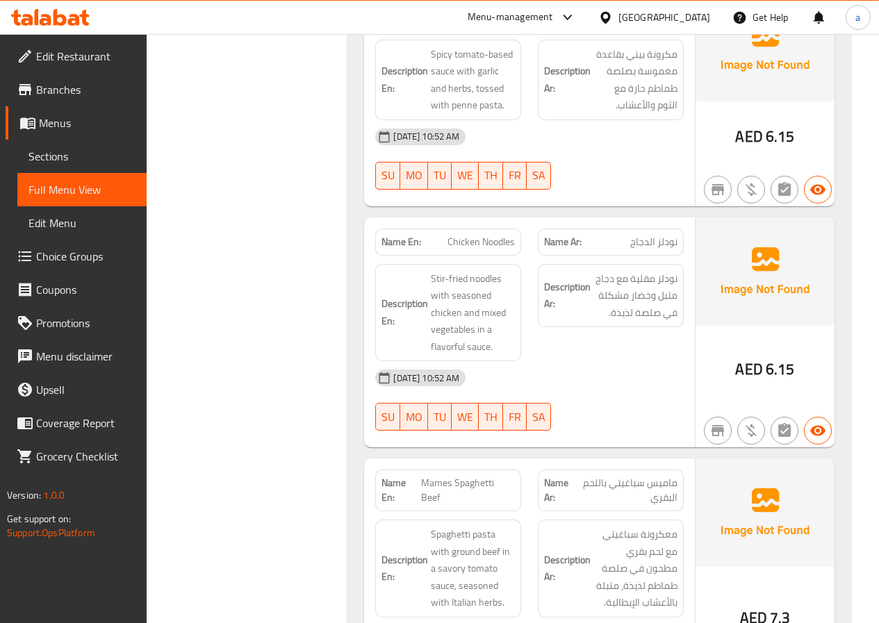
scroll to position [4308, 0]
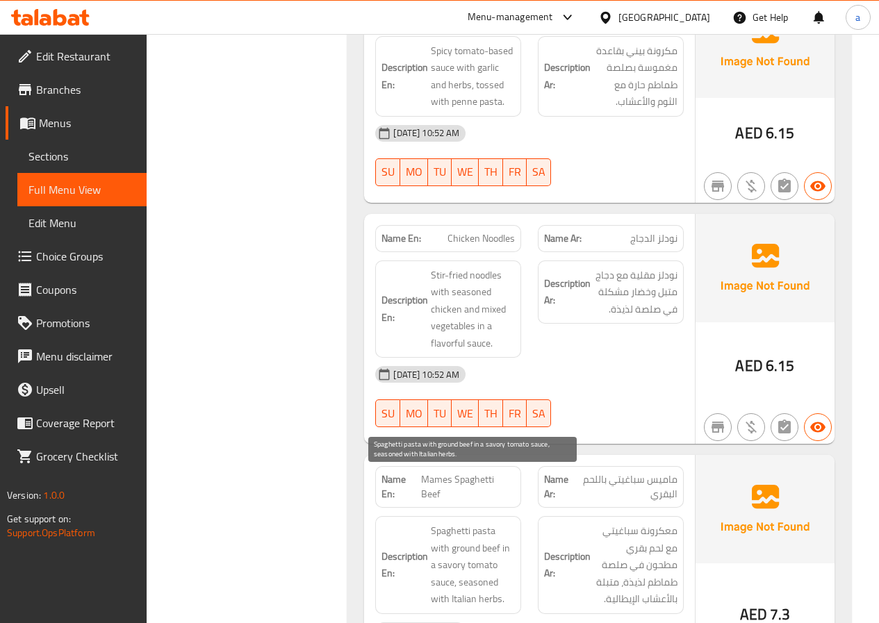
click at [452, 522] on span "Spaghetti pasta with ground beef in a savory tomato sauce, seasoned with Italia…" at bounding box center [473, 564] width 84 height 85
copy span "savory"
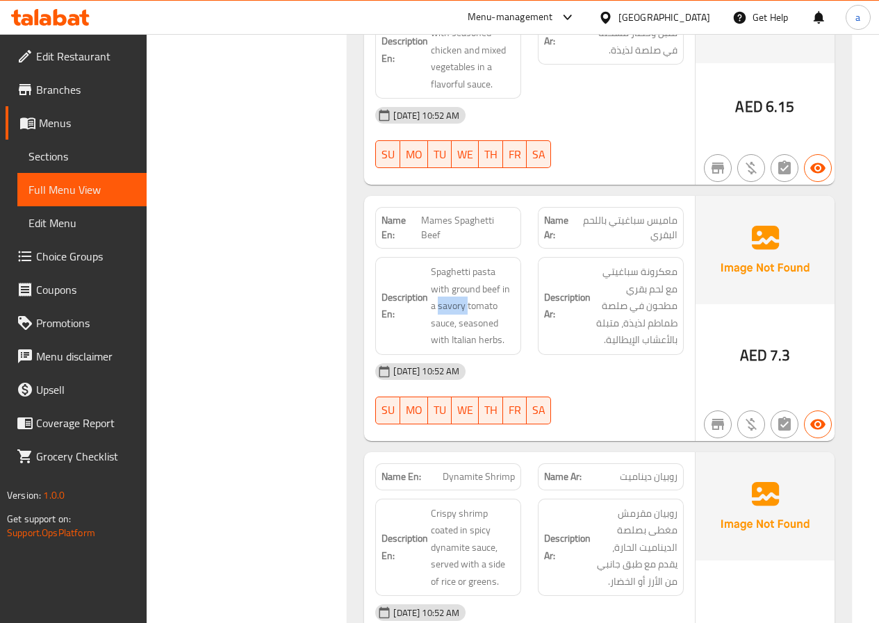
scroll to position [4585, 0]
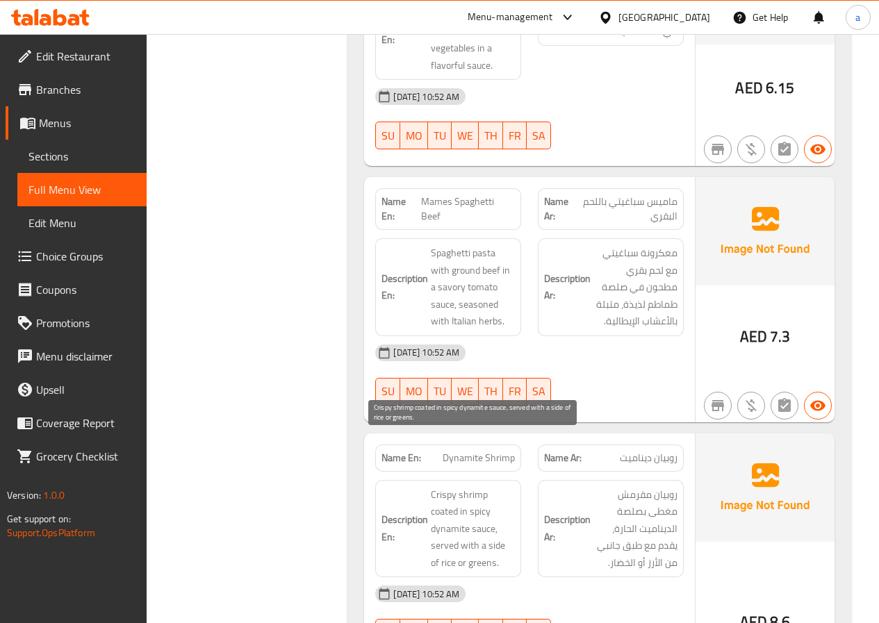
click at [446, 486] on span "Crispy shrimp coated in spicy dynamite sauce, served with a side of rice or gre…" at bounding box center [473, 528] width 84 height 85
copy span "coated"
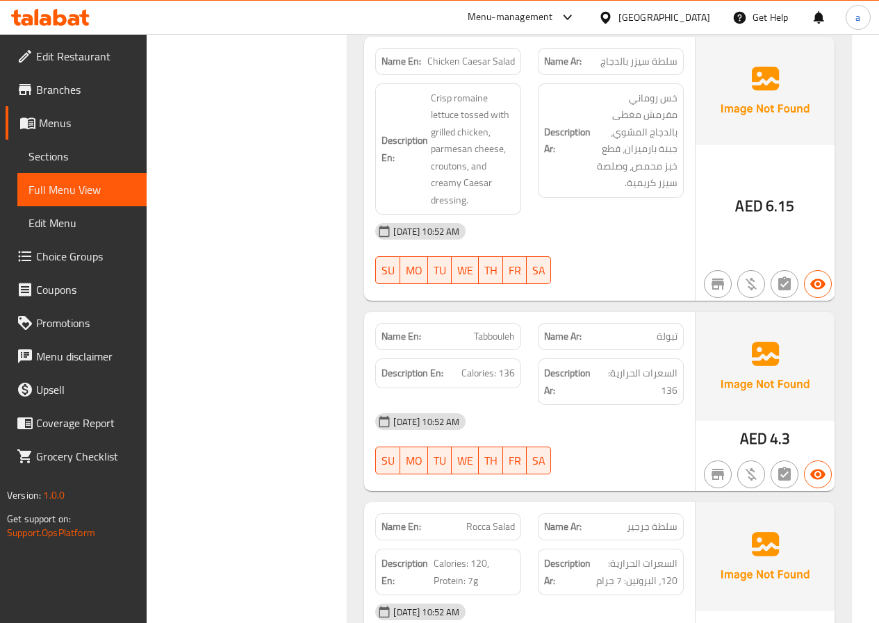
scroll to position [5975, 0]
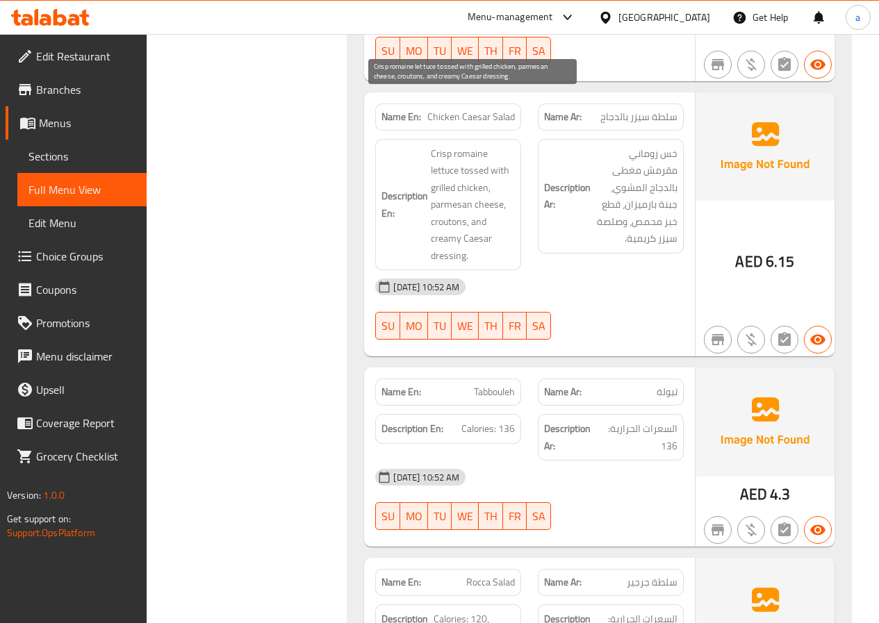
click at [449, 175] on span "Crisp romaine lettuce tossed with grilled chicken, parmesan cheese, croutons, a…" at bounding box center [473, 204] width 84 height 119
copy span "croutons"
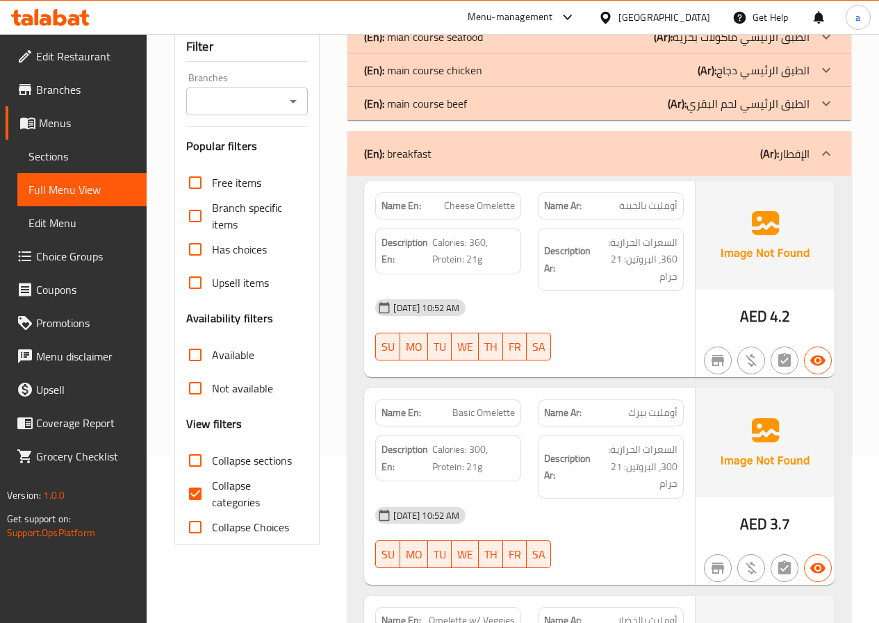
scroll to position [43, 0]
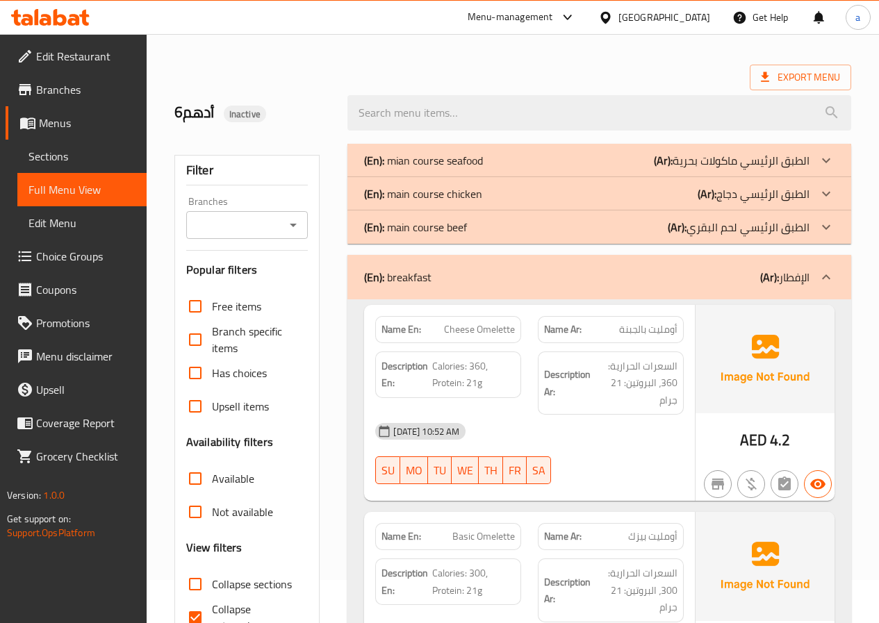
click at [821, 164] on icon at bounding box center [826, 160] width 17 height 17
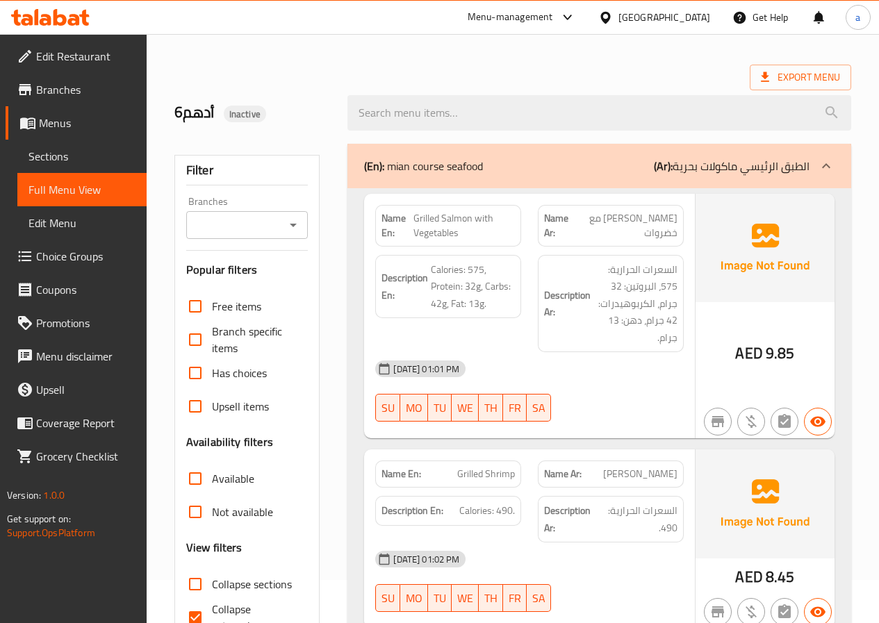
click at [814, 169] on div at bounding box center [825, 165] width 33 height 33
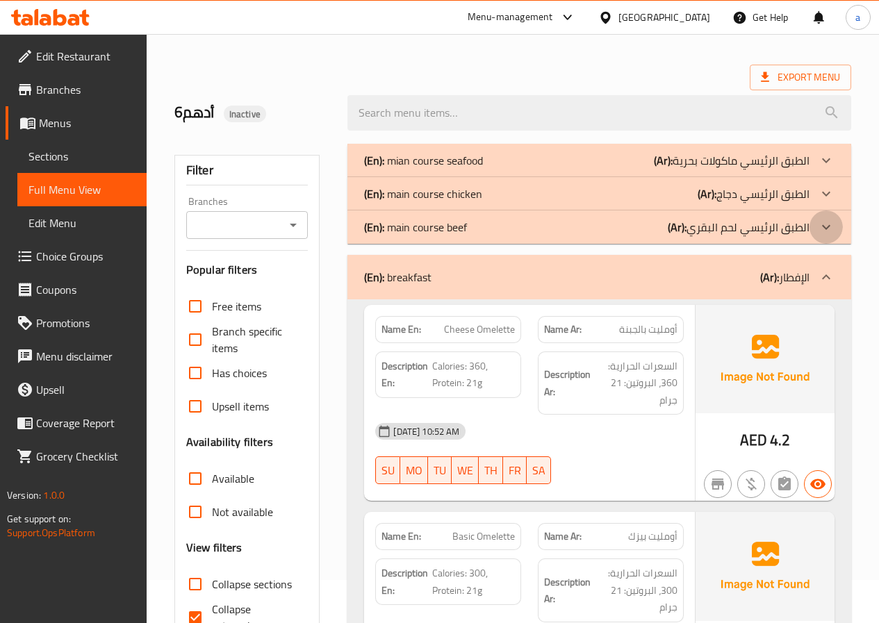
click at [814, 177] on div at bounding box center [825, 160] width 33 height 33
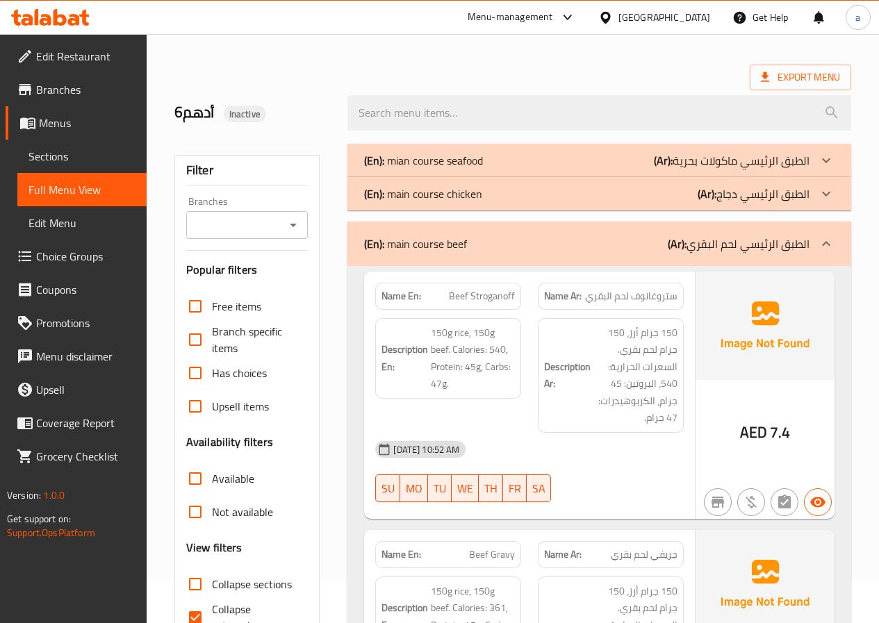
click at [821, 169] on icon at bounding box center [826, 160] width 17 height 17
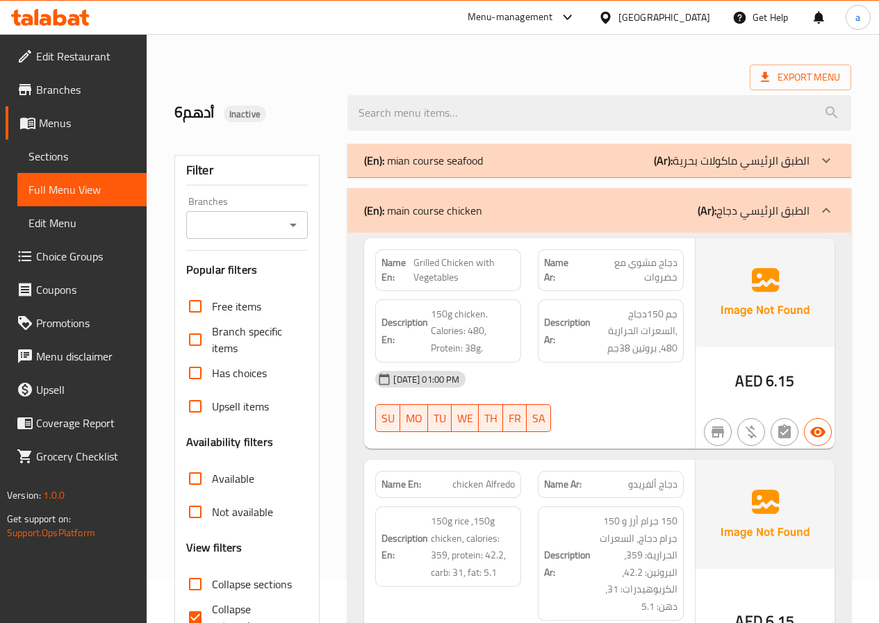
click at [828, 160] on icon at bounding box center [826, 160] width 8 height 5
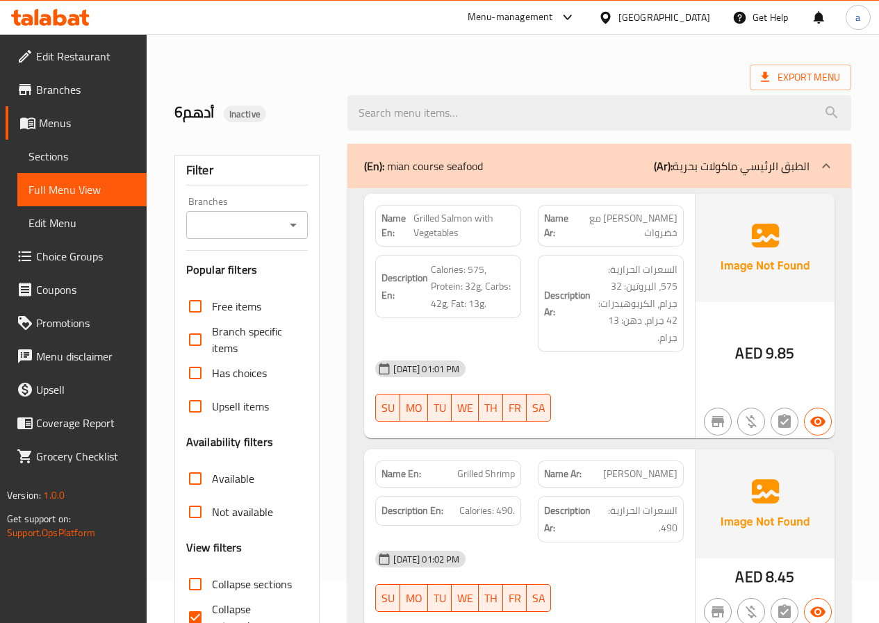
scroll to position [321, 0]
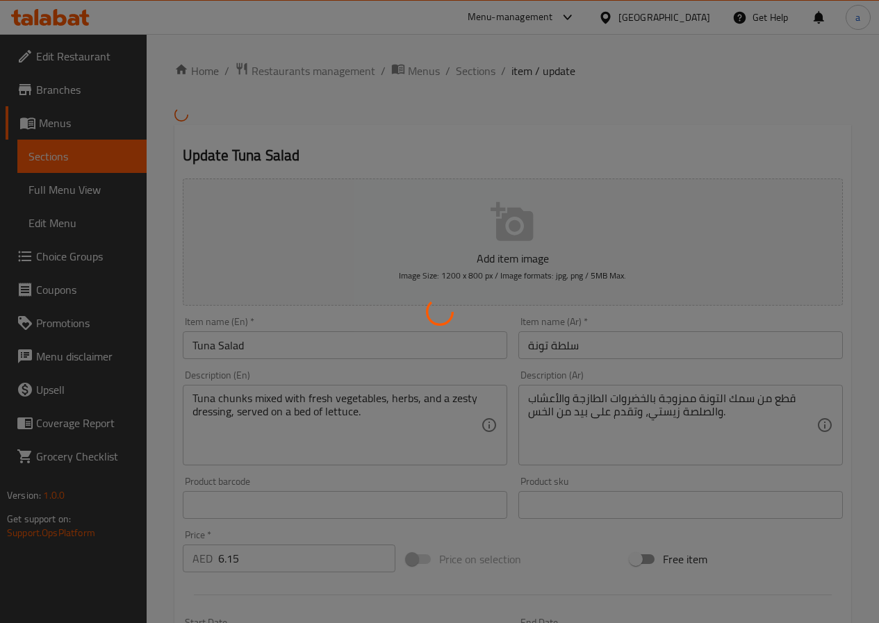
click at [78, 163] on div at bounding box center [439, 311] width 879 height 623
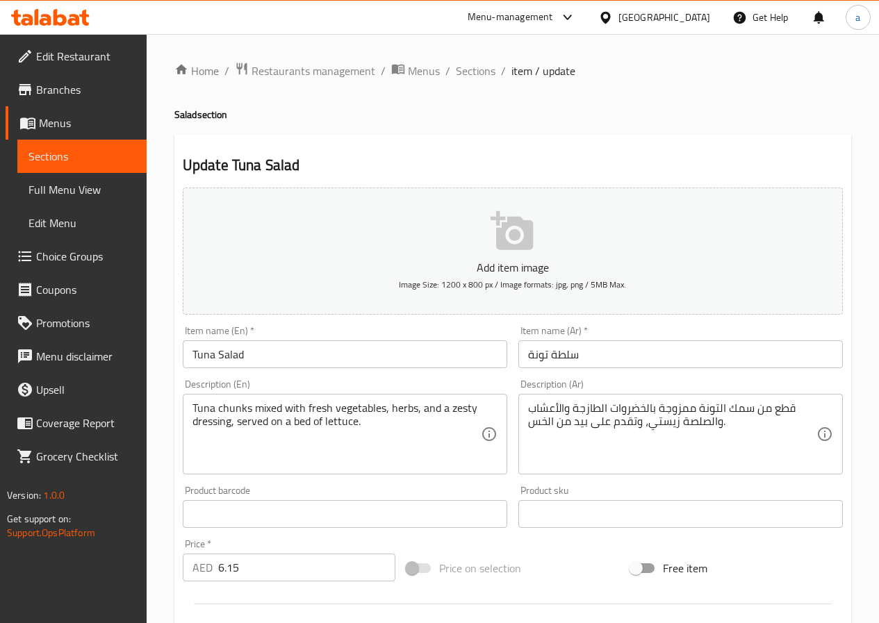
click at [63, 156] on span "Sections" at bounding box center [81, 156] width 107 height 17
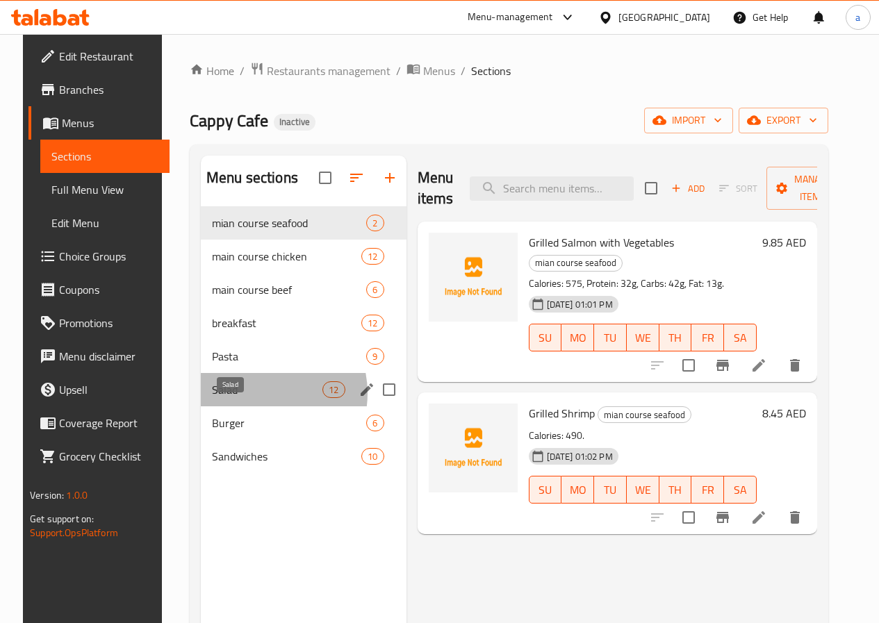
click at [245, 398] on span "Salad" at bounding box center [267, 389] width 110 height 17
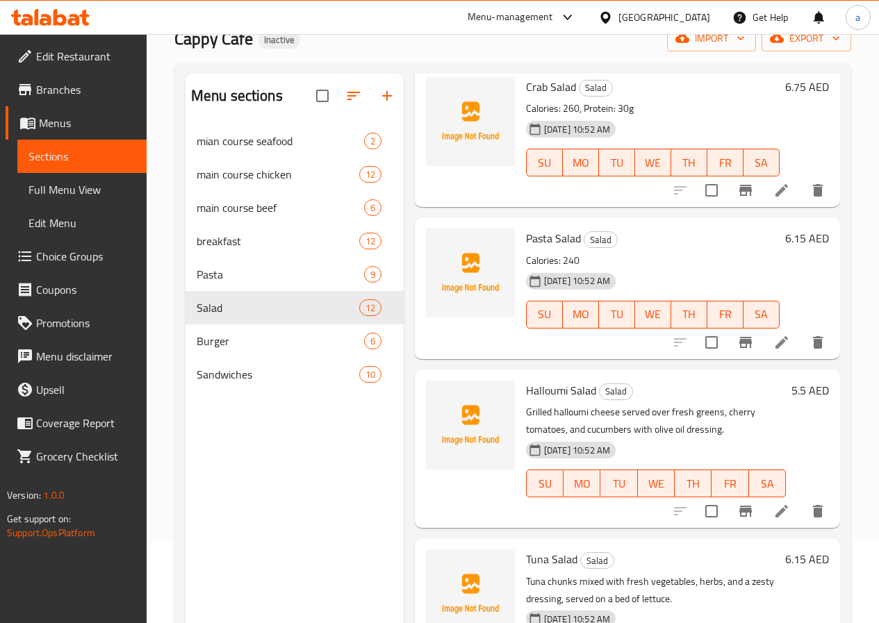
scroll to position [195, 0]
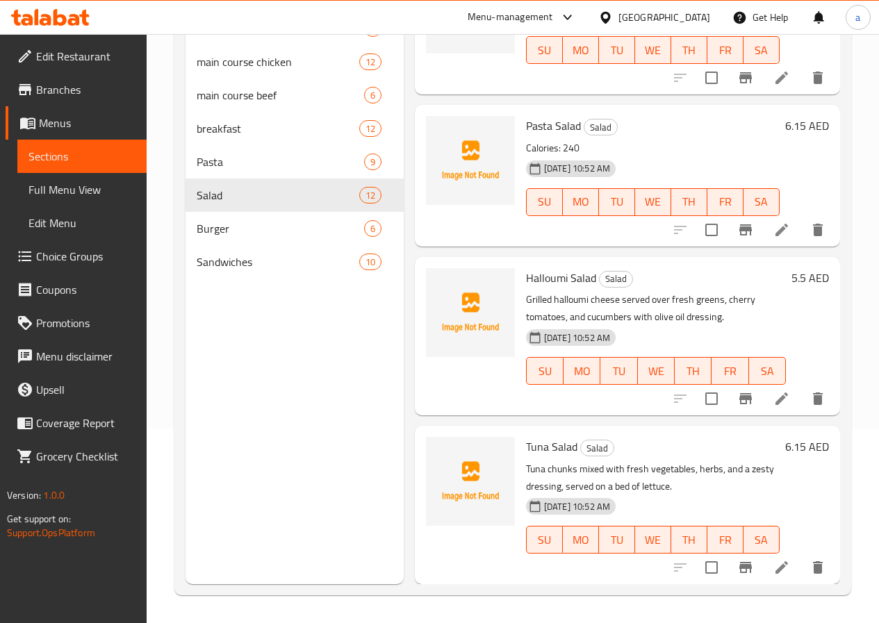
click at [526, 471] on p "Tuna chunks mixed with fresh vegetables, herbs, and a zesty dressing, served on…" at bounding box center [653, 478] width 254 height 35
copy p "chunks"
click at [773, 576] on icon at bounding box center [781, 567] width 17 height 17
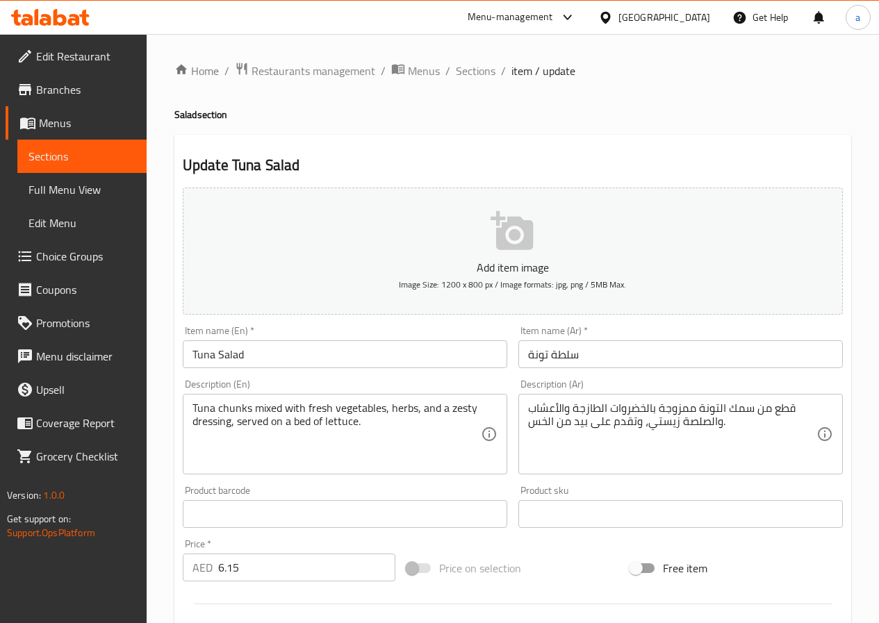
click at [541, 359] on input "سلطة تونة" at bounding box center [680, 354] width 324 height 28
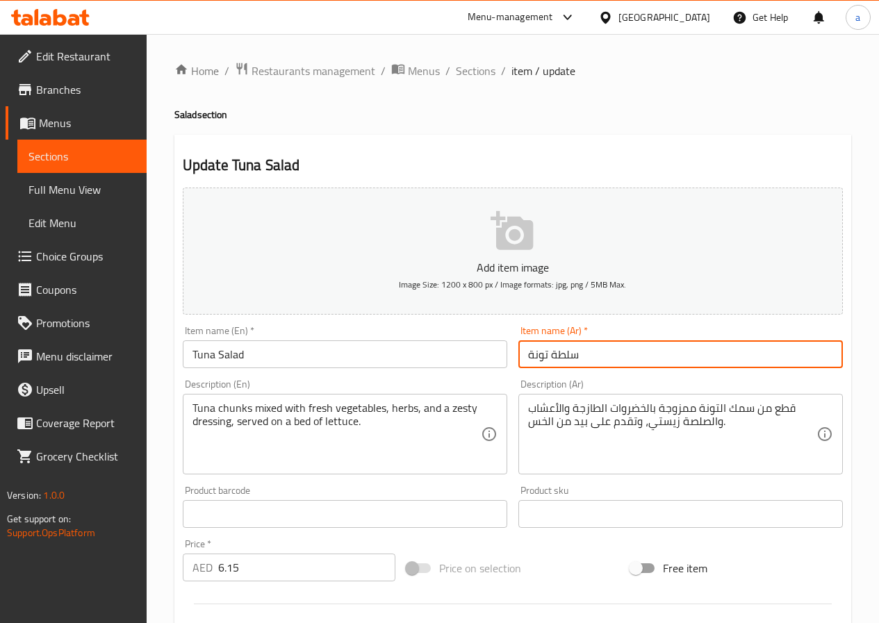
click at [541, 359] on input "سلطة تونة" at bounding box center [680, 354] width 324 height 28
click at [199, 352] on input "Tuna Salad" at bounding box center [345, 354] width 324 height 28
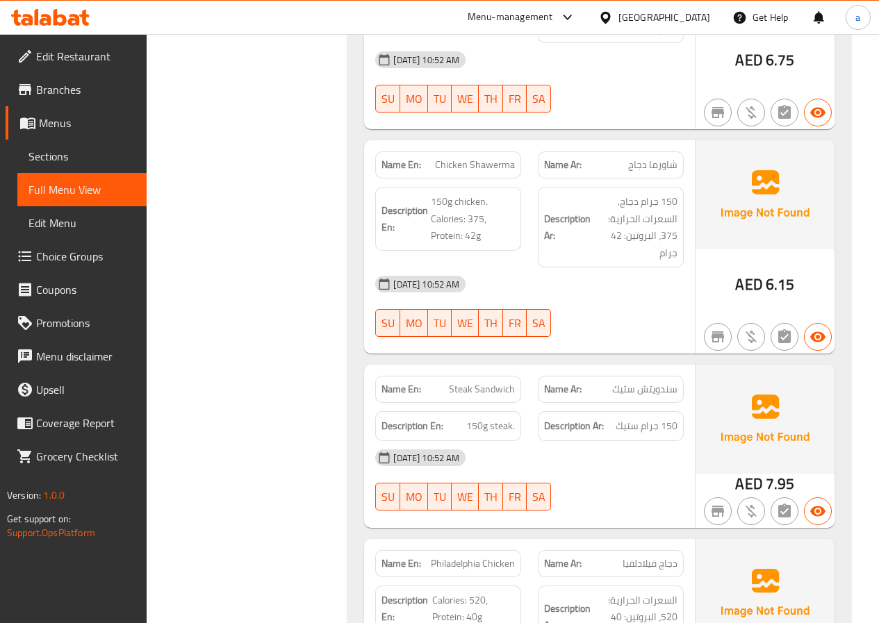
scroll to position [15321, 0]
